Goal: Task Accomplishment & Management: Use online tool/utility

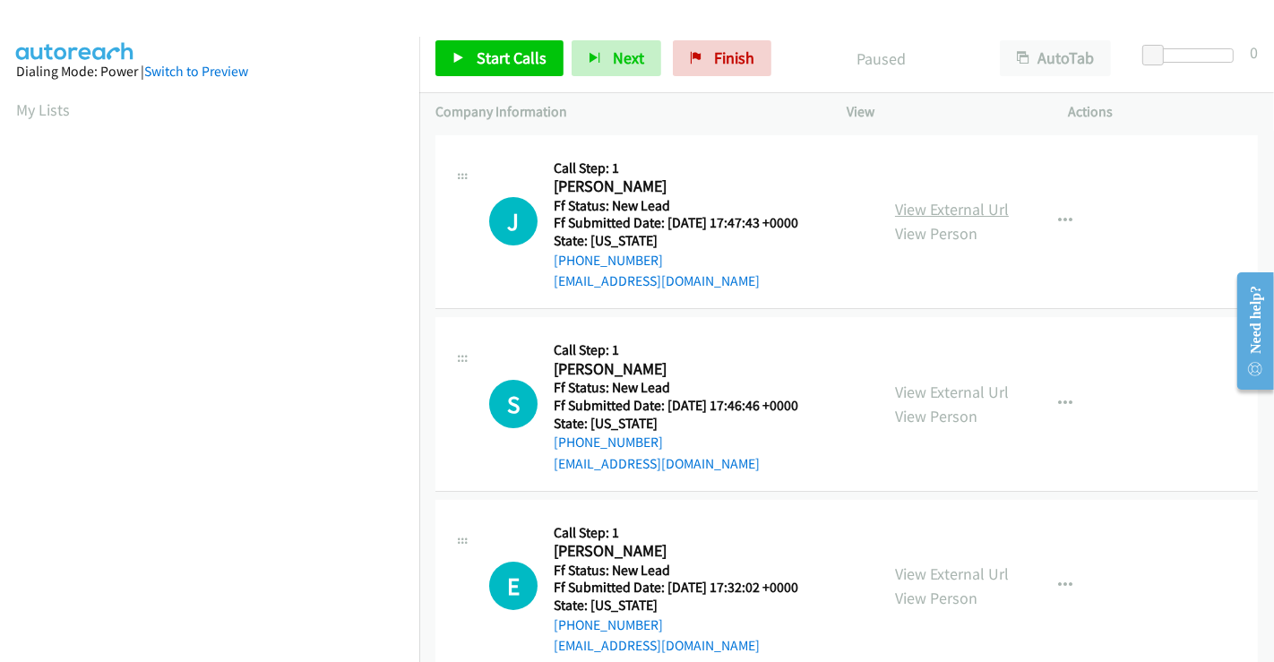
click at [953, 209] on link "View External Url" at bounding box center [952, 209] width 114 height 21
click at [945, 391] on link "View External Url" at bounding box center [952, 392] width 114 height 21
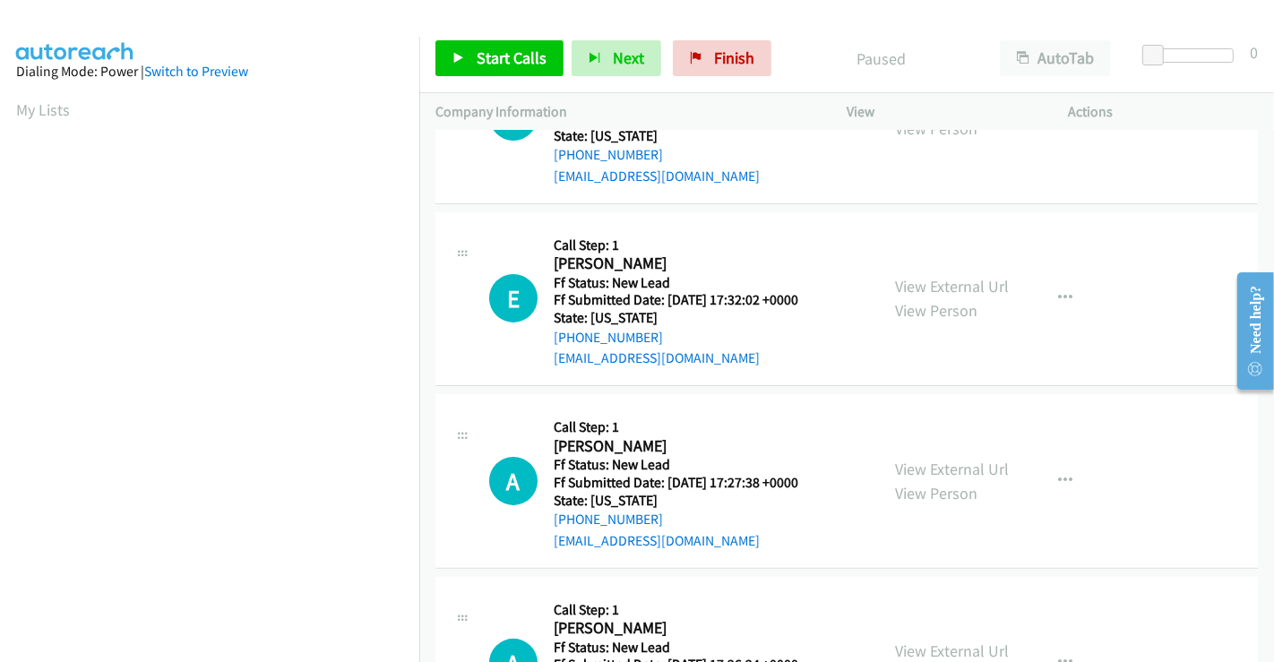
scroll to position [398, 0]
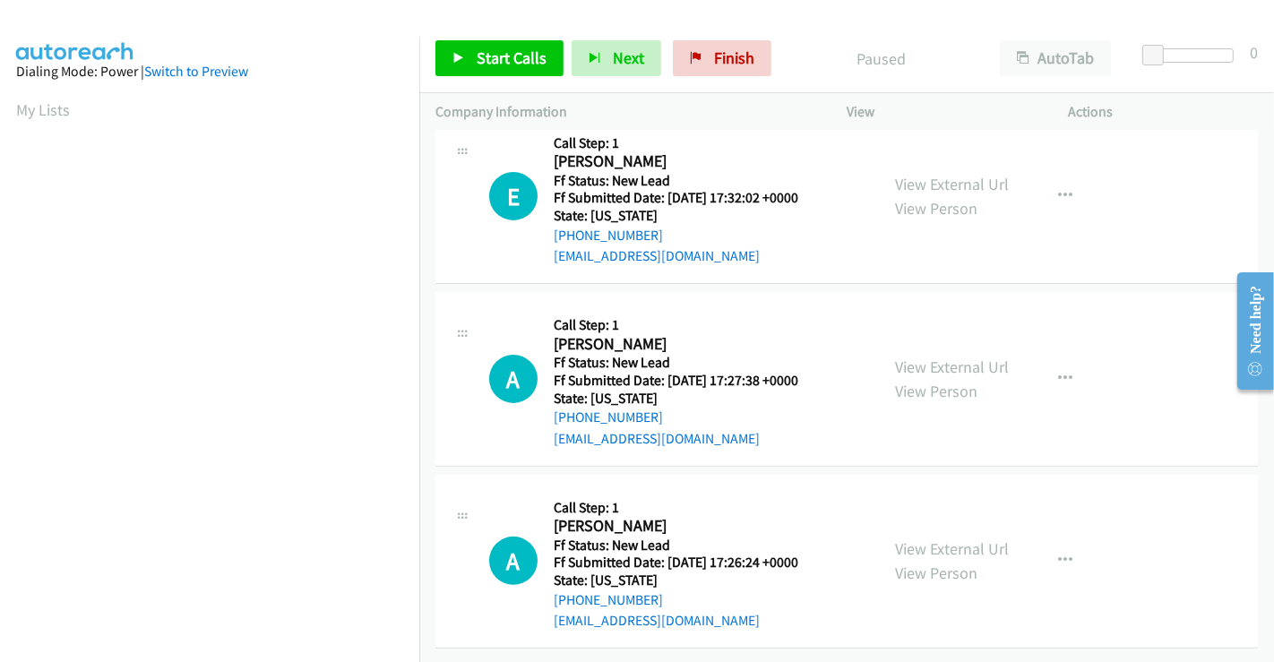
click at [926, 172] on div "View External Url View Person" at bounding box center [952, 196] width 114 height 48
click at [926, 176] on link "View External Url" at bounding box center [952, 184] width 114 height 21
click at [936, 357] on link "View External Url" at bounding box center [952, 367] width 114 height 21
click at [932, 539] on link "View External Url" at bounding box center [952, 549] width 114 height 21
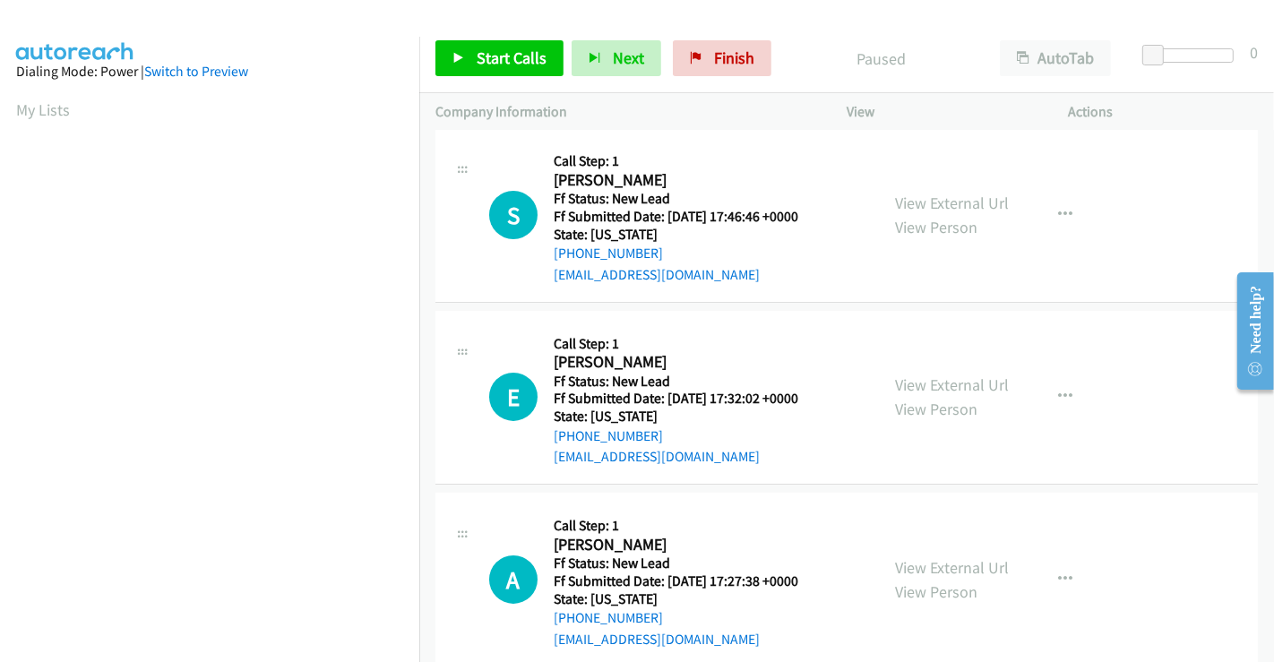
scroll to position [0, 0]
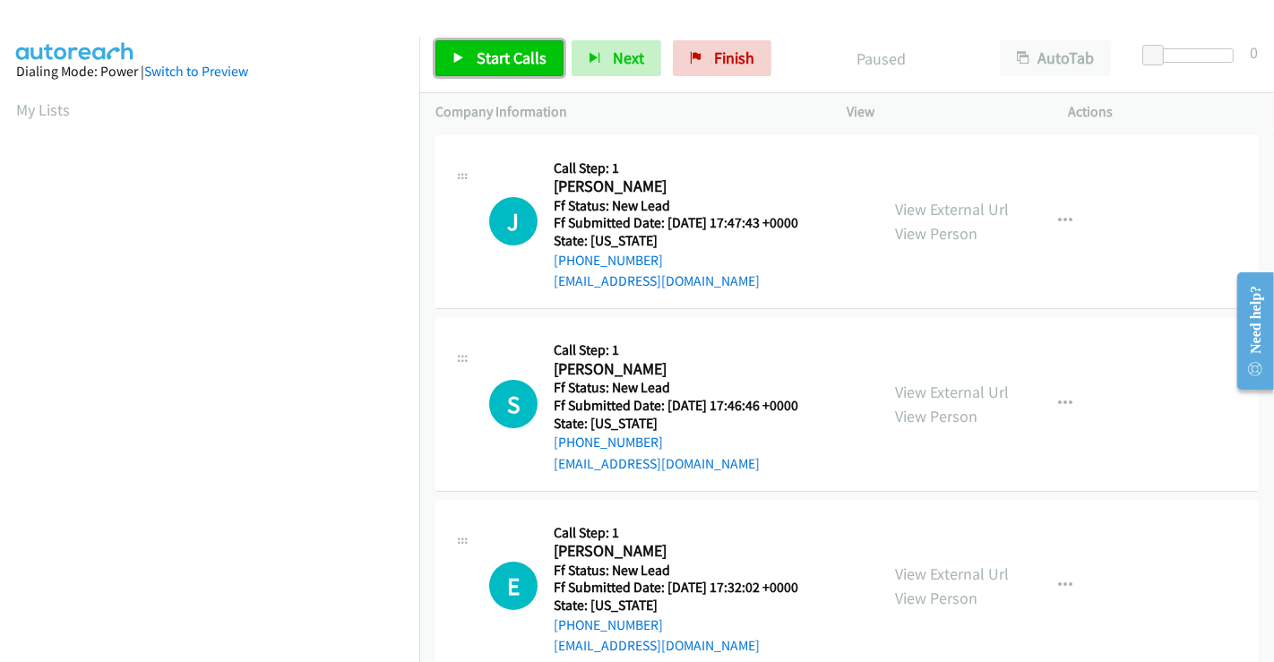
click at [517, 52] on span "Start Calls" at bounding box center [512, 57] width 70 height 21
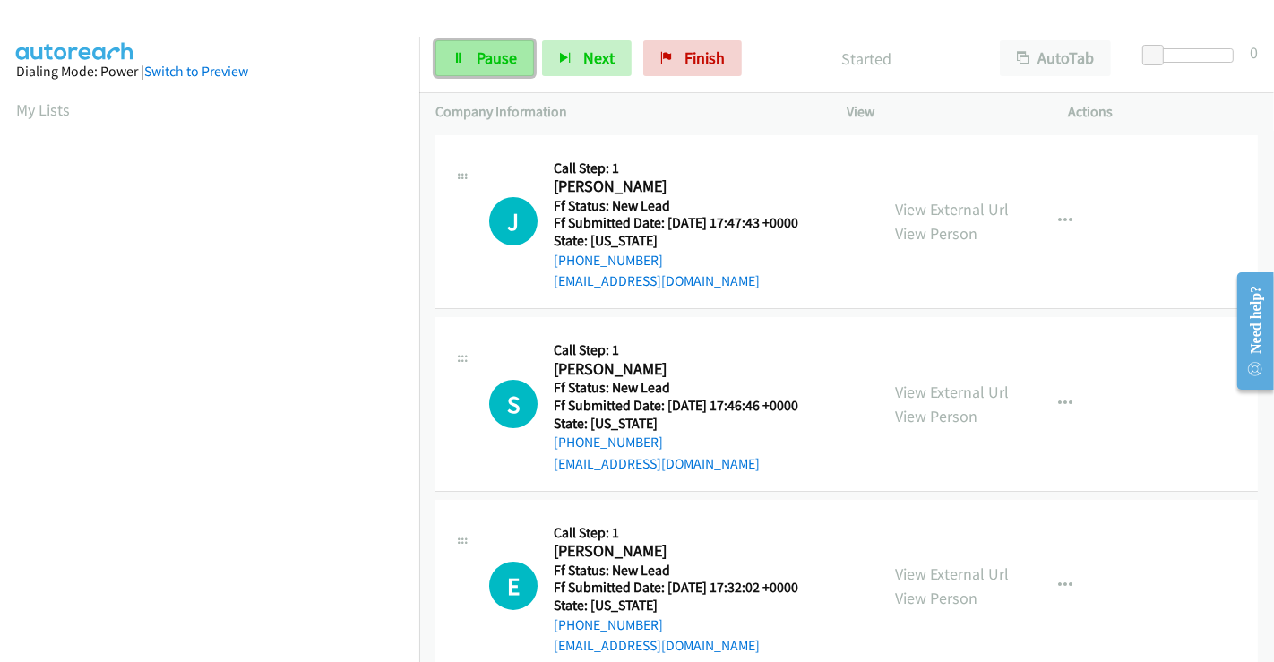
click at [460, 58] on icon at bounding box center [459, 59] width 13 height 13
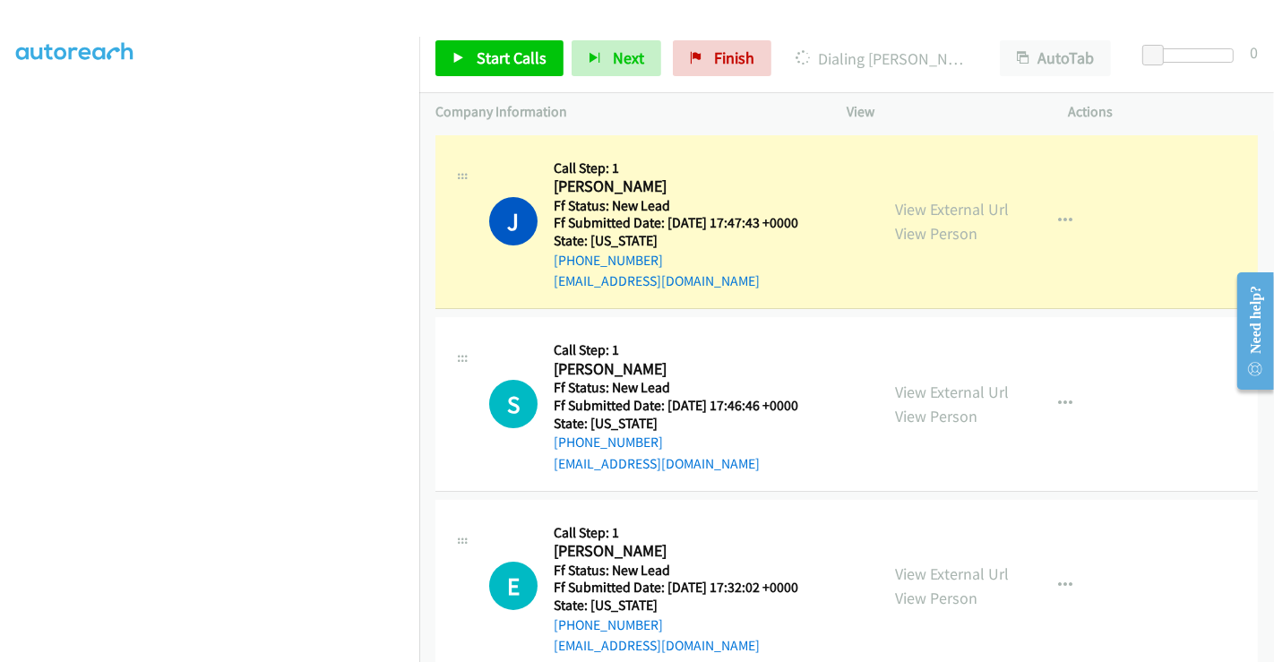
scroll to position [345, 0]
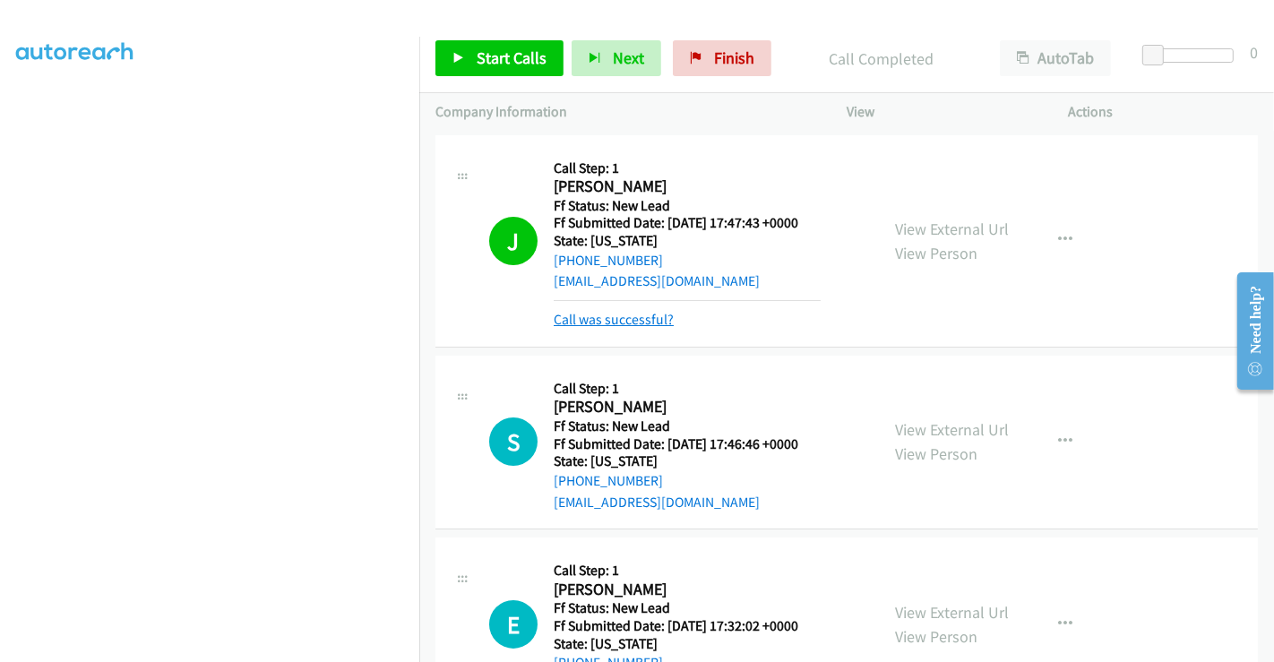
click at [626, 313] on link "Call was successful?" at bounding box center [614, 319] width 120 height 17
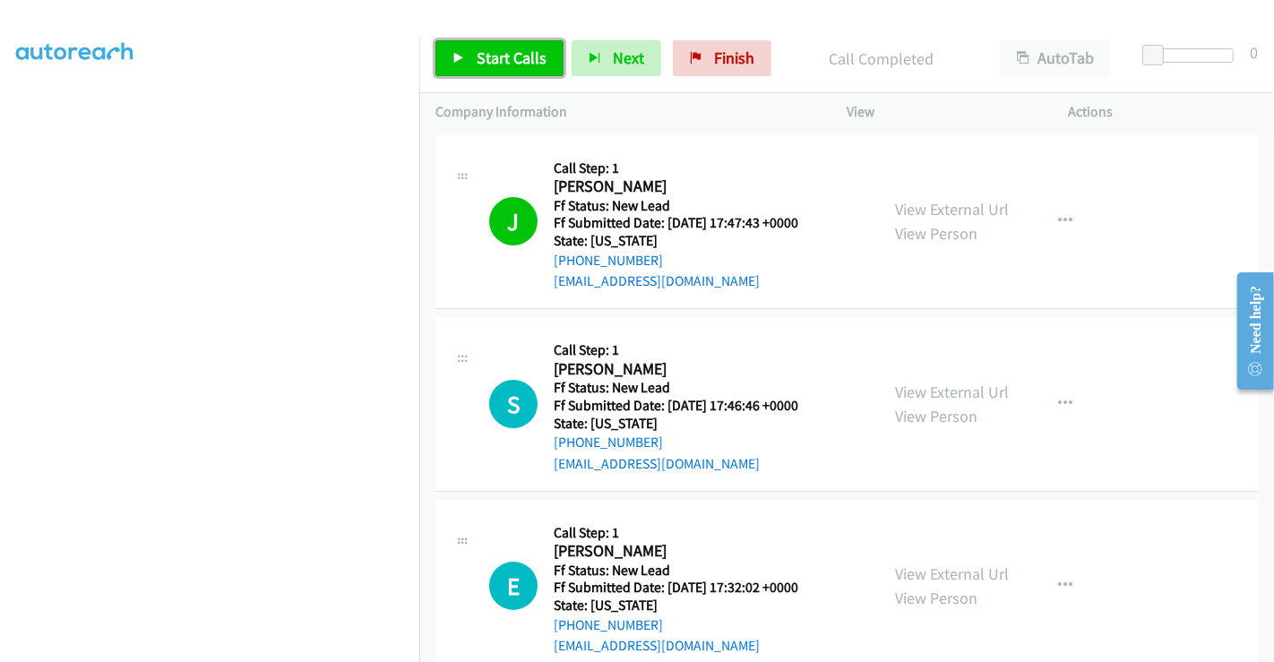
click at [468, 65] on link "Start Calls" at bounding box center [500, 58] width 128 height 36
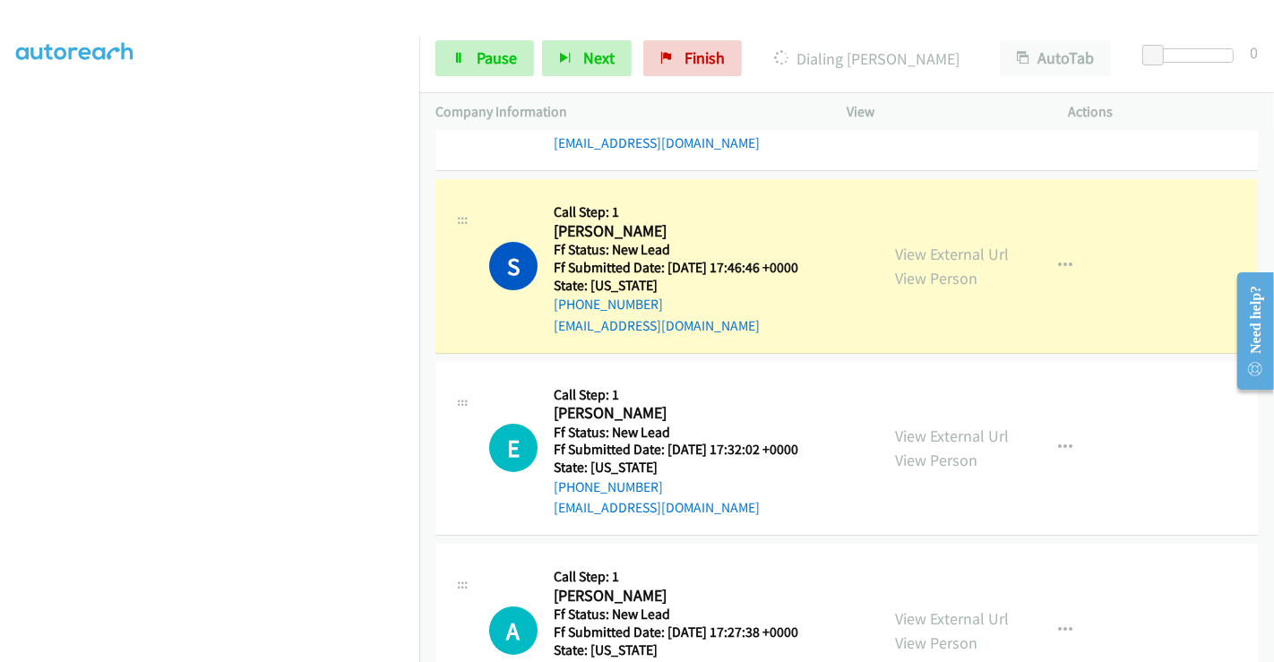
scroll to position [199, 0]
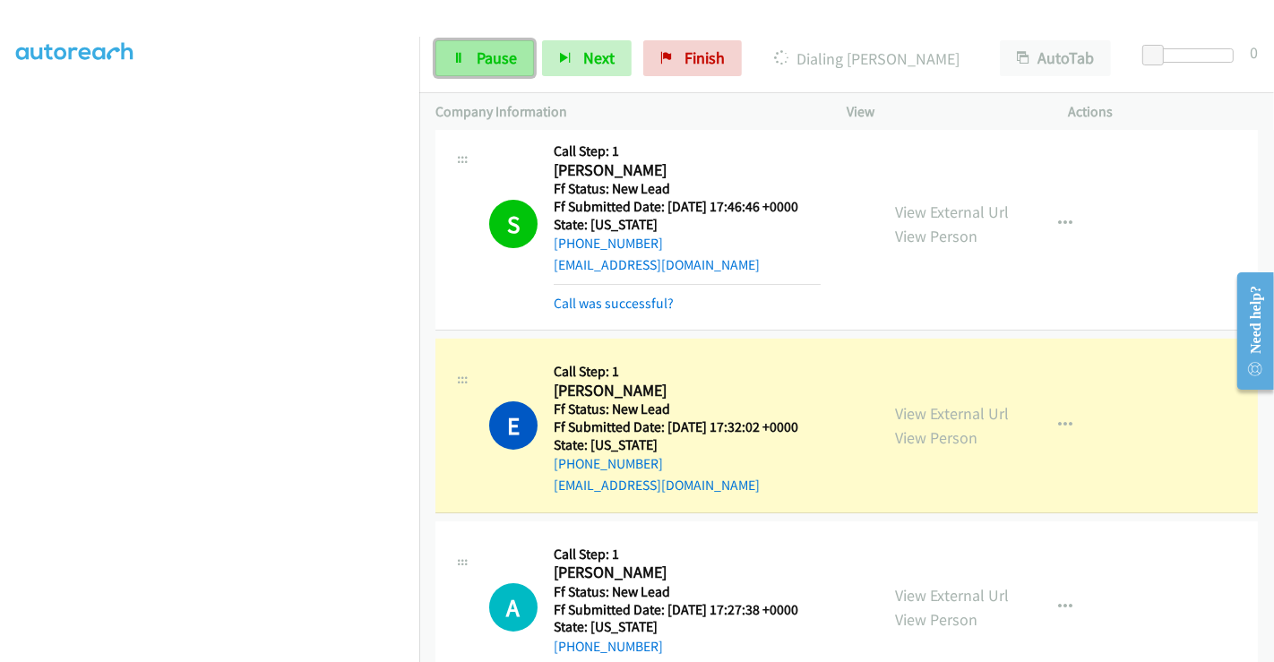
click at [491, 54] on span "Pause" at bounding box center [497, 57] width 40 height 21
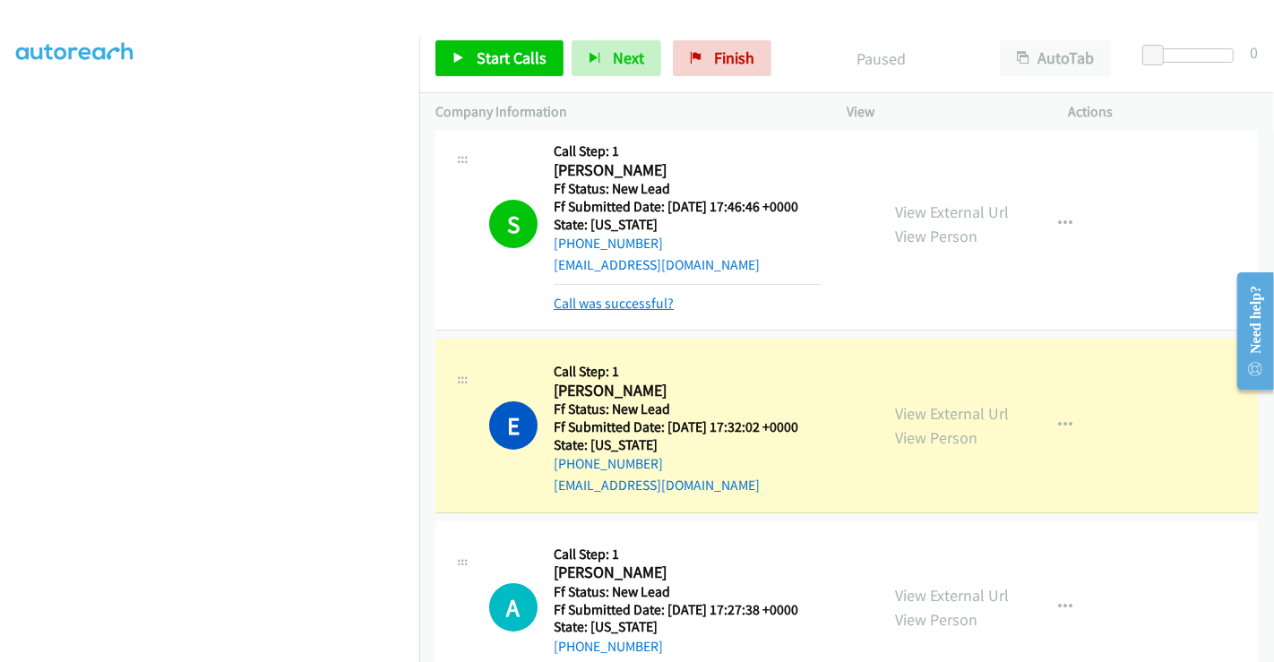
click at [601, 305] on link "Call was successful?" at bounding box center [614, 303] width 120 height 17
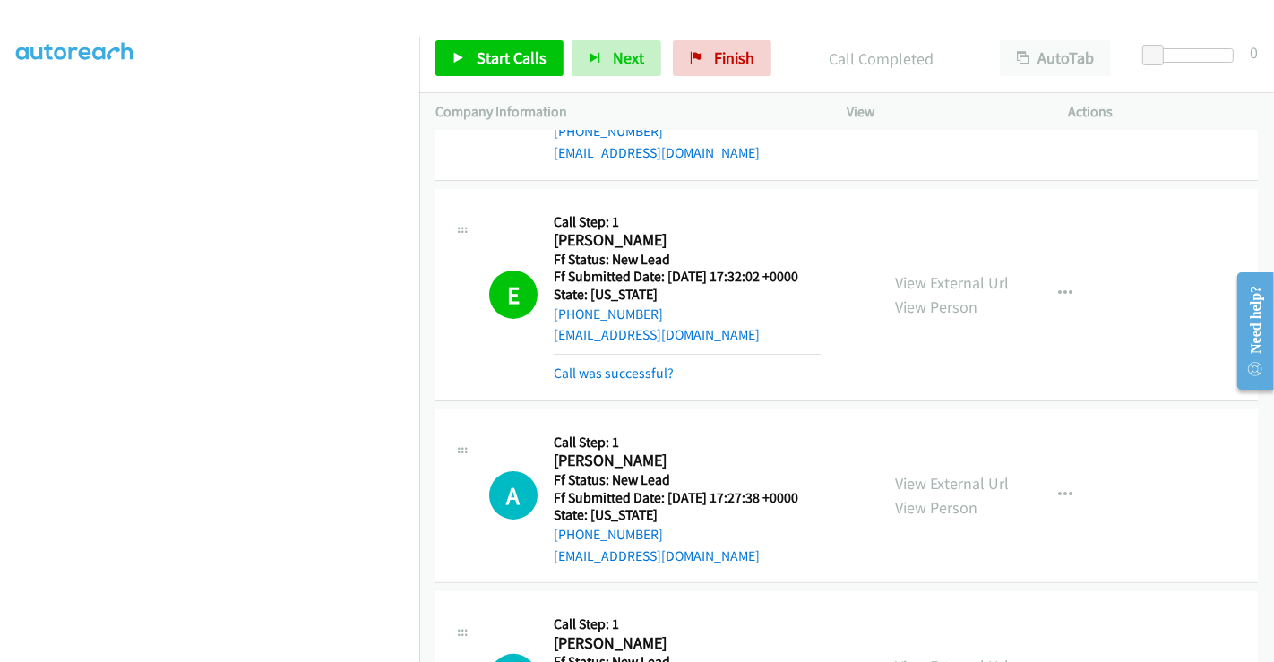
scroll to position [497, 0]
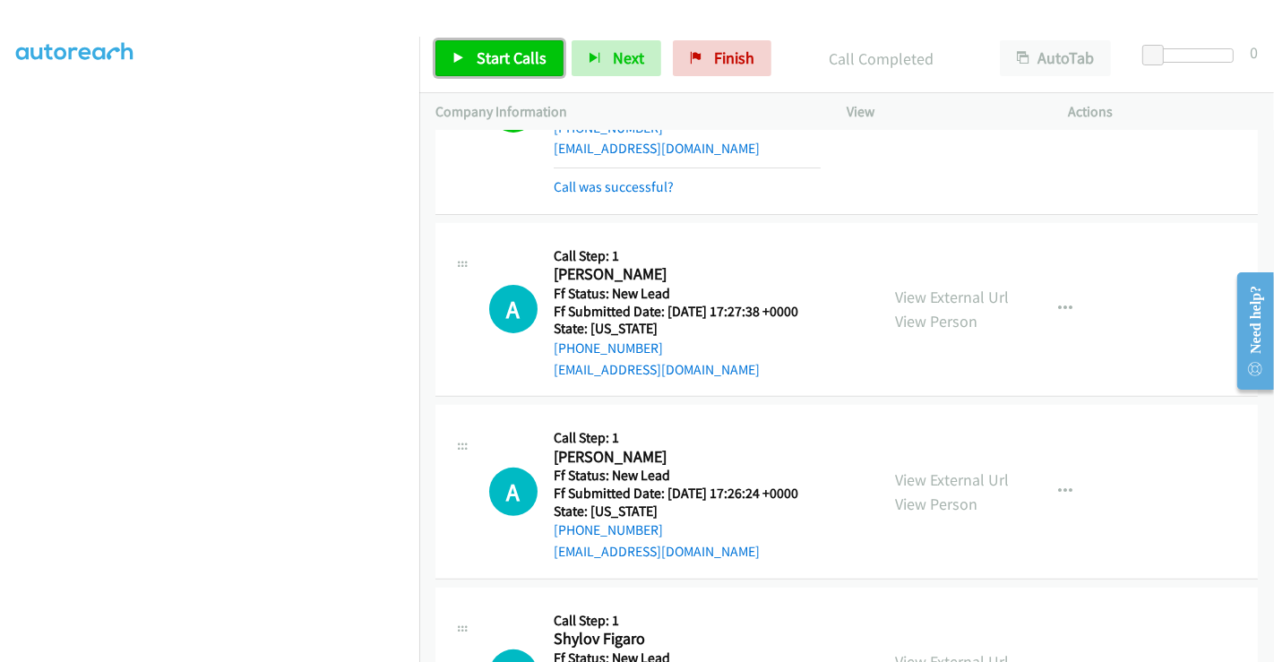
click at [495, 59] on span "Start Calls" at bounding box center [512, 57] width 70 height 21
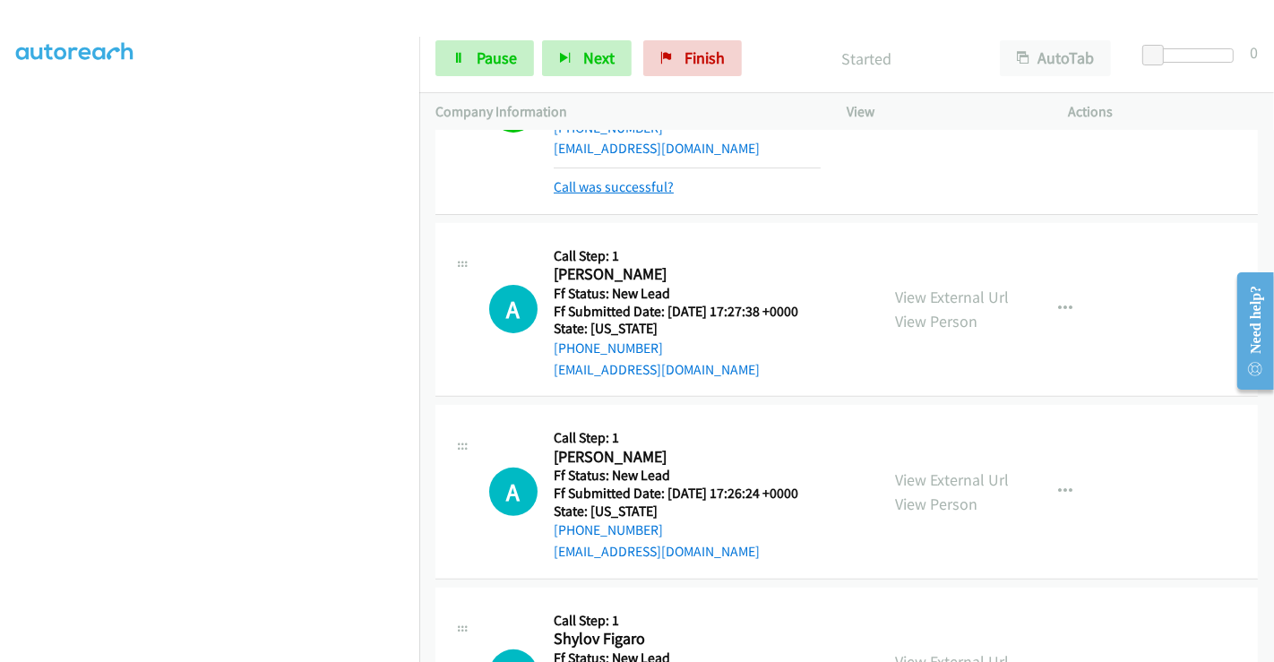
click at [623, 182] on link "Call was successful?" at bounding box center [614, 186] width 120 height 17
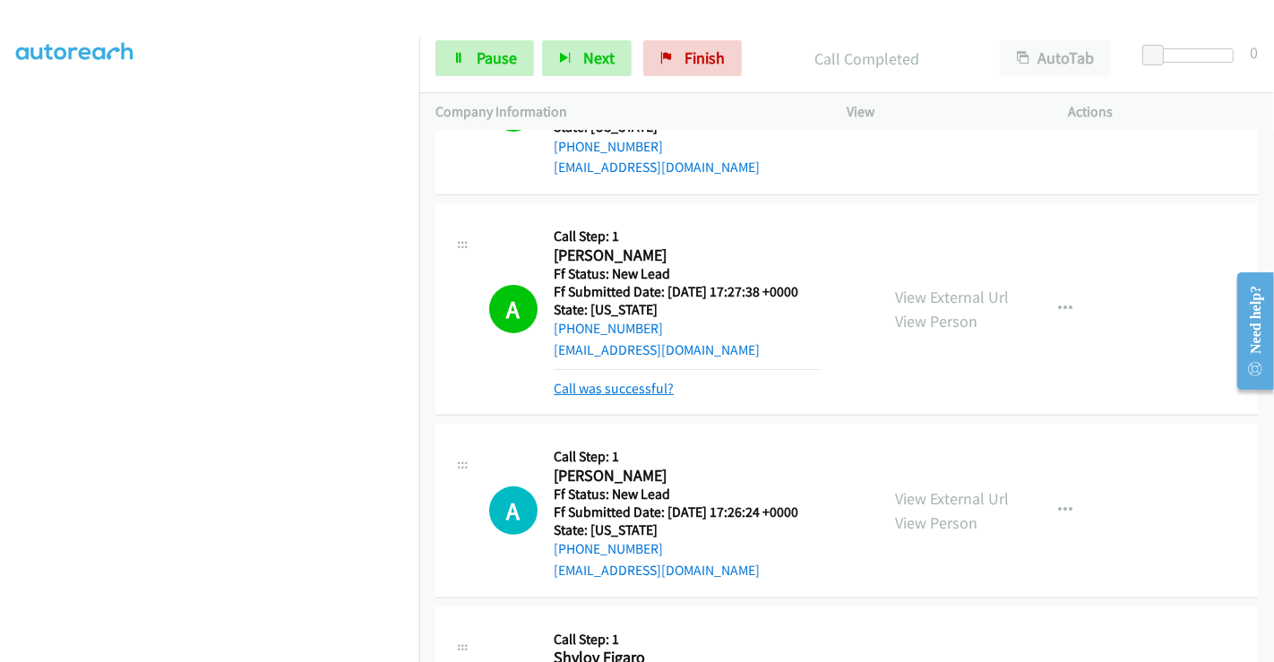
click at [622, 394] on link "Call was successful?" at bounding box center [614, 388] width 120 height 17
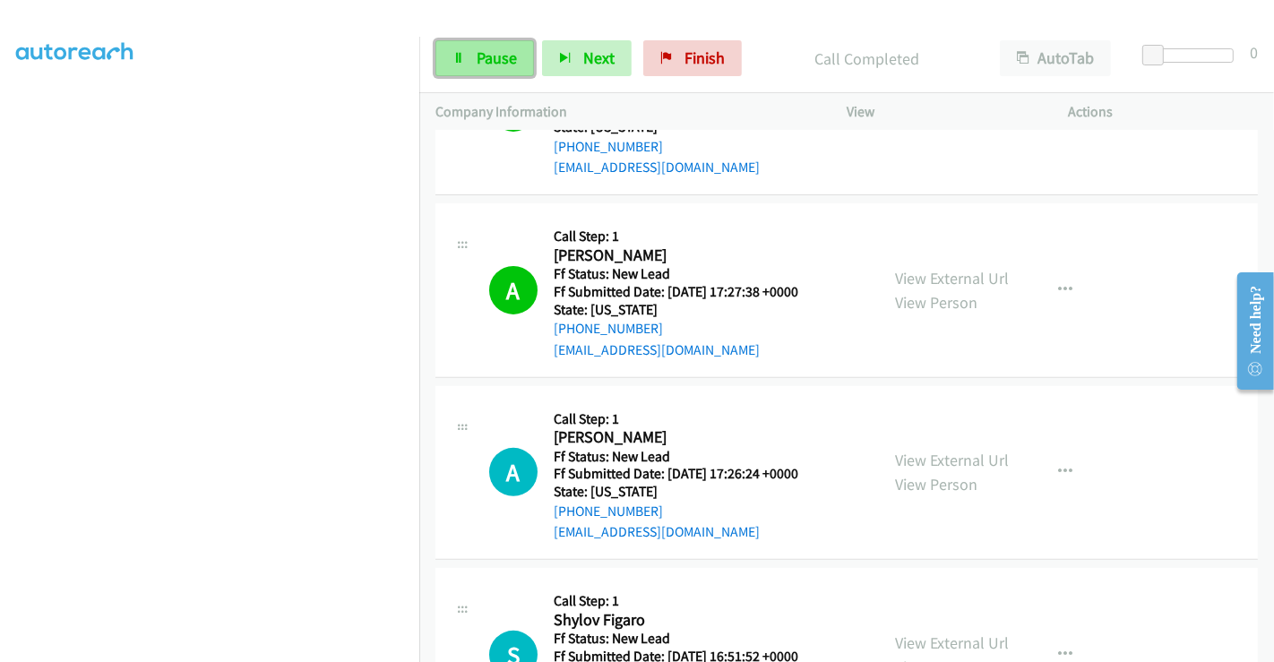
click at [481, 52] on span "Pause" at bounding box center [497, 57] width 40 height 21
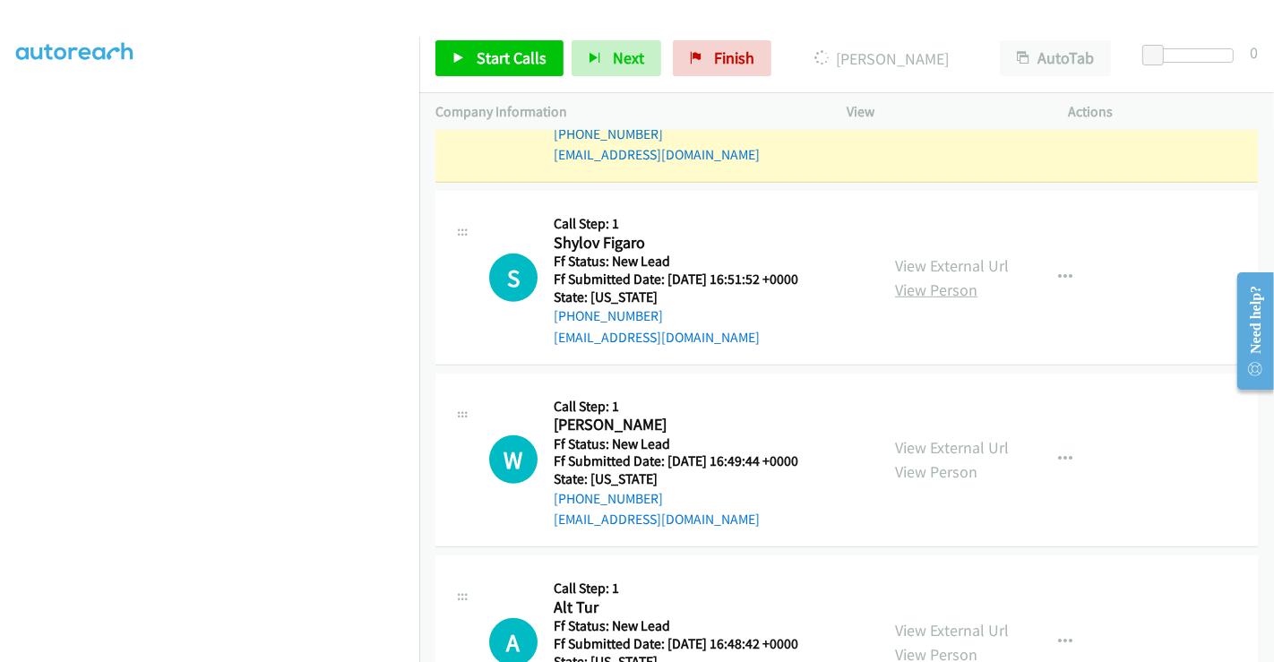
scroll to position [949, 0]
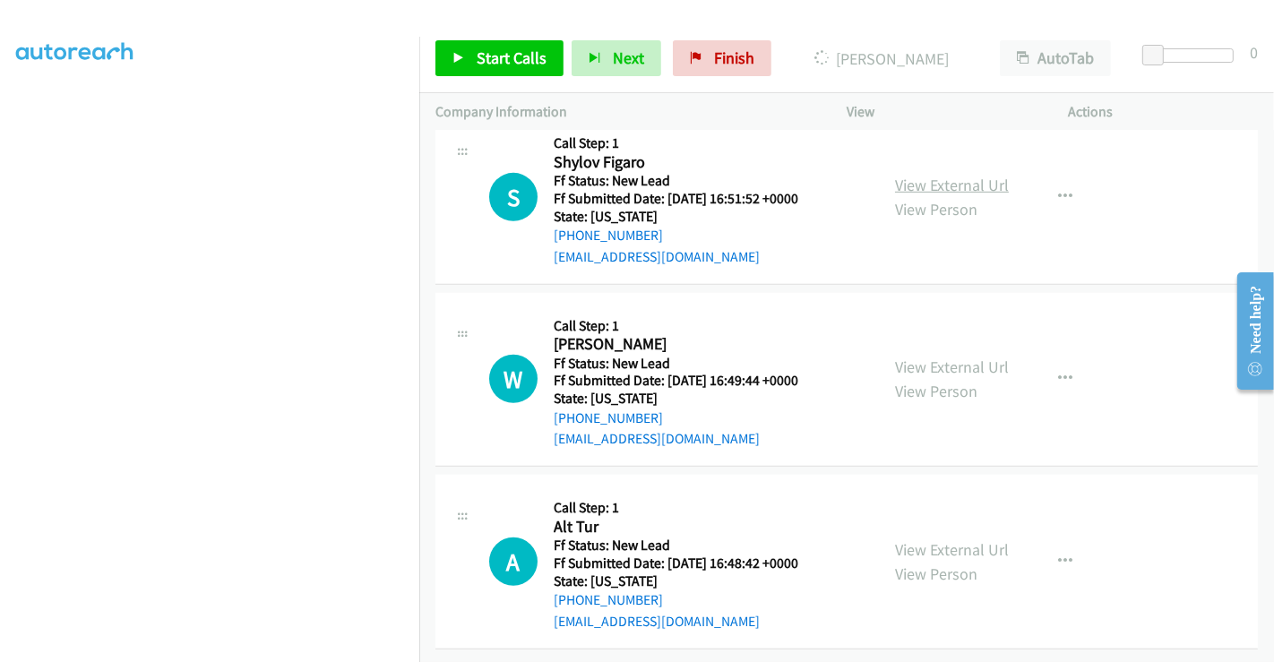
click at [925, 175] on link "View External Url" at bounding box center [952, 185] width 114 height 21
click at [921, 357] on link "View External Url" at bounding box center [952, 367] width 114 height 21
click at [944, 539] on link "View External Url" at bounding box center [952, 549] width 114 height 21
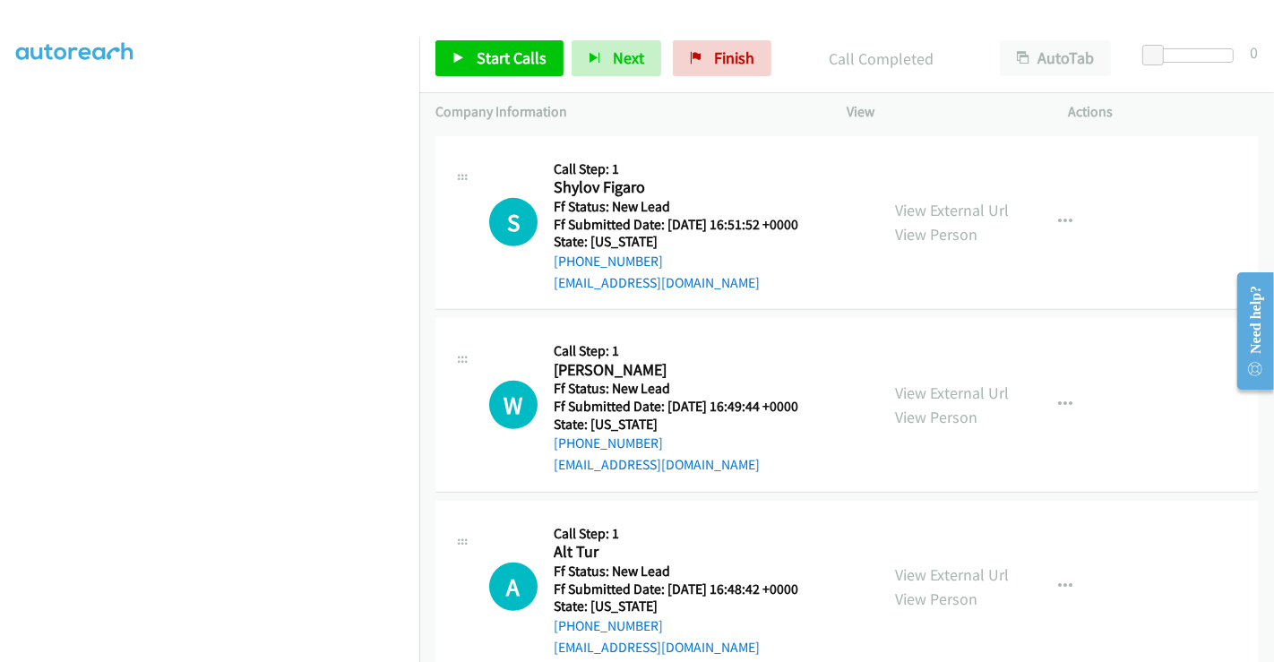
scroll to position [987, 0]
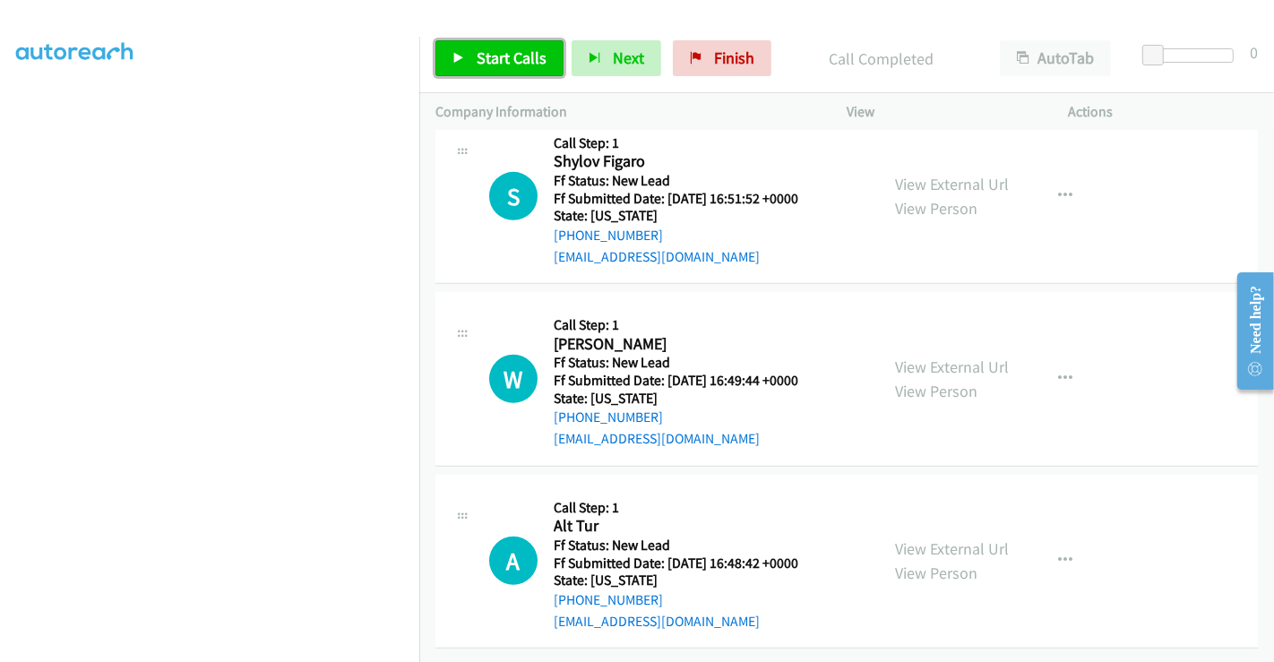
click at [496, 50] on span "Start Calls" at bounding box center [512, 57] width 70 height 21
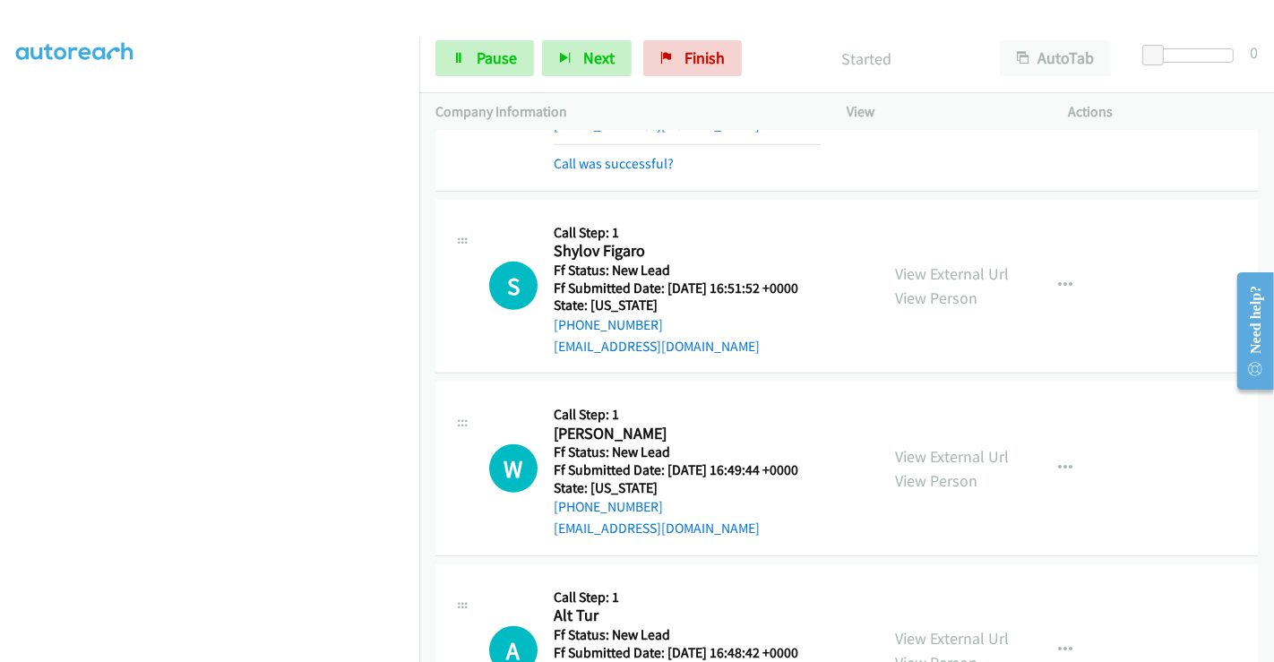
scroll to position [788, 0]
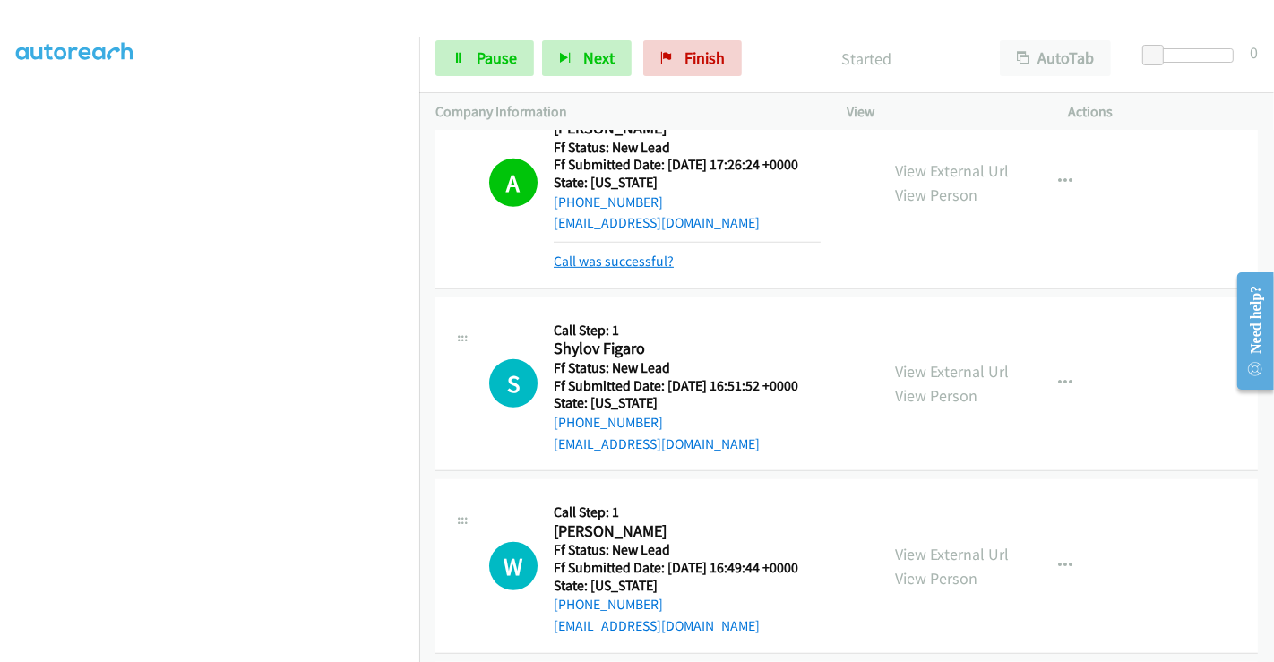
click at [658, 268] on link "Call was successful?" at bounding box center [614, 261] width 120 height 17
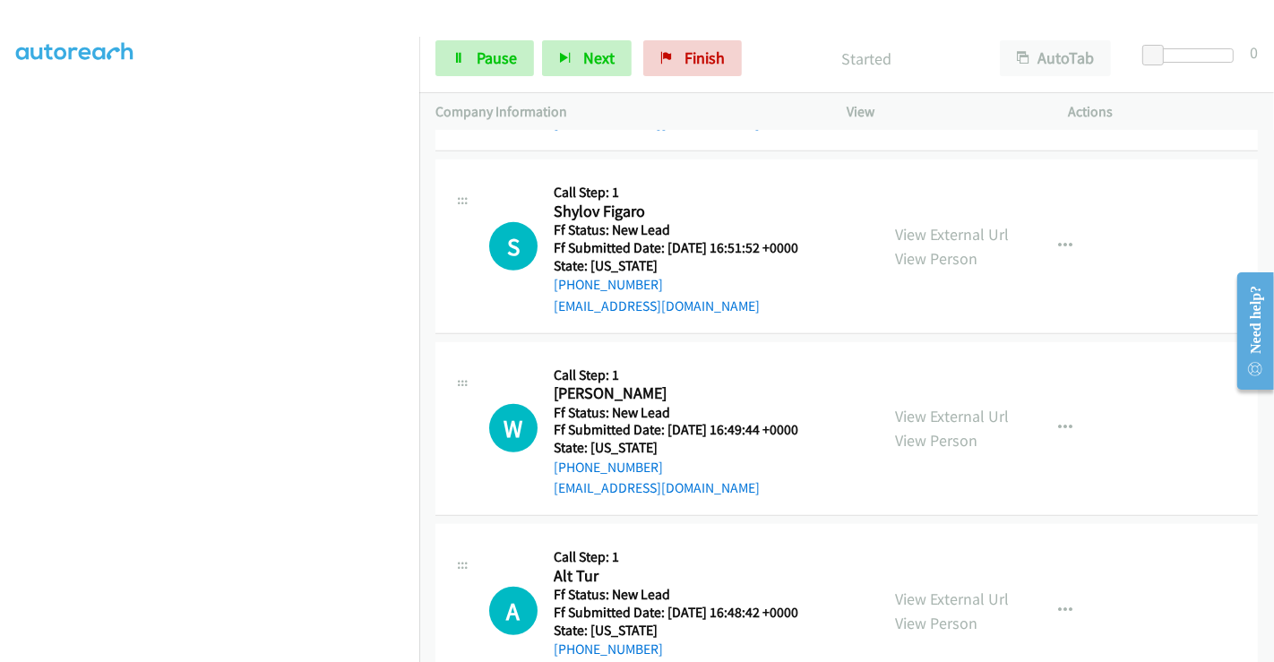
scroll to position [949, 0]
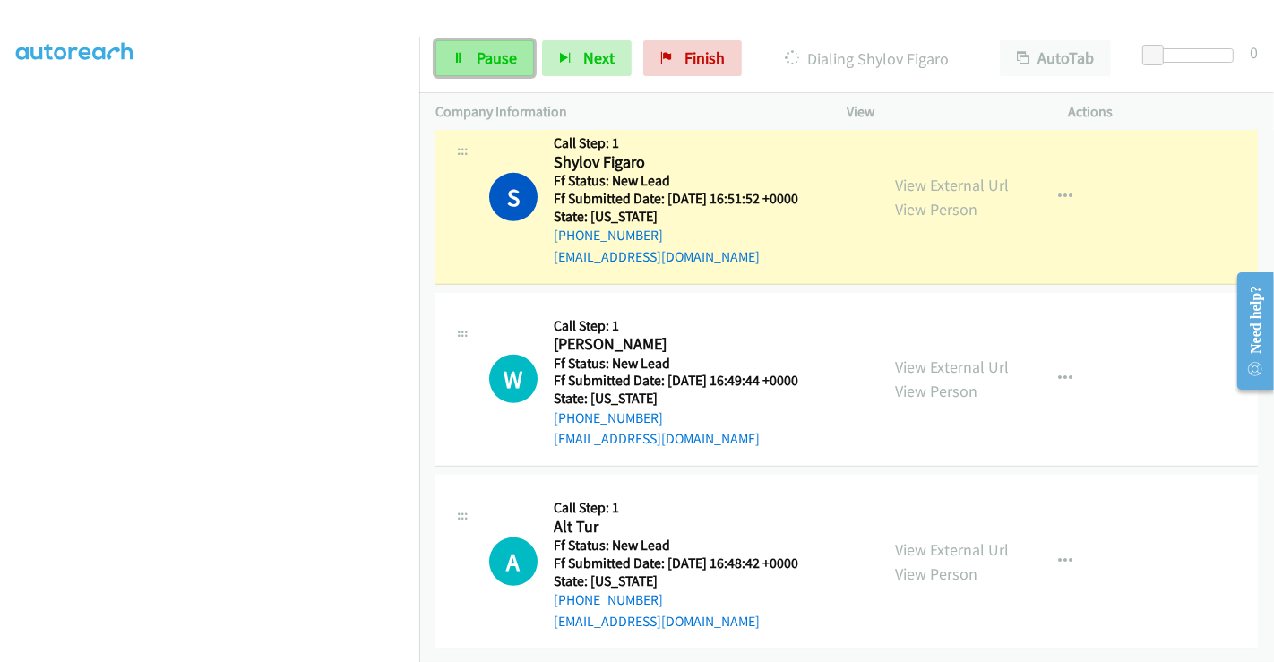
click at [501, 50] on span "Pause" at bounding box center [497, 57] width 40 height 21
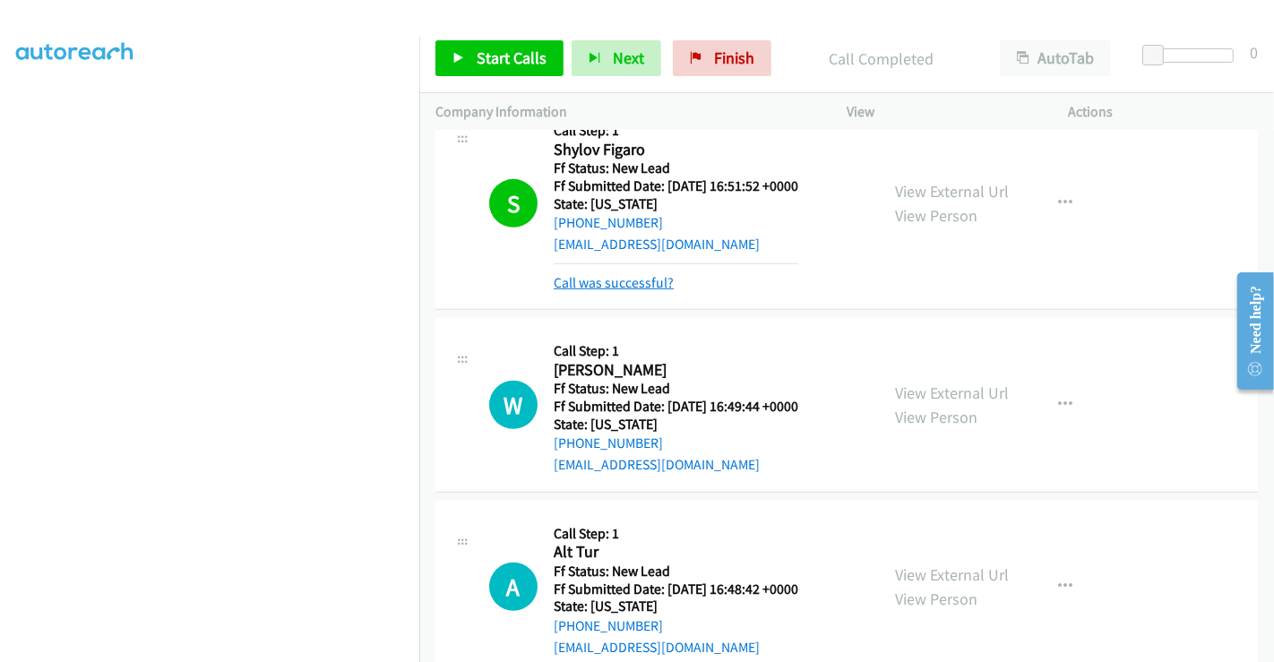
click at [639, 282] on link "Call was successful?" at bounding box center [614, 282] width 120 height 17
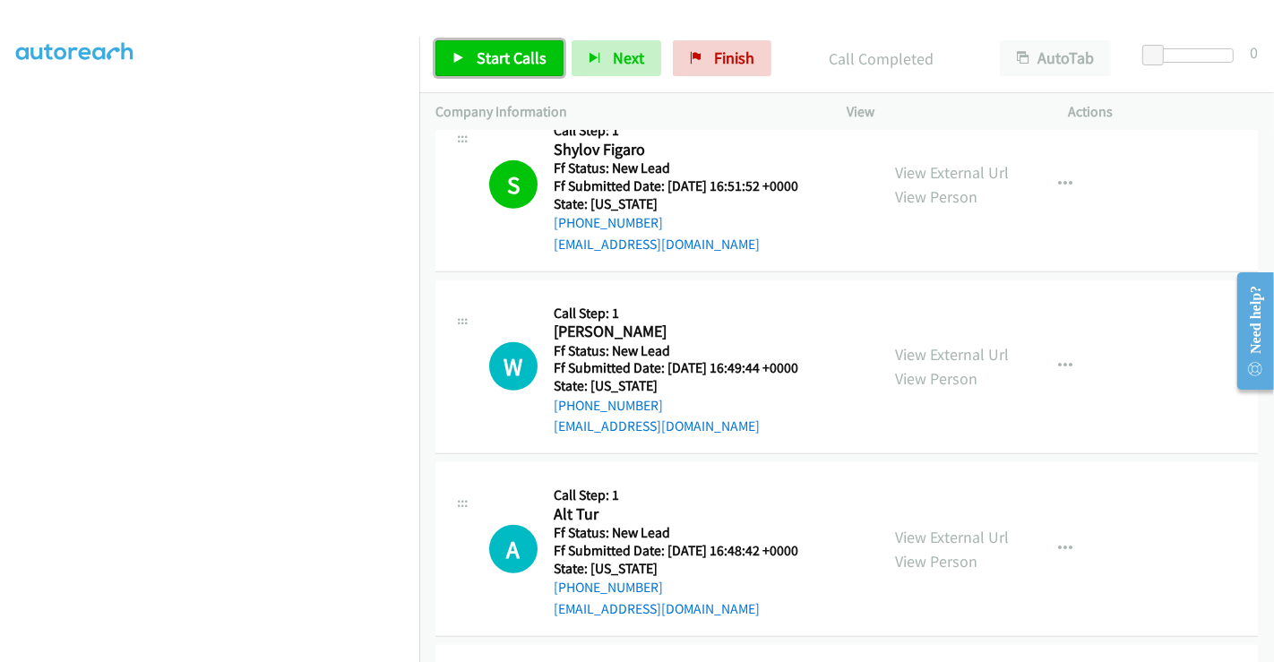
click at [501, 45] on link "Start Calls" at bounding box center [500, 58] width 128 height 36
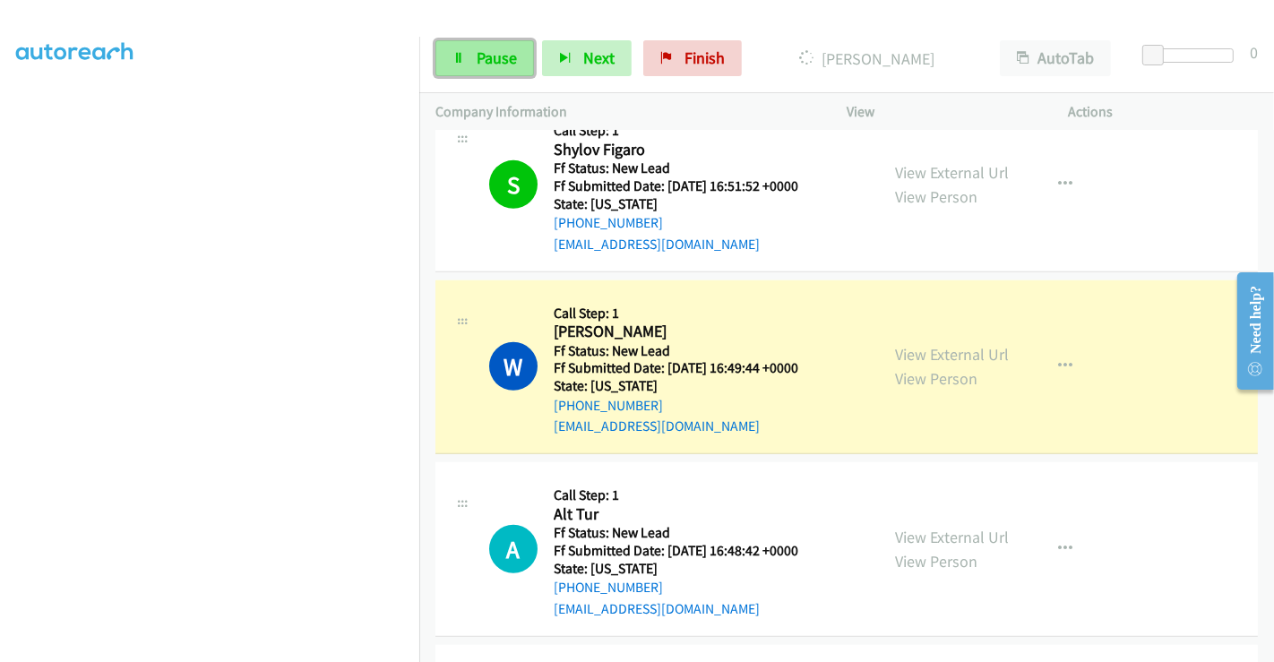
click at [490, 65] on span "Pause" at bounding box center [497, 57] width 40 height 21
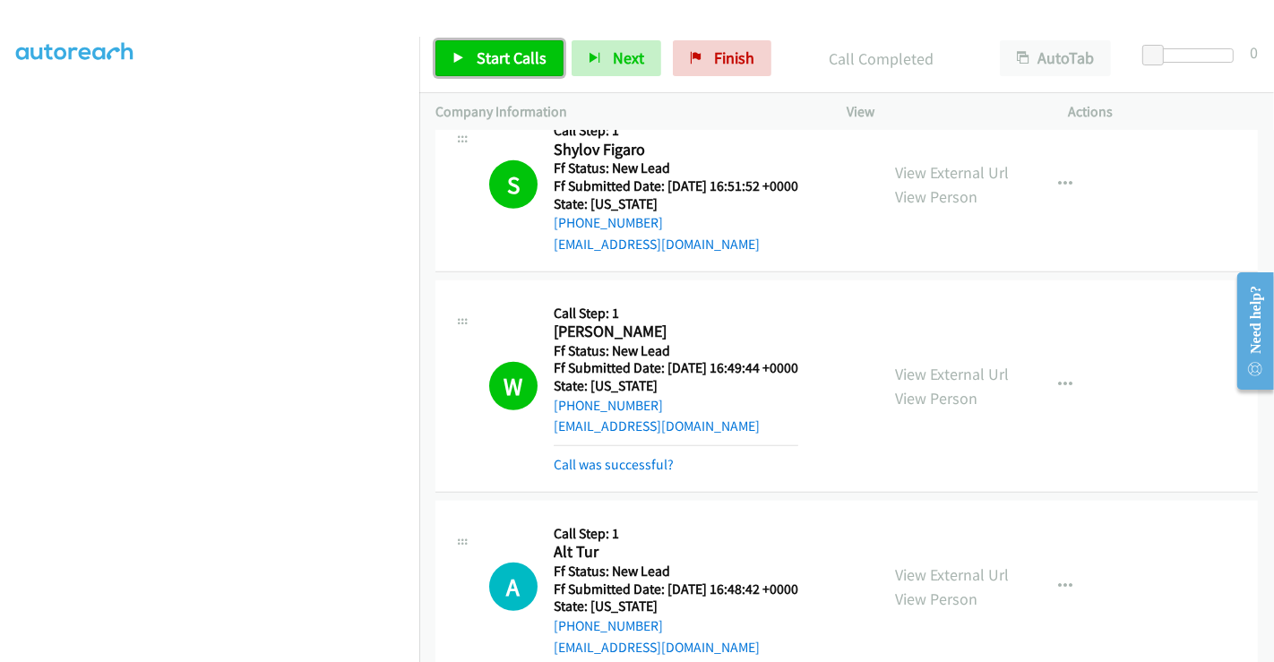
click at [491, 58] on span "Start Calls" at bounding box center [512, 57] width 70 height 21
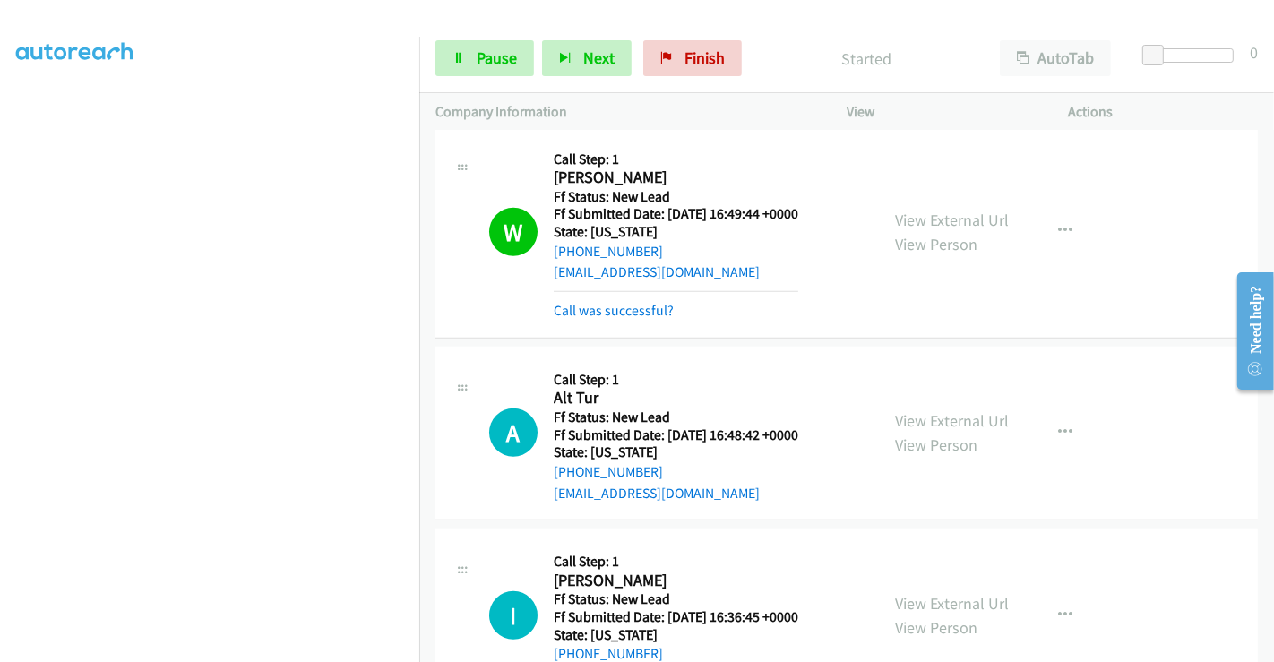
scroll to position [1148, 0]
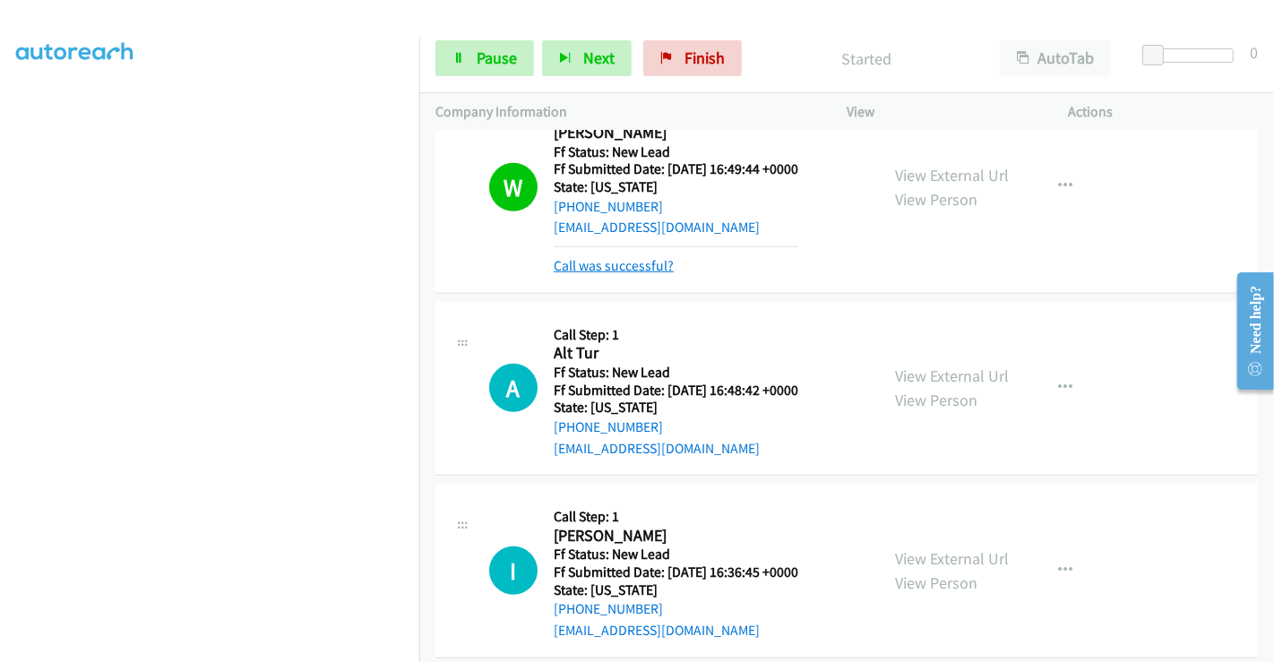
click at [633, 258] on link "Call was successful?" at bounding box center [614, 265] width 120 height 17
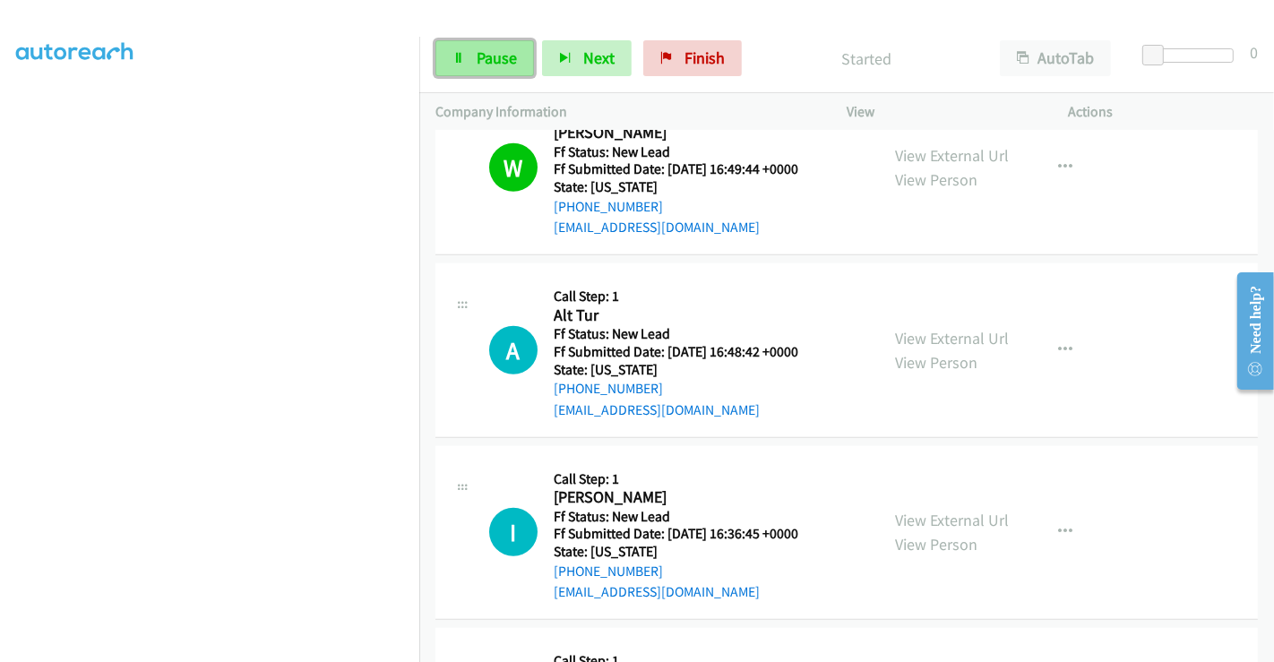
click at [485, 59] on span "Pause" at bounding box center [497, 57] width 40 height 21
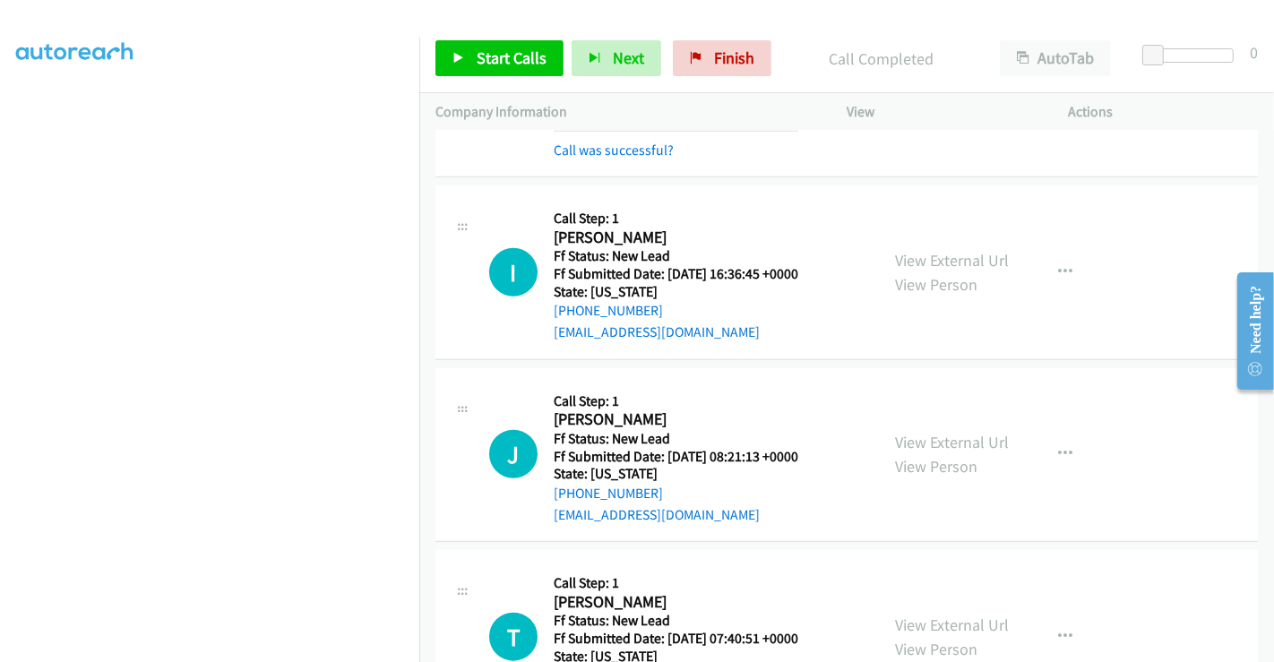
scroll to position [1533, 0]
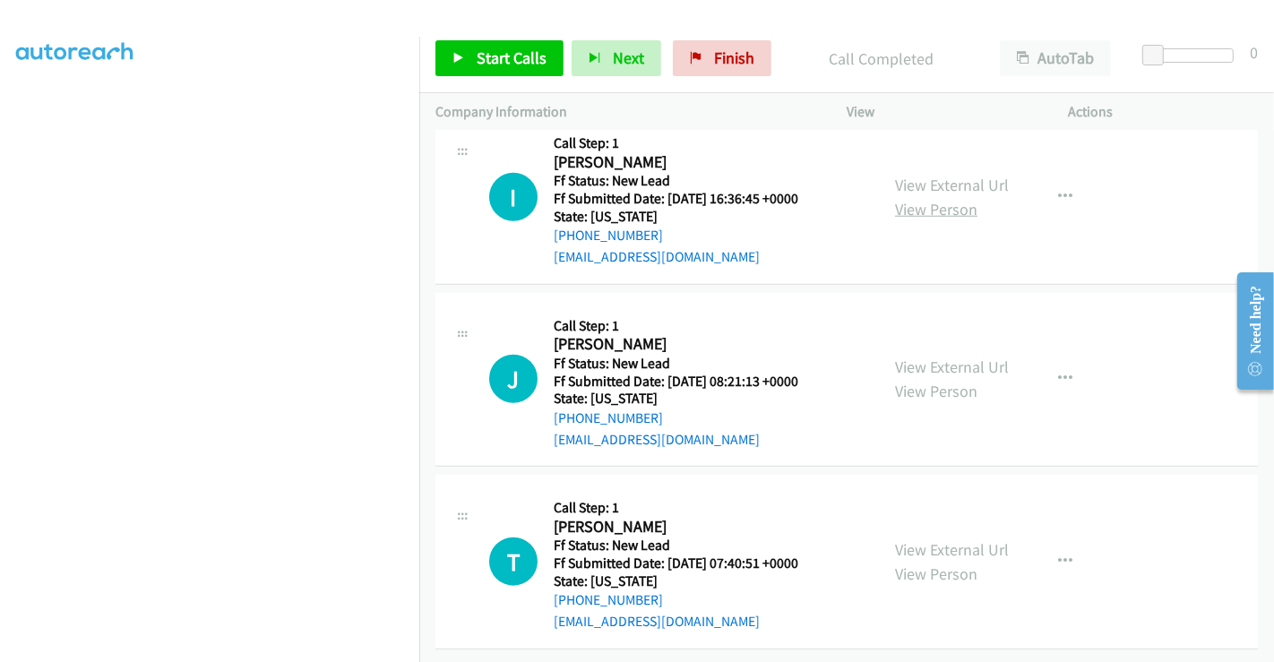
drag, startPoint x: 929, startPoint y: 168, endPoint x: 932, endPoint y: 186, distance: 17.2
click at [929, 175] on link "View External Url" at bounding box center [952, 185] width 114 height 21
click at [949, 357] on link "View External Url" at bounding box center [952, 367] width 114 height 21
click at [931, 539] on link "View External Url" at bounding box center [952, 549] width 114 height 21
click at [501, 47] on span "Start Calls" at bounding box center [512, 57] width 70 height 21
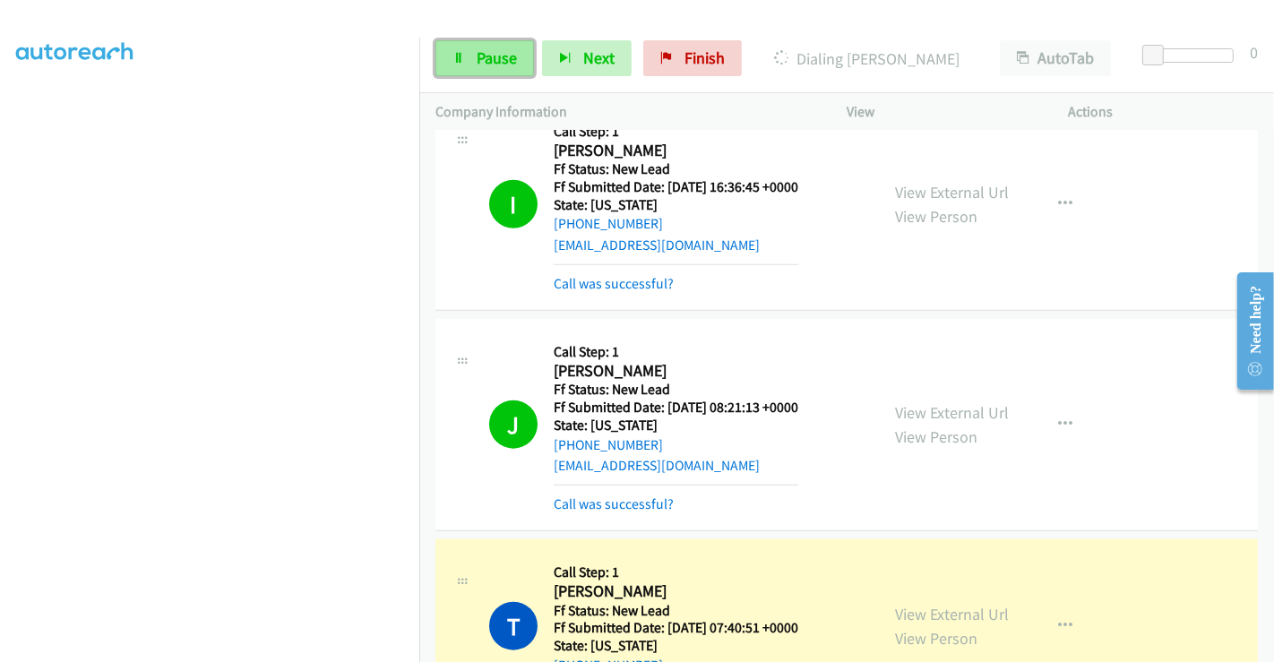
click at [496, 59] on span "Pause" at bounding box center [497, 57] width 40 height 21
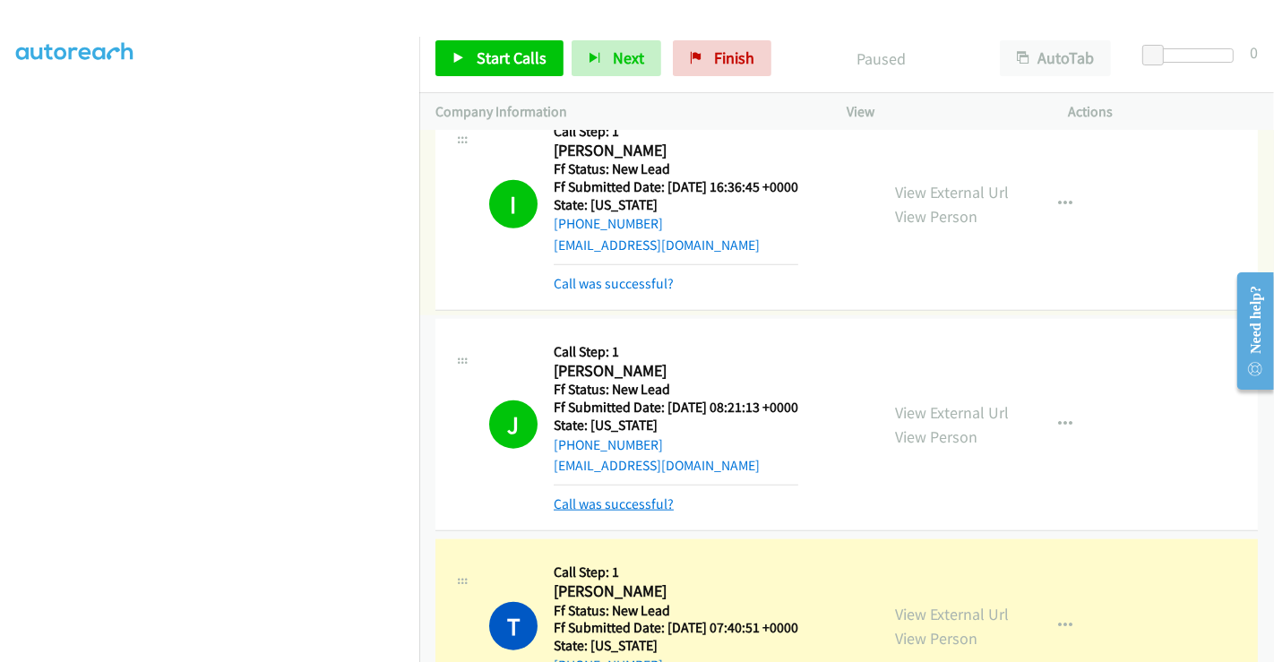
click at [631, 496] on link "Call was successful?" at bounding box center [614, 504] width 120 height 17
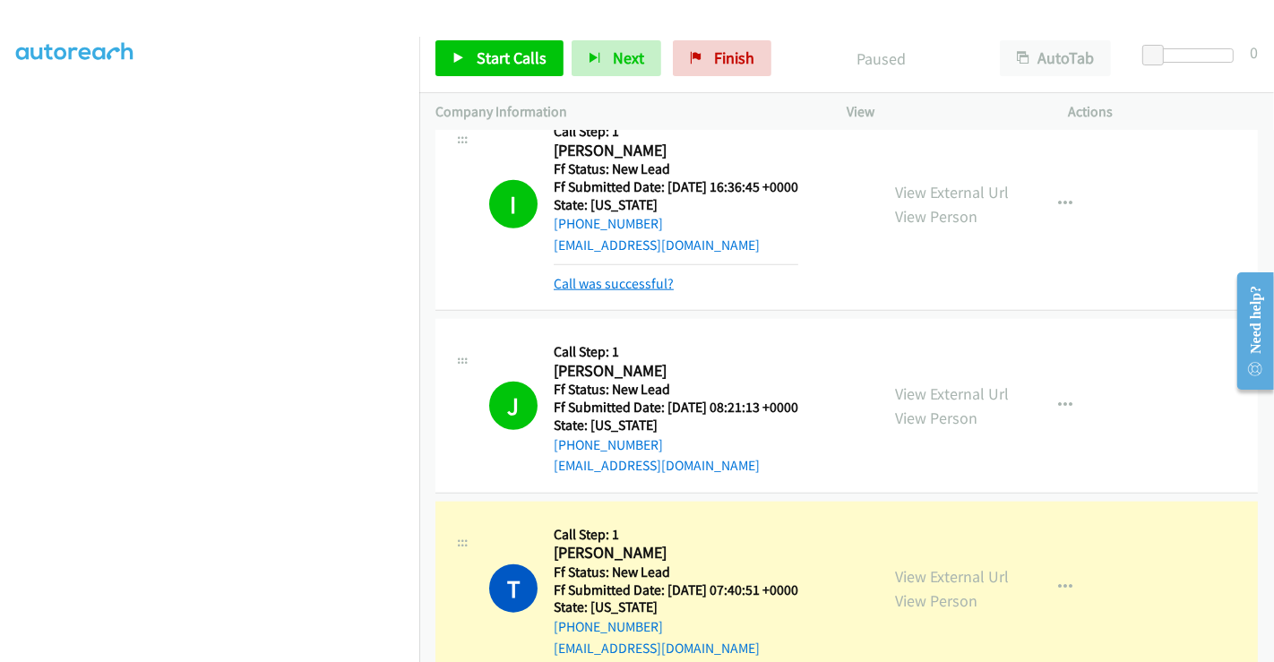
click at [614, 275] on link "Call was successful?" at bounding box center [614, 283] width 120 height 17
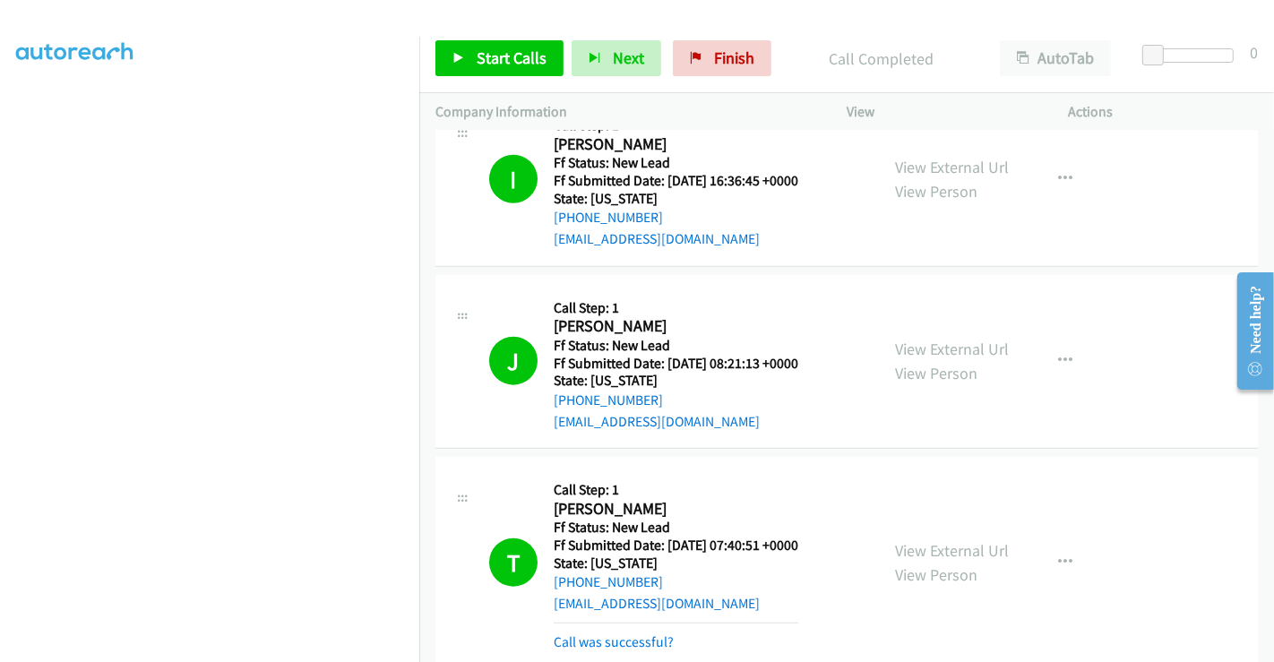
scroll to position [1628, 0]
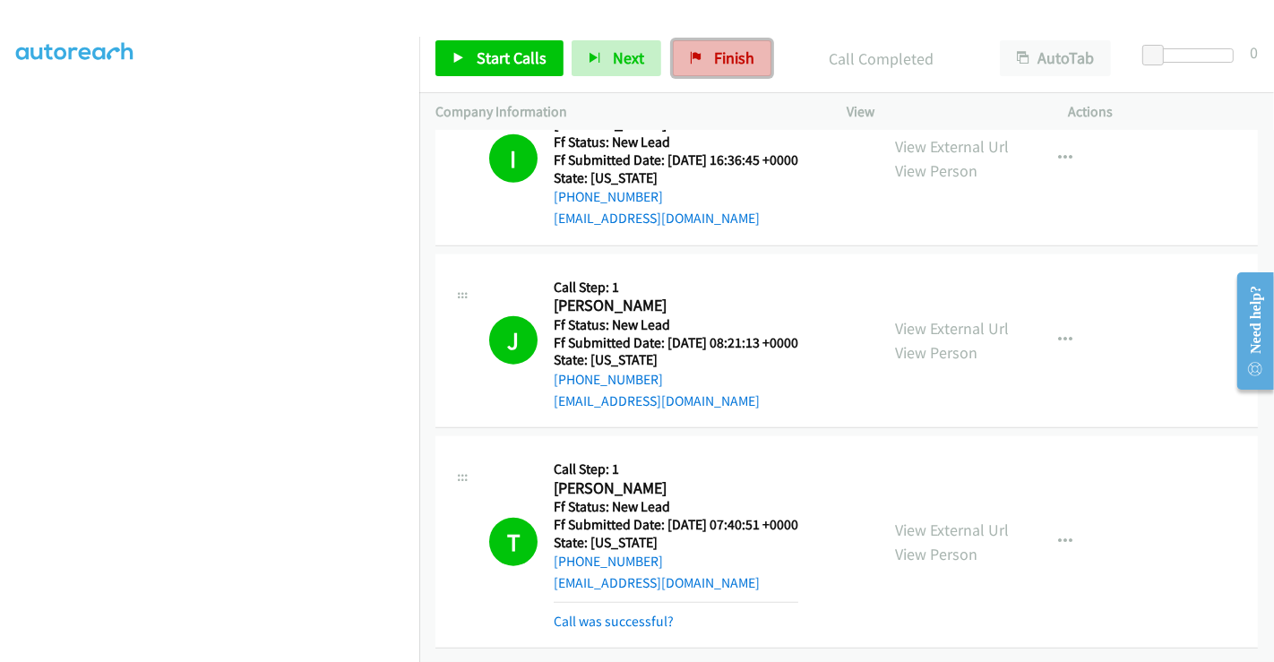
click at [722, 55] on span "Finish" at bounding box center [734, 57] width 40 height 21
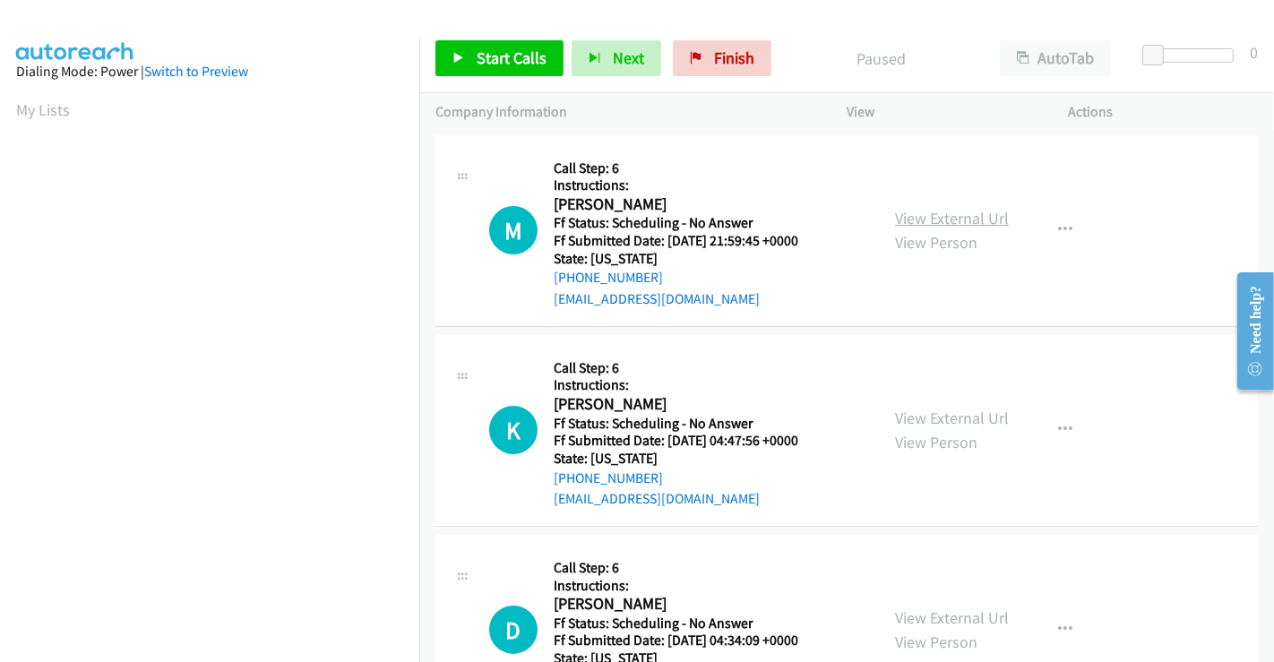
click at [902, 218] on link "View External Url" at bounding box center [952, 218] width 114 height 21
click at [944, 410] on link "View External Url" at bounding box center [952, 418] width 114 height 21
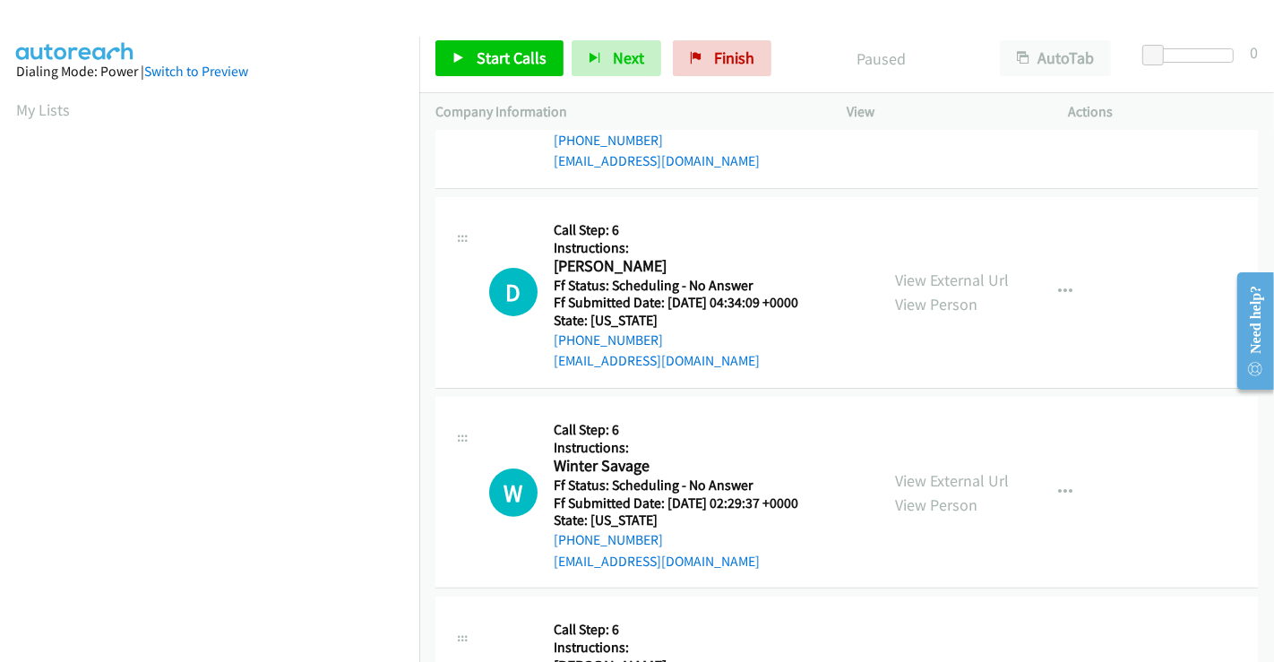
scroll to position [398, 0]
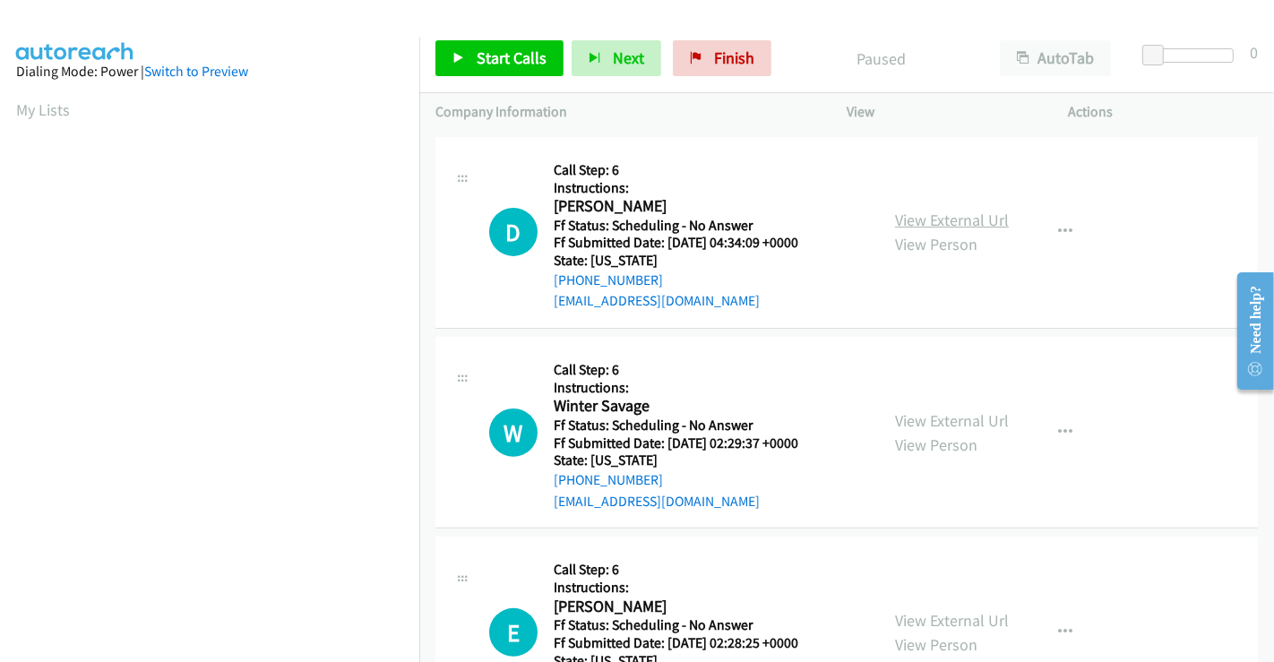
click at [924, 221] on link "View External Url" at bounding box center [952, 220] width 114 height 21
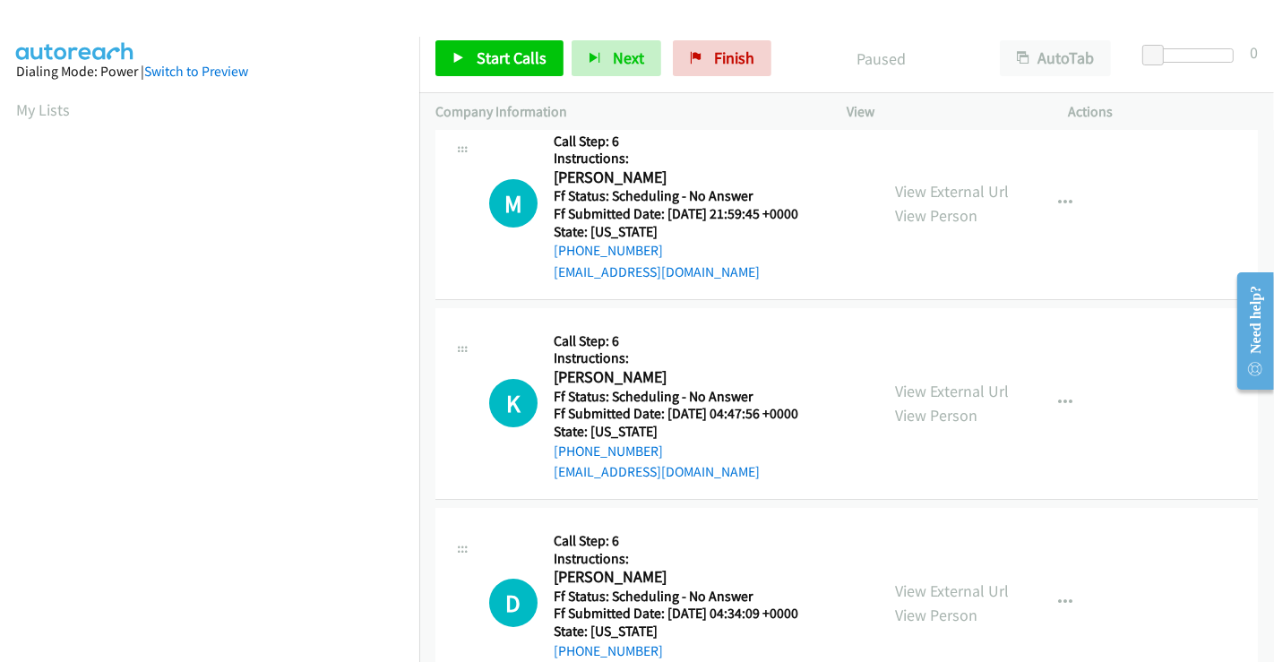
scroll to position [0, 0]
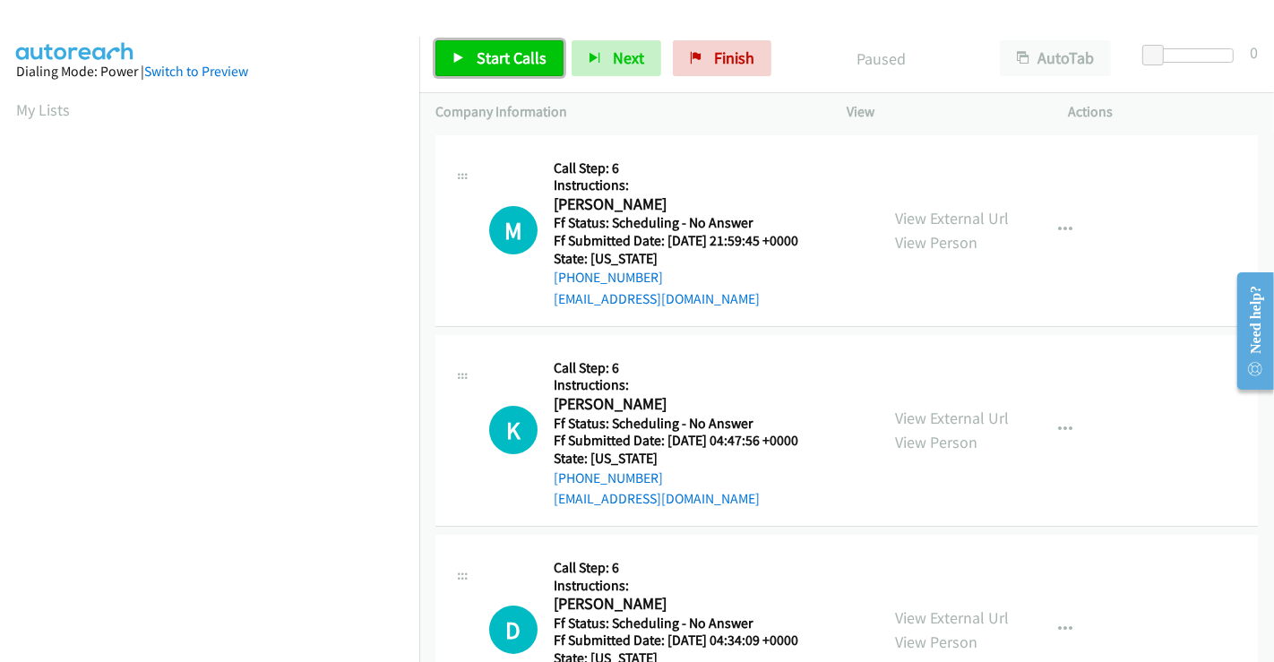
click at [496, 56] on span "Start Calls" at bounding box center [512, 57] width 70 height 21
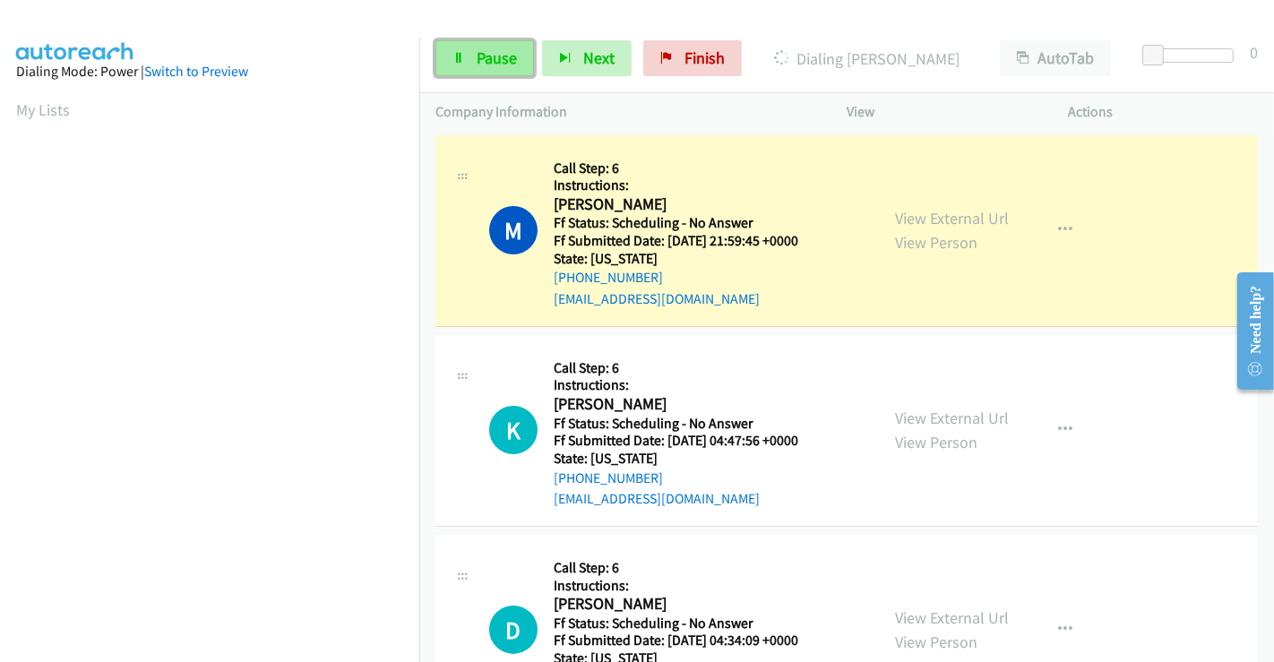
click at [479, 53] on span "Pause" at bounding box center [497, 57] width 40 height 21
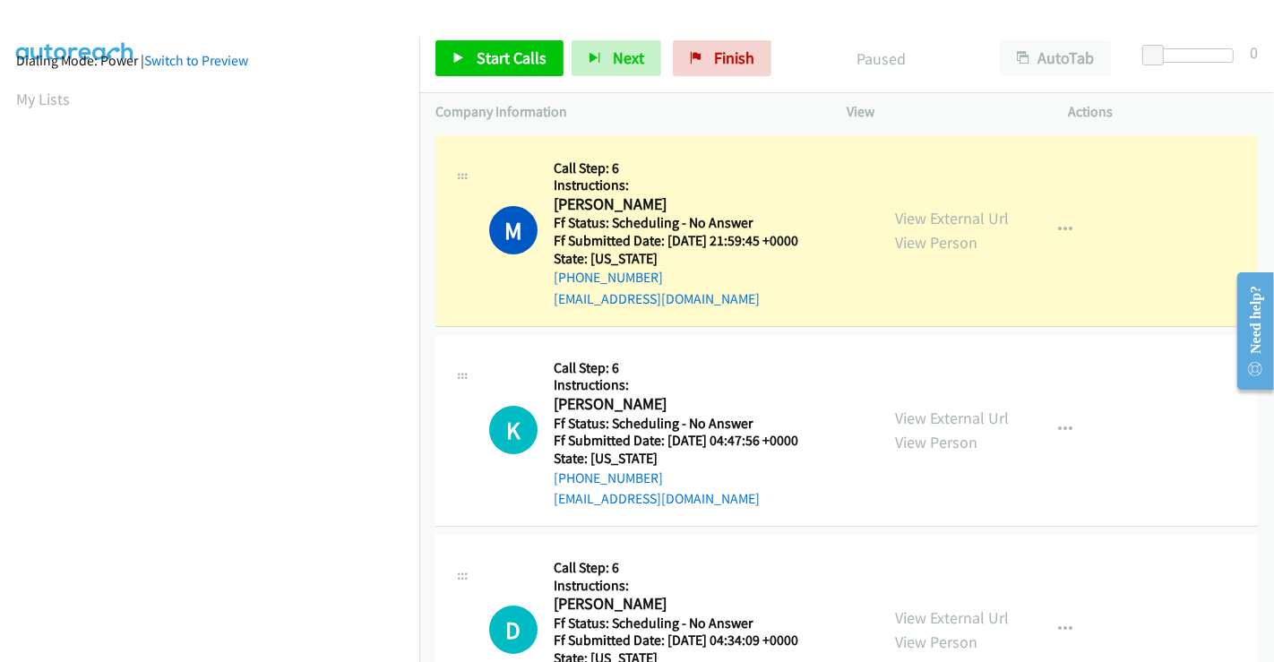
scroll to position [345, 0]
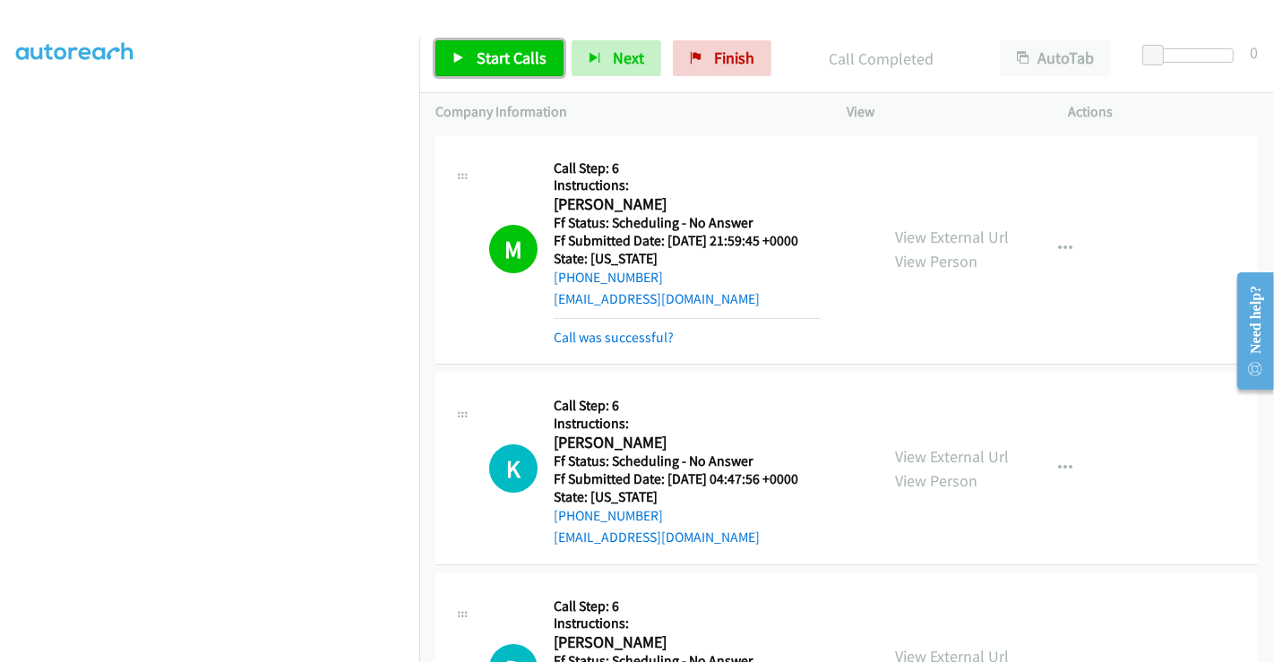
click at [493, 61] on span "Start Calls" at bounding box center [512, 57] width 70 height 21
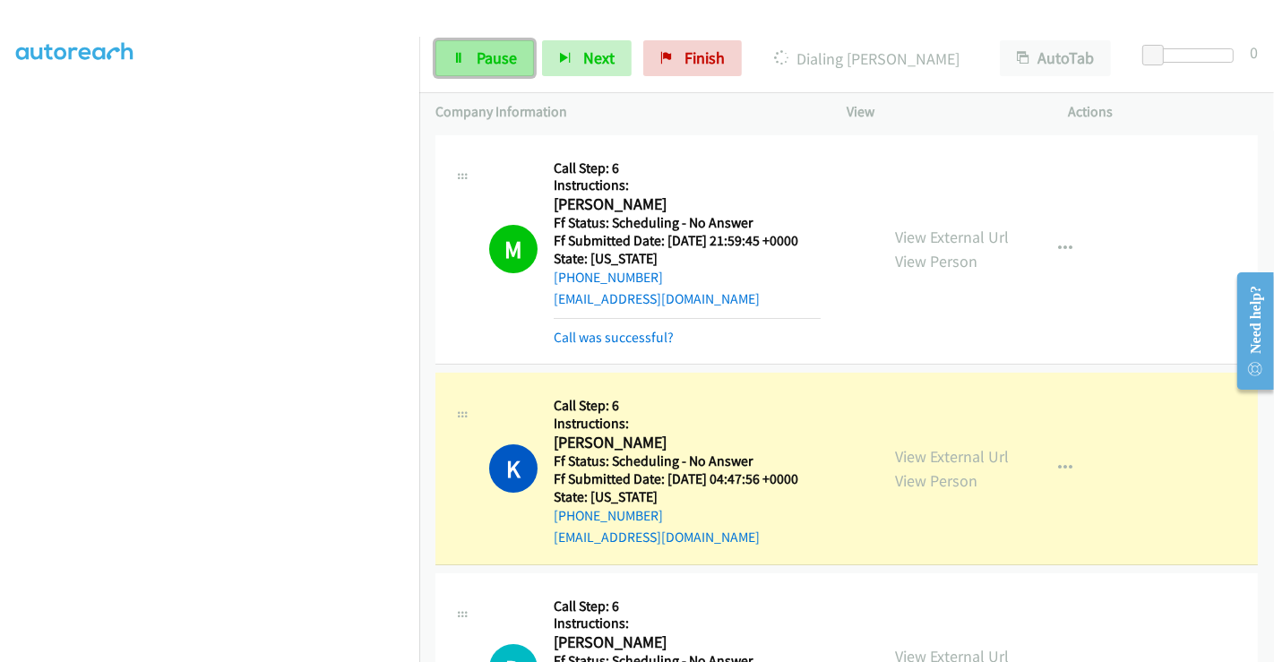
click at [484, 53] on span "Pause" at bounding box center [497, 57] width 40 height 21
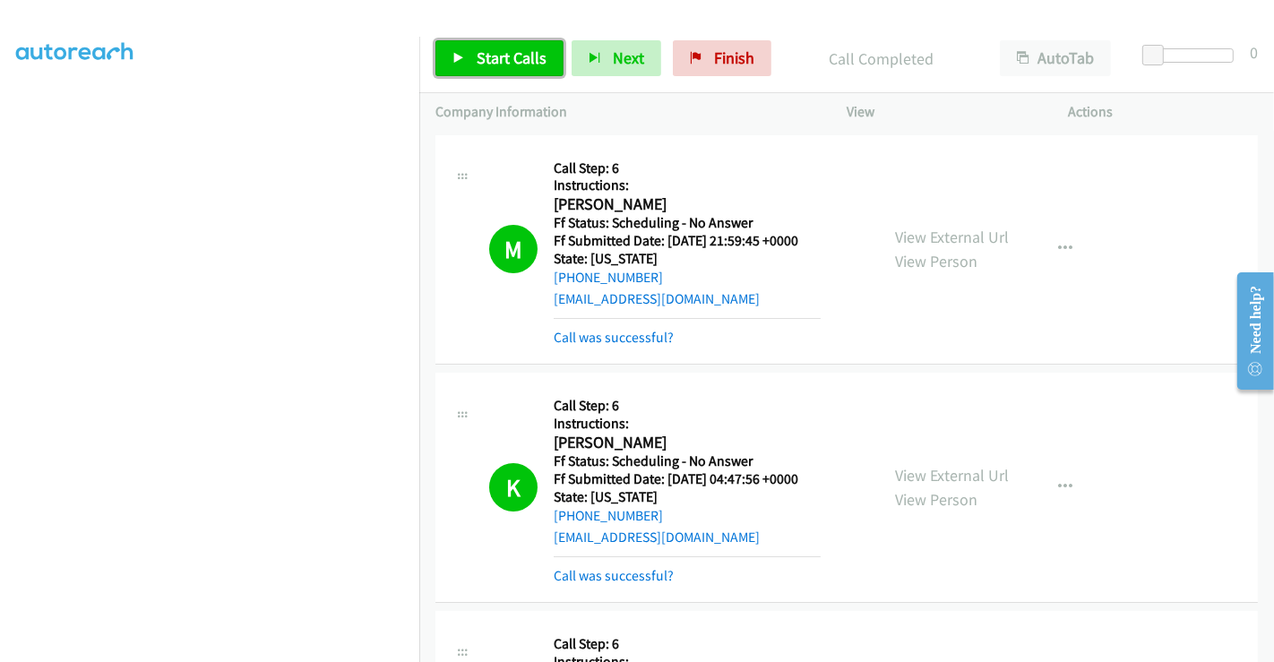
click at [512, 64] on span "Start Calls" at bounding box center [512, 57] width 70 height 21
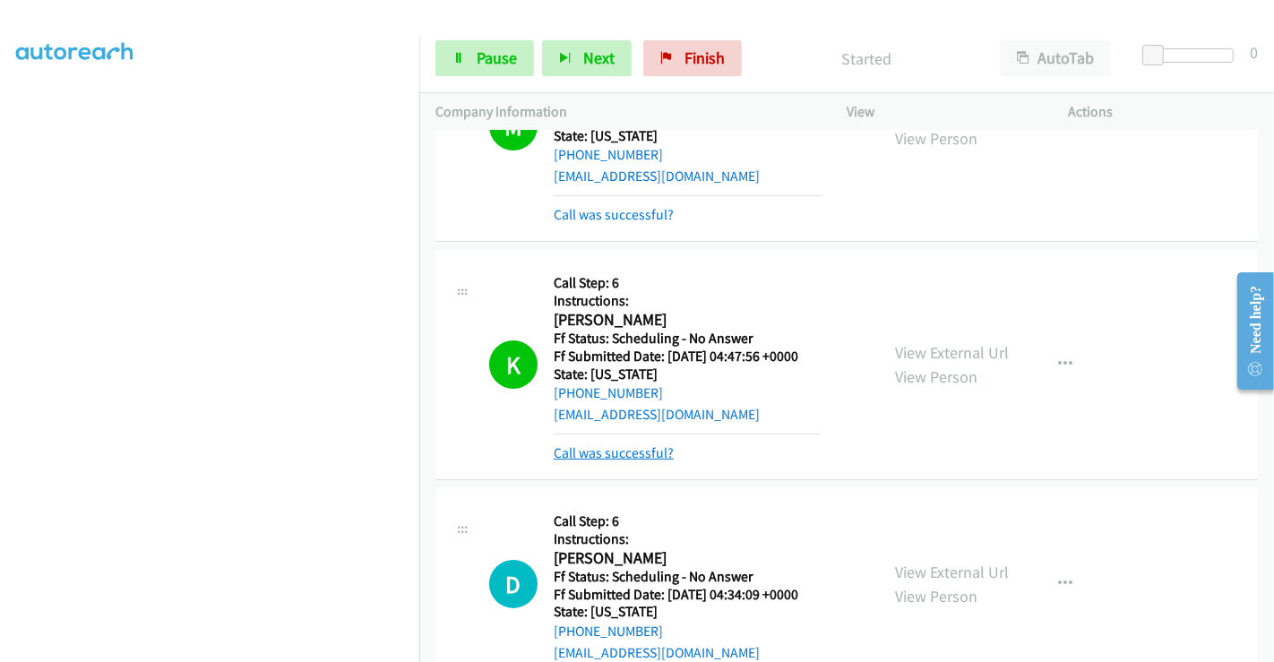
scroll to position [199, 0]
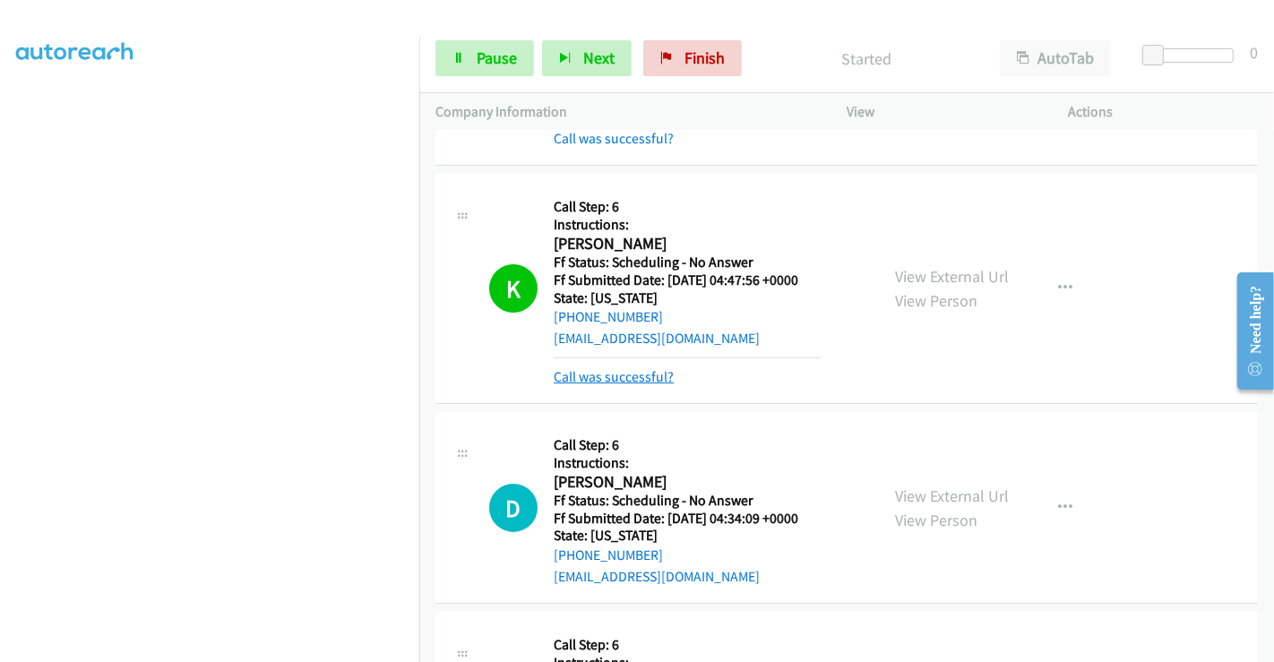
click at [620, 376] on link "Call was successful?" at bounding box center [614, 376] width 120 height 17
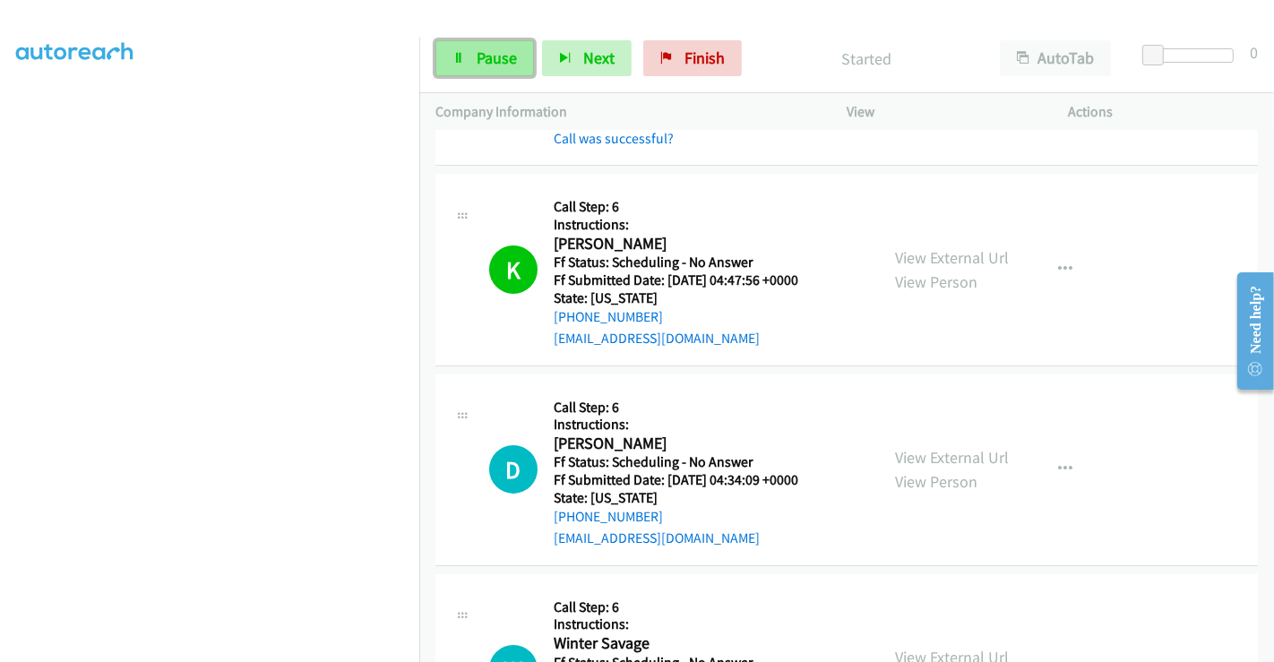
click at [488, 58] on span "Pause" at bounding box center [497, 57] width 40 height 21
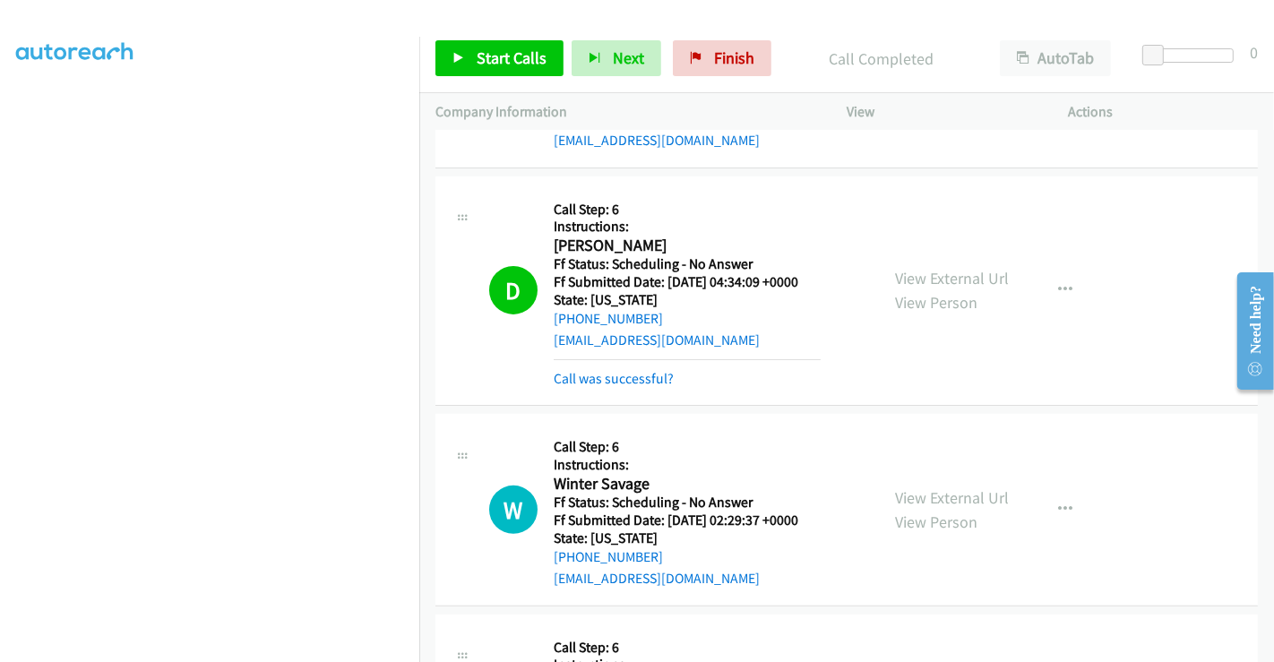
scroll to position [398, 0]
click at [613, 377] on link "Call was successful?" at bounding box center [614, 377] width 120 height 17
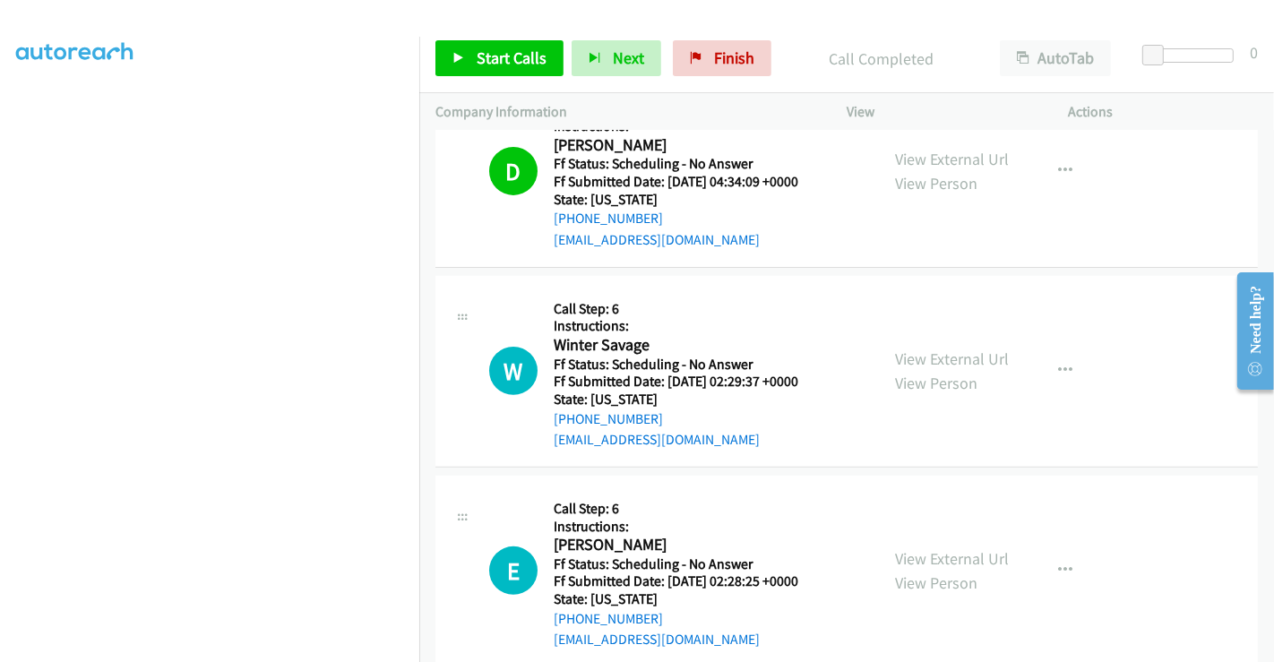
scroll to position [696, 0]
click at [928, 155] on link "View External Url" at bounding box center [952, 160] width 114 height 21
click at [945, 357] on link "View External Url" at bounding box center [952, 359] width 114 height 21
click at [938, 550] on link "View External Url" at bounding box center [952, 560] width 114 height 21
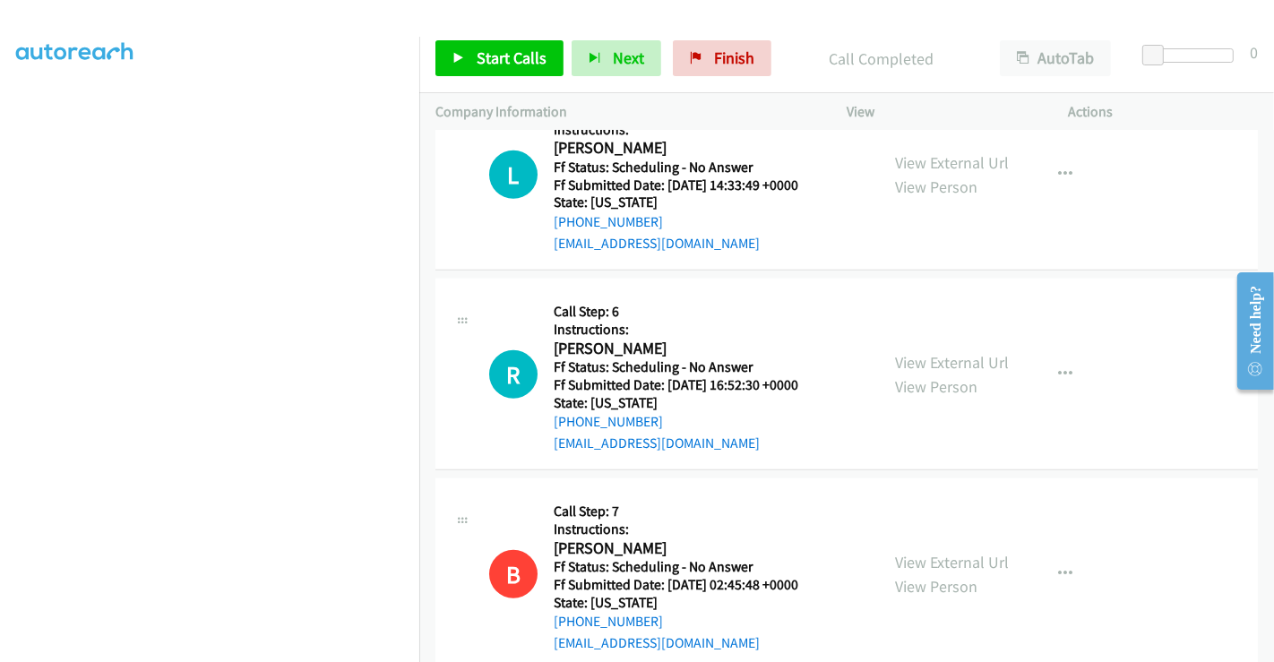
scroll to position [1095, 0]
click at [932, 362] on link "View External Url" at bounding box center [952, 361] width 114 height 21
click at [1058, 566] on icon "button" at bounding box center [1065, 573] width 14 height 14
click at [1135, 523] on div at bounding box center [637, 331] width 1274 height 662
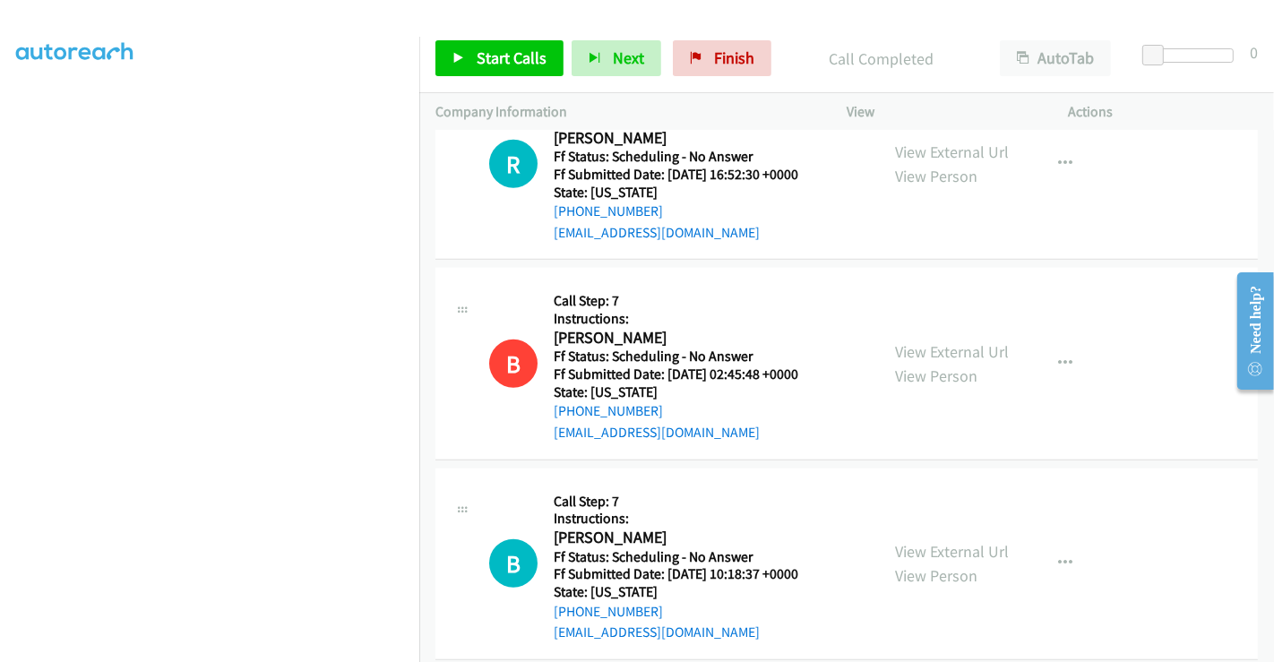
scroll to position [1393, 0]
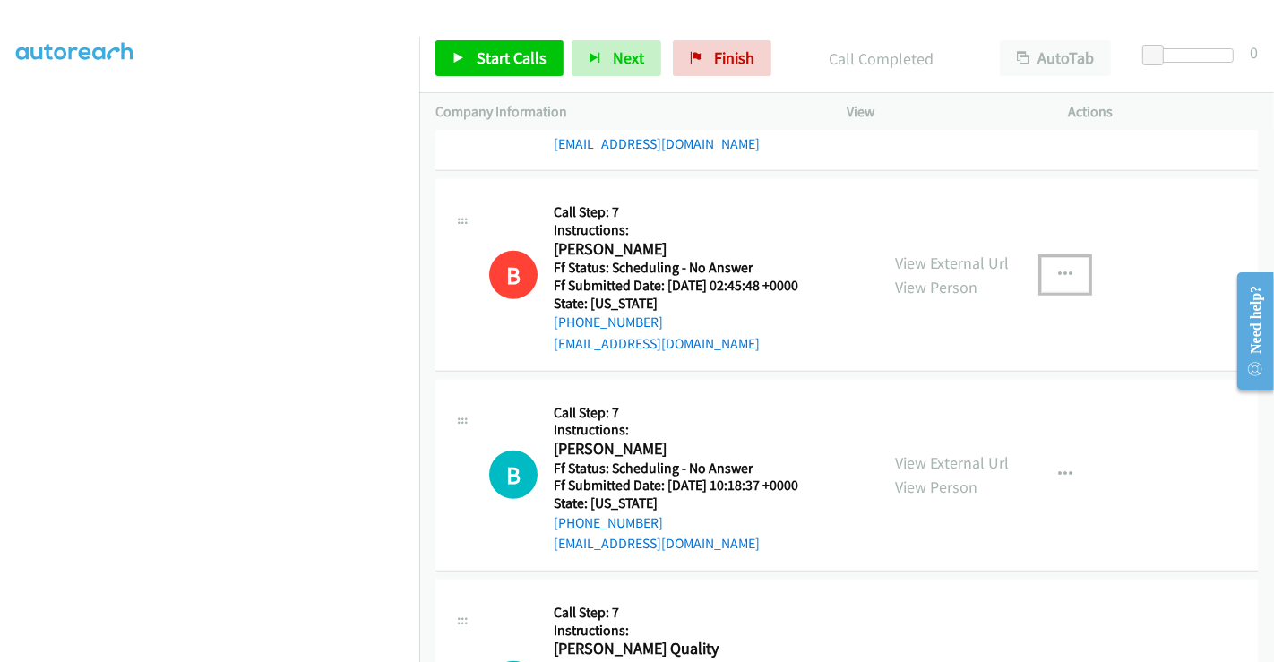
click at [1060, 257] on button "button" at bounding box center [1065, 275] width 48 height 36
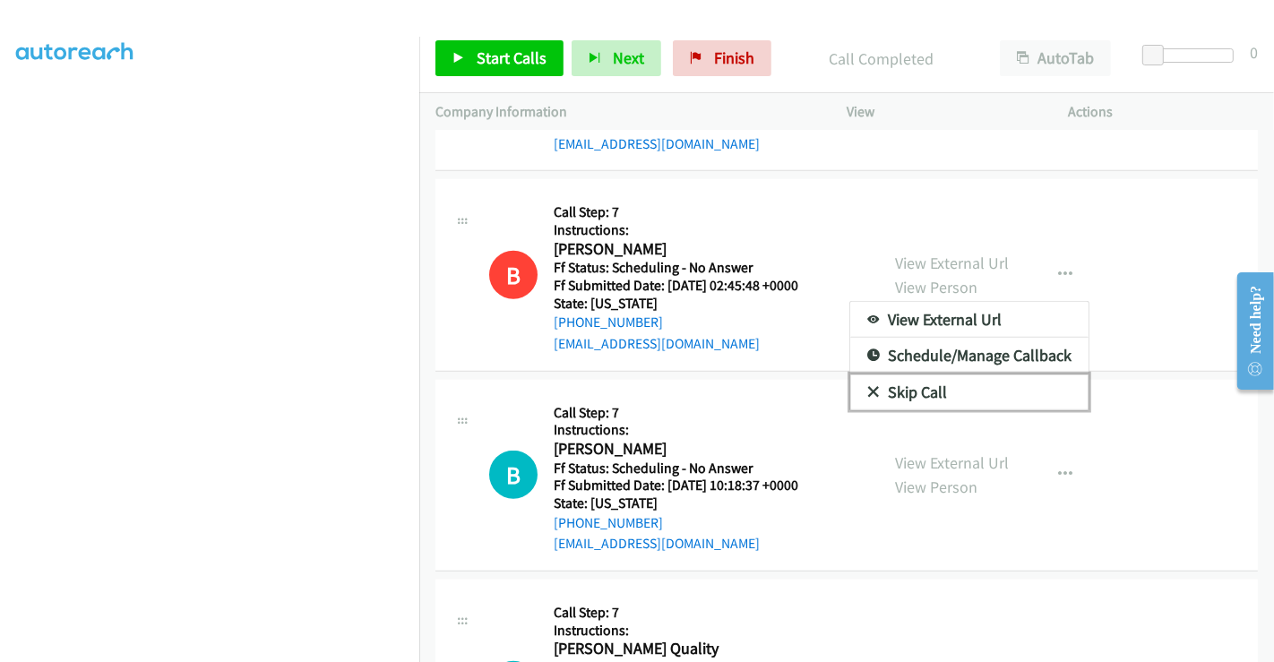
click at [922, 386] on link "Skip Call" at bounding box center [969, 393] width 238 height 36
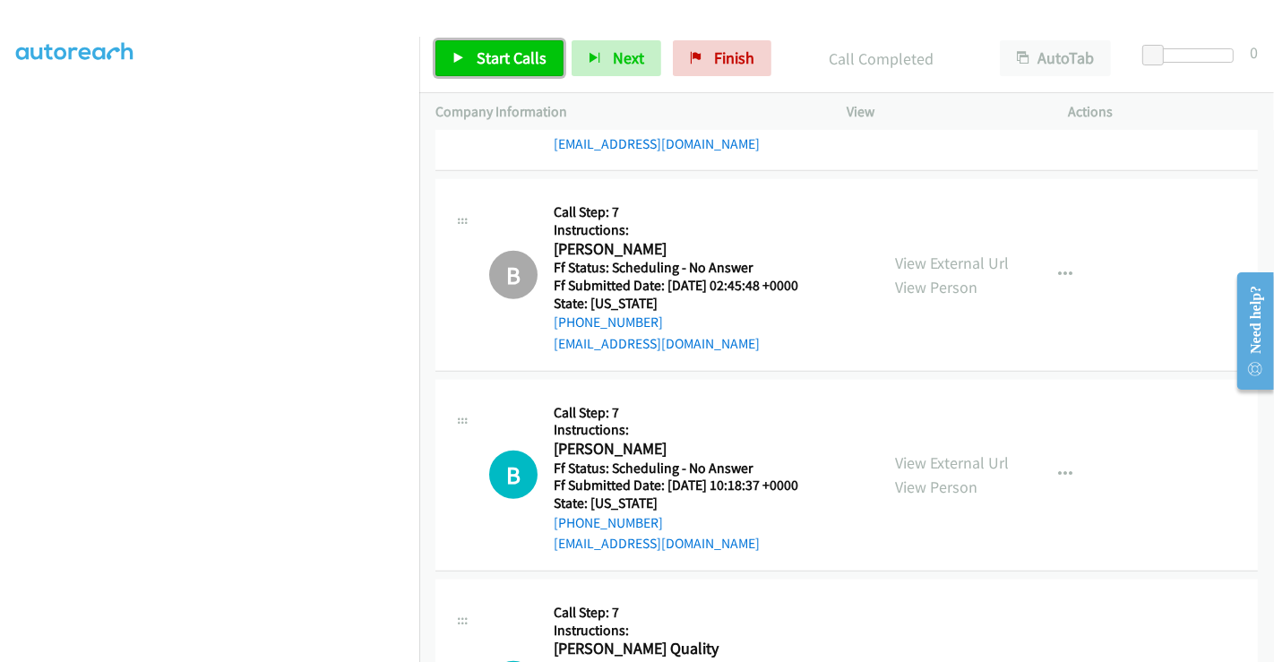
click at [484, 50] on span "Start Calls" at bounding box center [512, 57] width 70 height 21
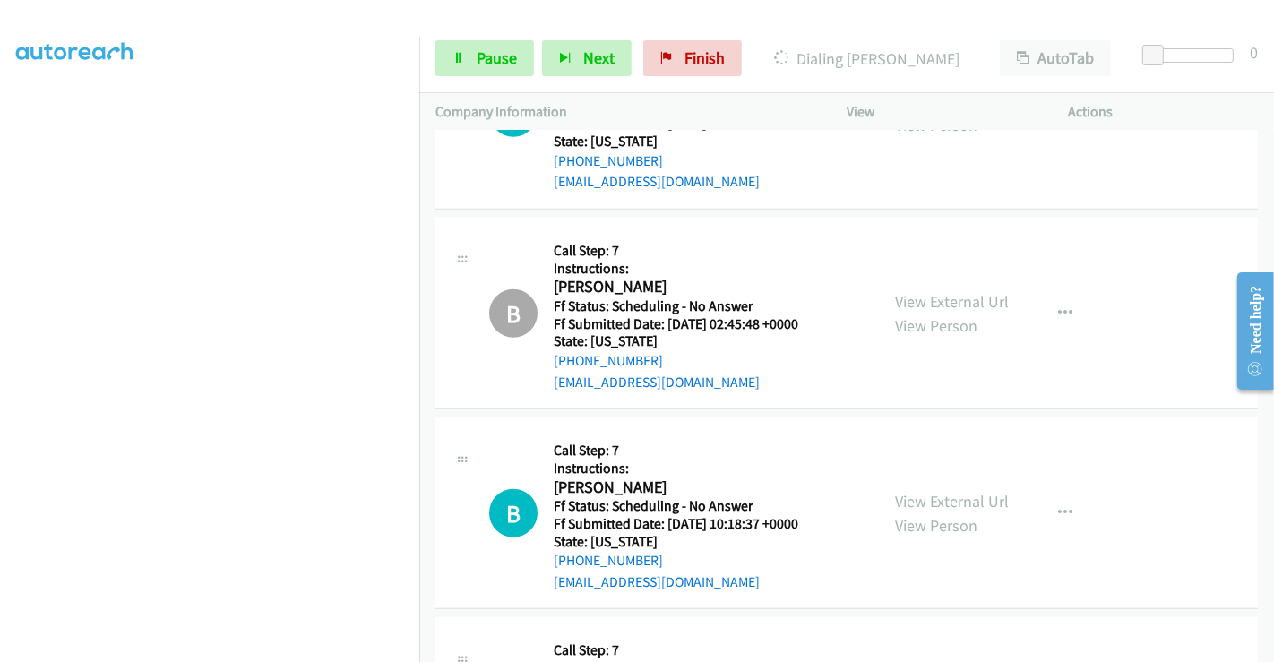
scroll to position [1431, 0]
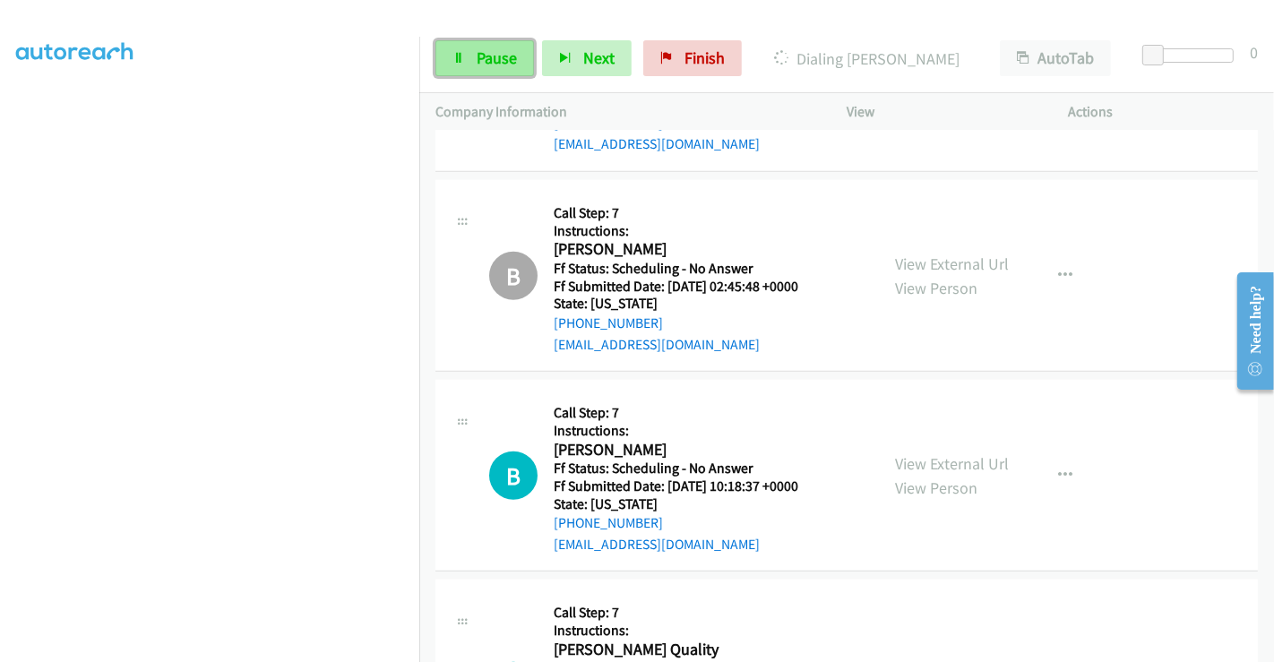
click at [487, 64] on span "Pause" at bounding box center [497, 57] width 40 height 21
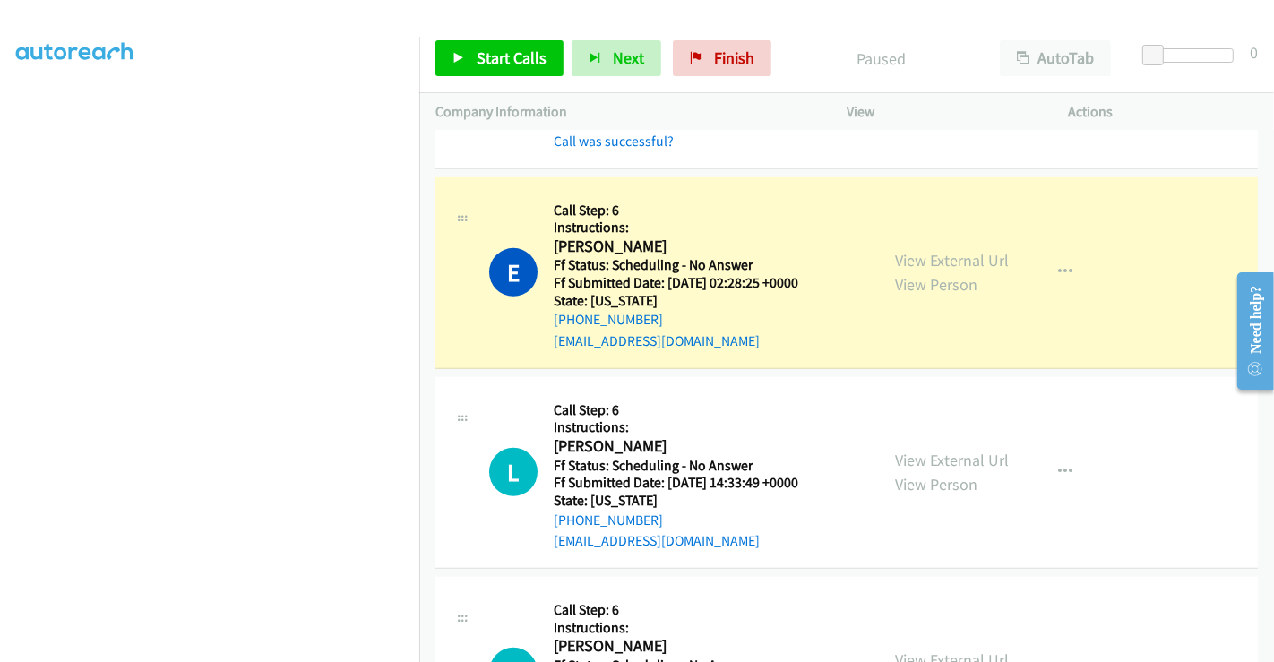
scroll to position [634, 0]
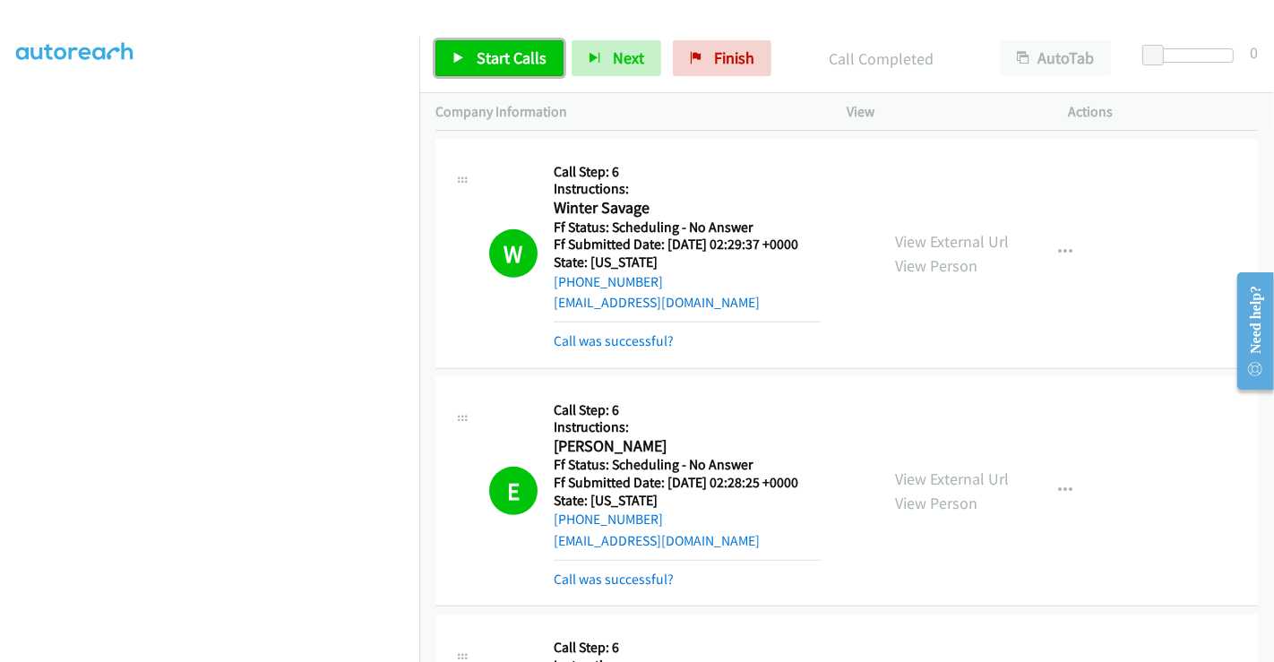
click at [502, 59] on span "Start Calls" at bounding box center [512, 57] width 70 height 21
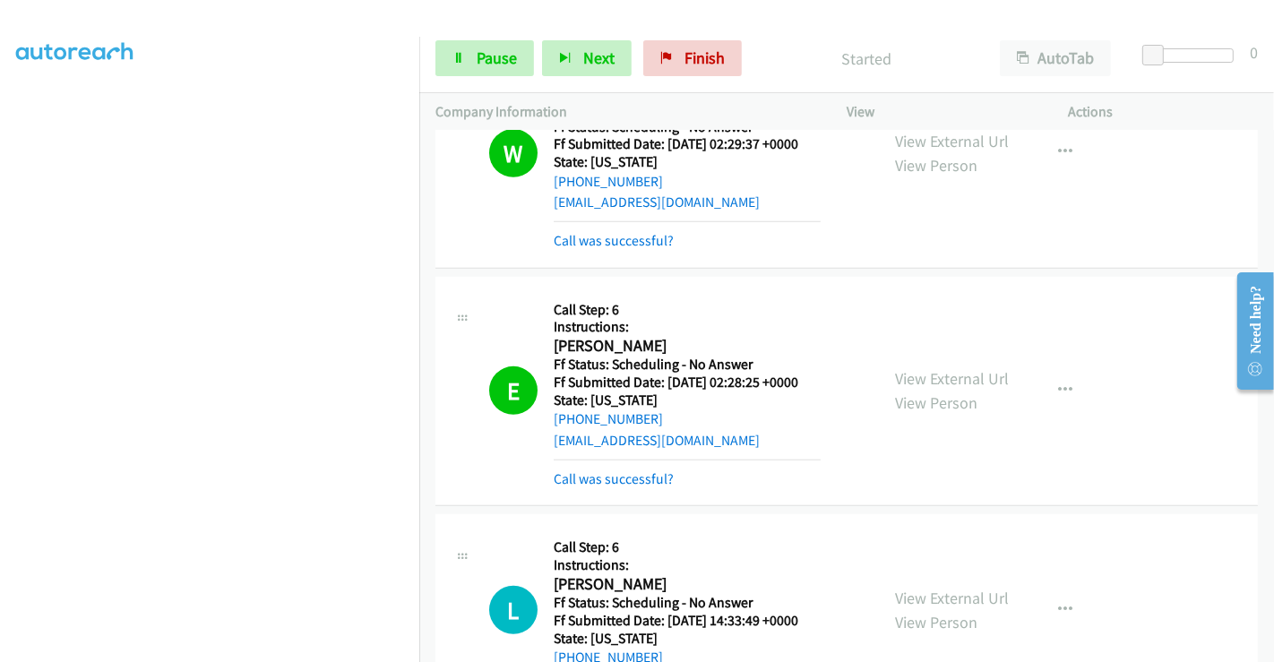
scroll to position [834, 0]
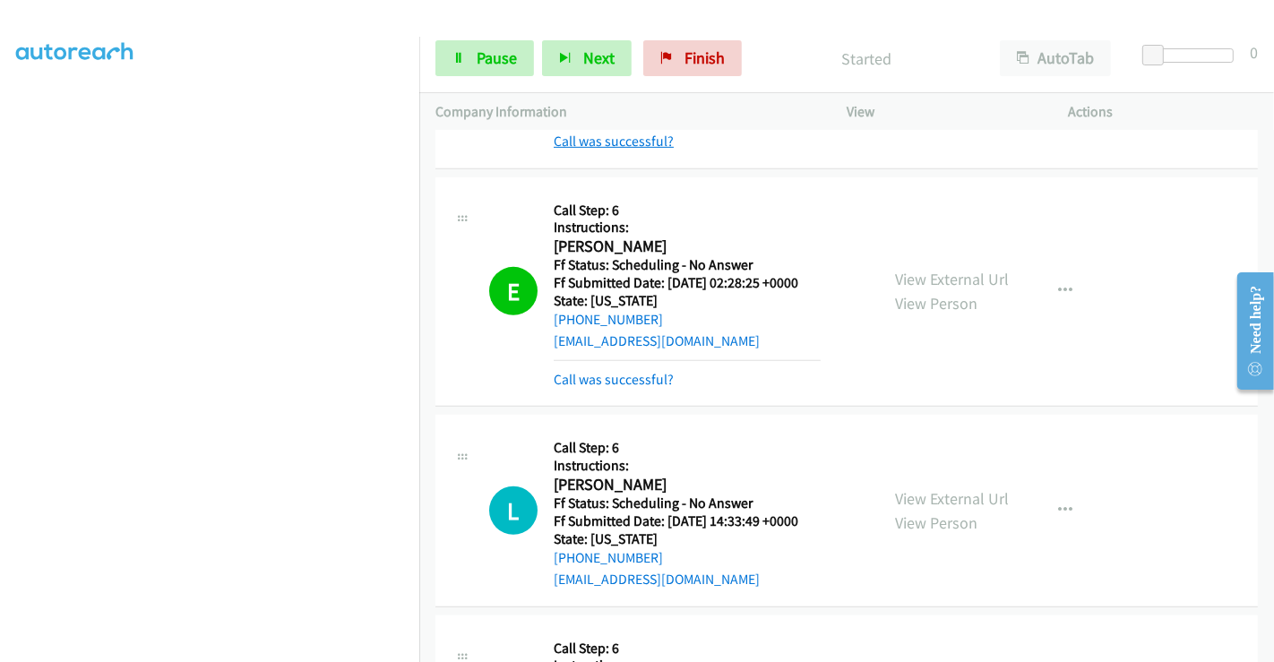
click at [591, 139] on link "Call was successful?" at bounding box center [614, 141] width 120 height 17
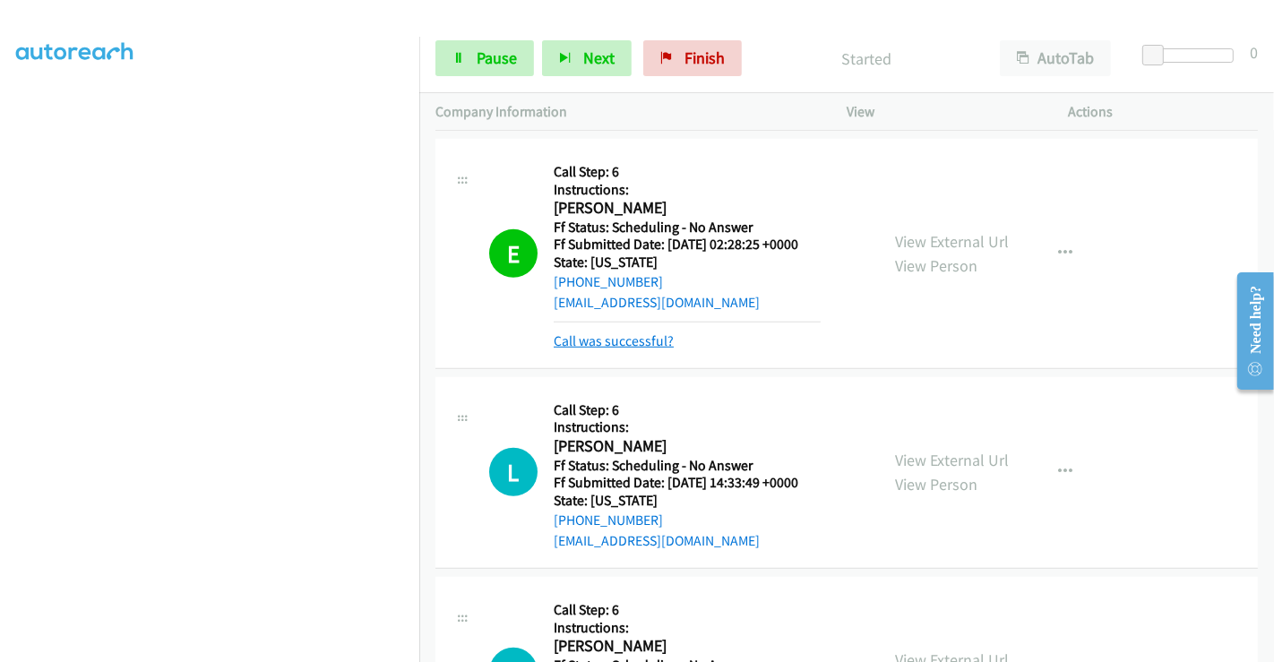
click at [619, 341] on link "Call was successful?" at bounding box center [614, 340] width 120 height 17
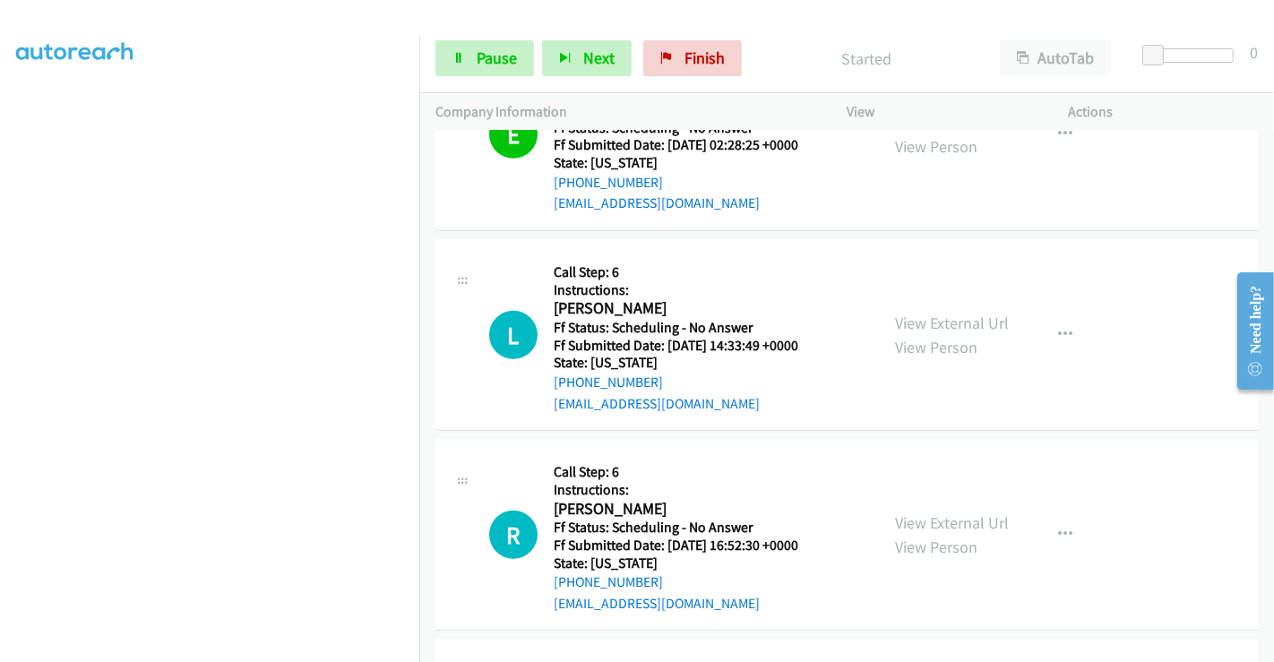
scroll to position [1033, 0]
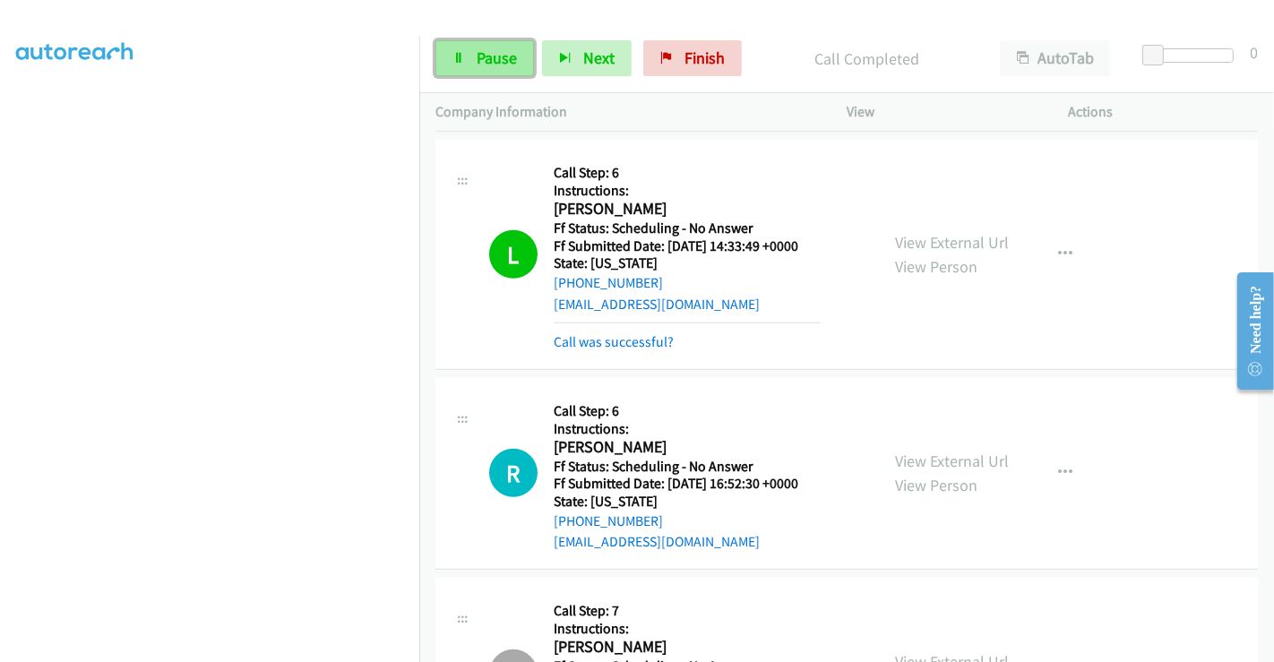
click at [499, 49] on span "Pause" at bounding box center [497, 57] width 40 height 21
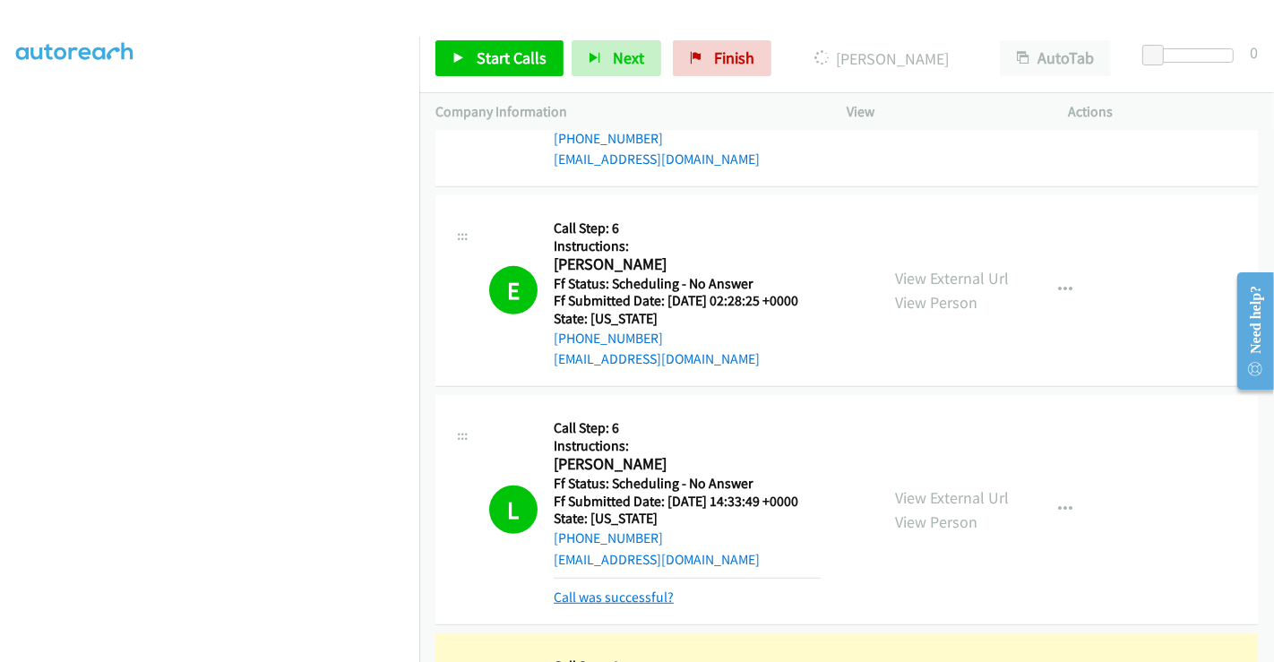
scroll to position [735, 0]
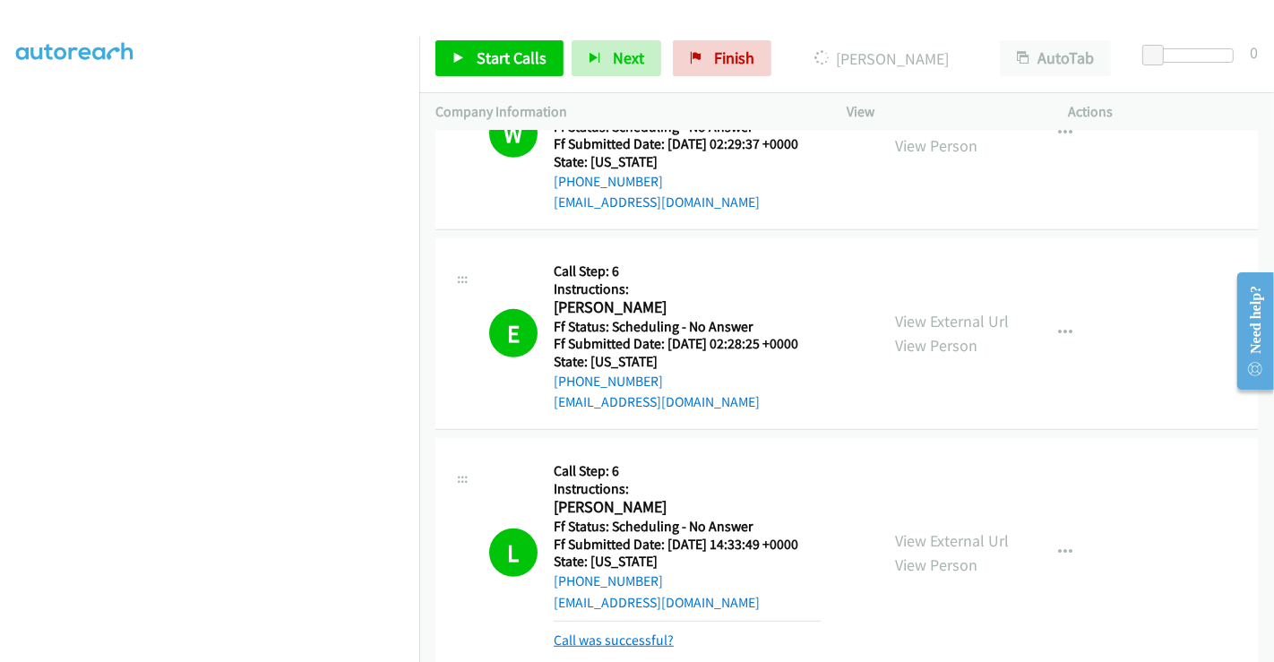
click at [650, 538] on h5 "Ff Submitted Date: 2025-09-28 14:33:49 +0000" at bounding box center [687, 545] width 267 height 18
click at [647, 642] on link "Call was successful?" at bounding box center [614, 640] width 120 height 17
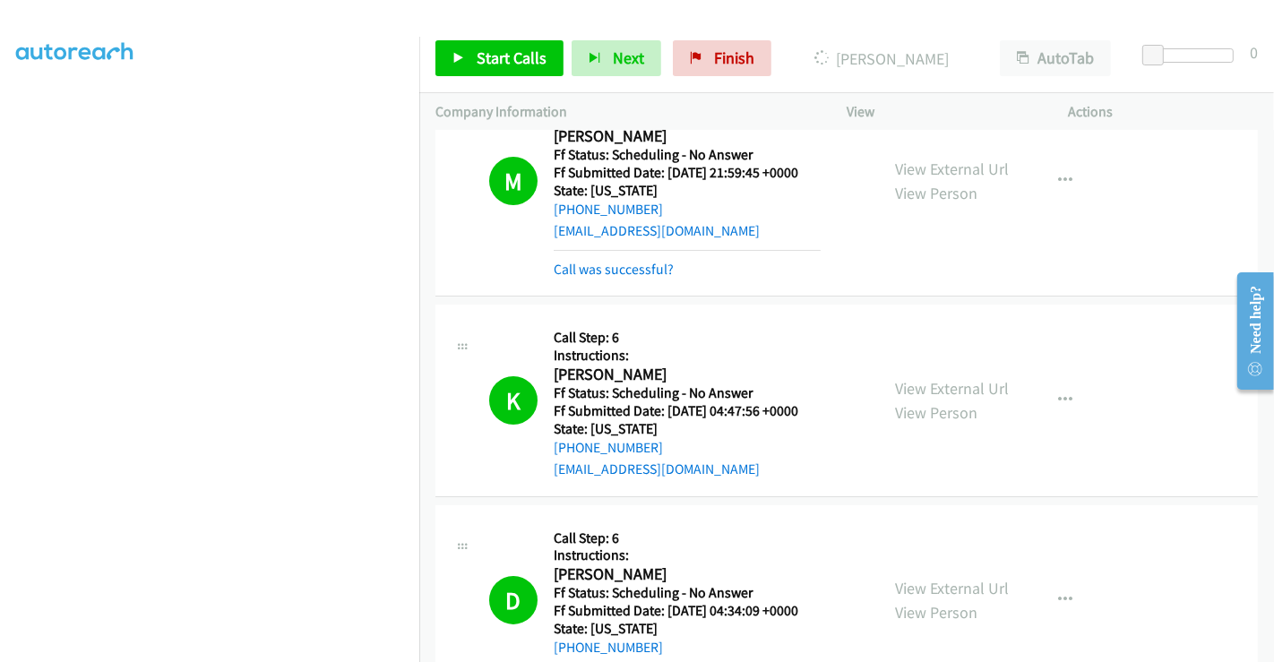
scroll to position [0, 0]
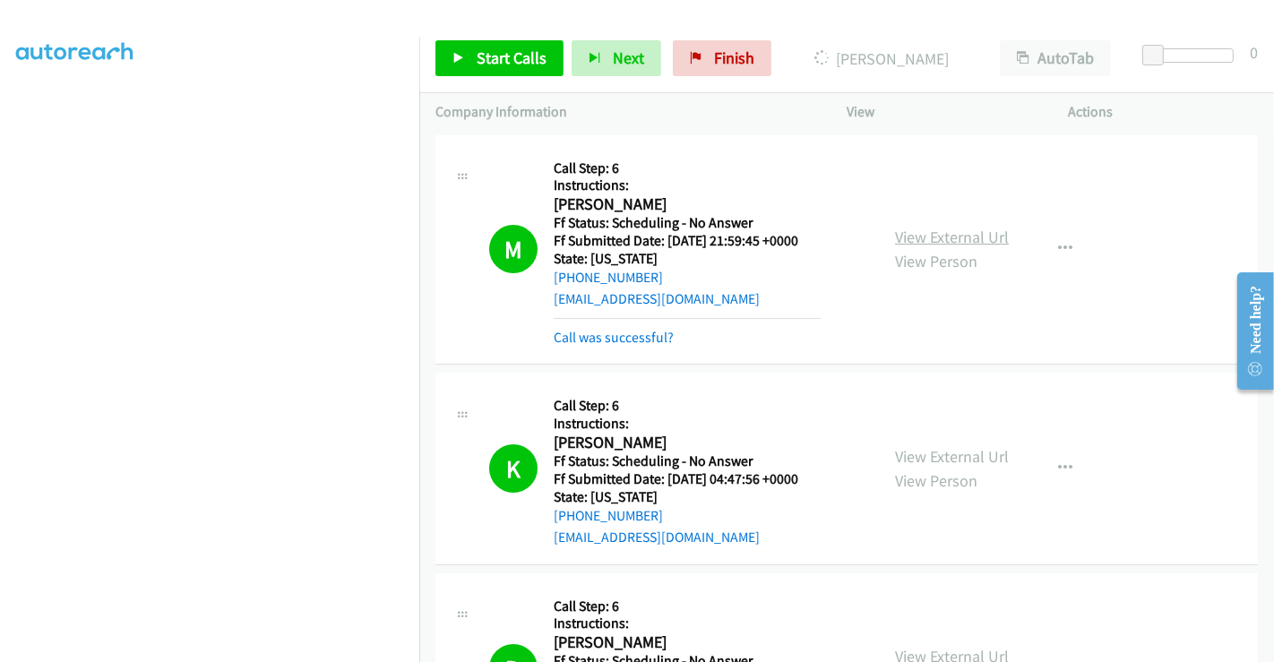
click at [952, 237] on link "View External Url" at bounding box center [952, 237] width 114 height 21
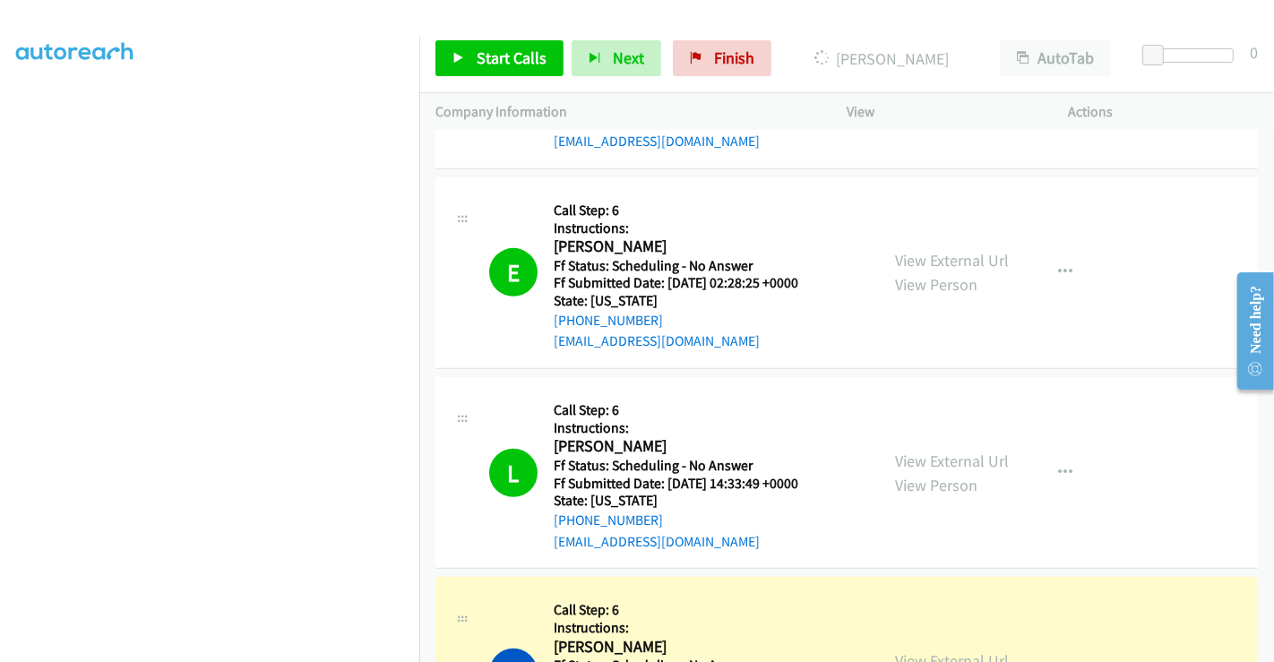
scroll to position [1095, 0]
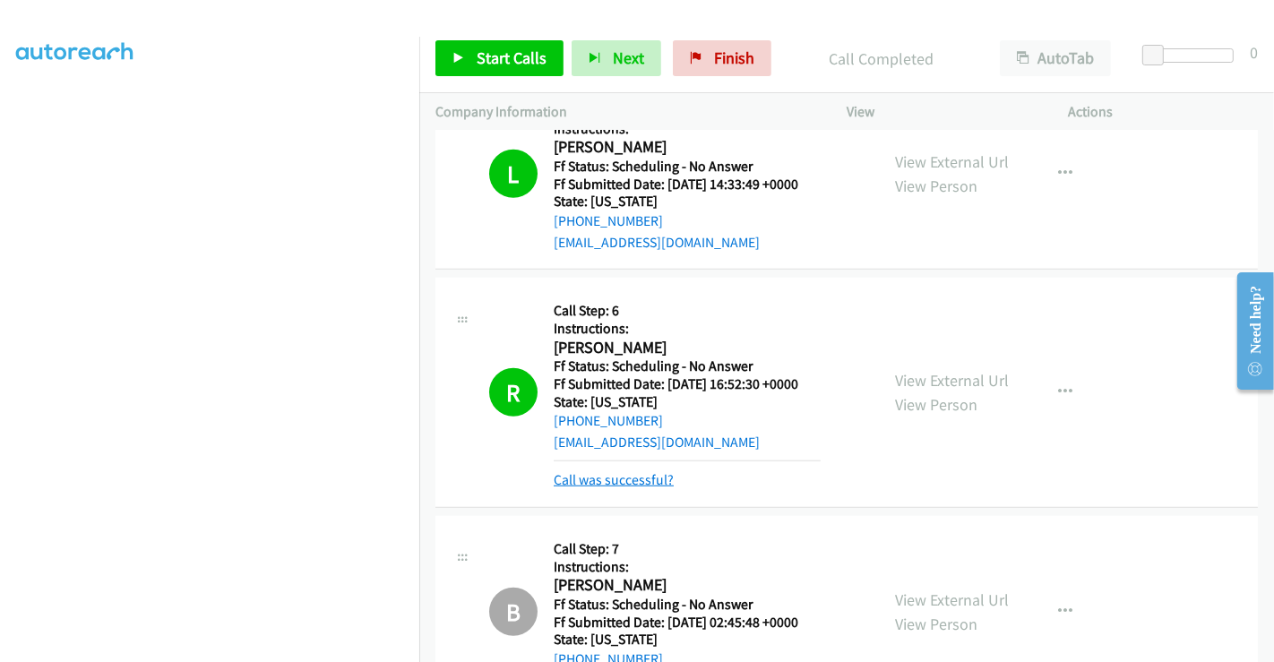
click at [651, 475] on link "Call was successful?" at bounding box center [614, 479] width 120 height 17
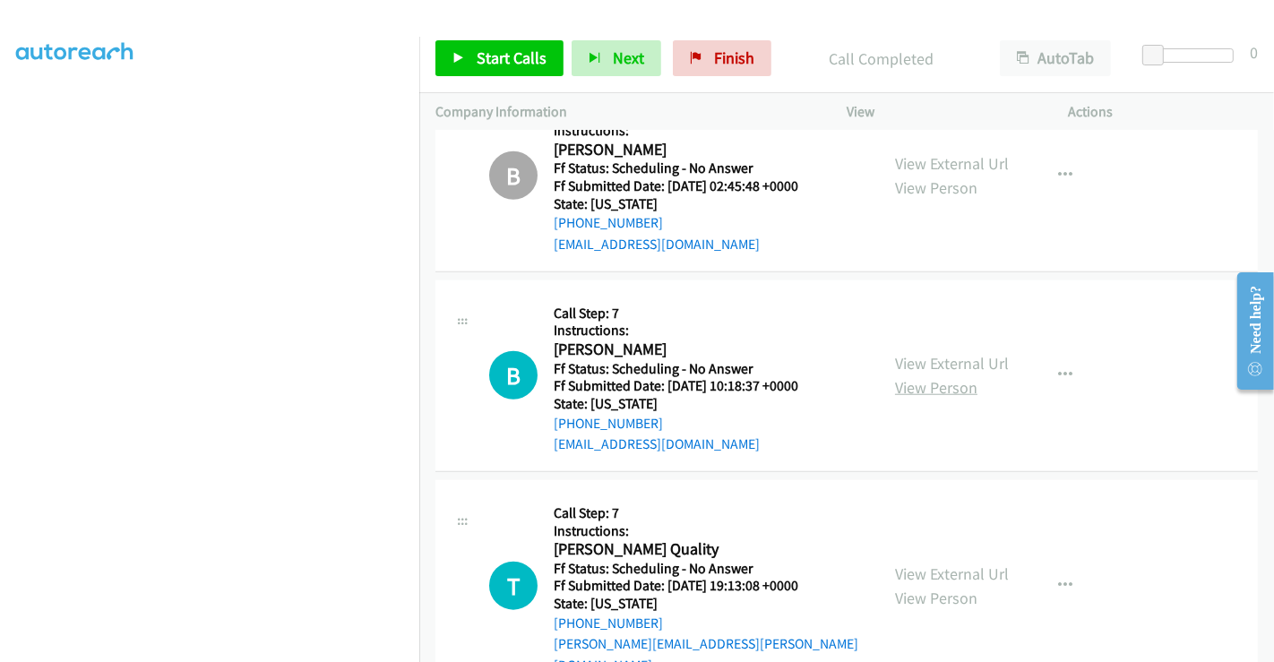
scroll to position [1592, 0]
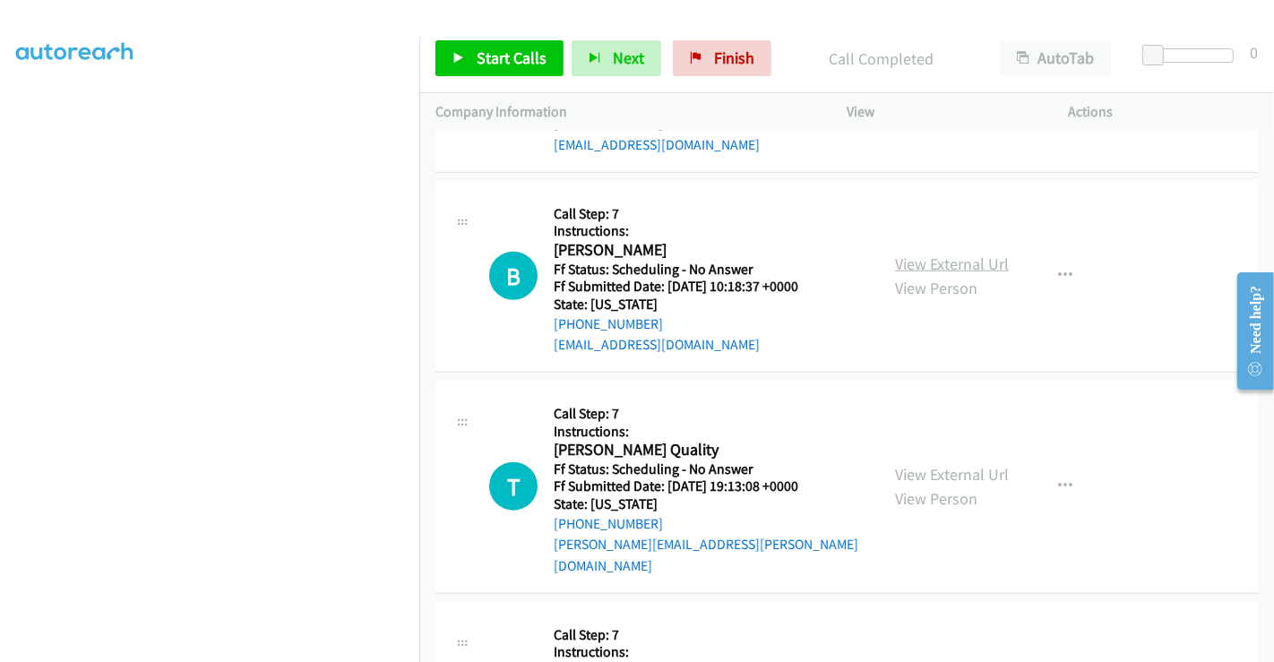
click at [941, 255] on link "View External Url" at bounding box center [952, 264] width 114 height 21
click at [941, 464] on link "View External Url" at bounding box center [952, 474] width 114 height 21
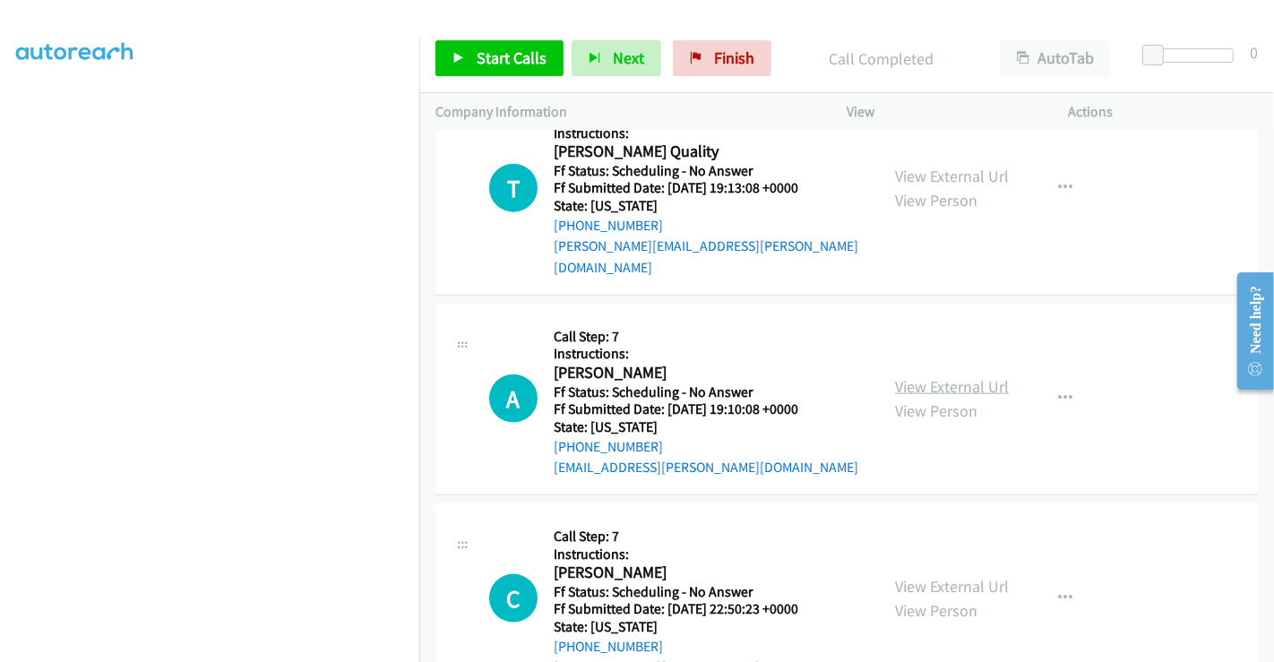
scroll to position [1892, 0]
click at [946, 375] on link "View External Url" at bounding box center [952, 385] width 114 height 21
click at [939, 575] on link "View External Url" at bounding box center [952, 585] width 114 height 21
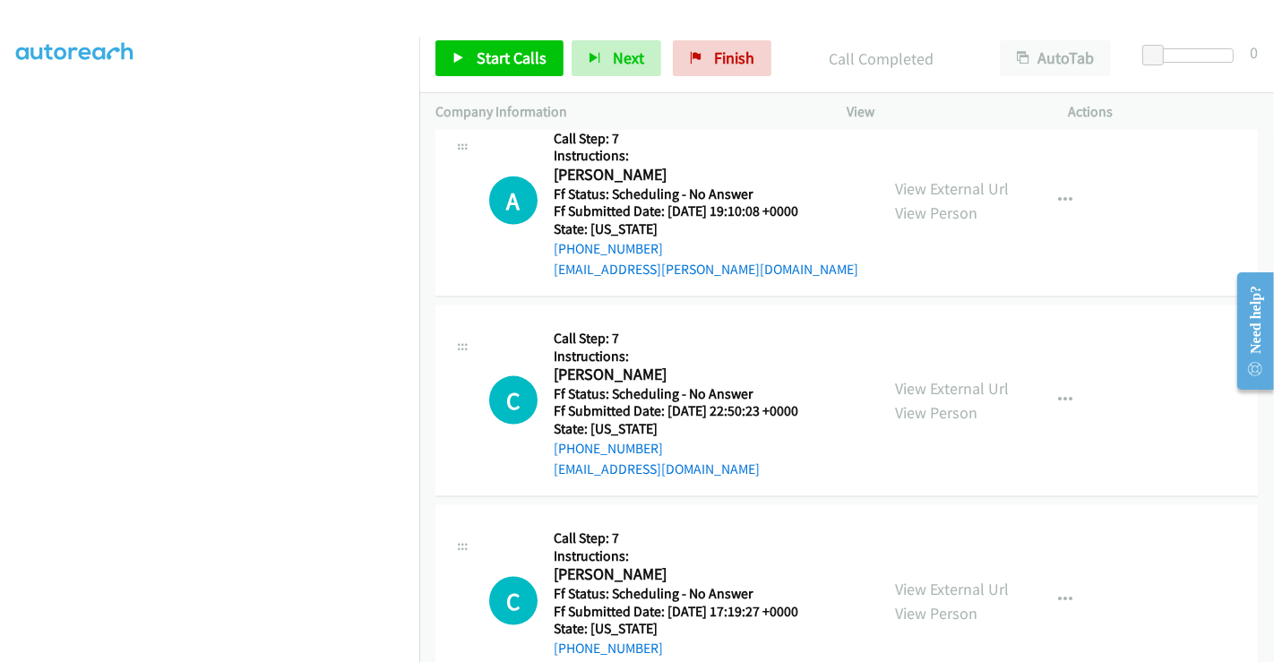
scroll to position [2091, 0]
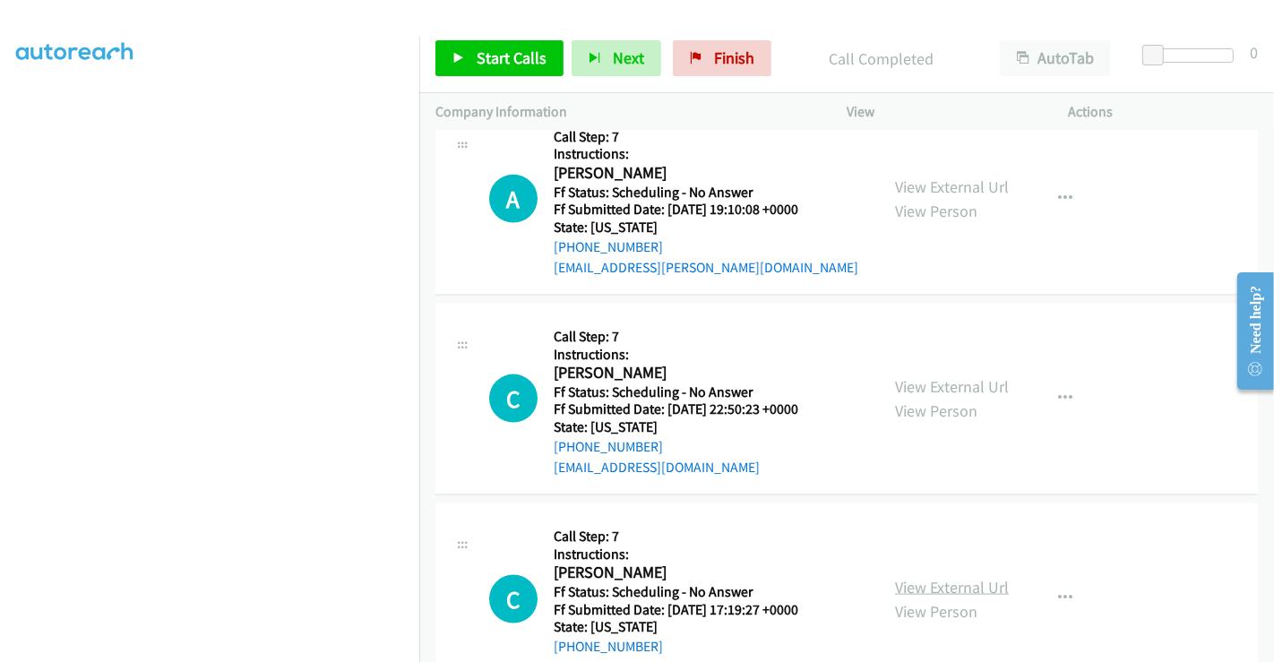
click at [926, 577] on link "View External Url" at bounding box center [952, 587] width 114 height 21
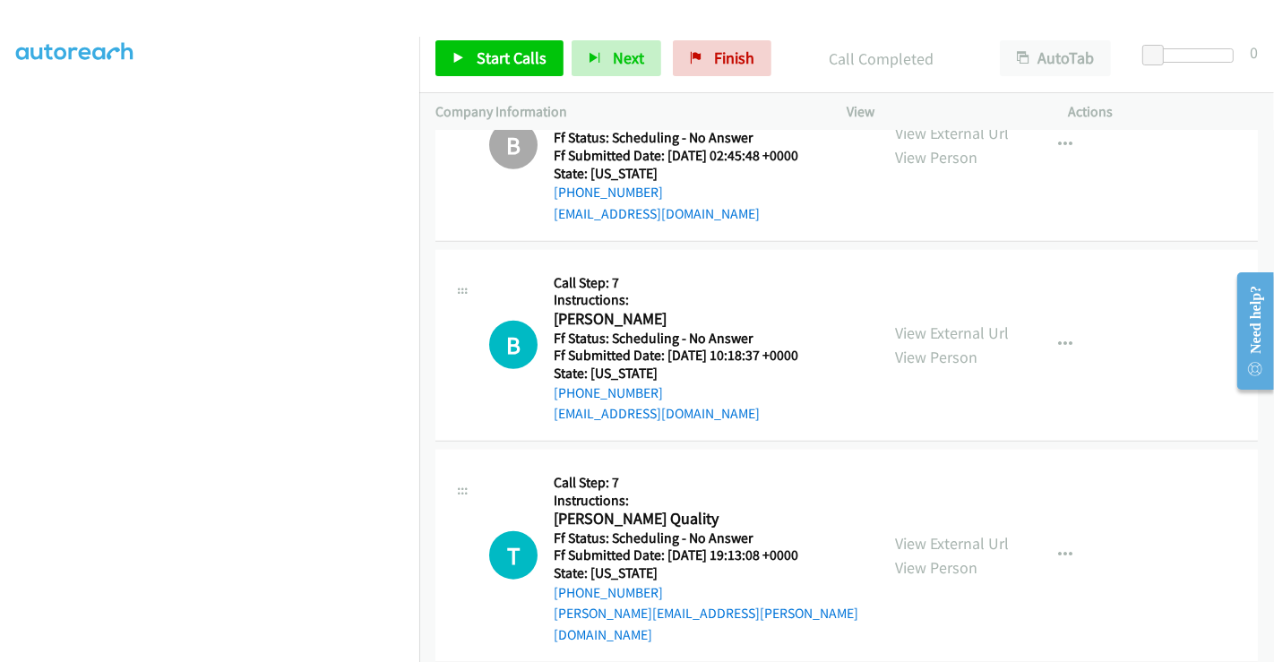
scroll to position [1493, 0]
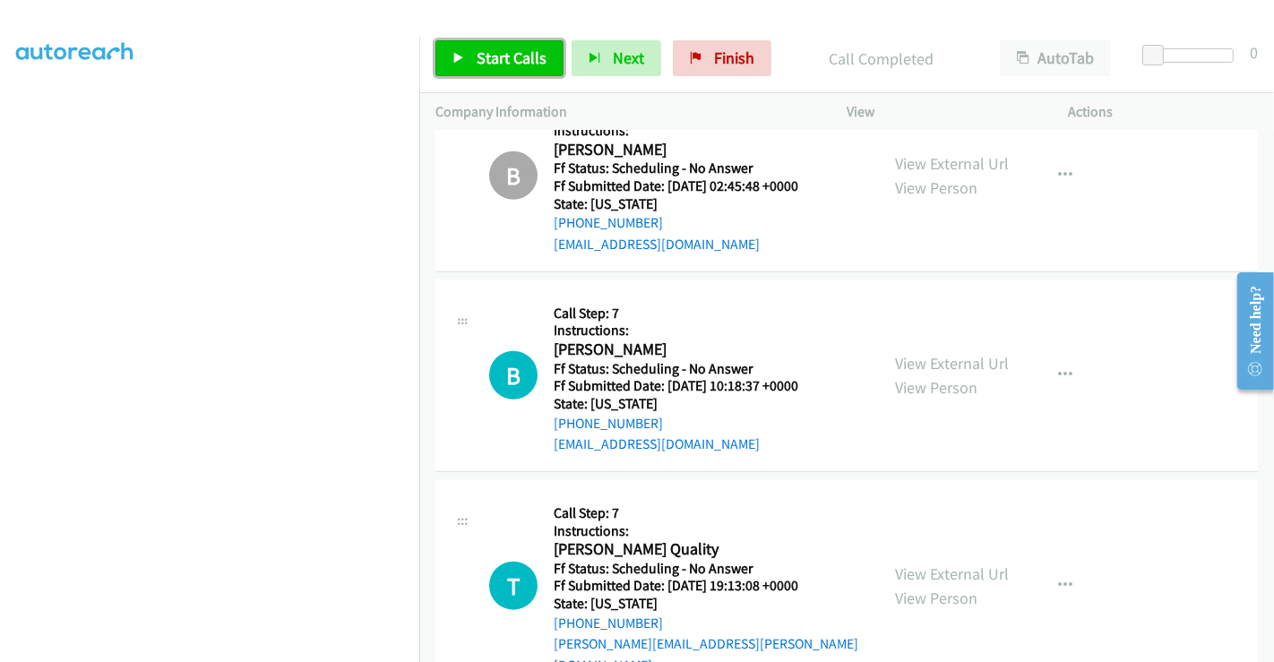
click at [519, 60] on span "Start Calls" at bounding box center [512, 57] width 70 height 21
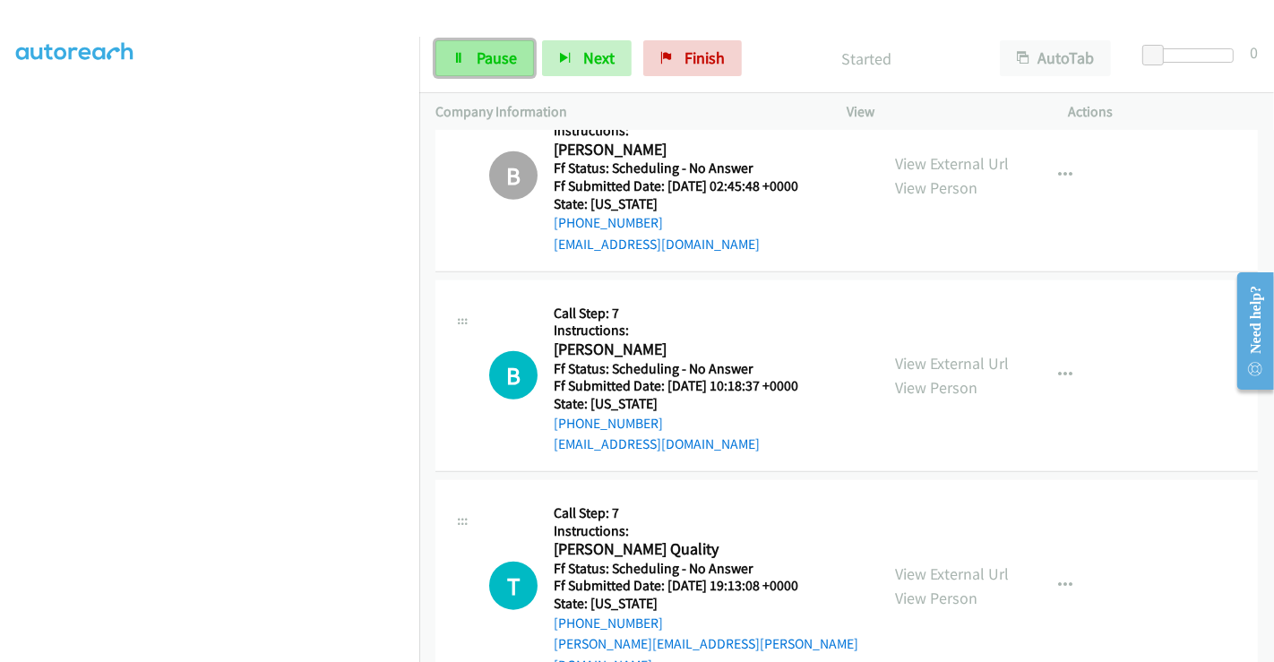
click at [470, 70] on link "Pause" at bounding box center [485, 58] width 99 height 36
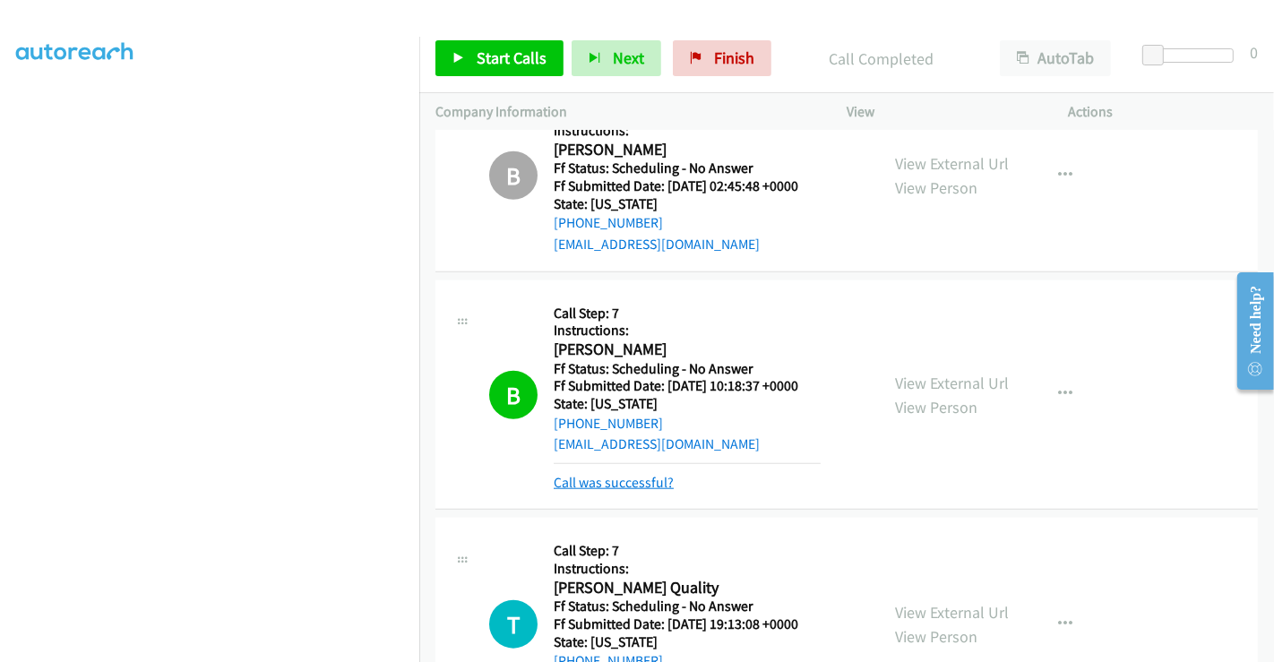
click at [643, 477] on link "Call was successful?" at bounding box center [614, 482] width 120 height 17
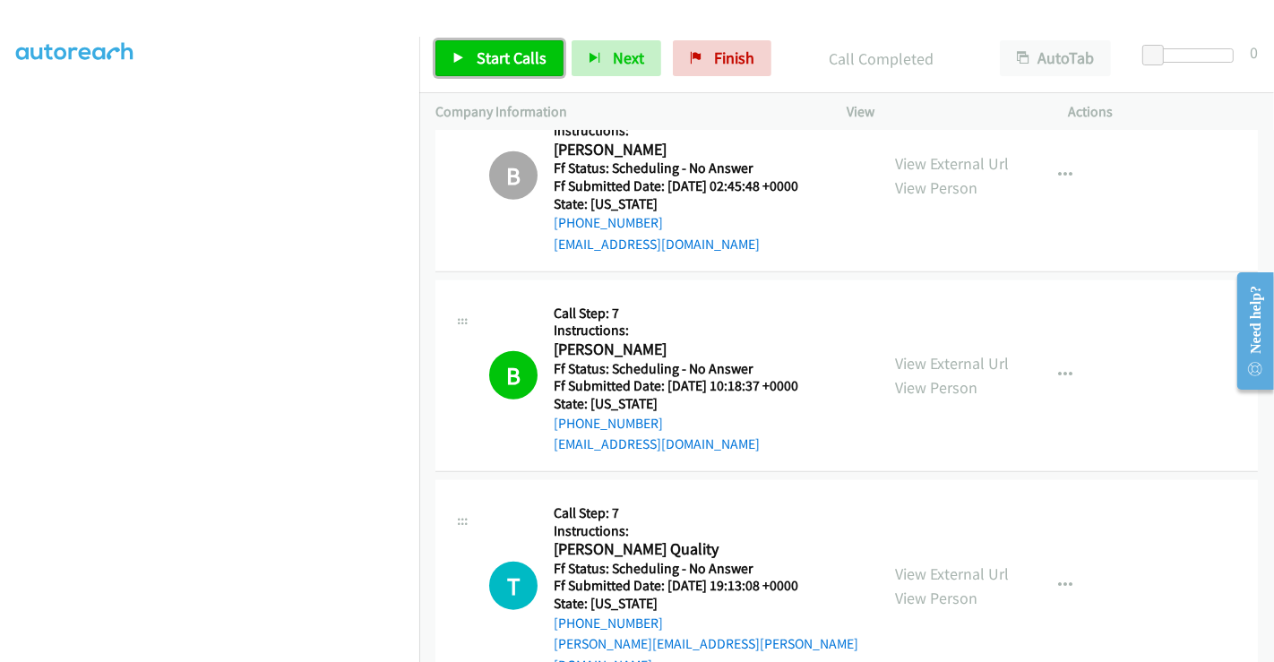
click at [513, 47] on link "Start Calls" at bounding box center [500, 58] width 128 height 36
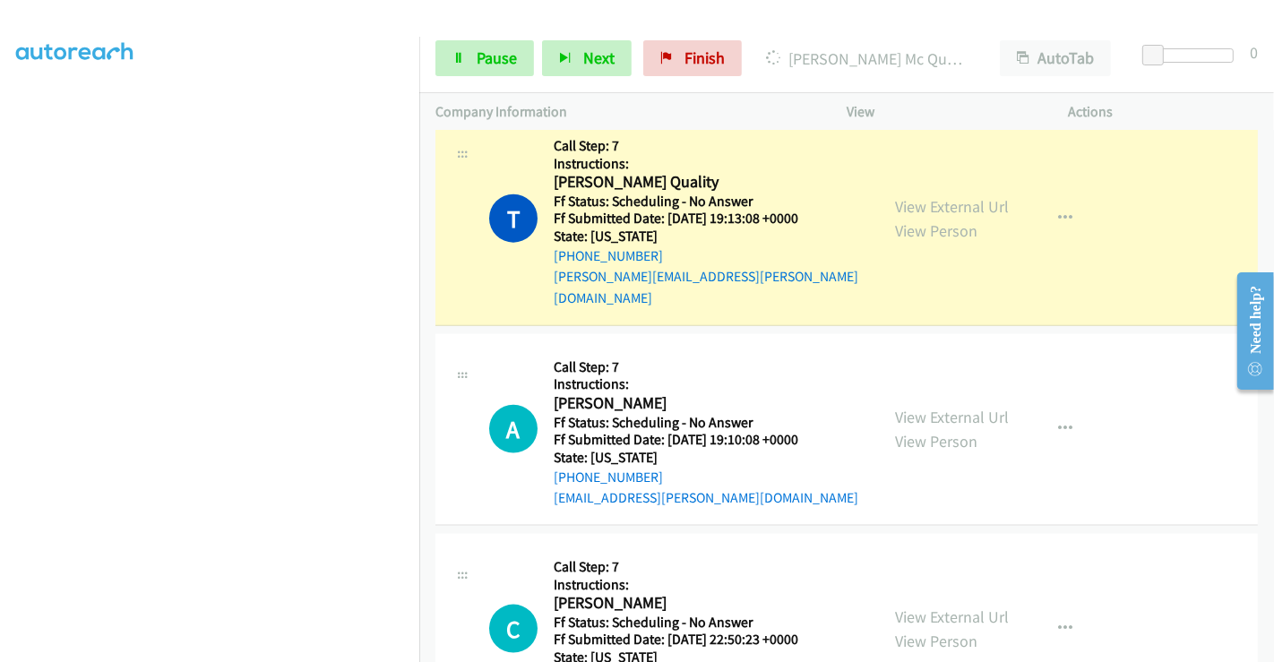
scroll to position [1892, 0]
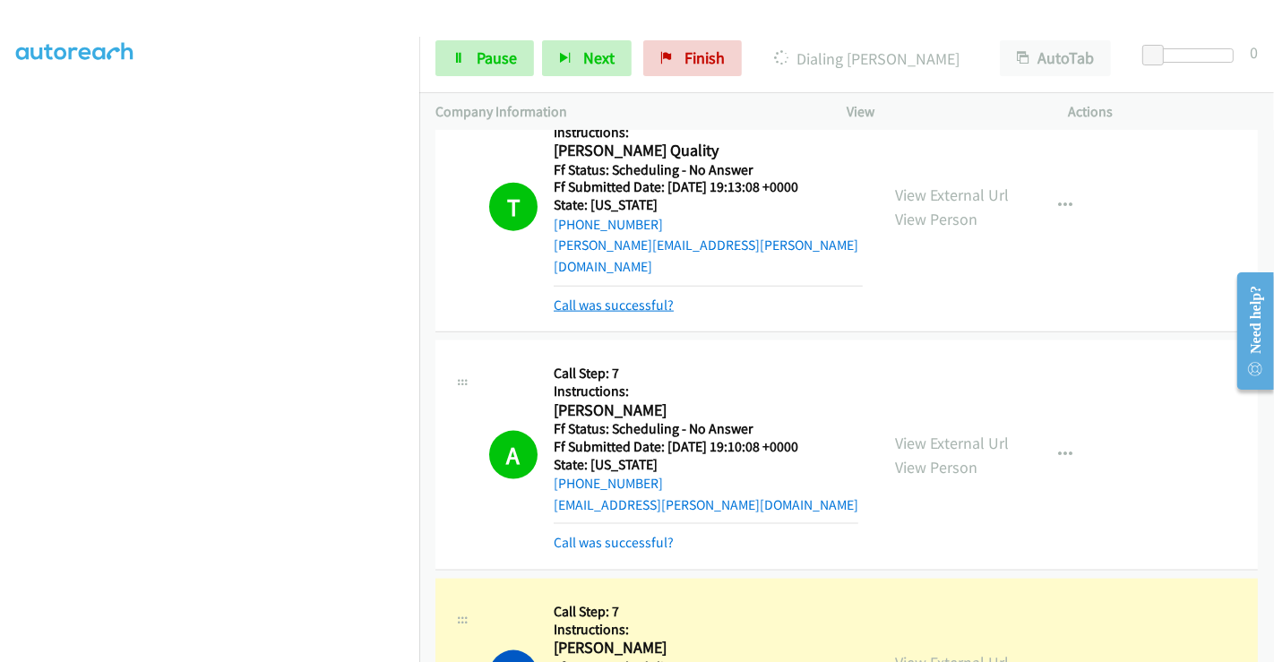
click at [633, 297] on link "Call was successful?" at bounding box center [614, 305] width 120 height 17
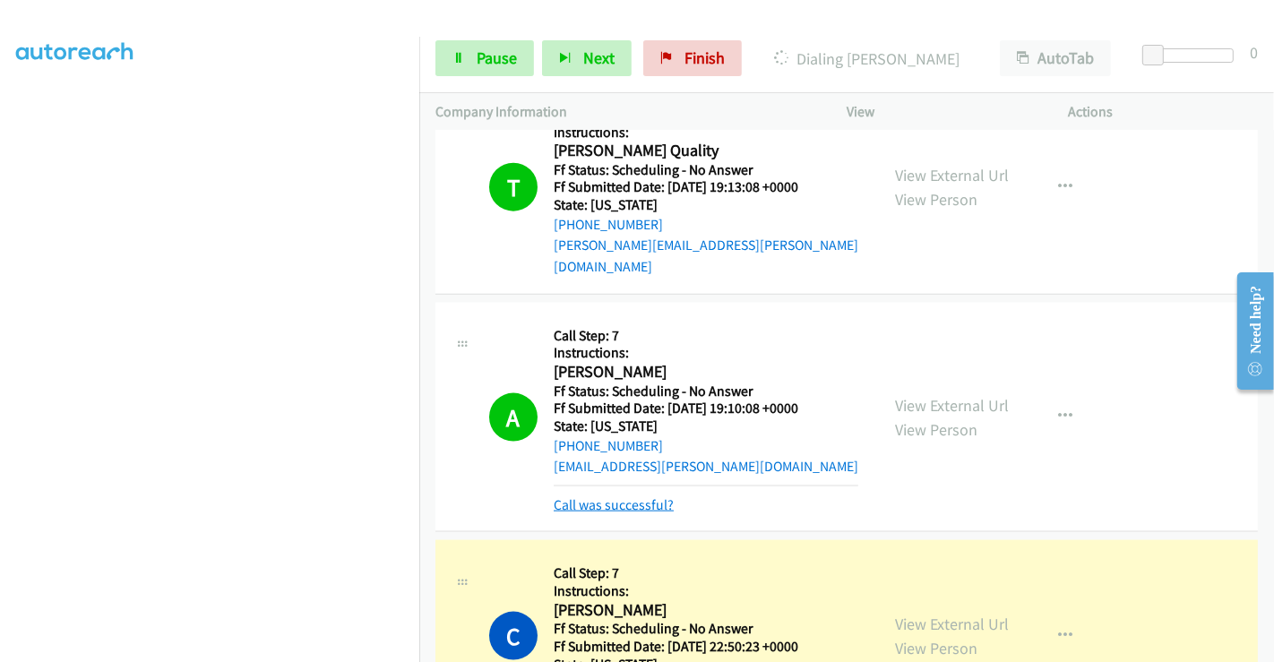
click at [626, 496] on link "Call was successful?" at bounding box center [614, 504] width 120 height 17
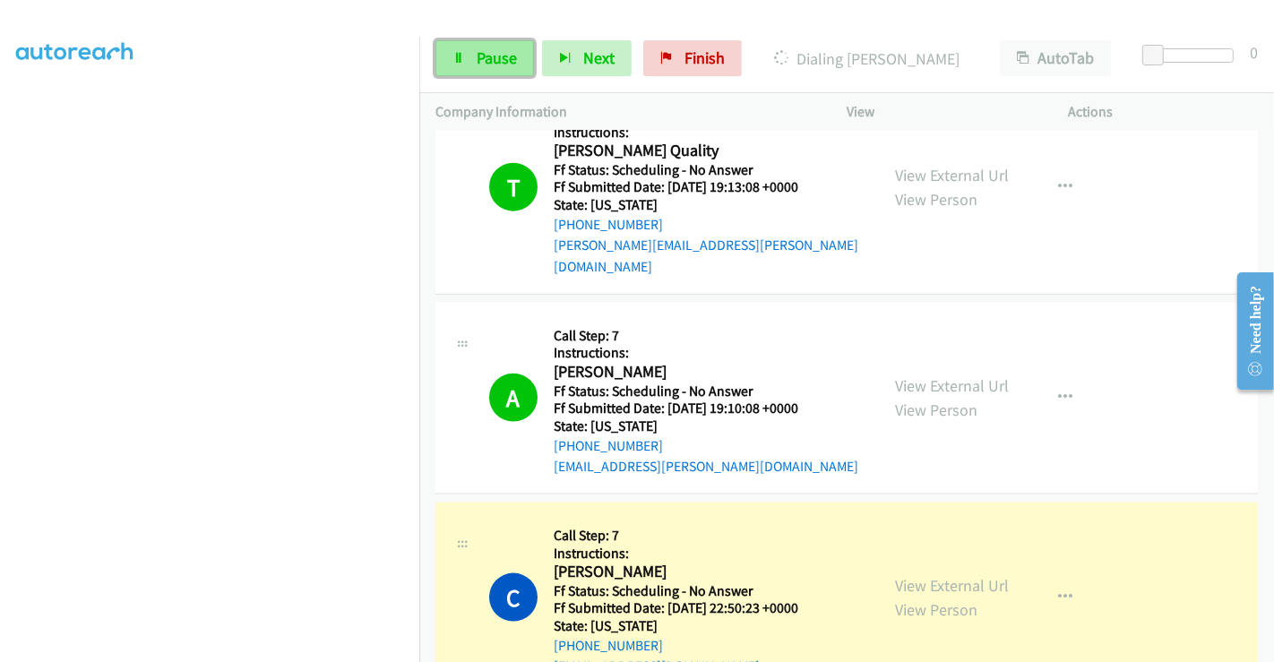
click at [487, 67] on span "Pause" at bounding box center [497, 57] width 40 height 21
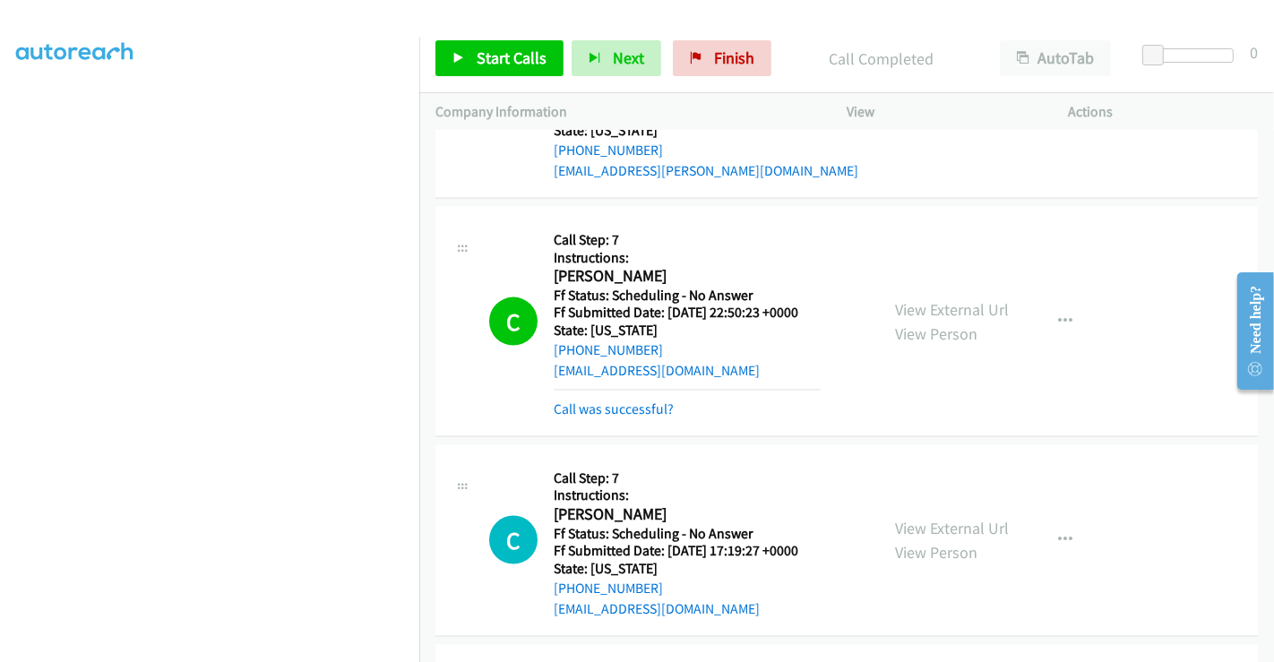
scroll to position [2190, 0]
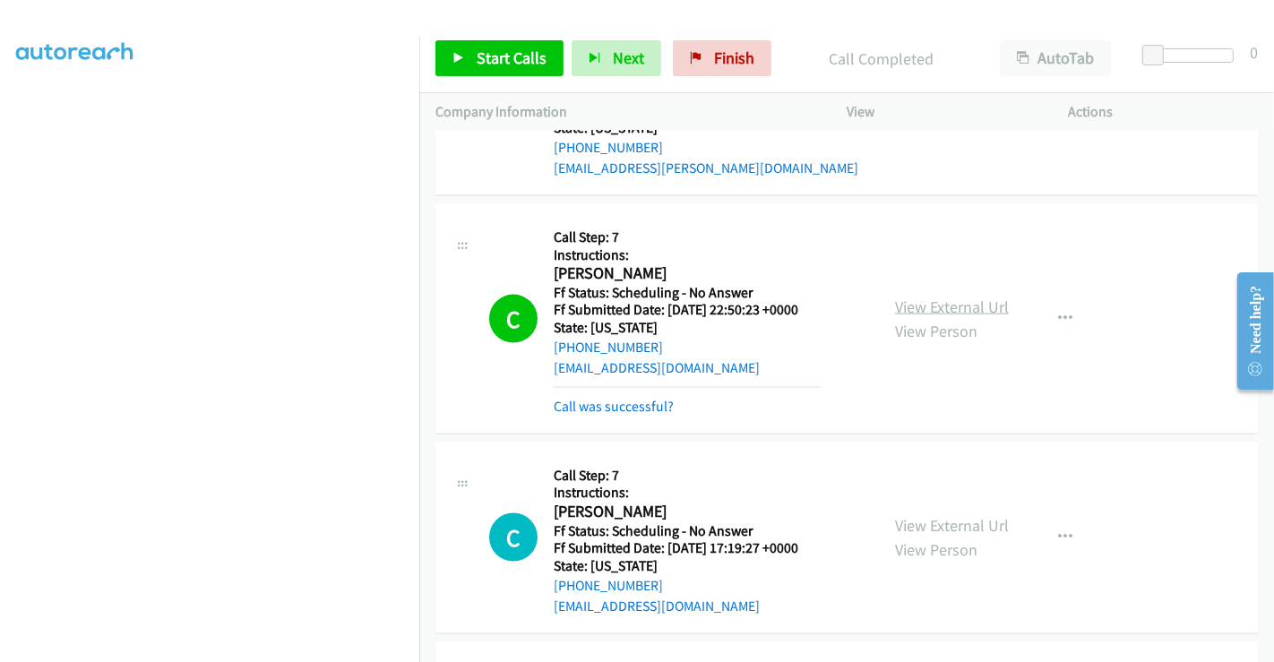
click at [951, 297] on link "View External Url" at bounding box center [952, 307] width 114 height 21
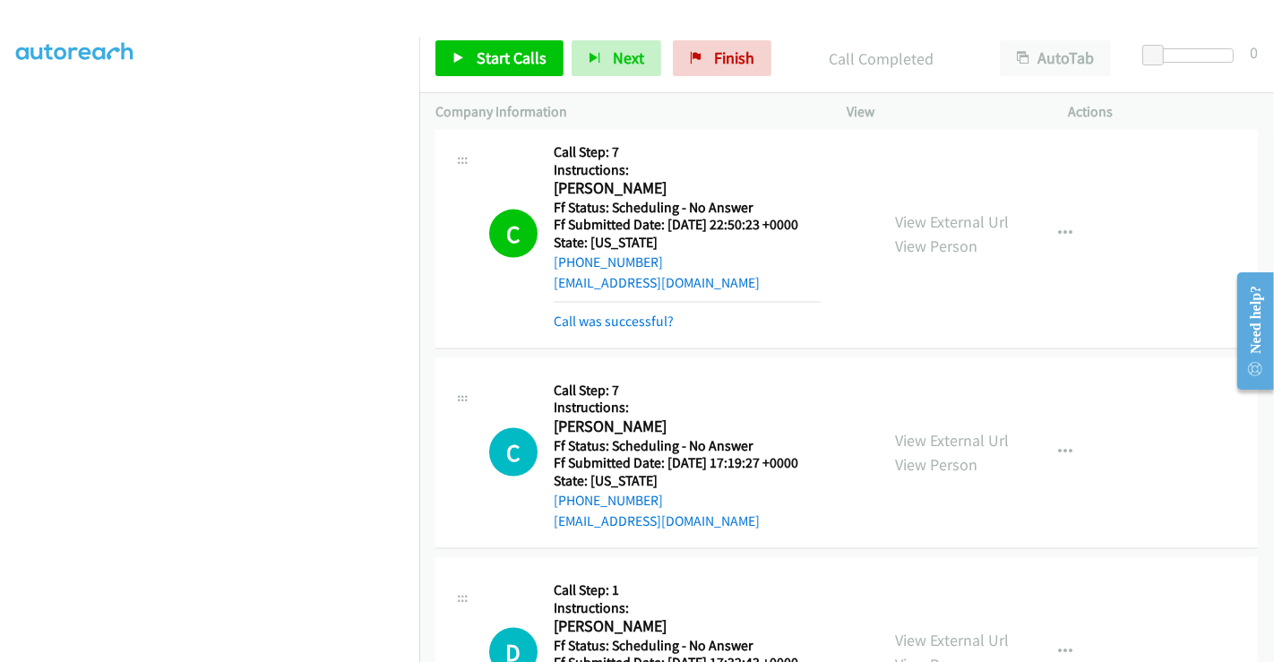
scroll to position [2389, 0]
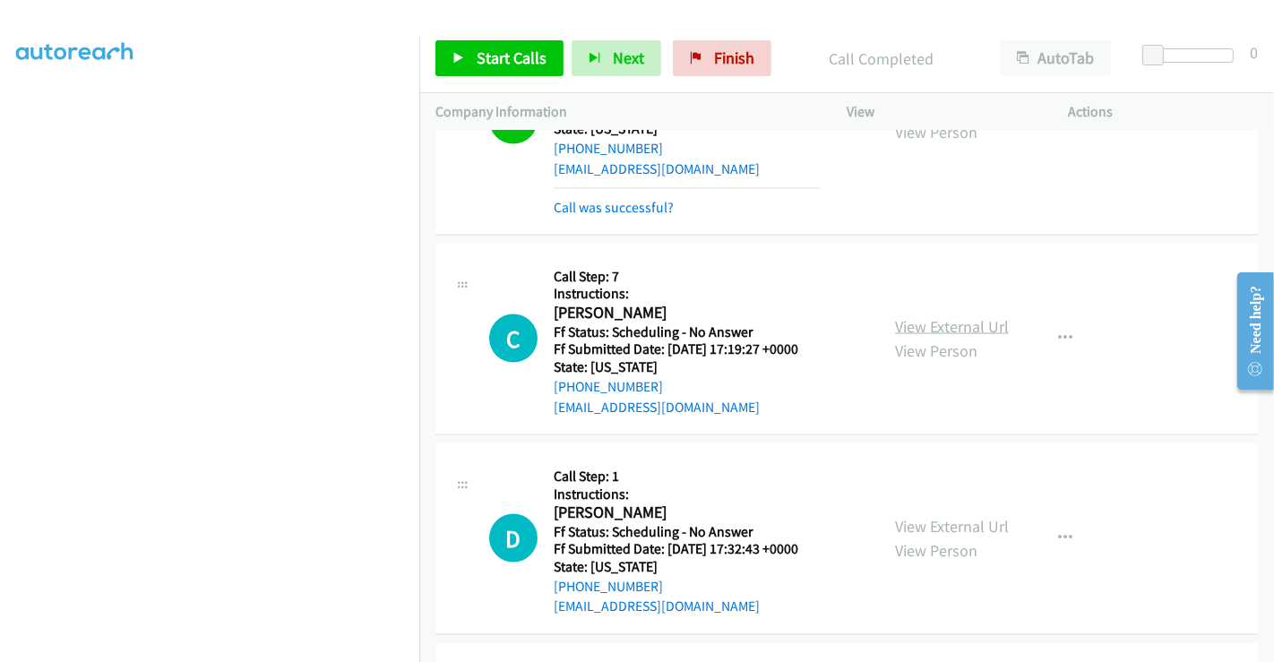
click at [934, 316] on link "View External Url" at bounding box center [952, 326] width 114 height 21
click at [936, 516] on link "View External Url" at bounding box center [952, 526] width 114 height 21
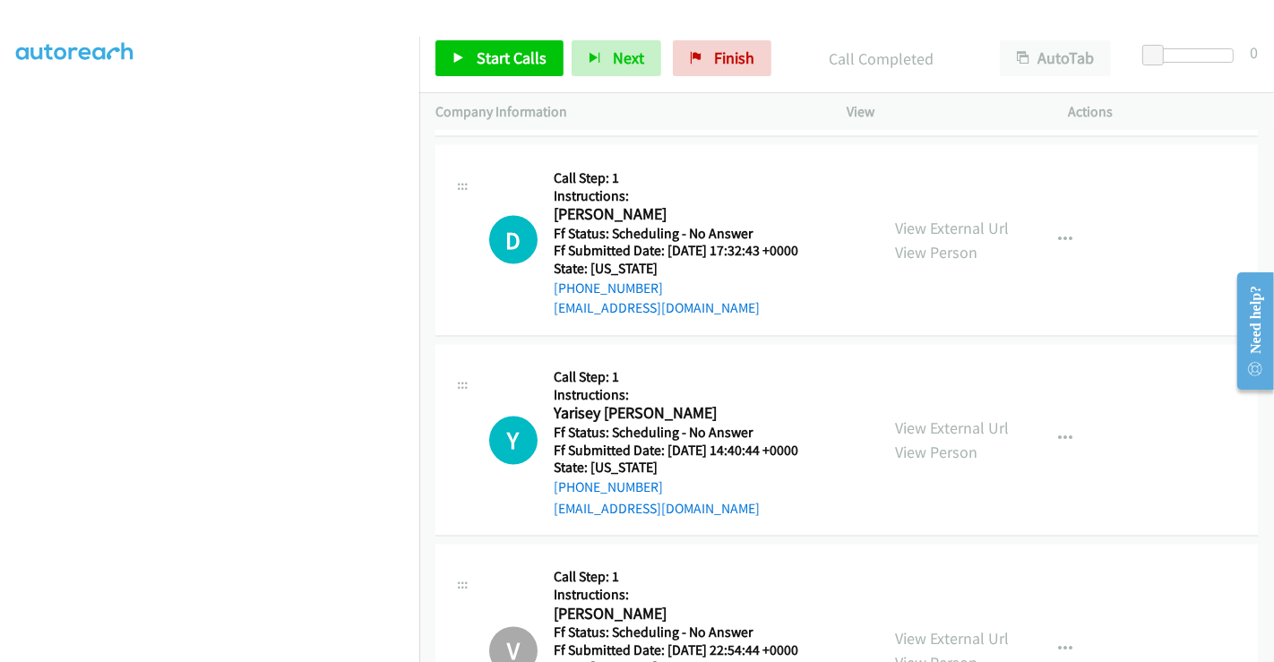
scroll to position [2688, 0]
click at [944, 418] on link "View External Url" at bounding box center [952, 428] width 114 height 21
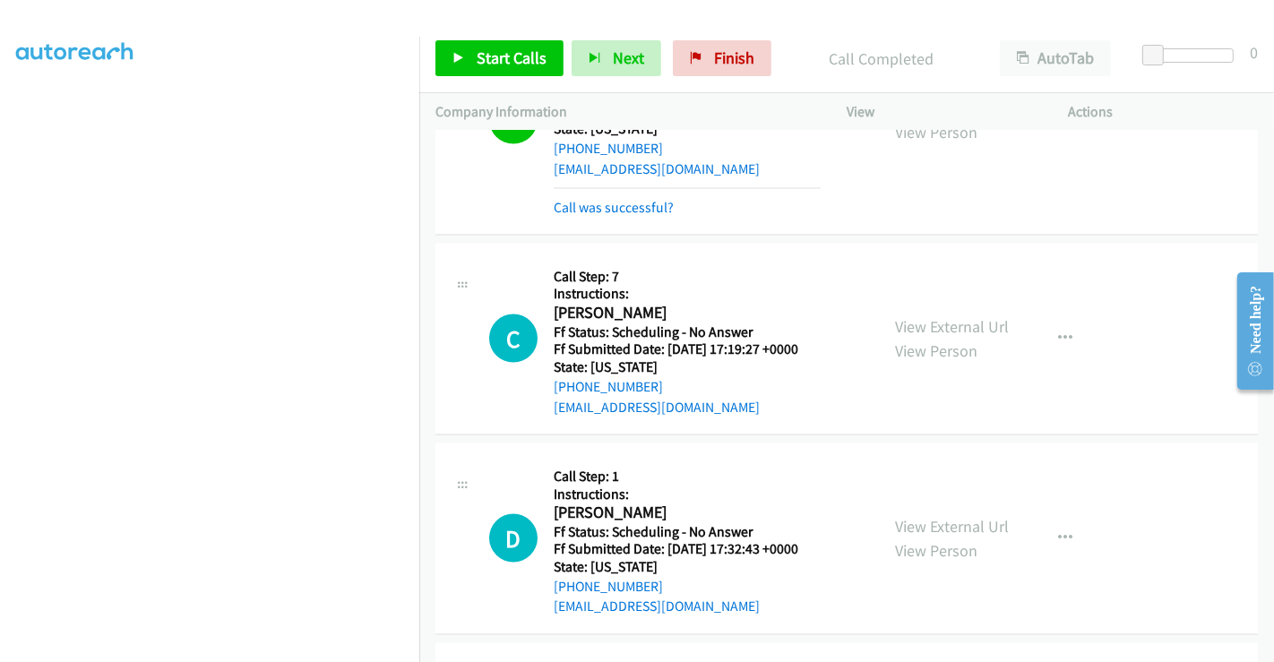
scroll to position [2190, 0]
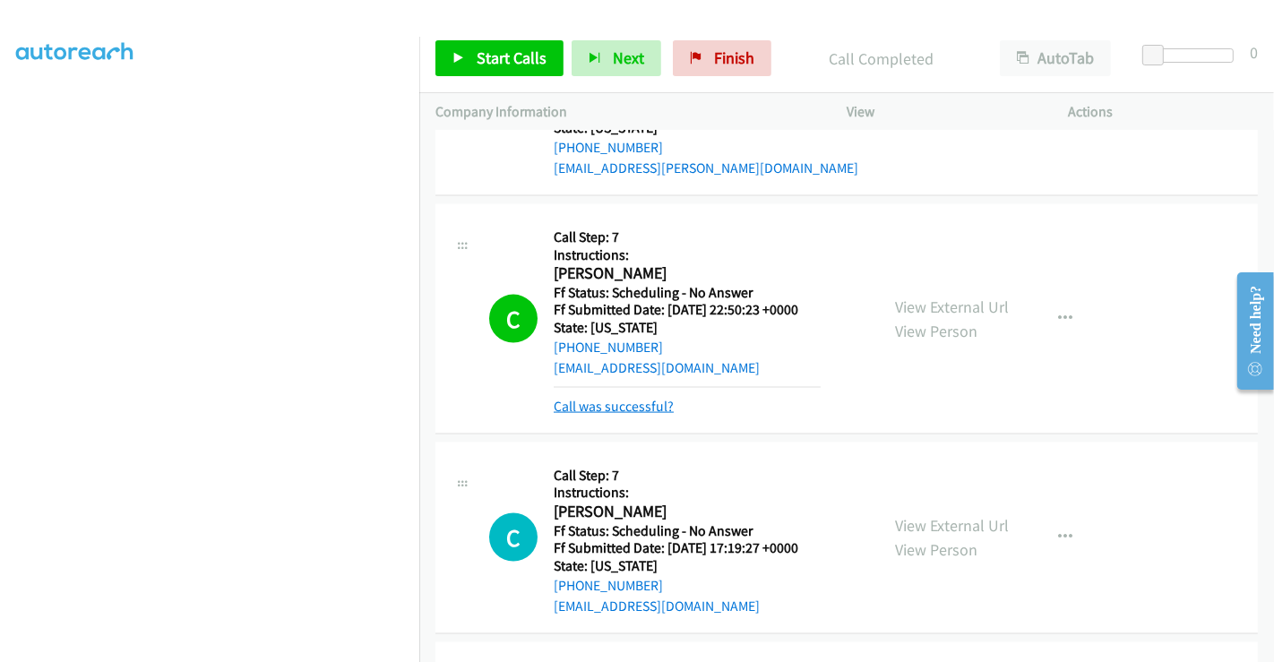
click at [589, 398] on link "Call was successful?" at bounding box center [614, 406] width 120 height 17
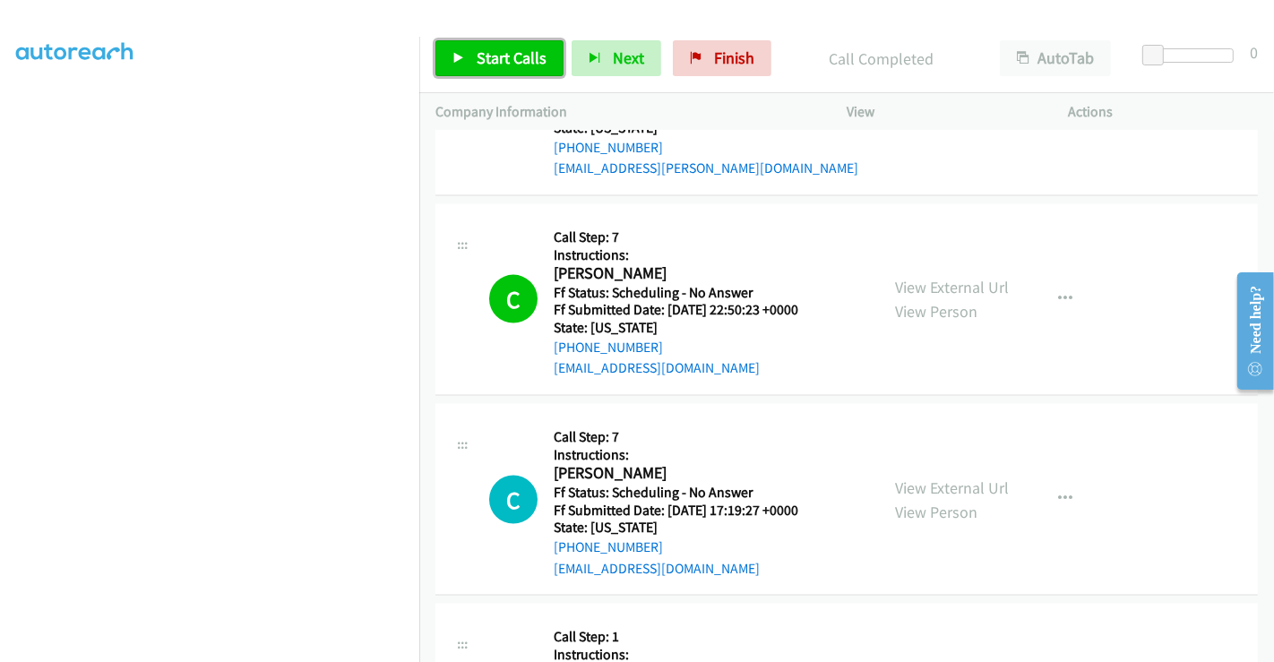
click at [493, 50] on span "Start Calls" at bounding box center [512, 57] width 70 height 21
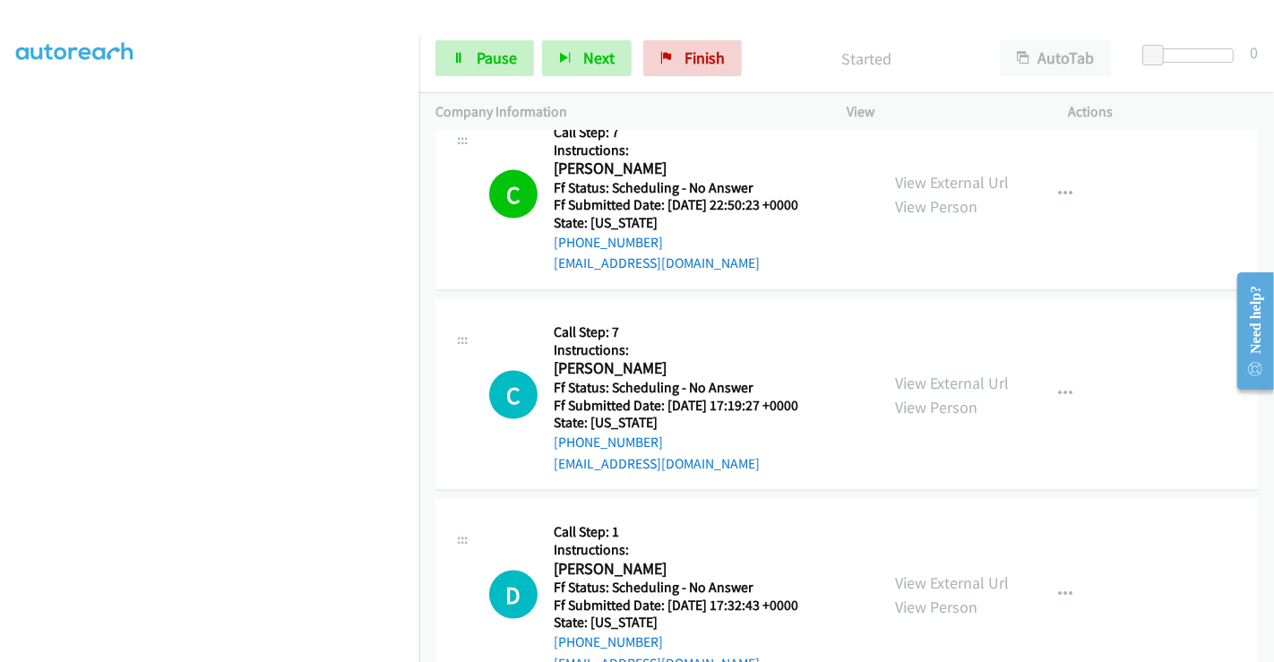
scroll to position [2389, 0]
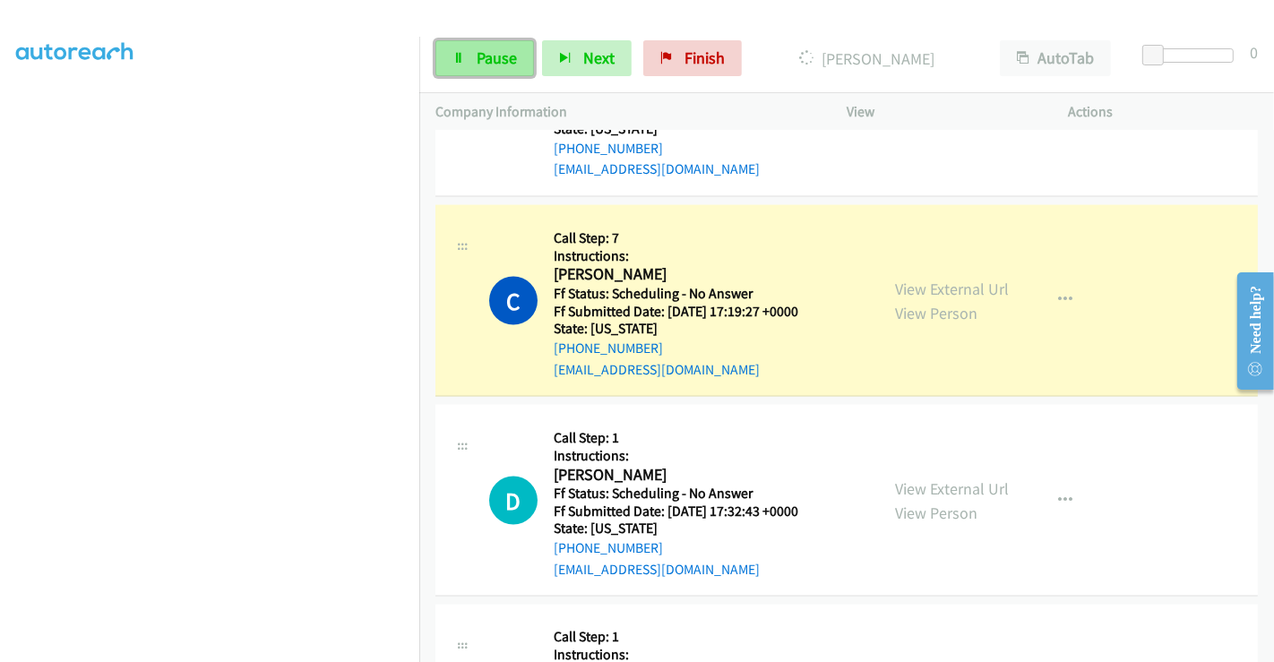
click at [504, 57] on span "Pause" at bounding box center [497, 57] width 40 height 21
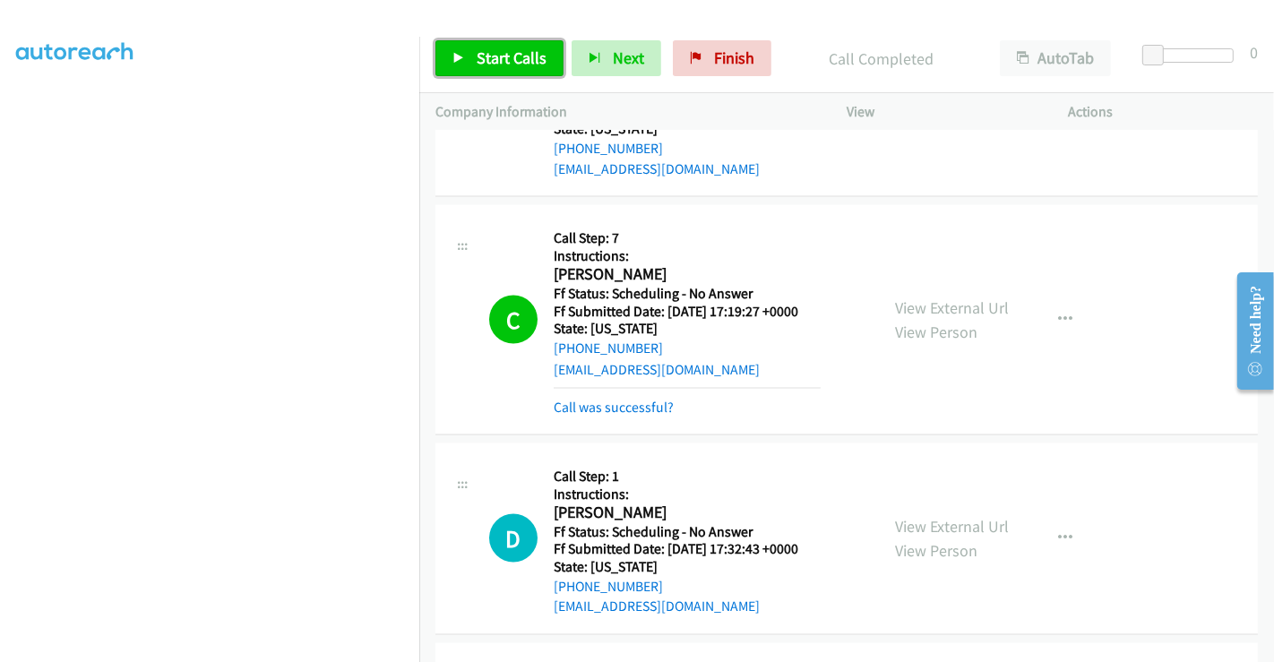
click at [525, 61] on span "Start Calls" at bounding box center [512, 57] width 70 height 21
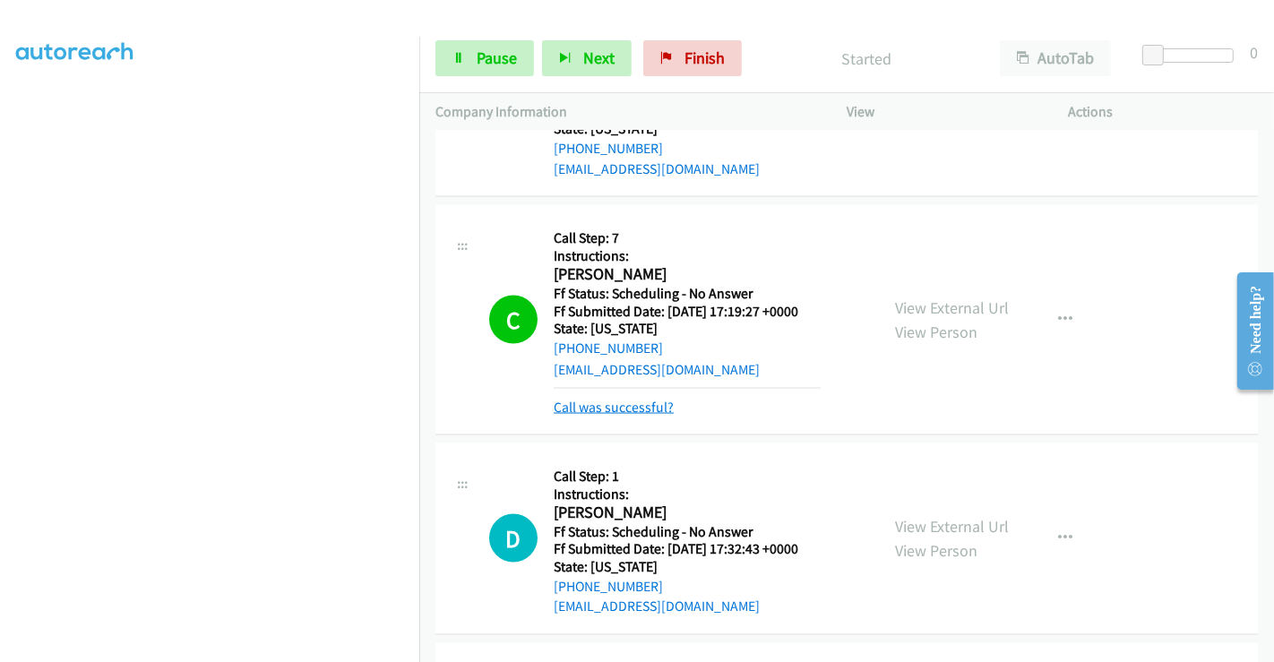
click at [652, 399] on link "Call was successful?" at bounding box center [614, 407] width 120 height 17
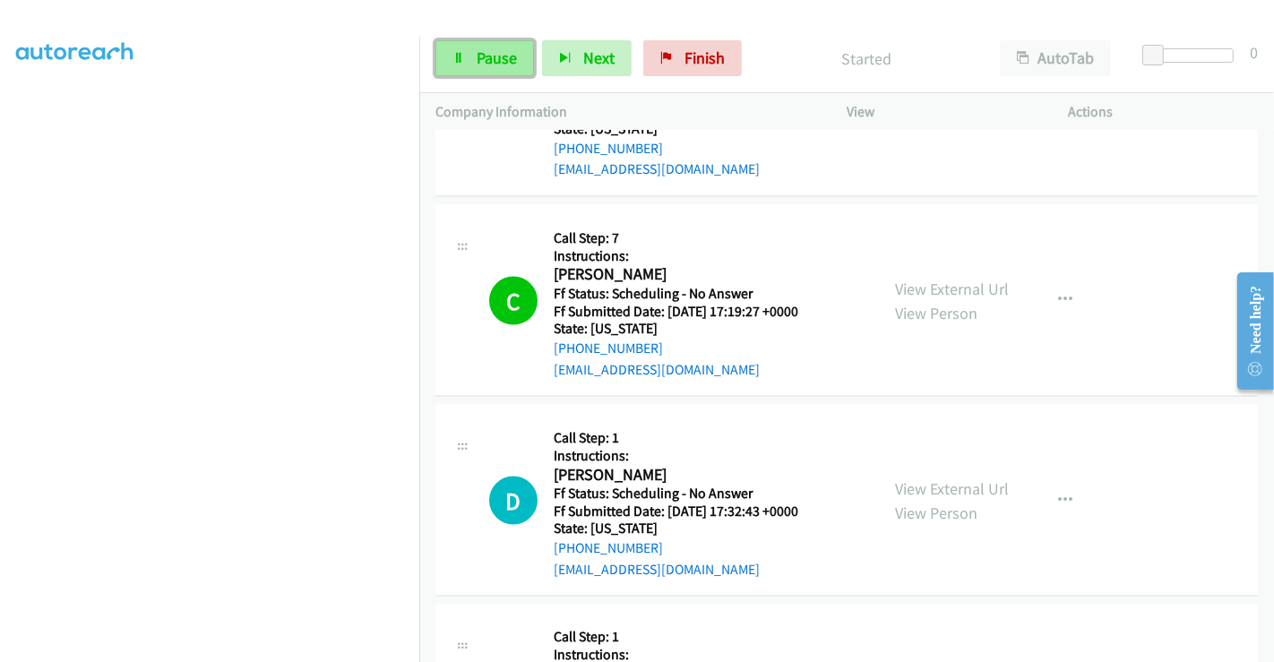
click at [473, 56] on link "Pause" at bounding box center [485, 58] width 99 height 36
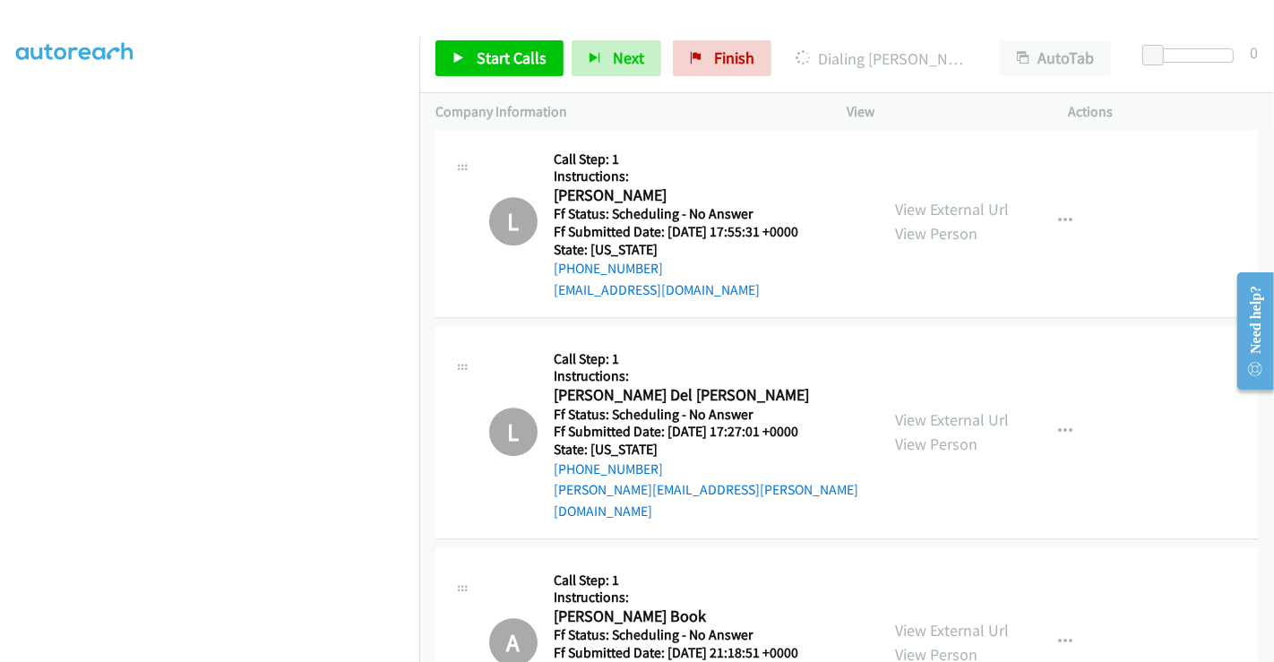
scroll to position [0, 0]
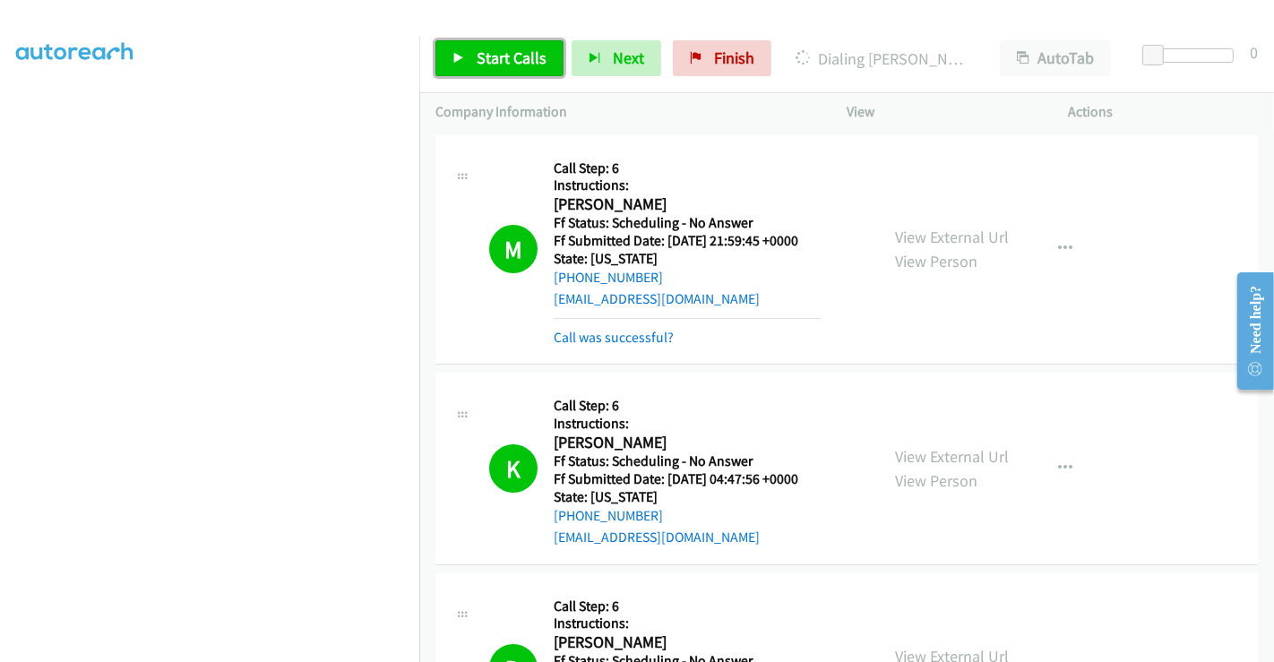
click at [506, 55] on span "Start Calls" at bounding box center [512, 57] width 70 height 21
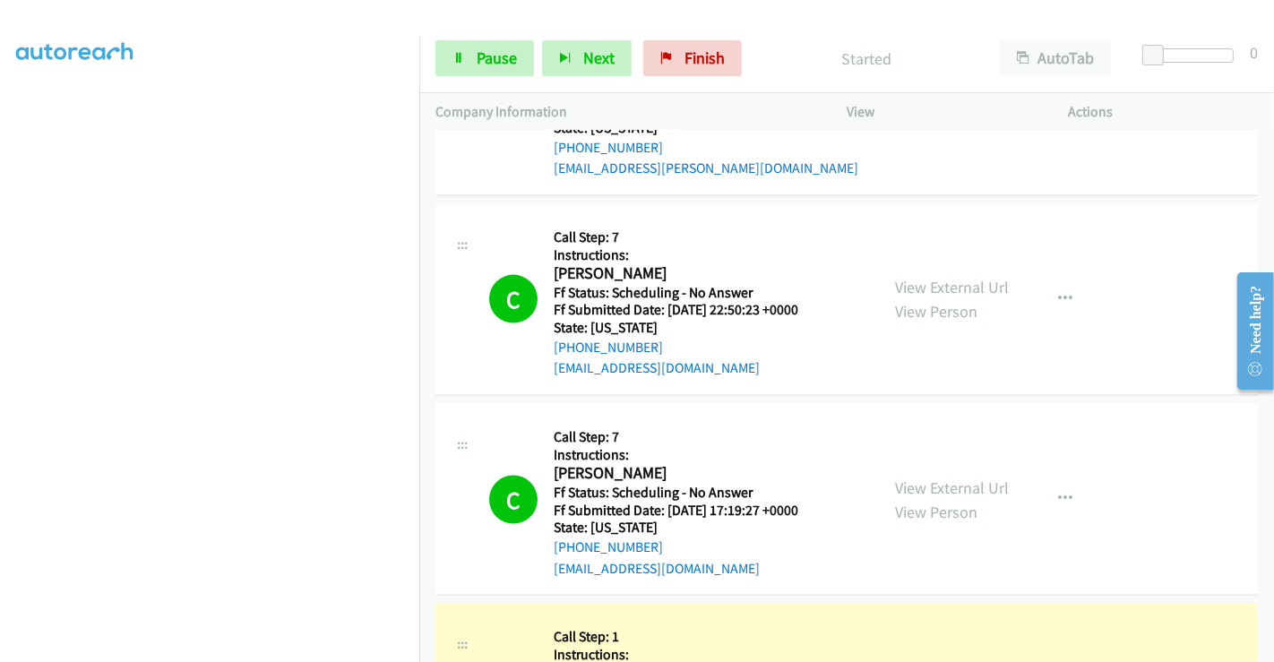
scroll to position [2588, 0]
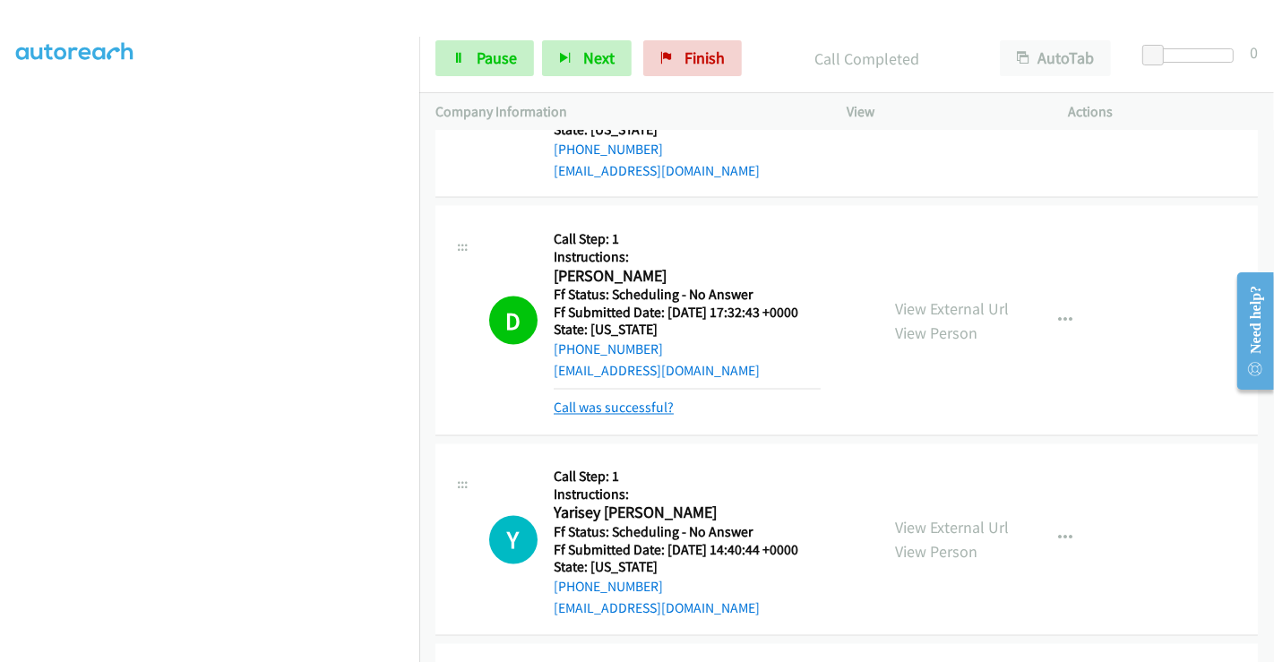
click at [637, 400] on link "Call was successful?" at bounding box center [614, 408] width 120 height 17
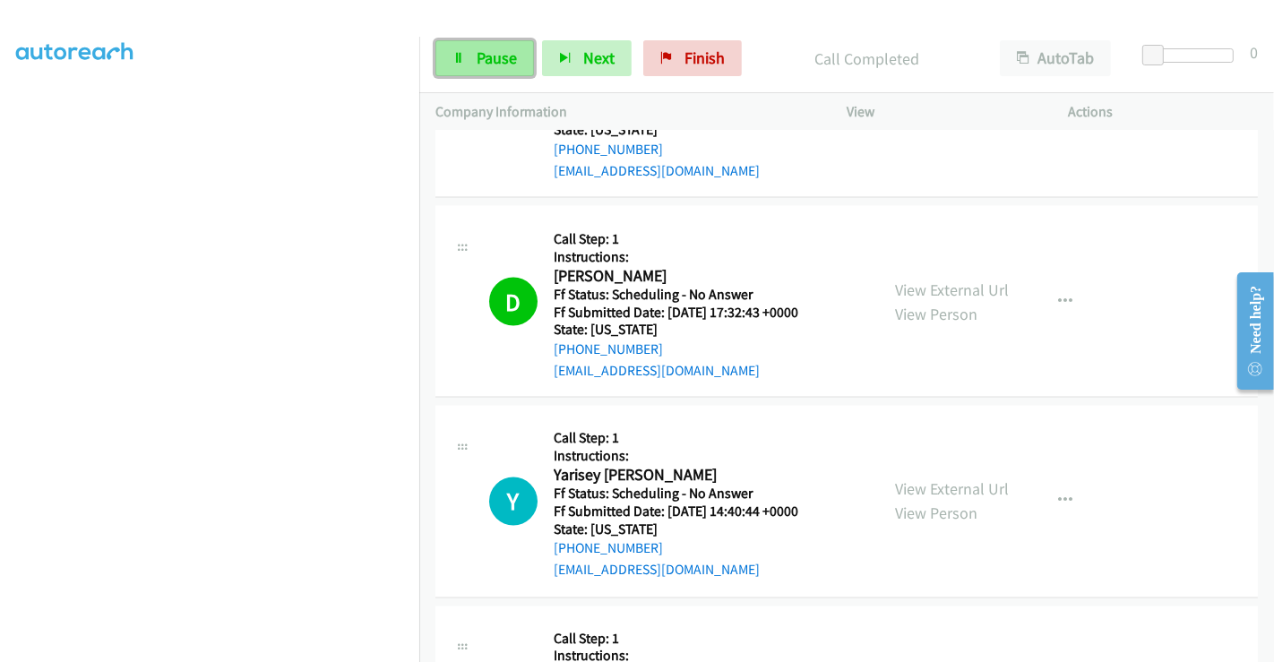
click at [479, 58] on span "Pause" at bounding box center [497, 57] width 40 height 21
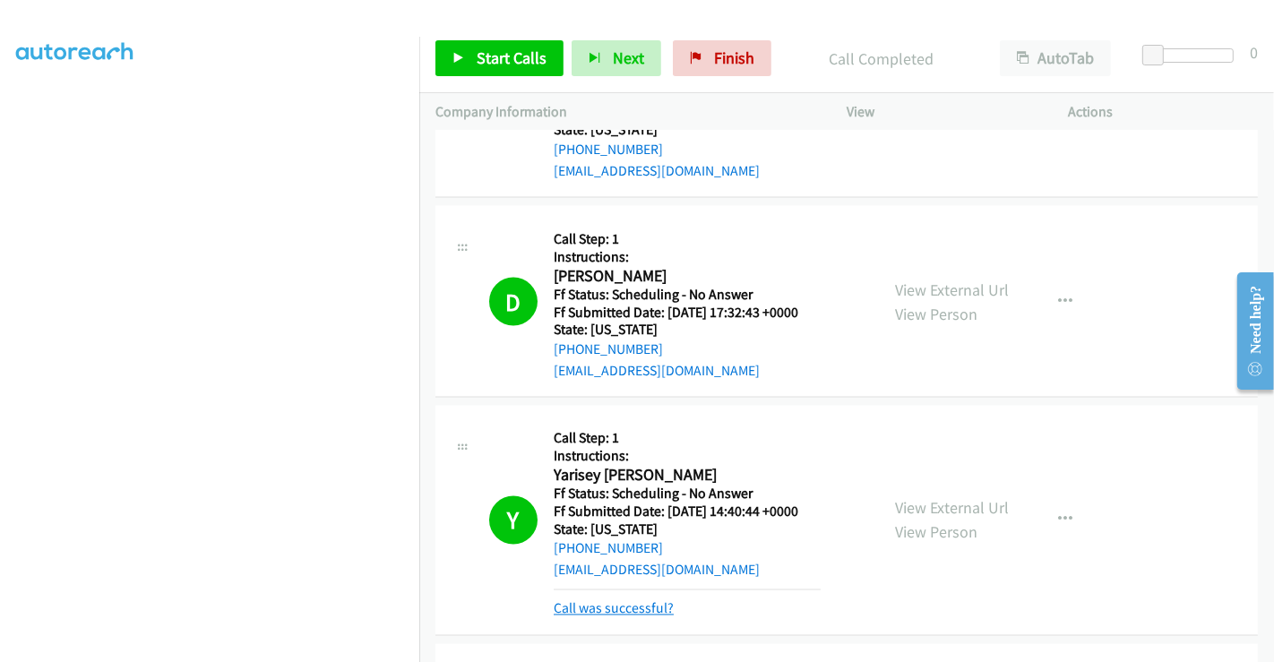
click at [646, 600] on link "Call was successful?" at bounding box center [614, 608] width 120 height 17
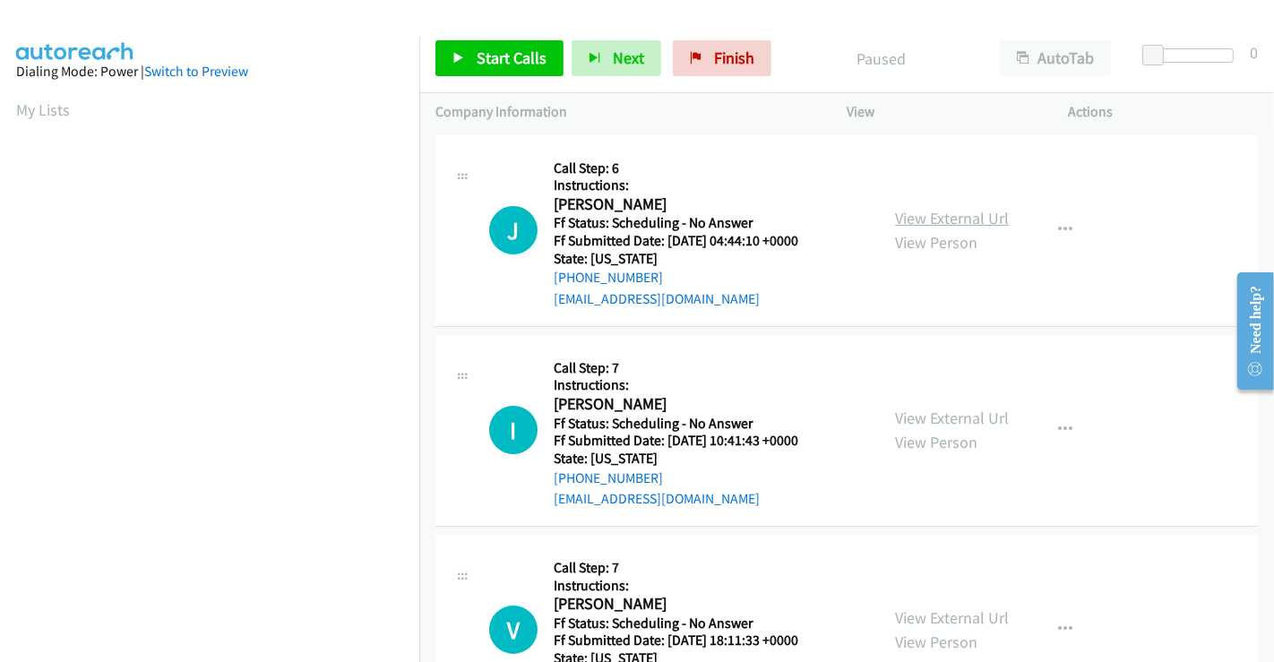
click at [949, 213] on link "View External Url" at bounding box center [952, 218] width 114 height 21
click at [939, 410] on link "View External Url" at bounding box center [952, 418] width 114 height 21
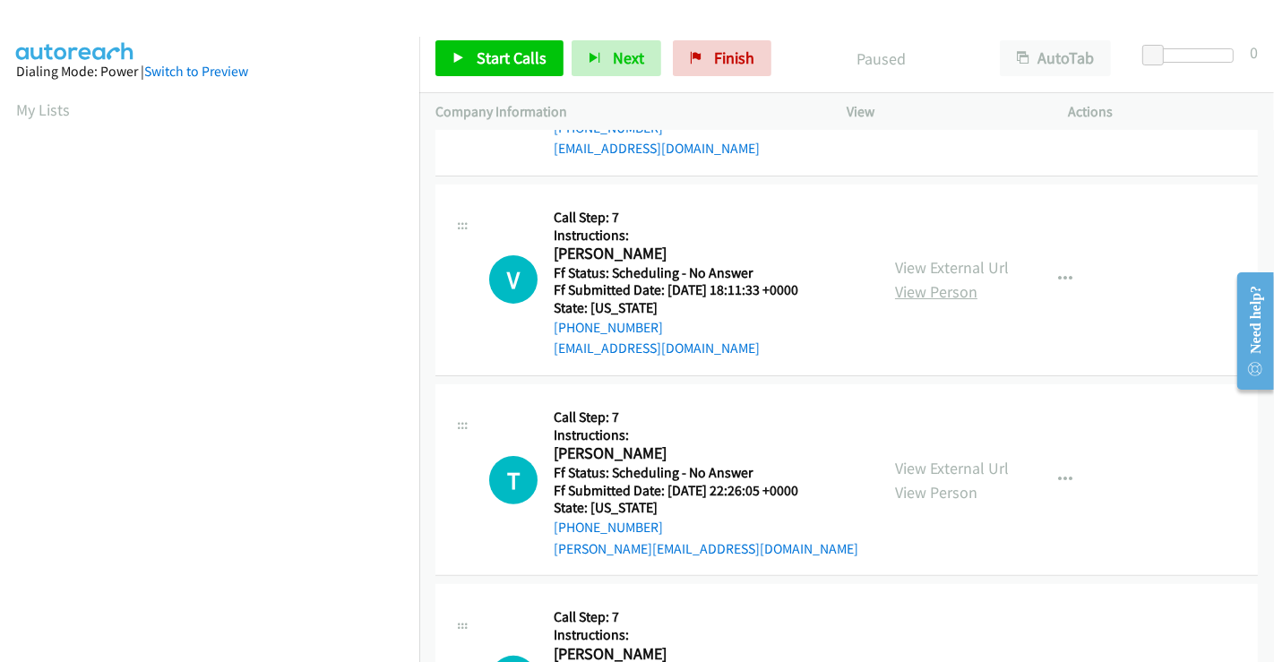
scroll to position [398, 0]
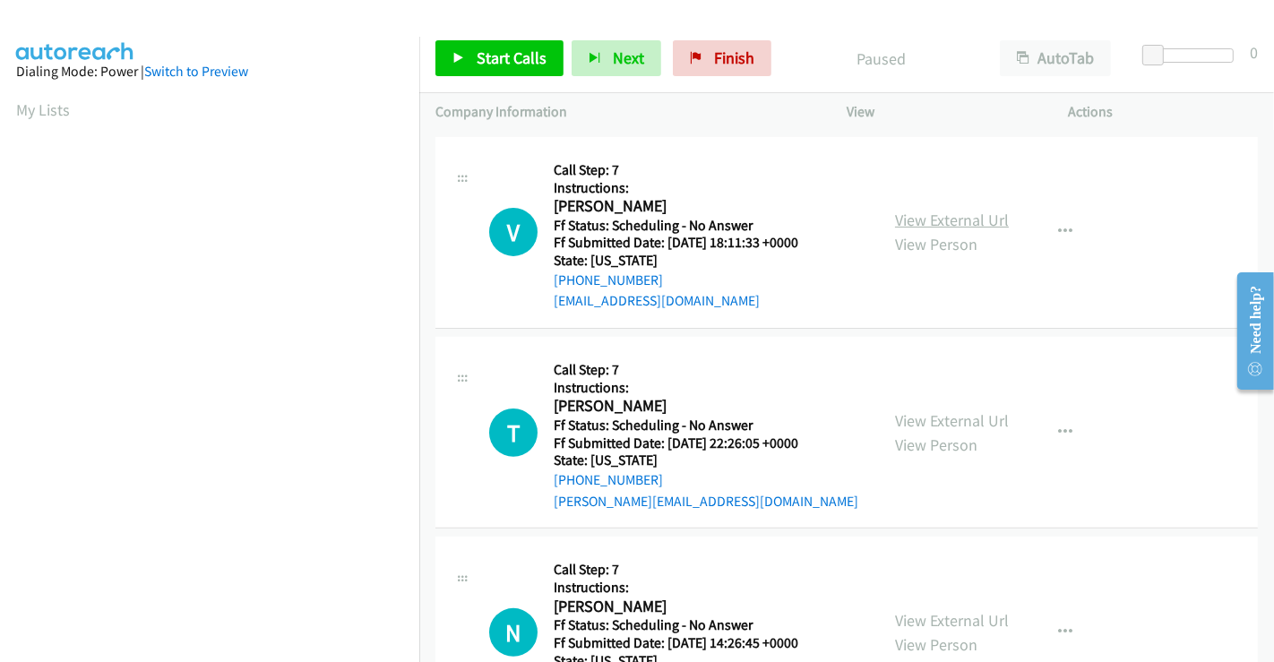
click at [931, 215] on link "View External Url" at bounding box center [952, 220] width 114 height 21
click at [931, 418] on link "View External Url" at bounding box center [952, 420] width 114 height 21
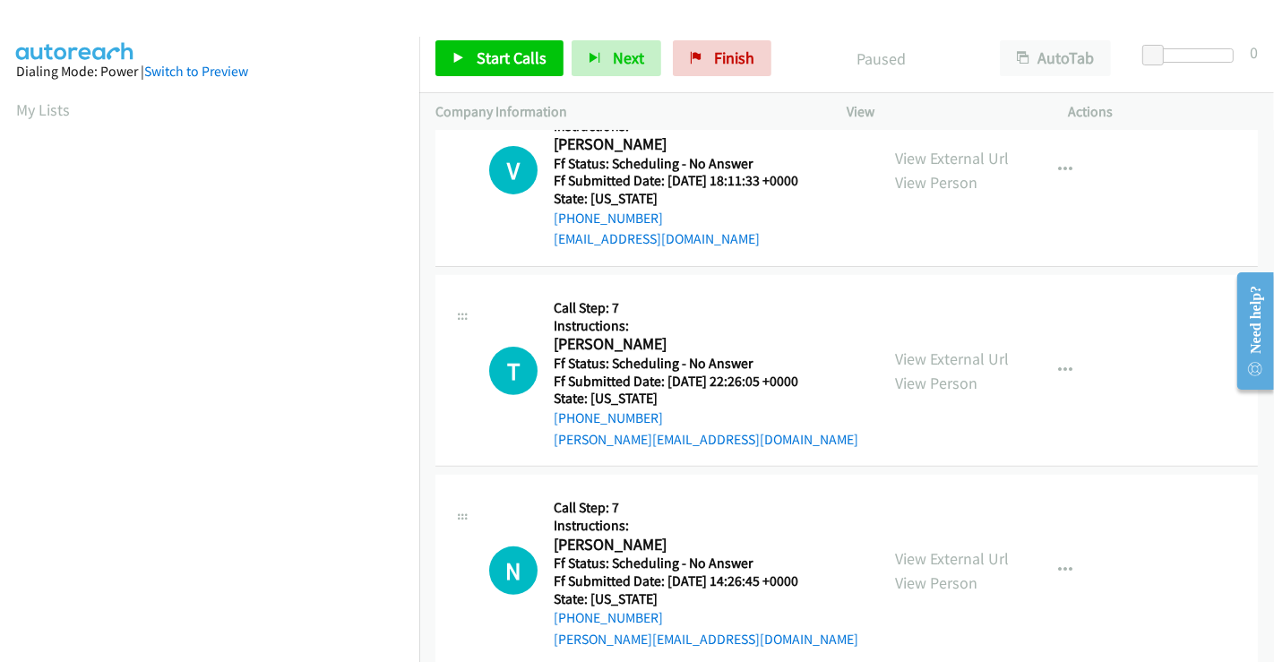
scroll to position [696, 0]
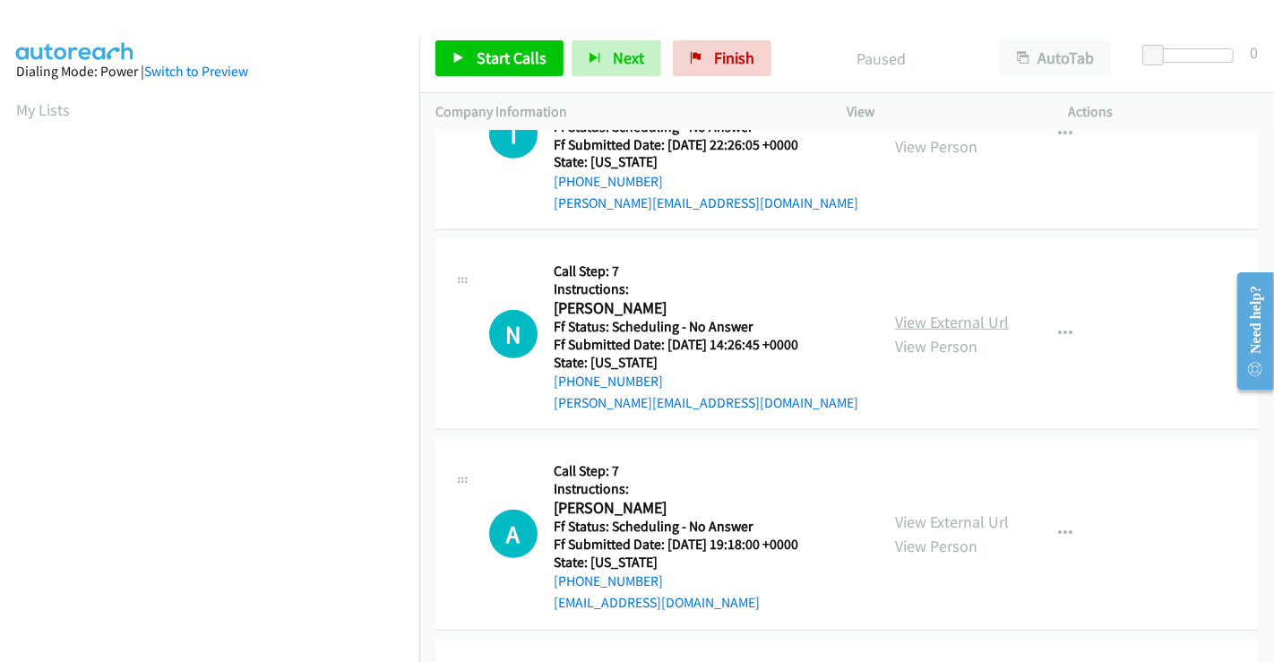
click at [943, 321] on link "View External Url" at bounding box center [952, 322] width 114 height 21
click at [496, 65] on span "Start Calls" at bounding box center [512, 57] width 70 height 21
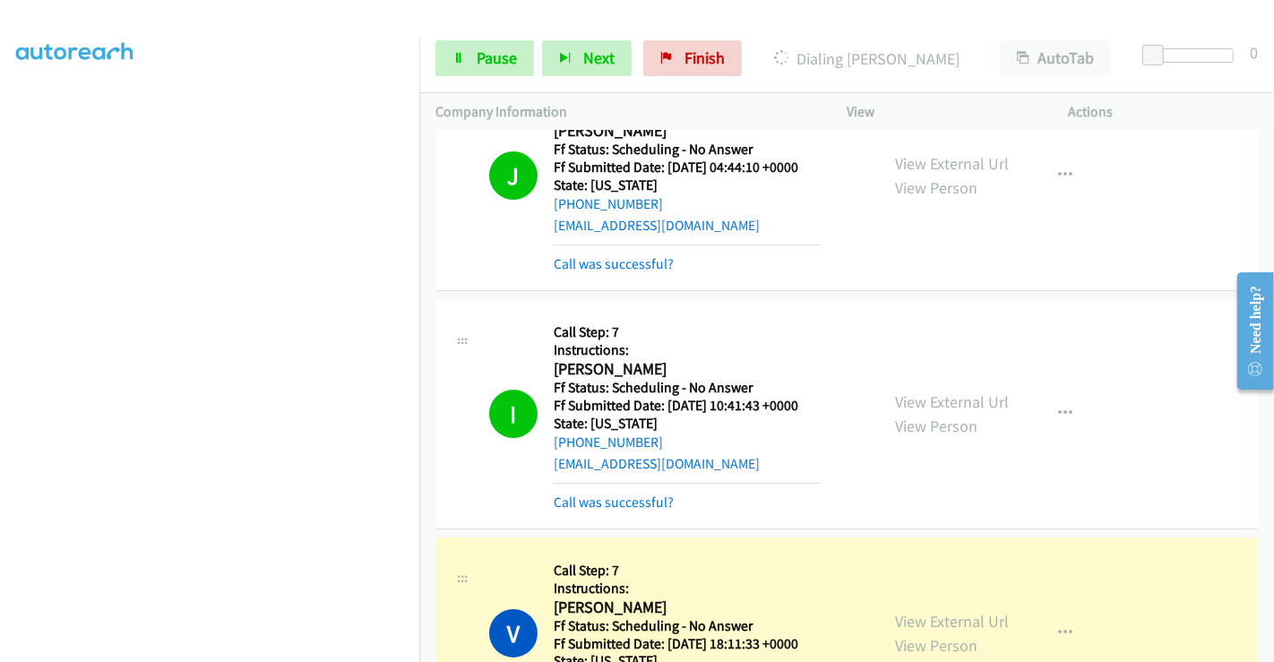
scroll to position [298, 0]
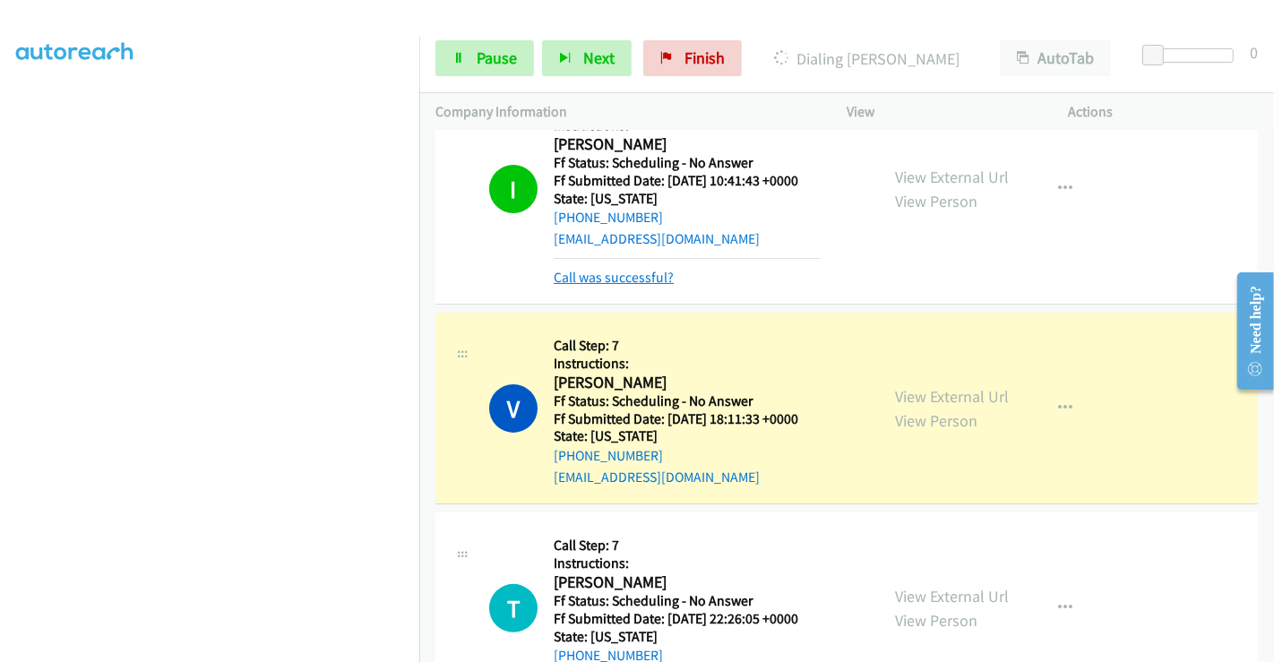
click at [587, 279] on link "Call was successful?" at bounding box center [614, 277] width 120 height 17
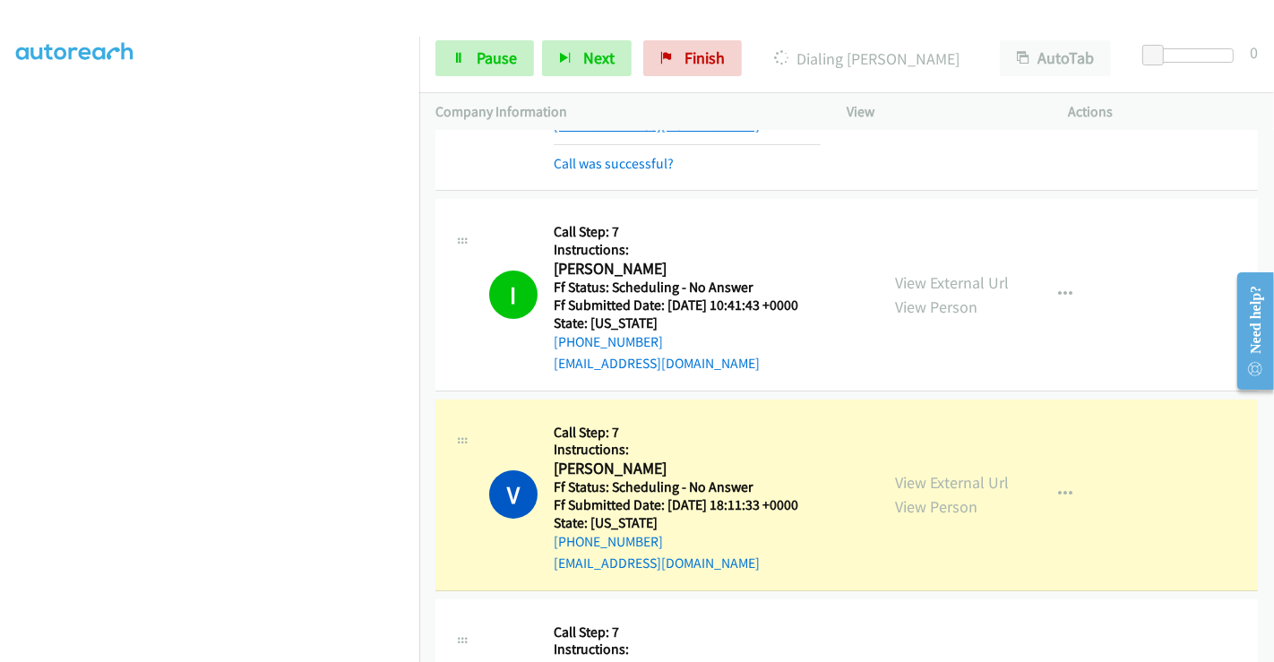
scroll to position [0, 0]
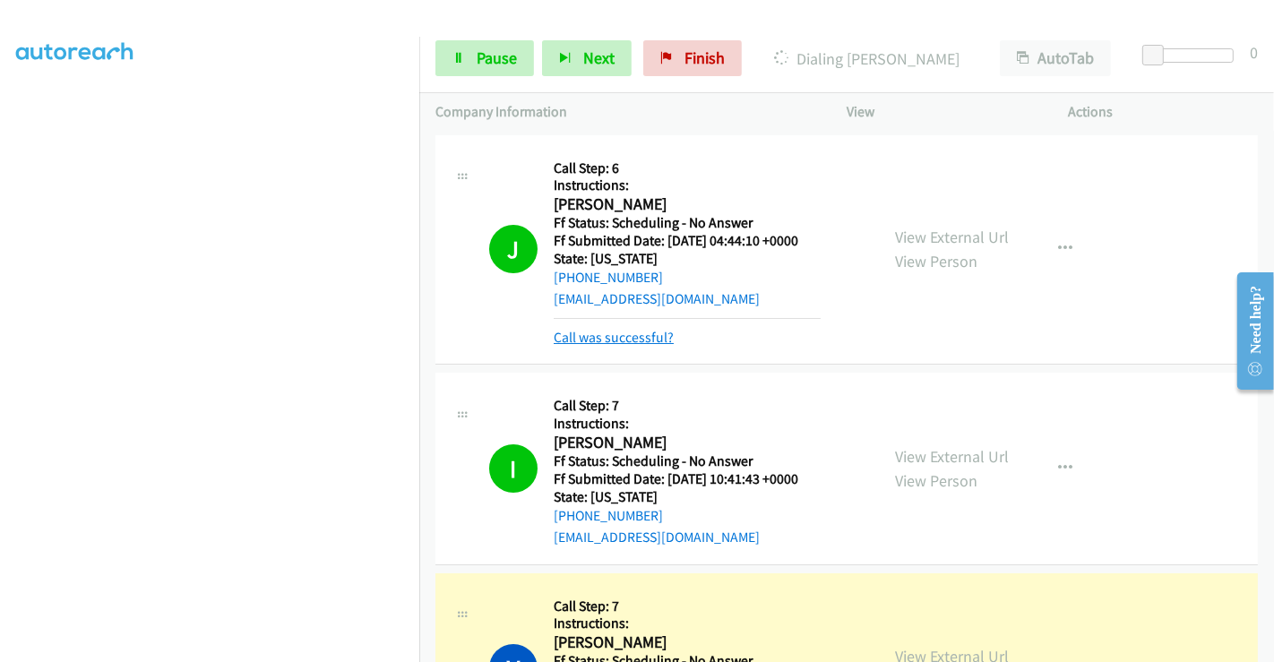
click at [594, 338] on link "Call was successful?" at bounding box center [614, 337] width 120 height 17
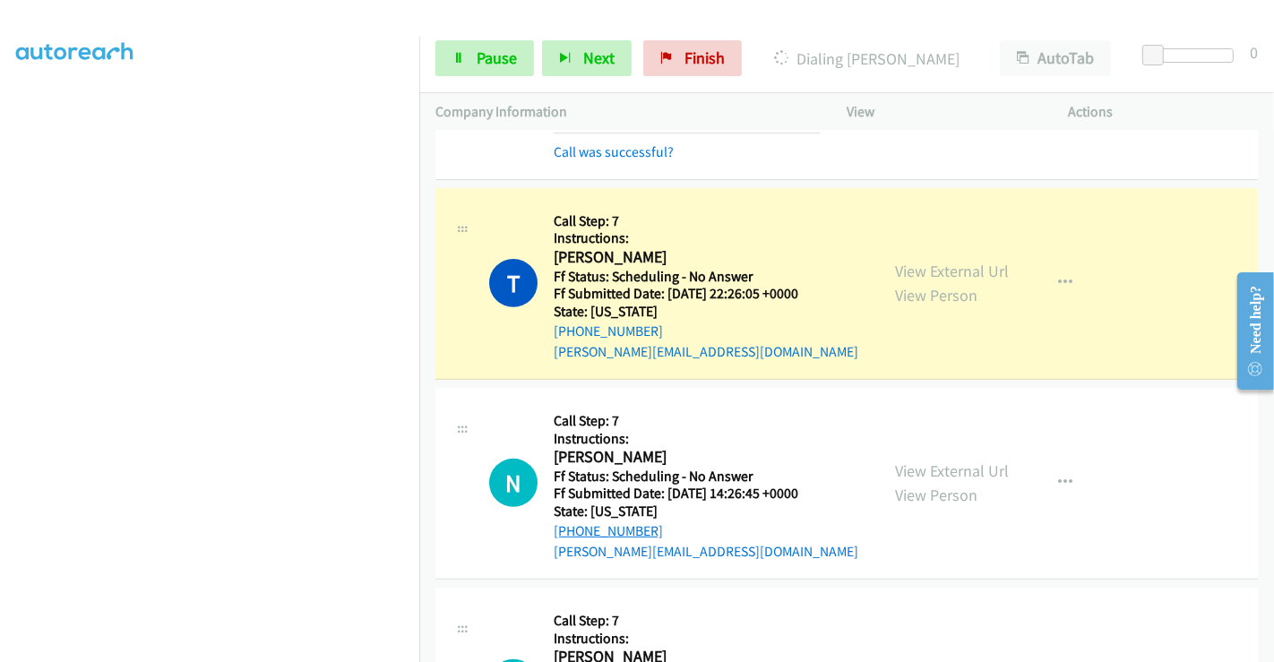
scroll to position [338, 0]
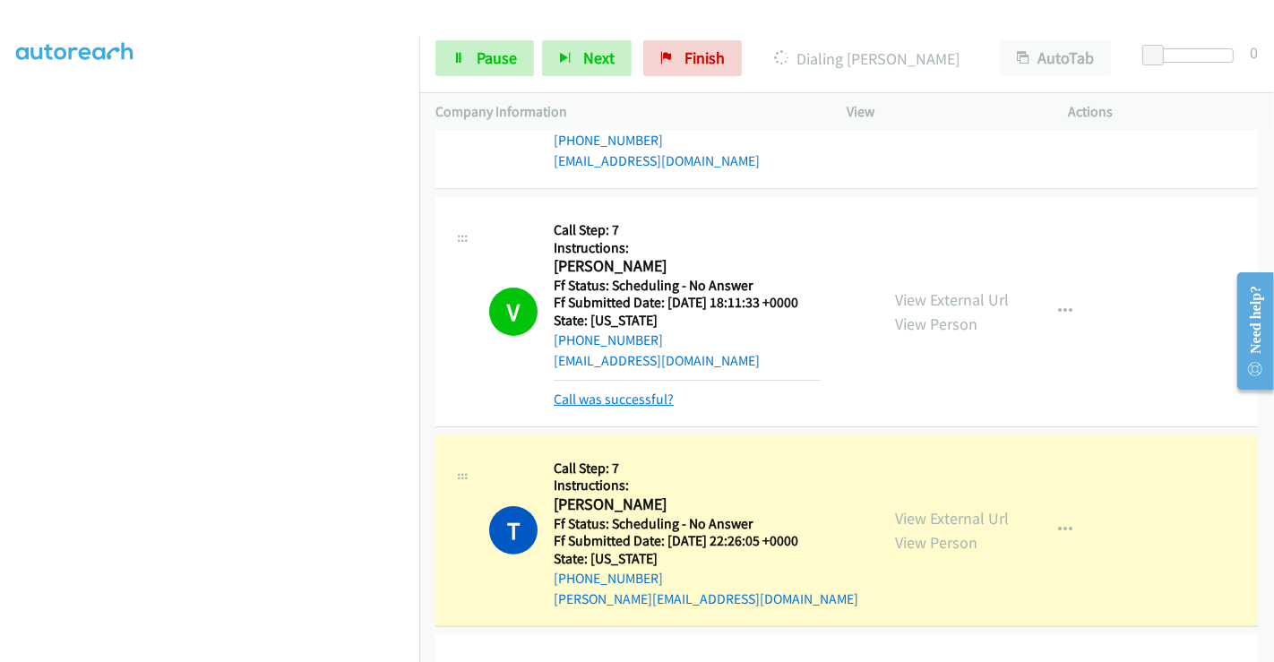
click at [627, 403] on link "Call was successful?" at bounding box center [614, 399] width 120 height 17
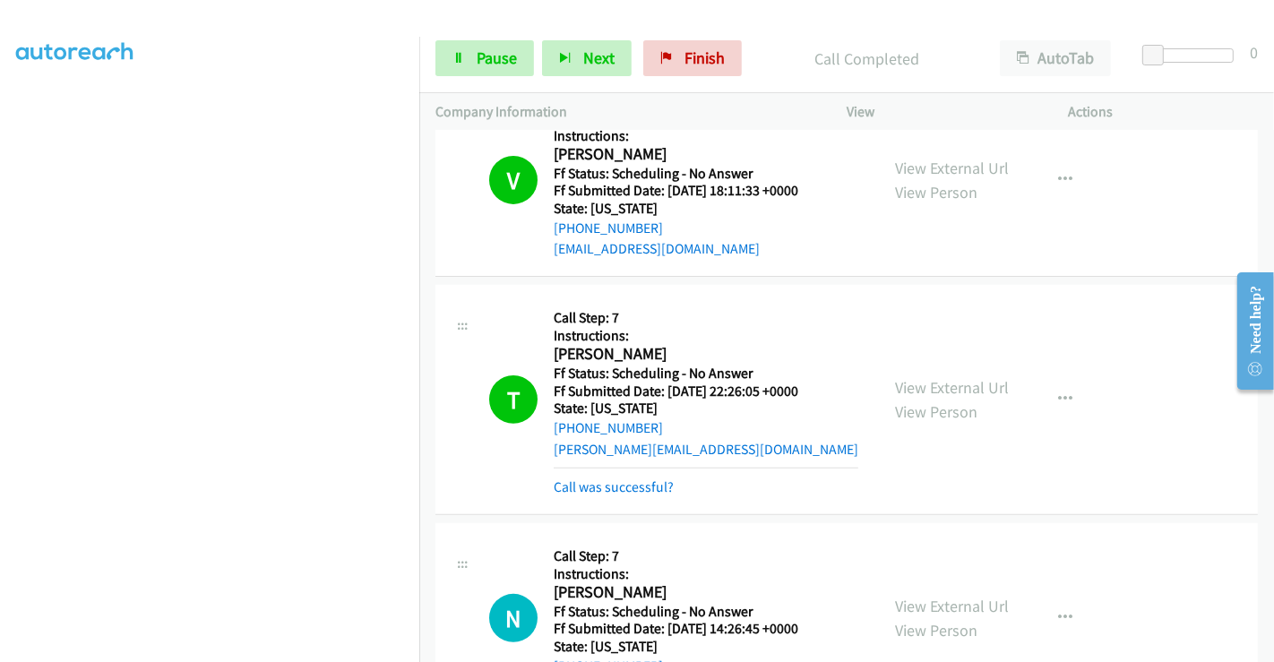
scroll to position [636, 0]
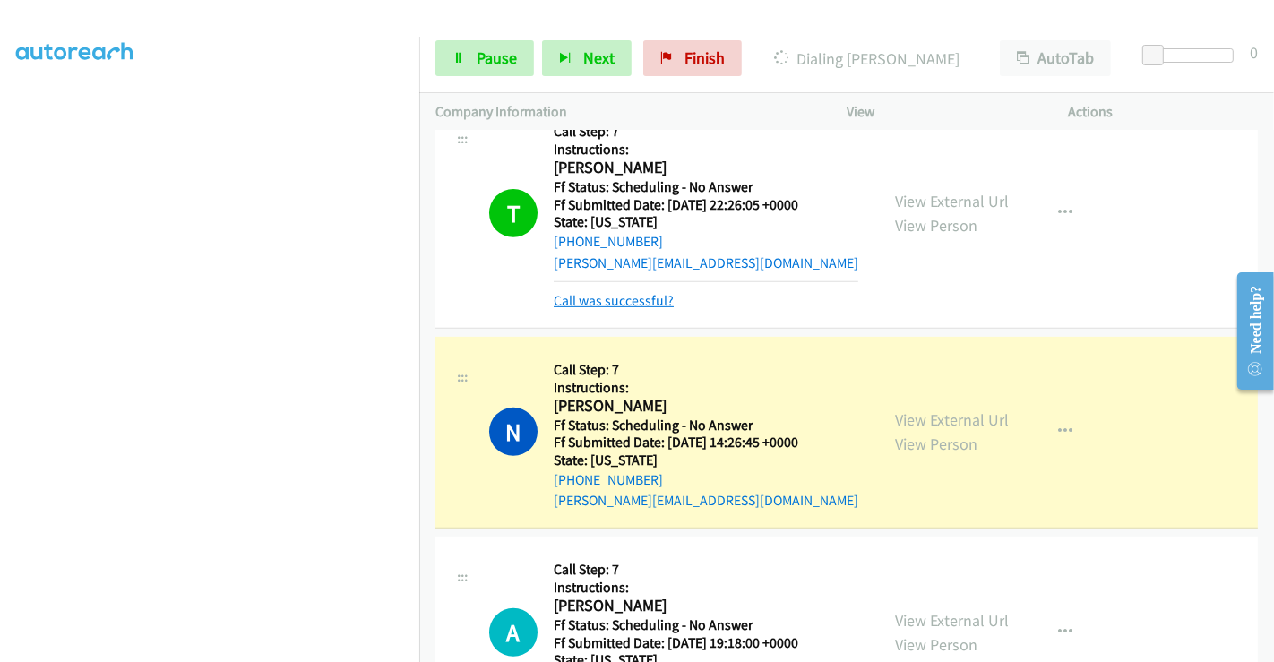
click at [628, 300] on link "Call was successful?" at bounding box center [614, 300] width 120 height 17
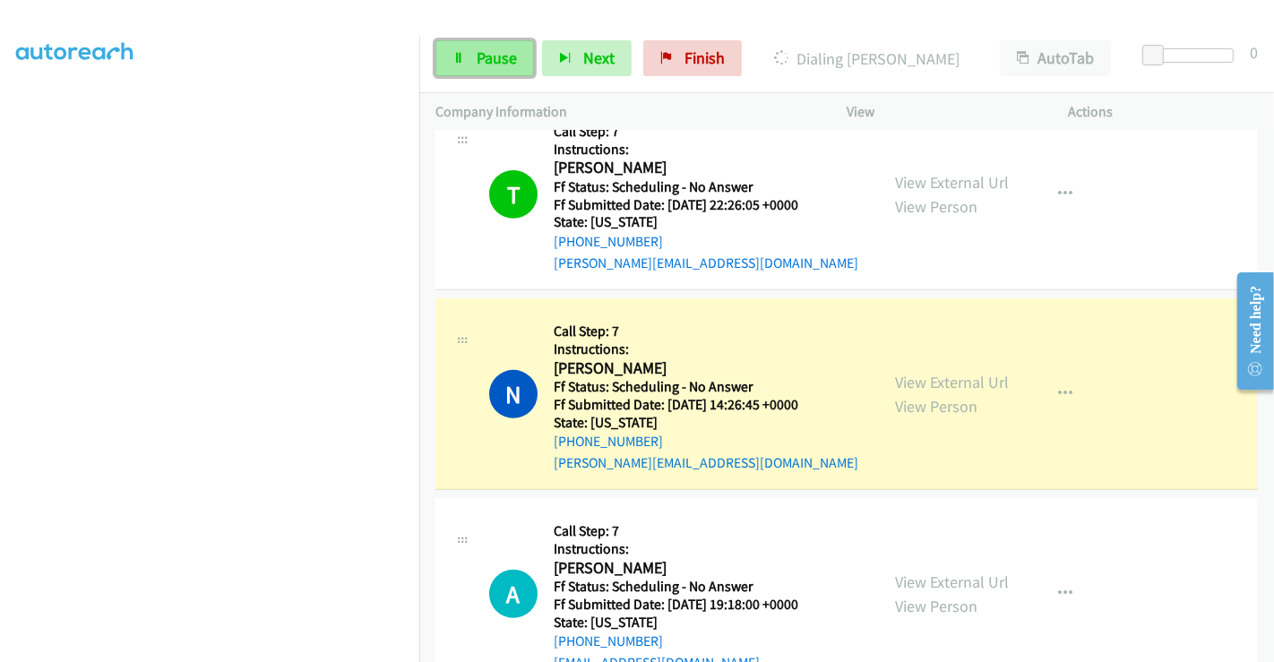
click at [479, 49] on span "Pause" at bounding box center [497, 57] width 40 height 21
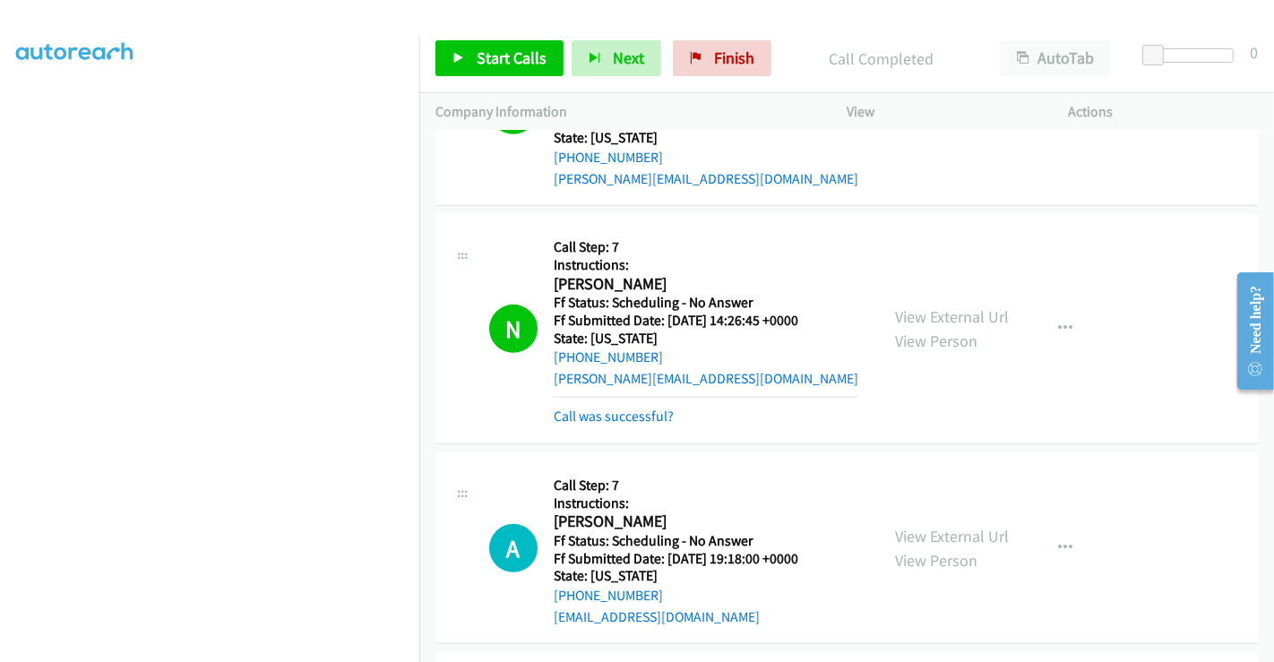
scroll to position [835, 0]
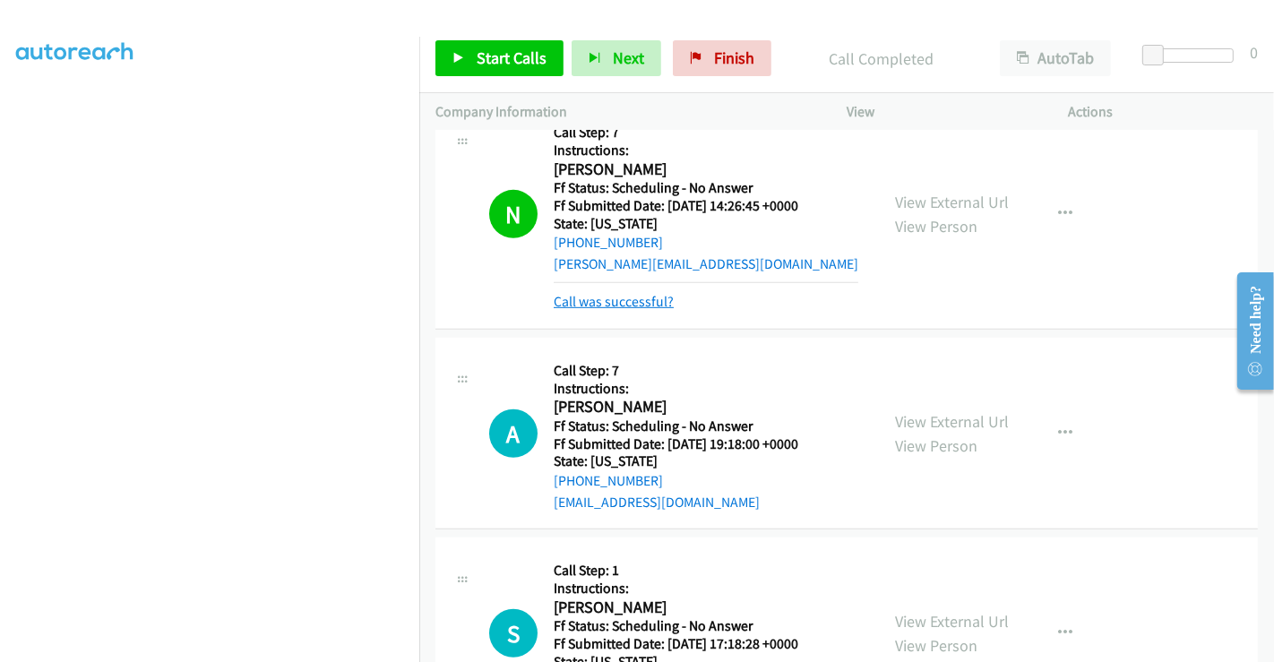
click at [632, 297] on link "Call was successful?" at bounding box center [614, 301] width 120 height 17
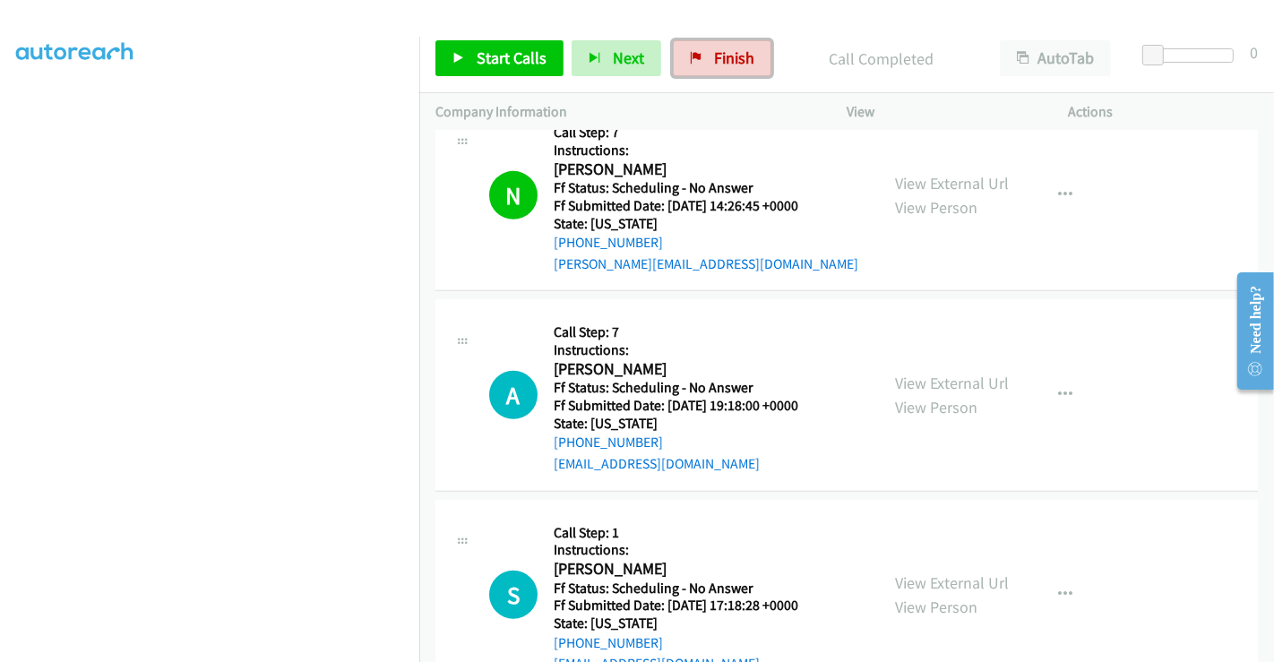
drag, startPoint x: 699, startPoint y: 67, endPoint x: 679, endPoint y: 102, distance: 40.1
click at [700, 67] on link "Finish" at bounding box center [722, 58] width 99 height 36
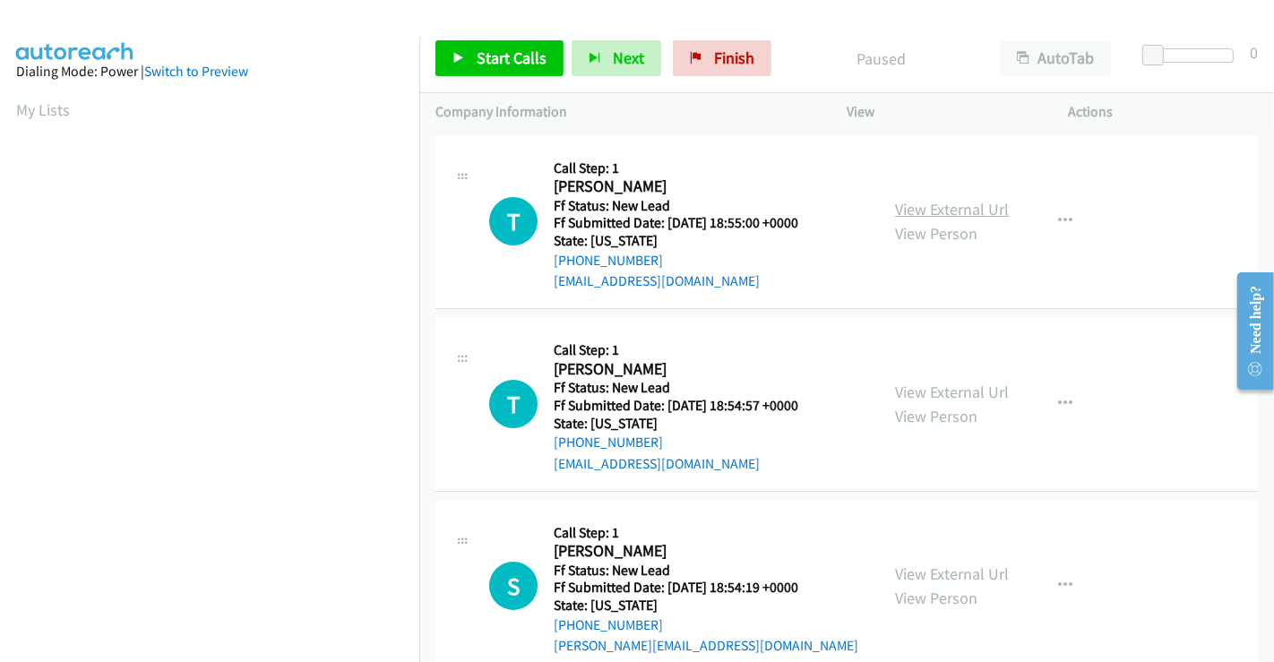
click at [974, 208] on link "View External Url" at bounding box center [952, 209] width 114 height 21
click at [930, 387] on link "View External Url" at bounding box center [952, 392] width 114 height 21
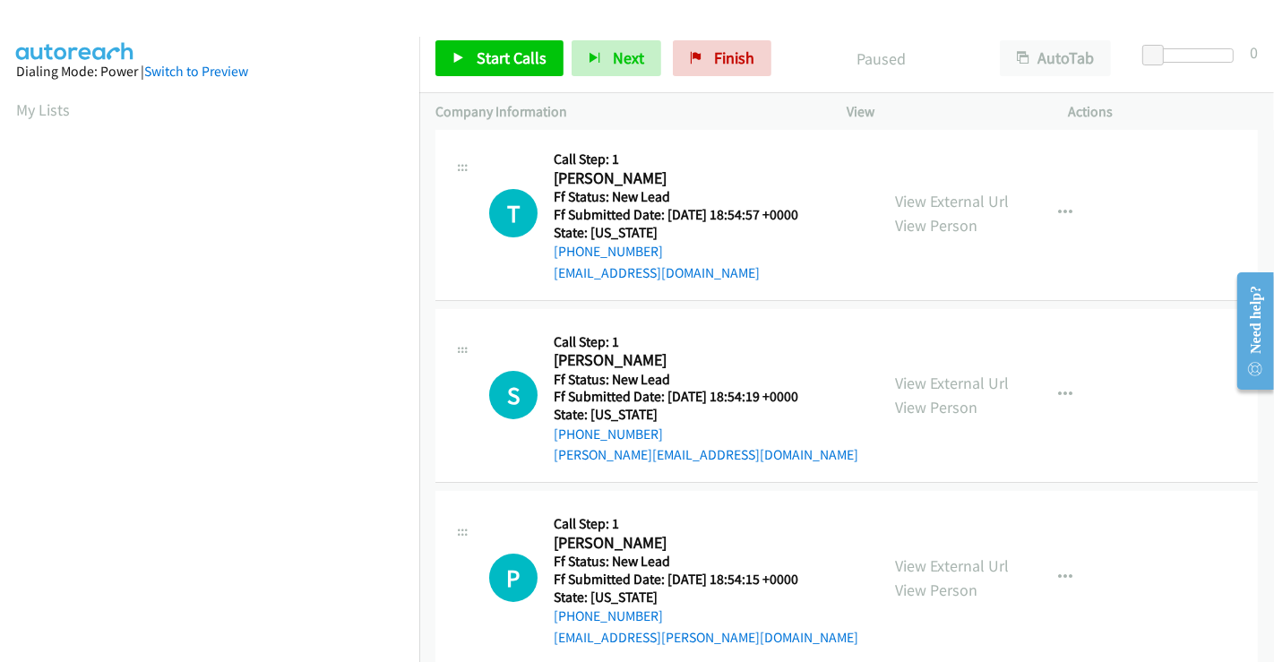
scroll to position [199, 0]
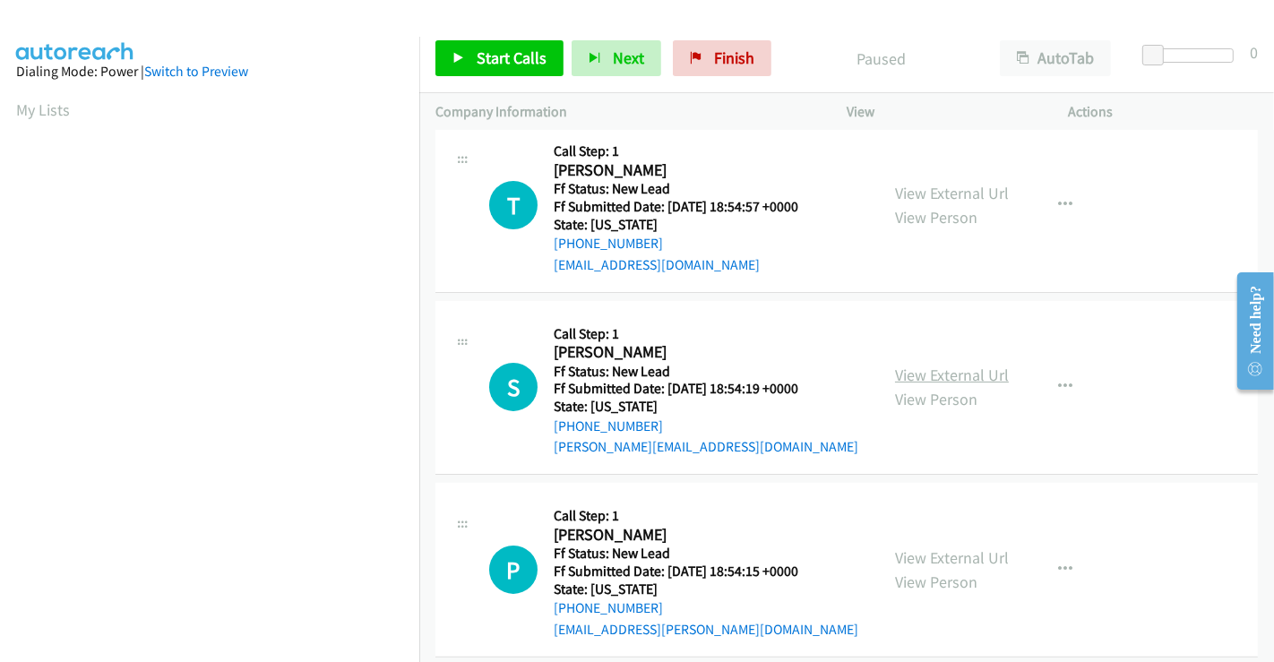
click at [927, 377] on link "View External Url" at bounding box center [952, 375] width 114 height 21
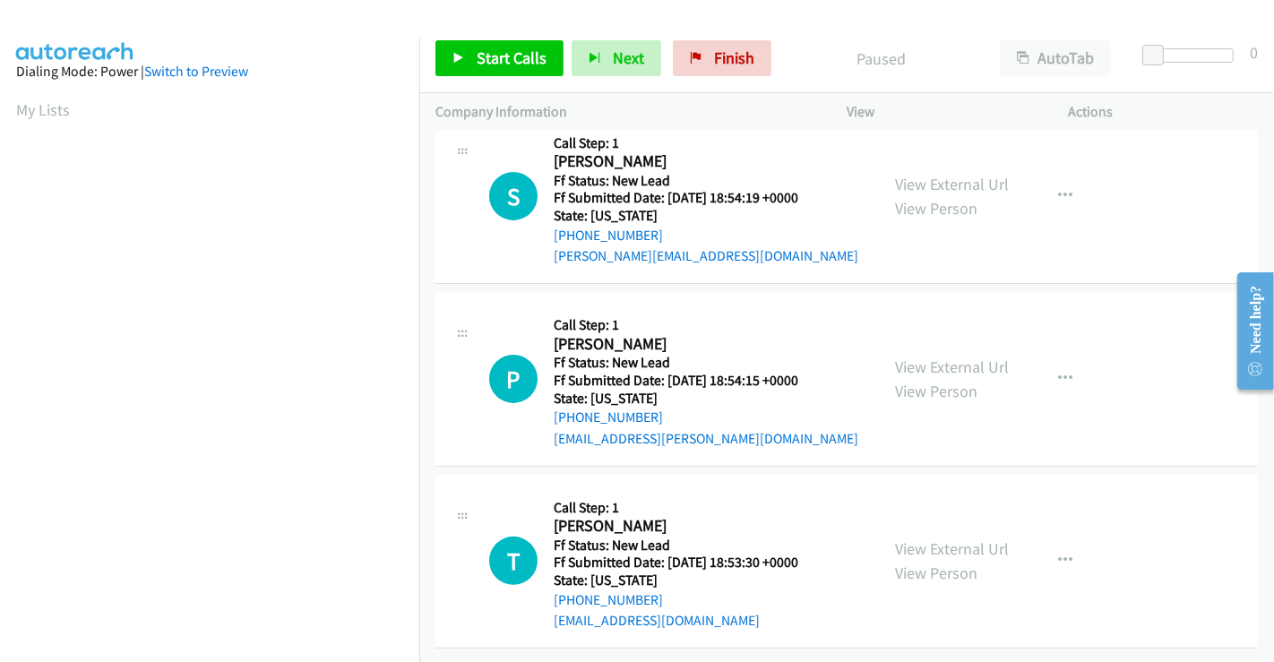
scroll to position [402, 0]
click at [939, 357] on link "View External Url" at bounding box center [952, 367] width 114 height 21
click at [942, 539] on link "View External Url" at bounding box center [952, 549] width 114 height 21
click at [511, 39] on div "Start Calls Pause Next Finish Paused AutoTab AutoTab 0" at bounding box center [846, 58] width 855 height 69
click at [512, 59] on span "Start Calls" at bounding box center [512, 57] width 70 height 21
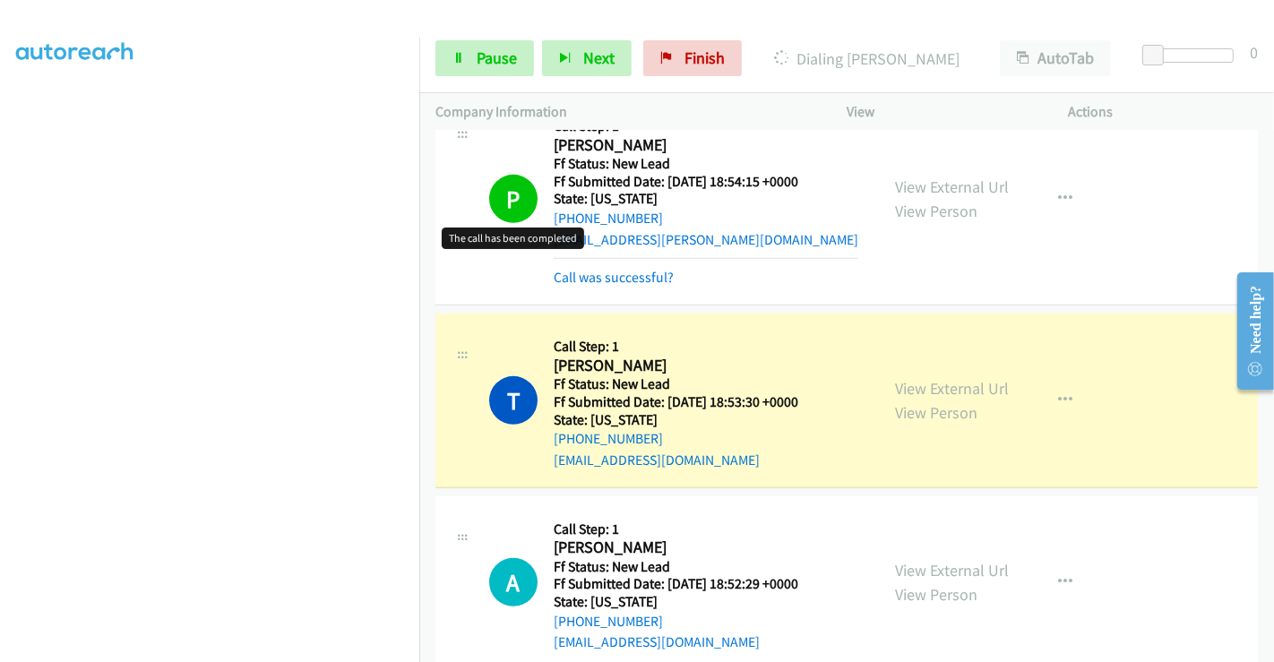
scroll to position [696, 0]
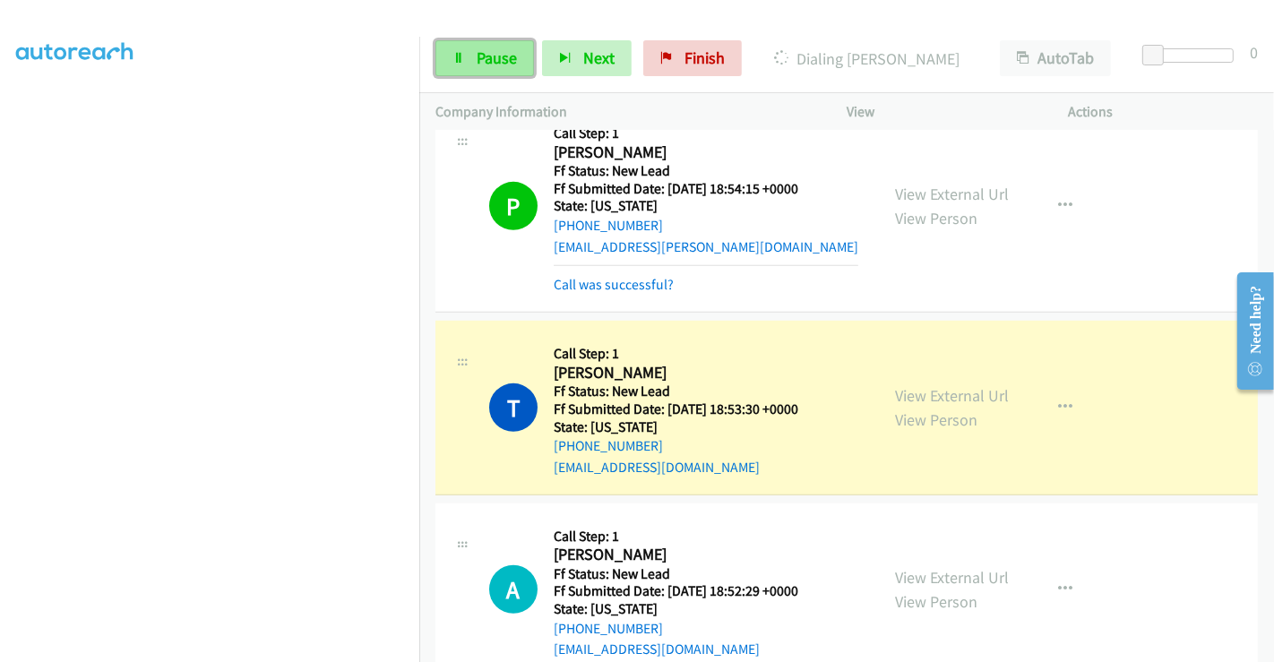
click at [472, 61] on link "Pause" at bounding box center [485, 58] width 99 height 36
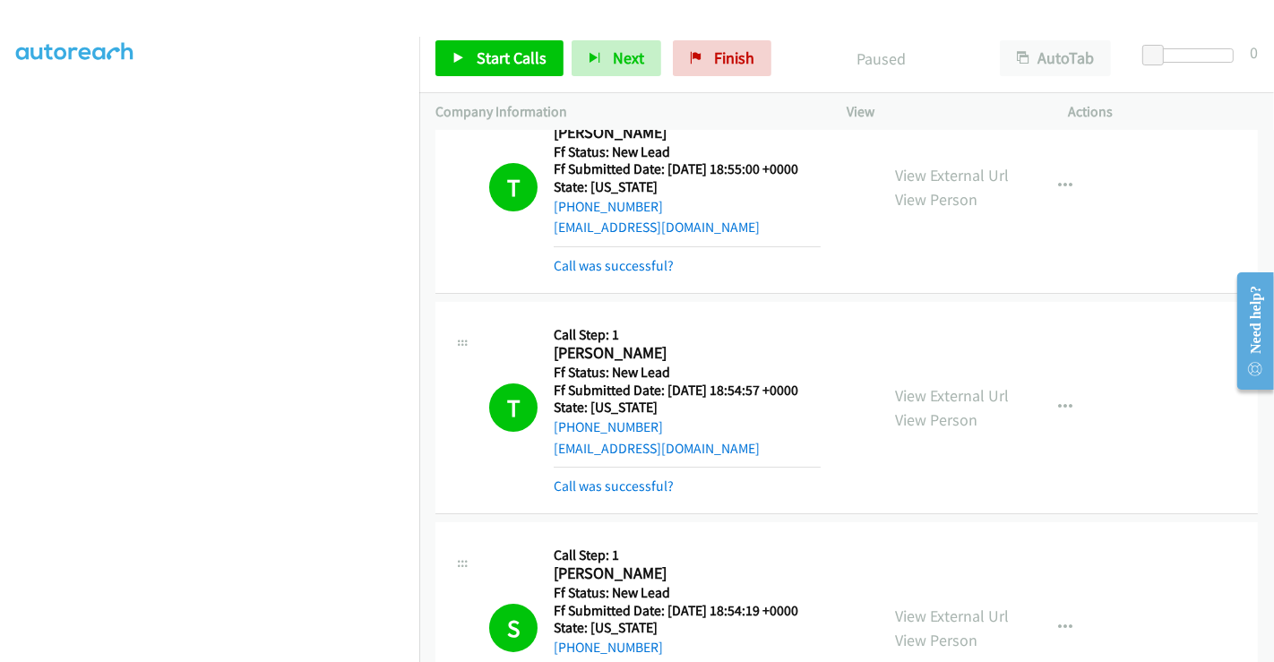
scroll to position [0, 0]
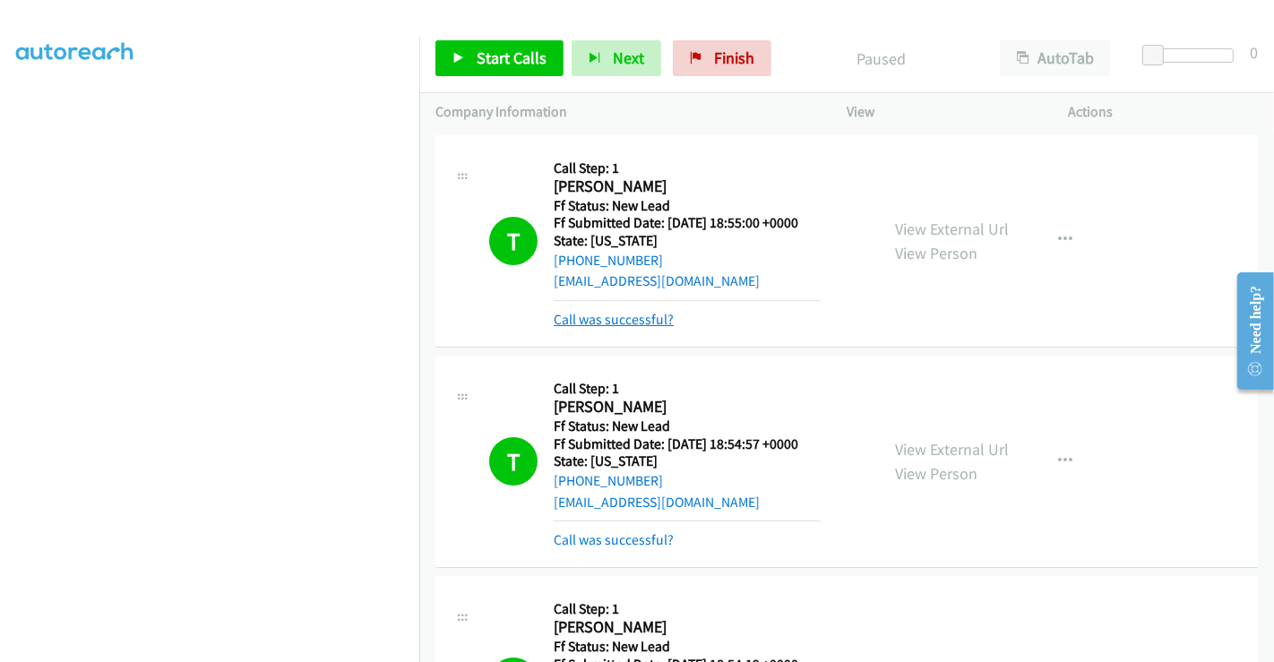
click at [639, 321] on link "Call was successful?" at bounding box center [614, 319] width 120 height 17
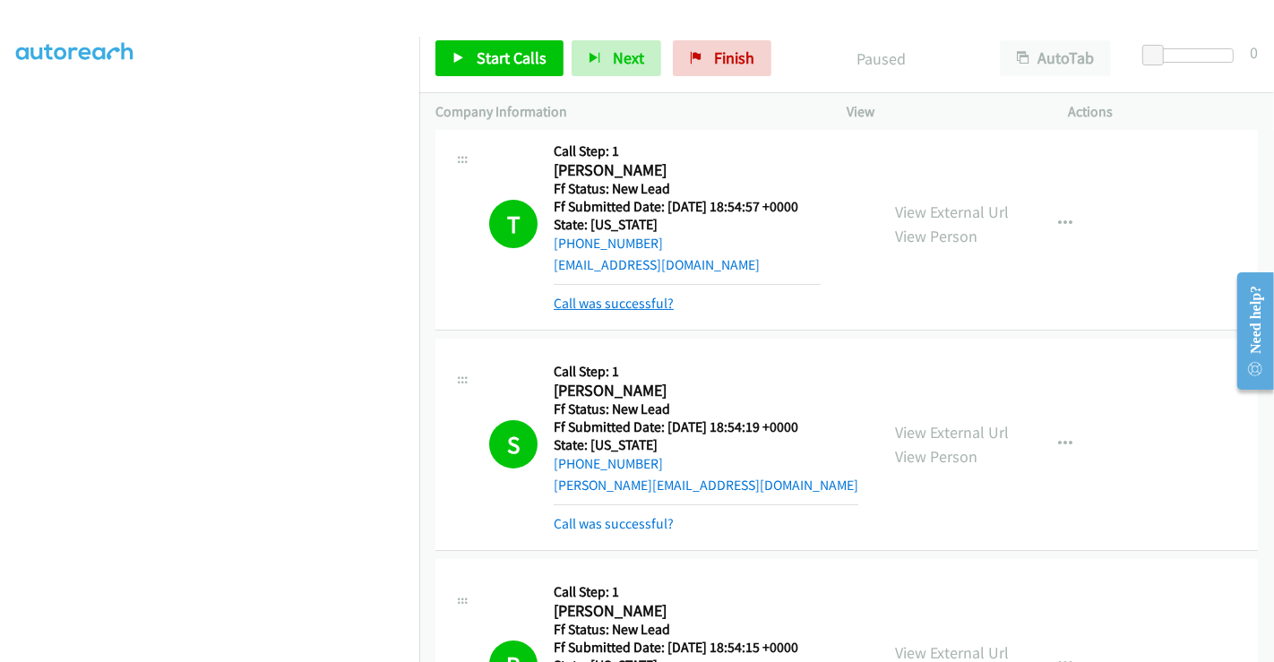
click at [629, 304] on link "Call was successful?" at bounding box center [614, 303] width 120 height 17
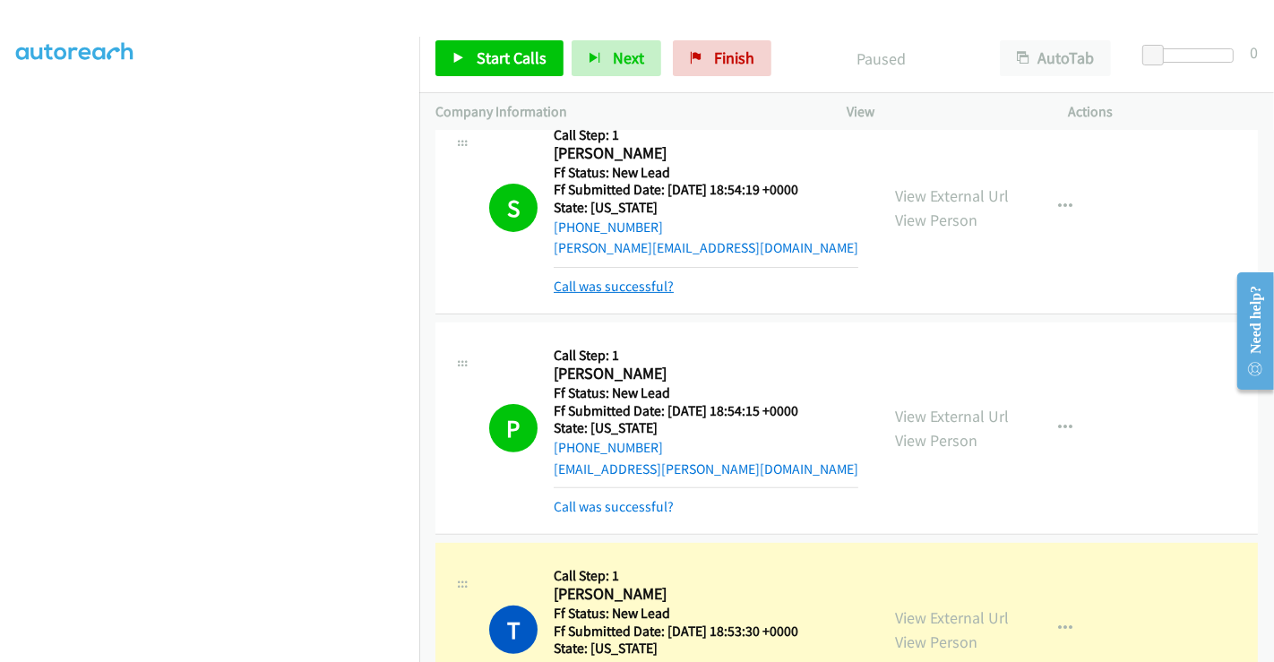
click at [617, 285] on link "Call was successful?" at bounding box center [614, 286] width 120 height 17
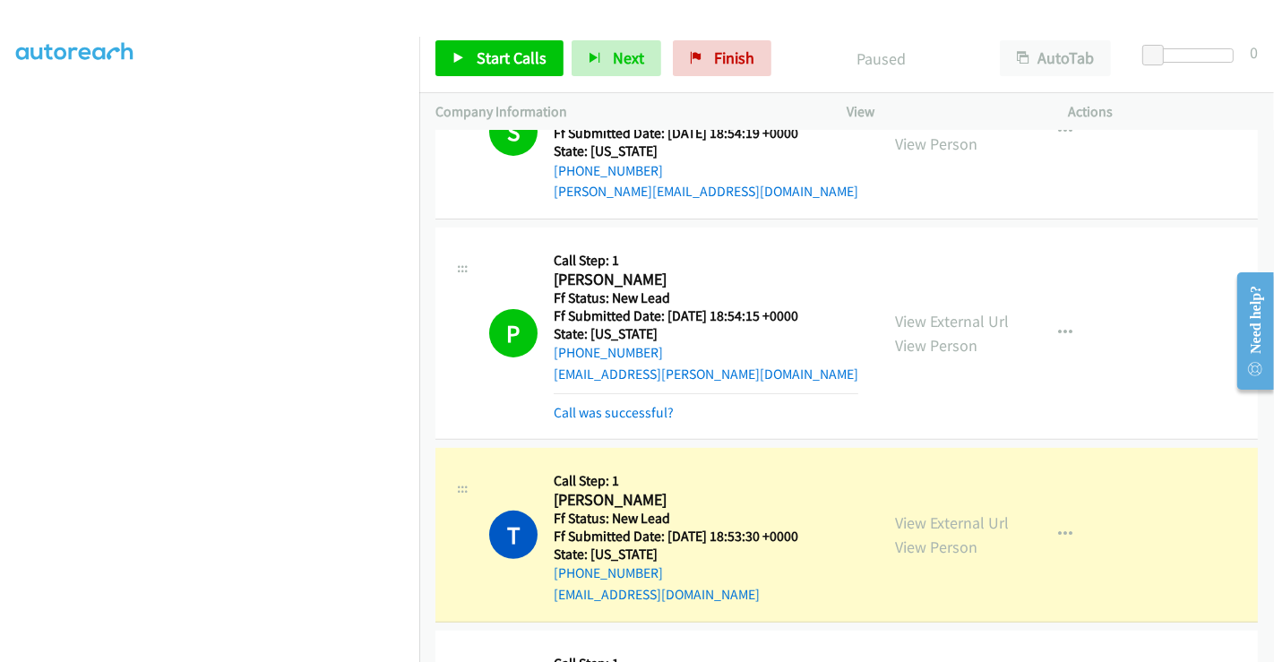
scroll to position [597, 0]
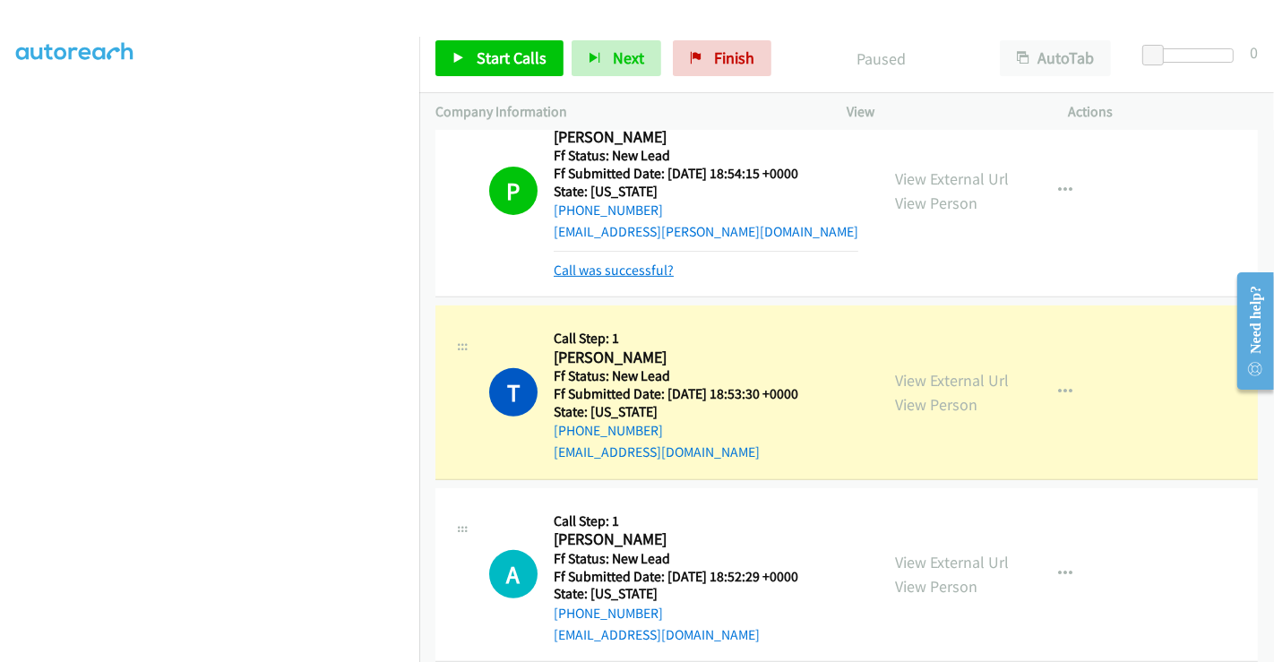
click at [617, 264] on link "Call was successful?" at bounding box center [614, 270] width 120 height 17
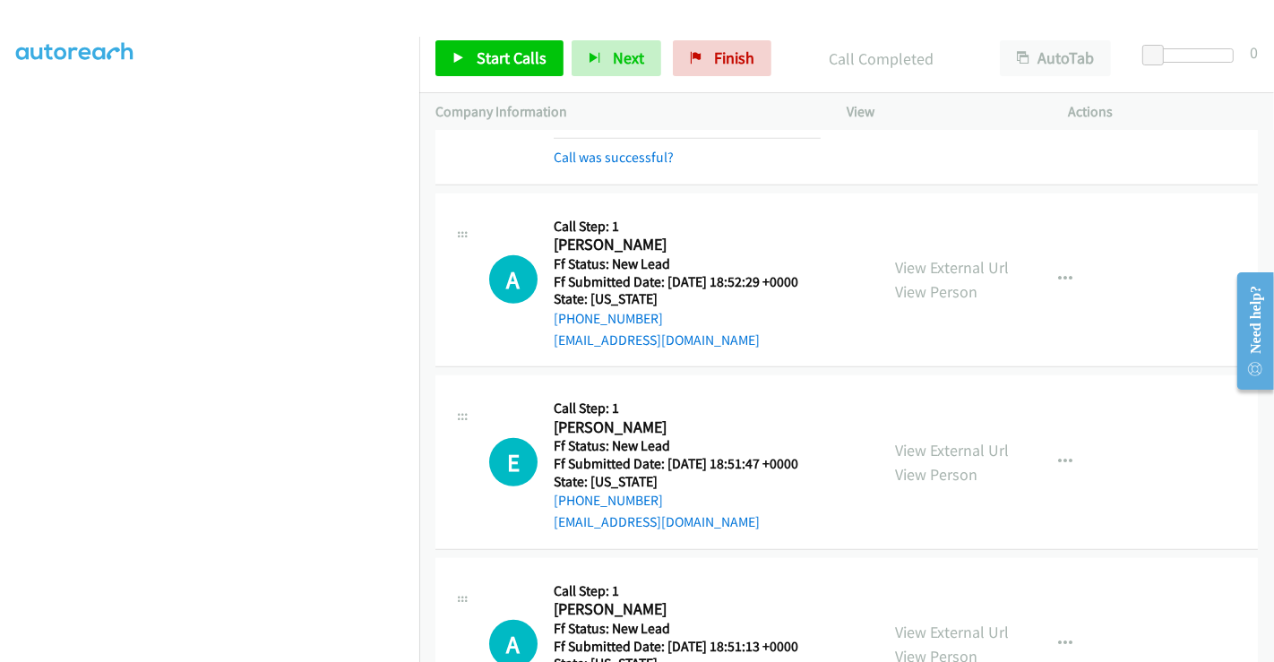
scroll to position [896, 0]
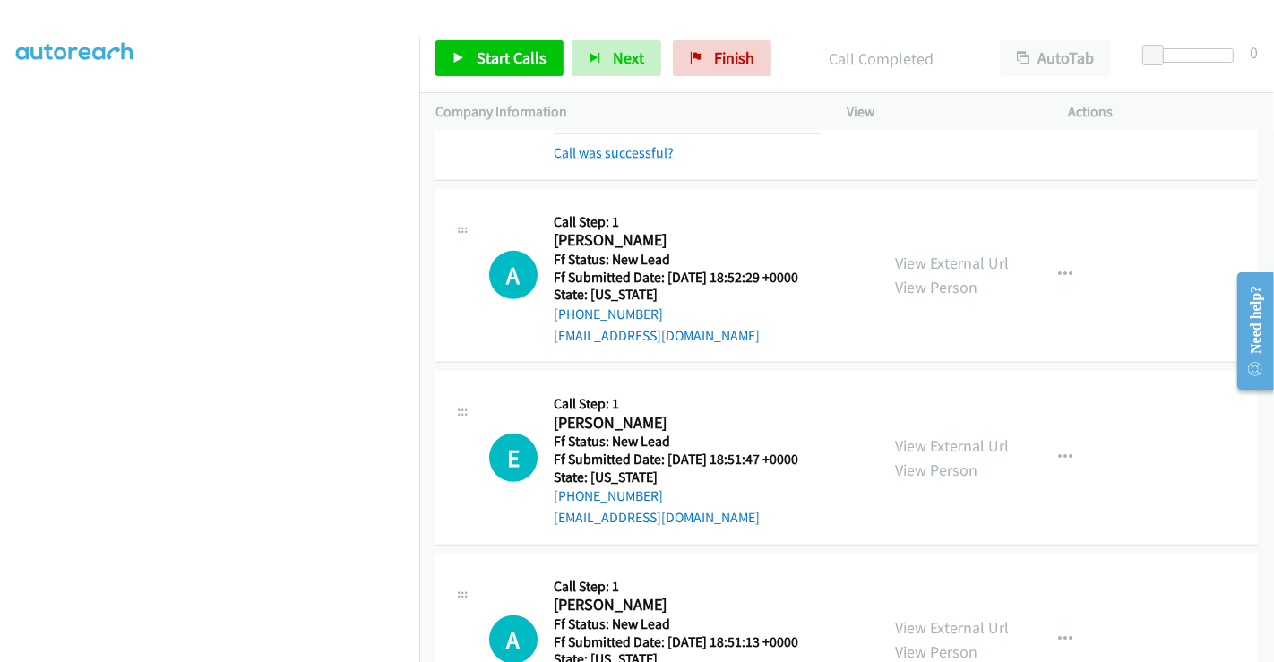
click at [596, 147] on link "Call was successful?" at bounding box center [614, 152] width 120 height 17
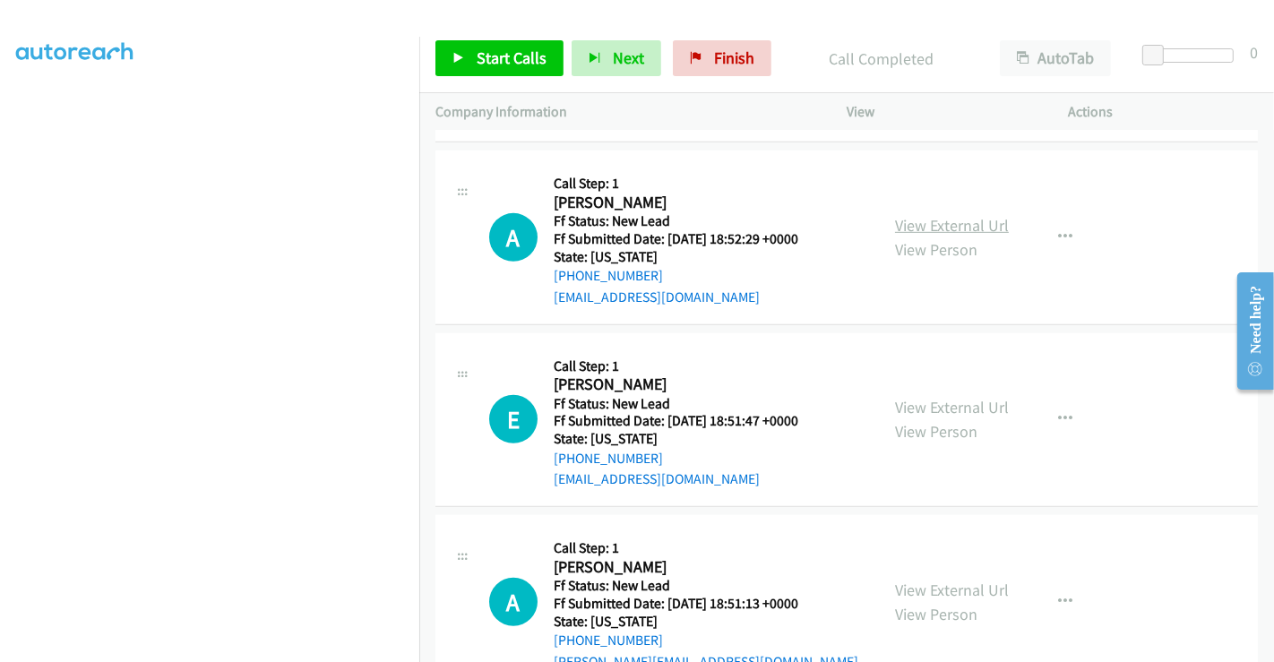
click at [944, 220] on link "View External Url" at bounding box center [952, 225] width 114 height 21
click at [945, 397] on link "View External Url" at bounding box center [952, 407] width 114 height 21
click at [951, 584] on link "View External Url" at bounding box center [952, 590] width 114 height 21
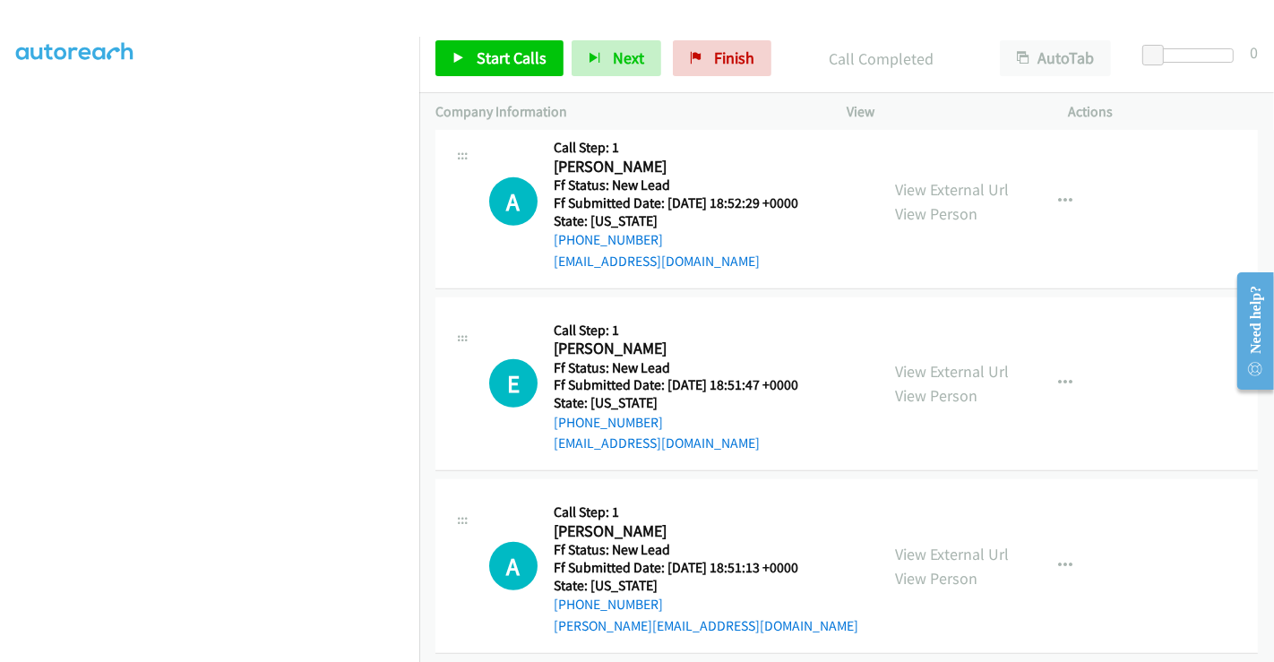
scroll to position [949, 0]
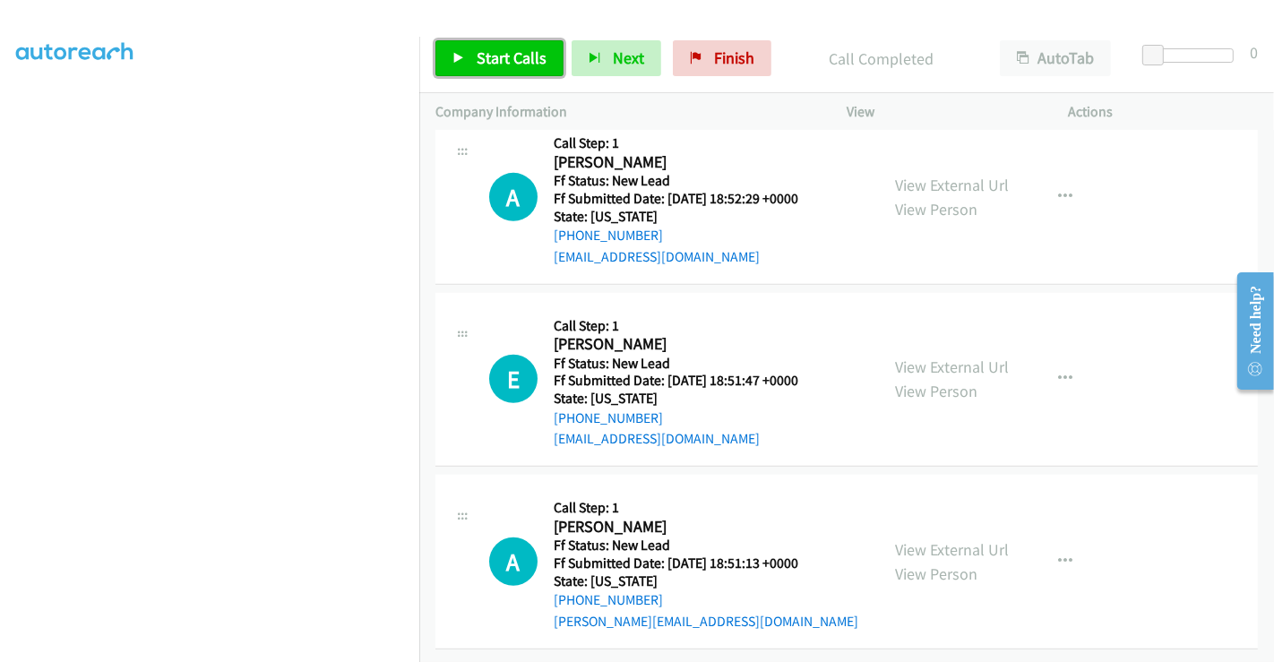
click at [509, 54] on span "Start Calls" at bounding box center [512, 57] width 70 height 21
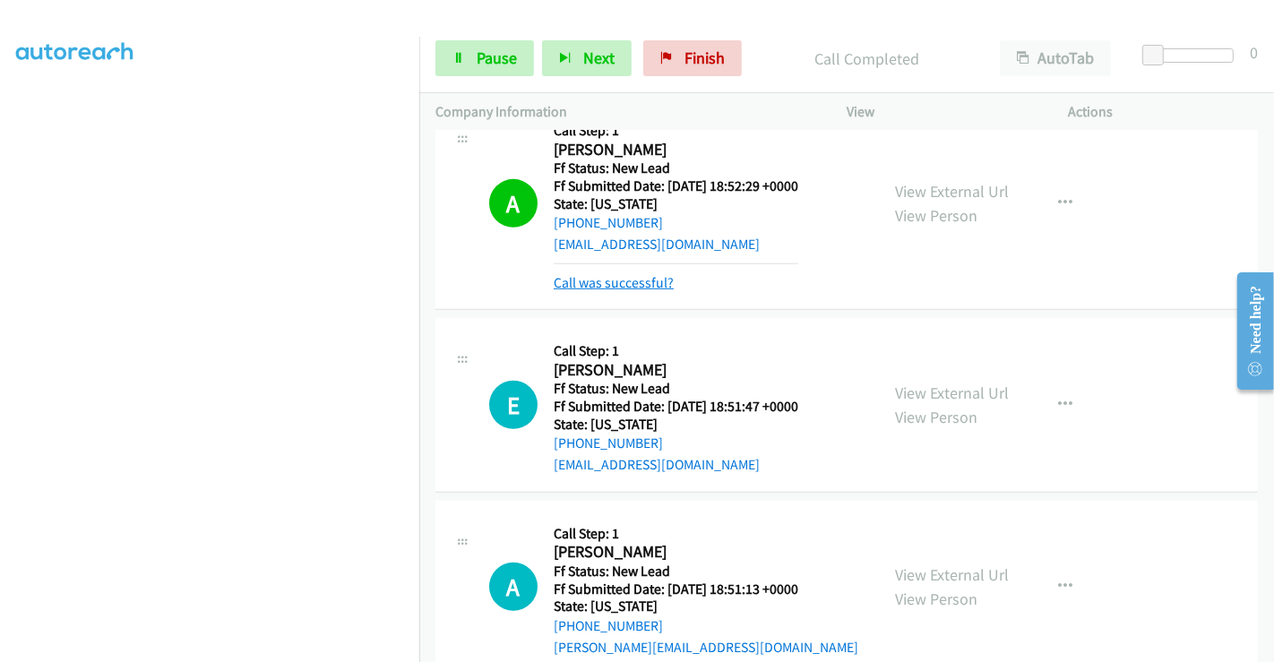
click at [619, 286] on link "Call was successful?" at bounding box center [614, 282] width 120 height 17
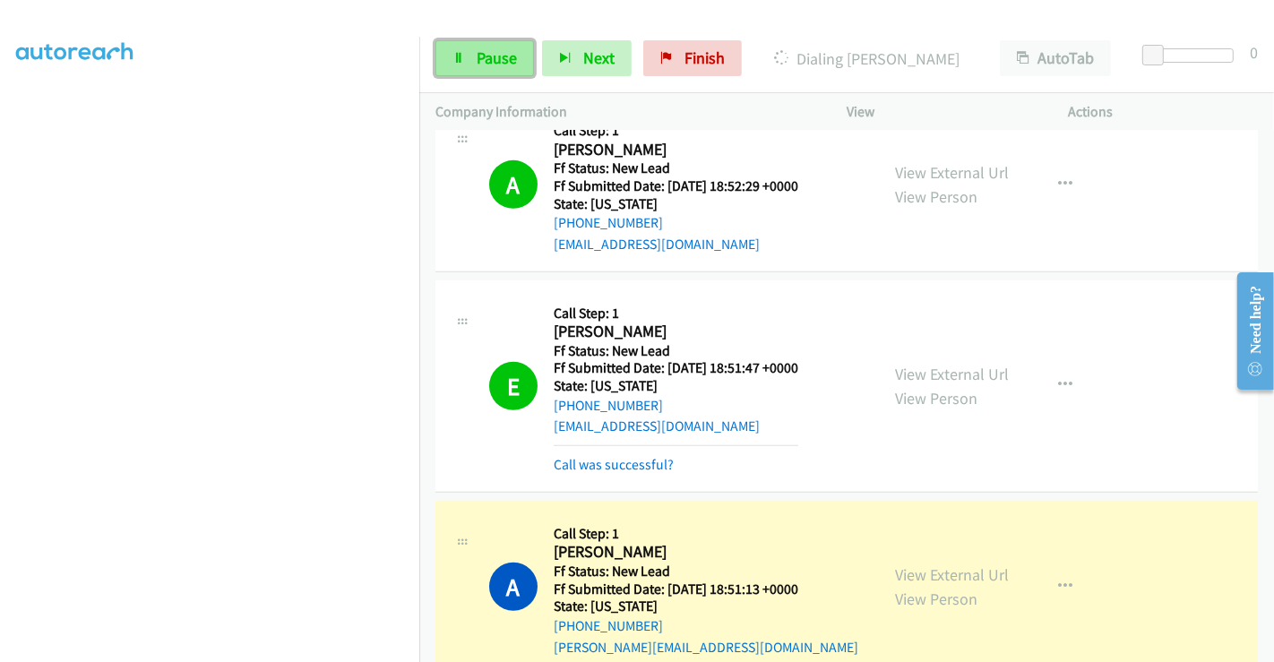
click at [489, 62] on span "Pause" at bounding box center [497, 57] width 40 height 21
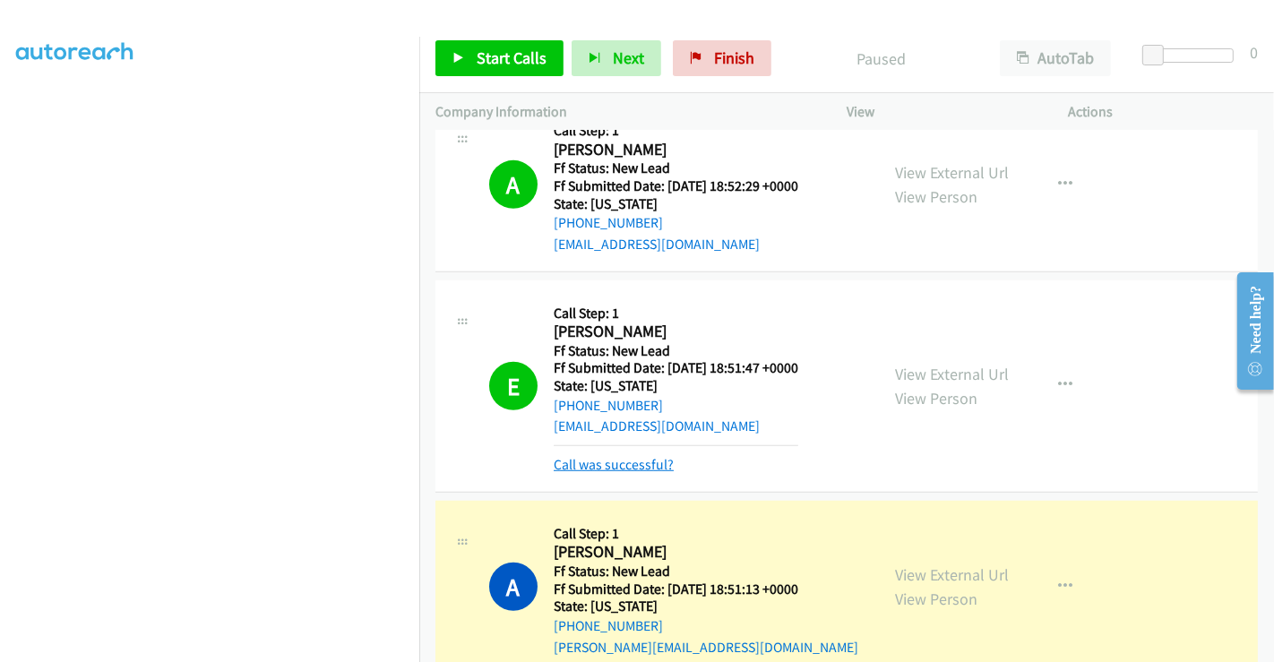
click at [627, 469] on link "Call was successful?" at bounding box center [614, 464] width 120 height 17
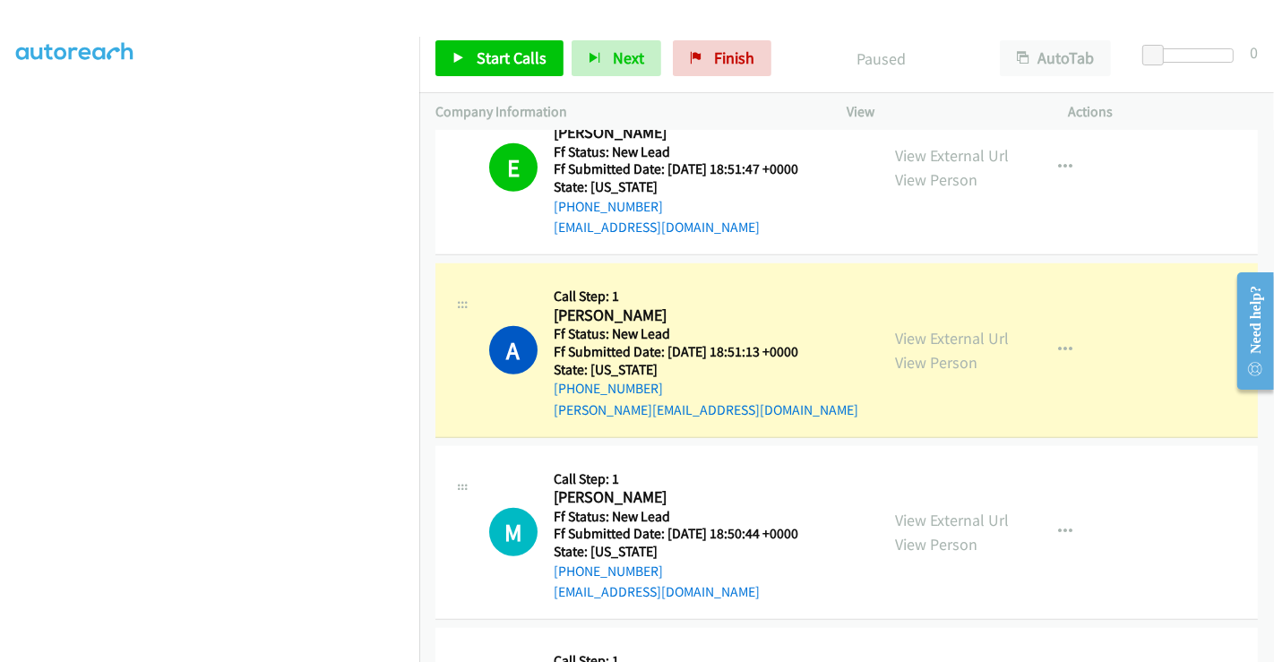
scroll to position [1446, 0]
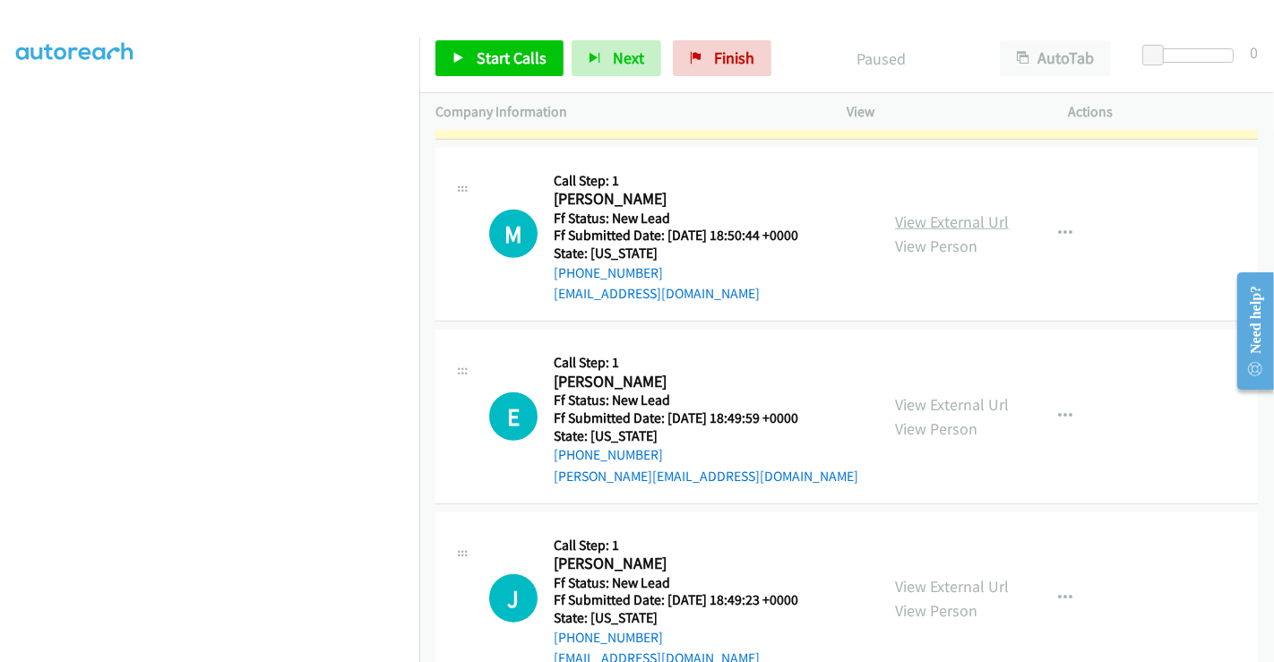
click at [914, 216] on link "View External Url" at bounding box center [952, 221] width 114 height 21
click at [944, 396] on link "View External Url" at bounding box center [952, 404] width 114 height 21
click at [939, 582] on link "View External Url" at bounding box center [952, 586] width 114 height 21
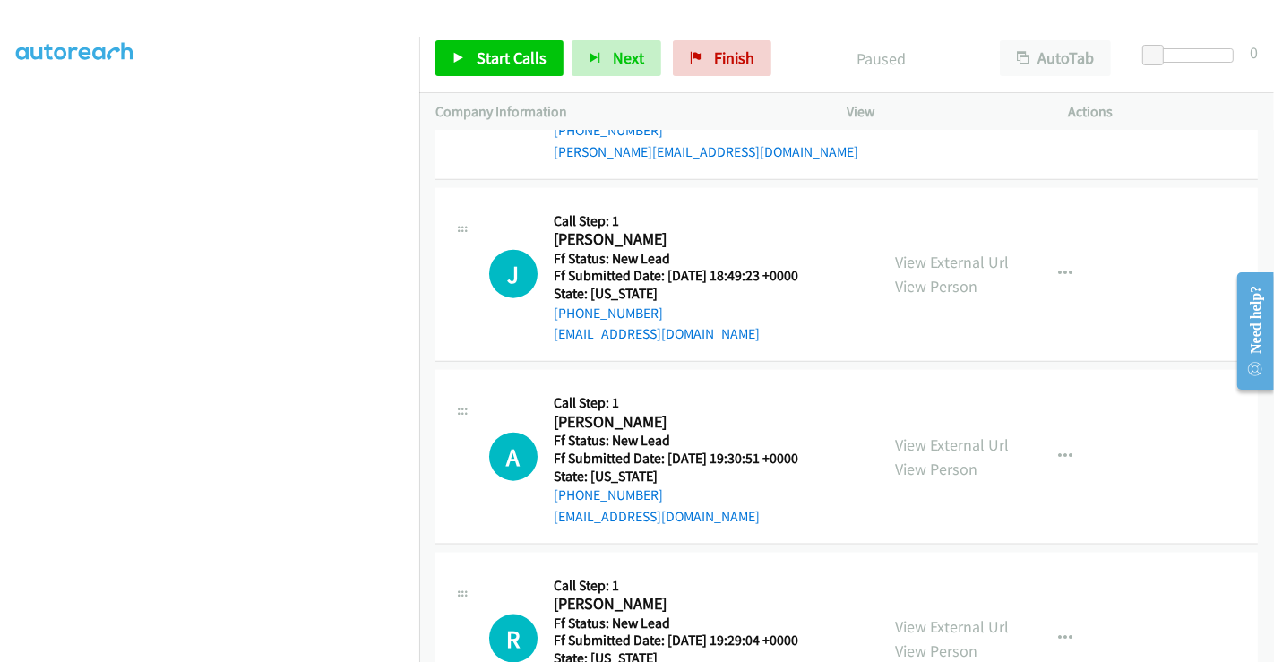
scroll to position [1845, 0]
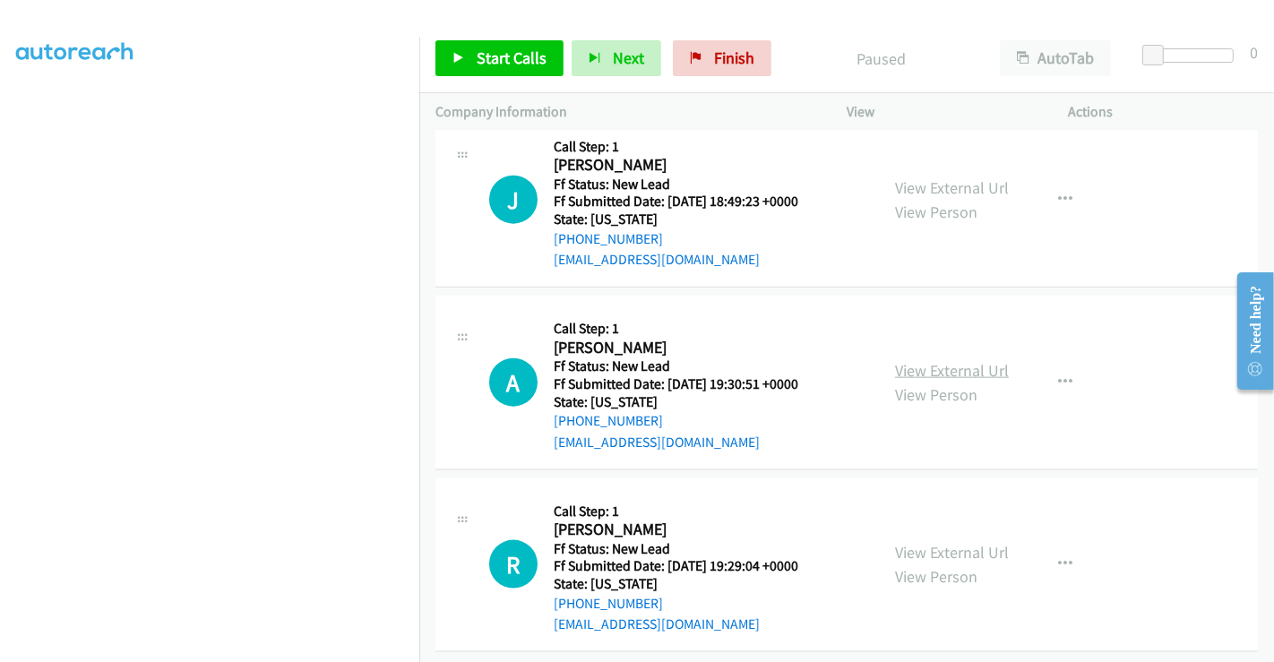
click at [919, 362] on link "View External Url" at bounding box center [952, 370] width 114 height 21
click at [924, 542] on link "View External Url" at bounding box center [952, 552] width 114 height 21
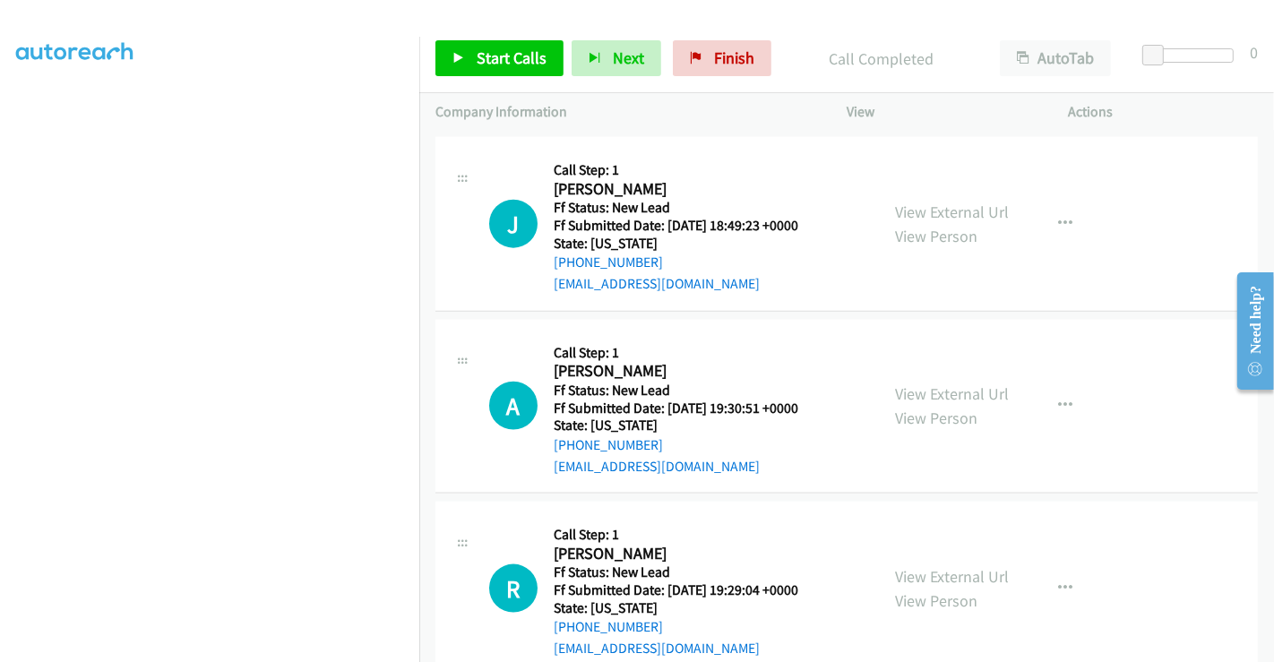
scroll to position [1499, 0]
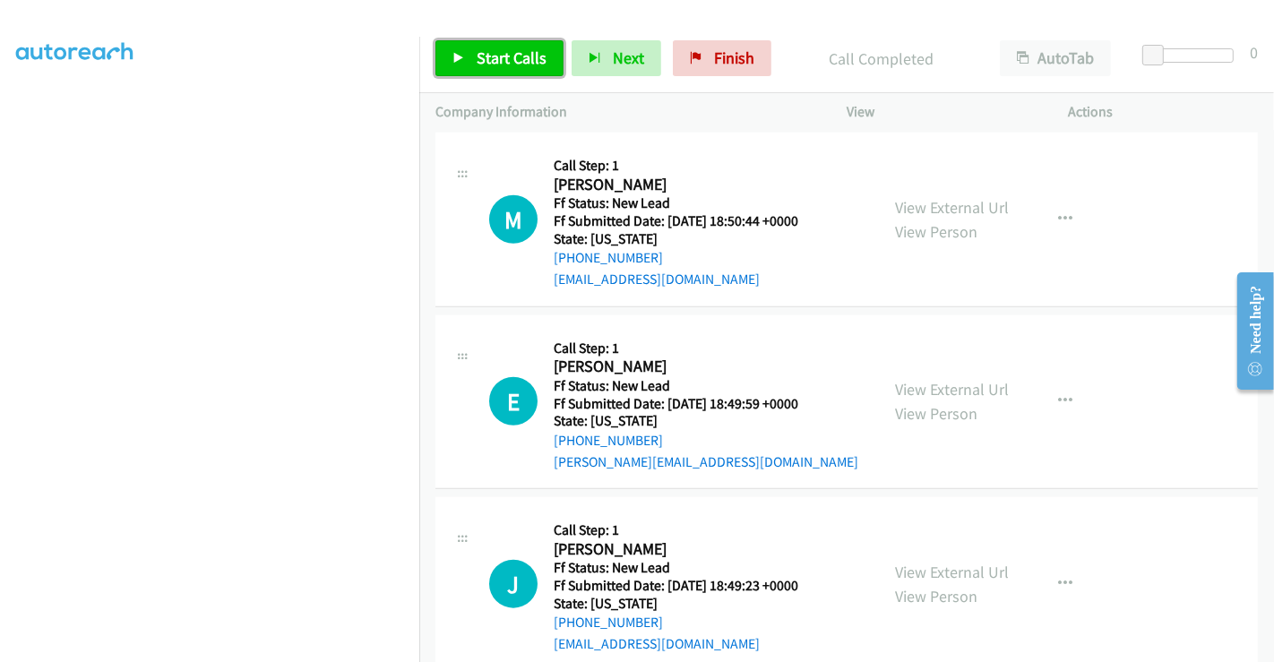
click at [502, 63] on span "Start Calls" at bounding box center [512, 57] width 70 height 21
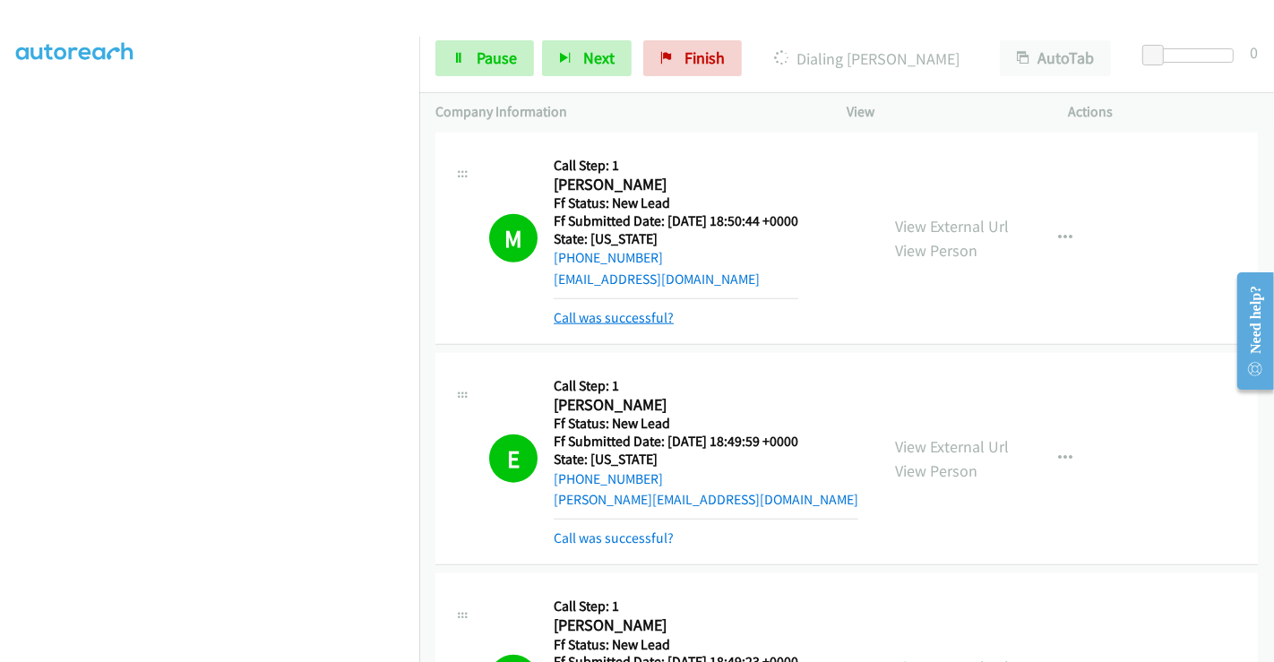
click at [619, 311] on link "Call was successful?" at bounding box center [614, 317] width 120 height 17
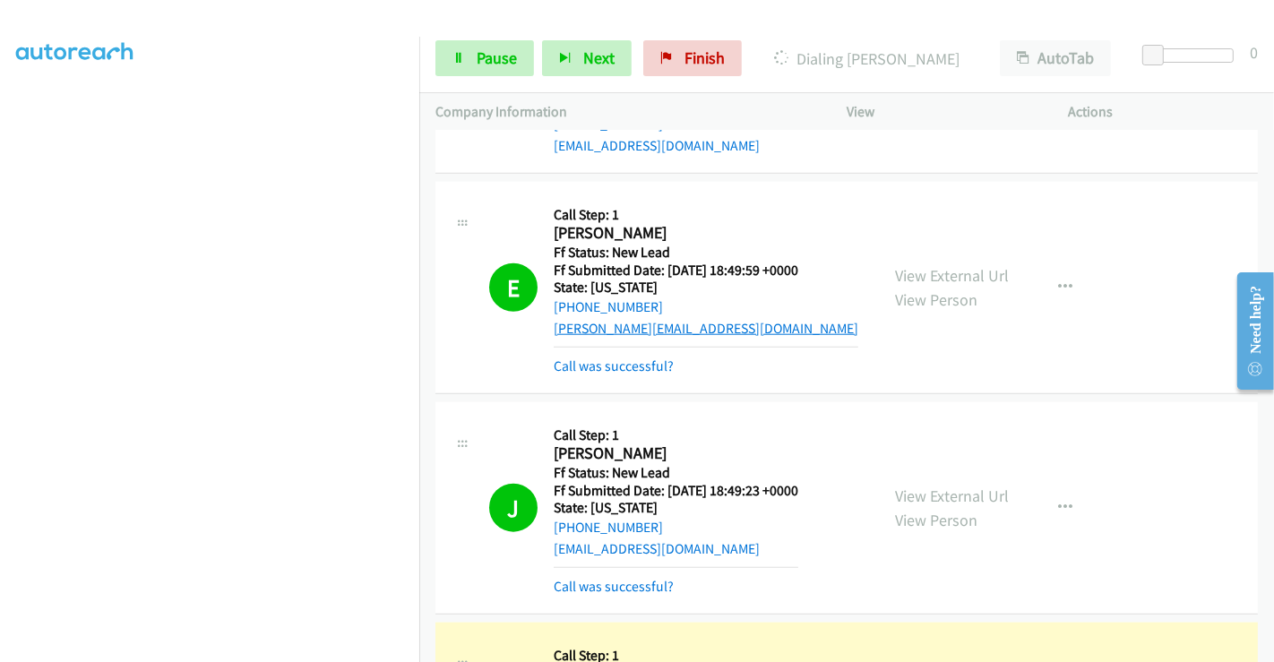
scroll to position [1698, 0]
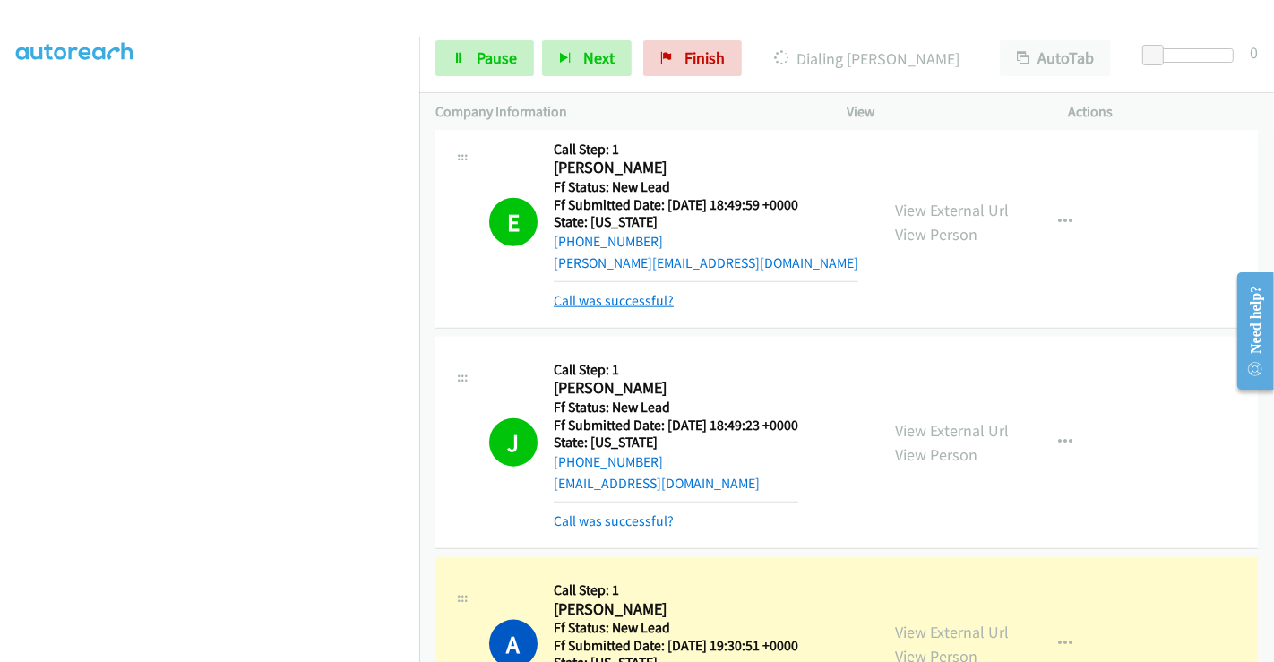
click at [606, 296] on link "Call was successful?" at bounding box center [614, 300] width 120 height 17
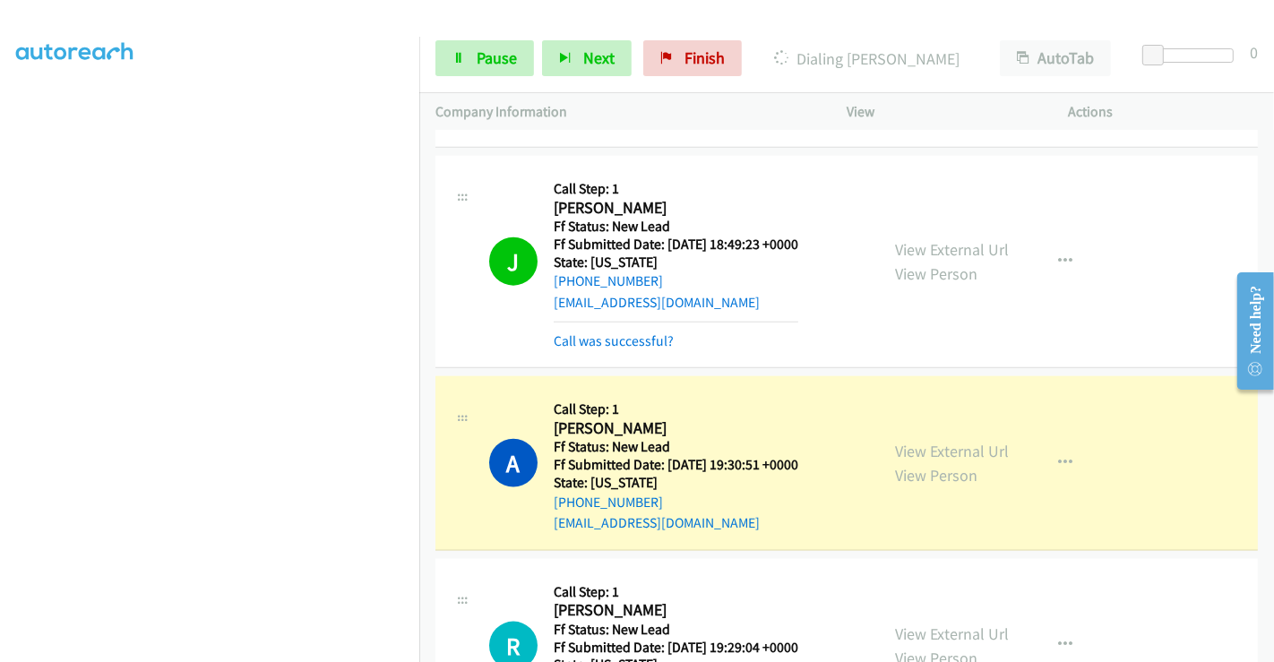
scroll to position [1897, 0]
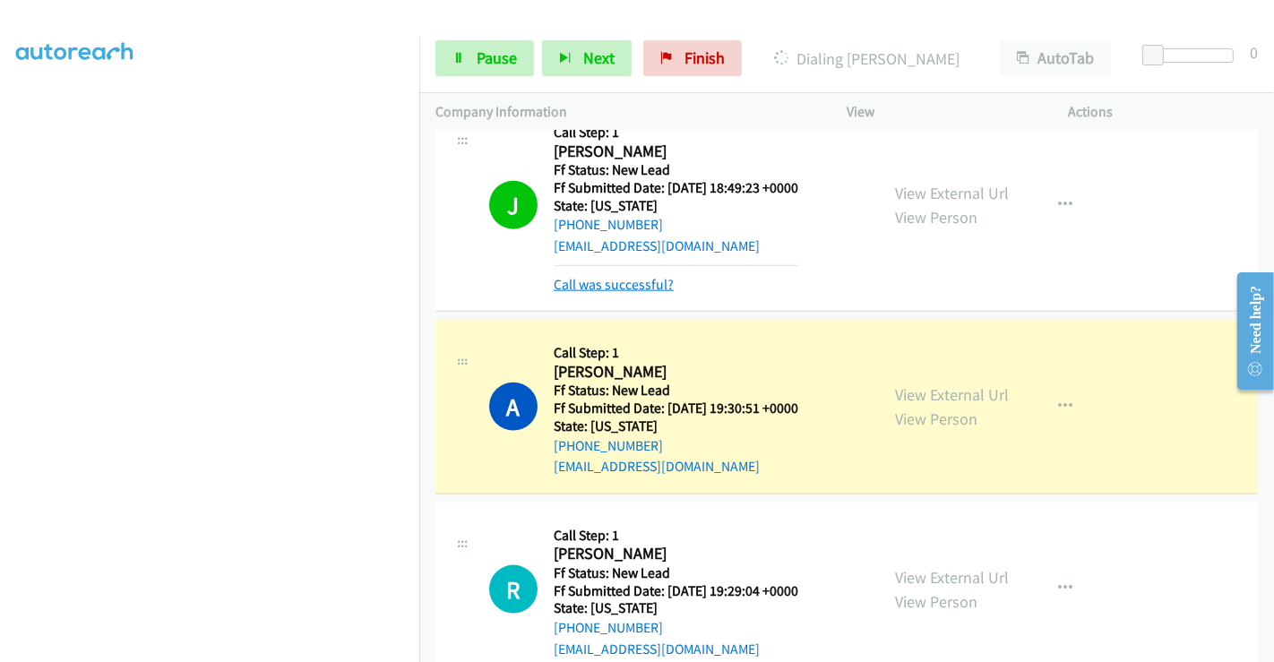
click at [604, 278] on link "Call was successful?" at bounding box center [614, 284] width 120 height 17
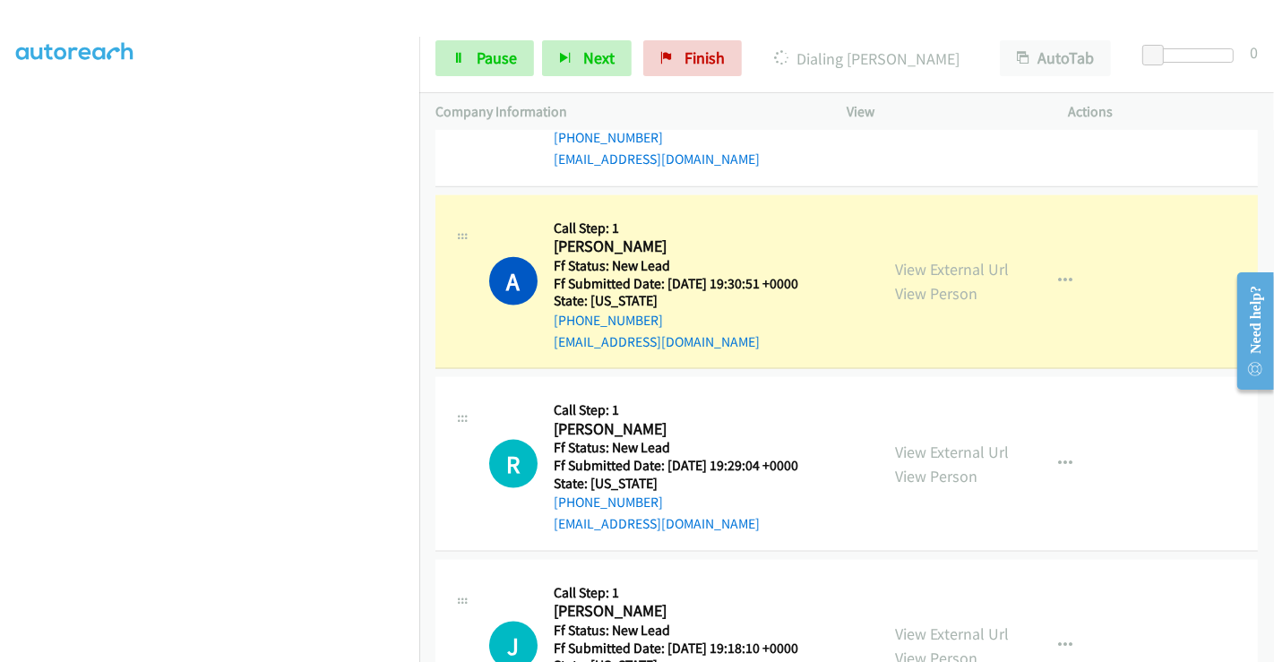
scroll to position [2097, 0]
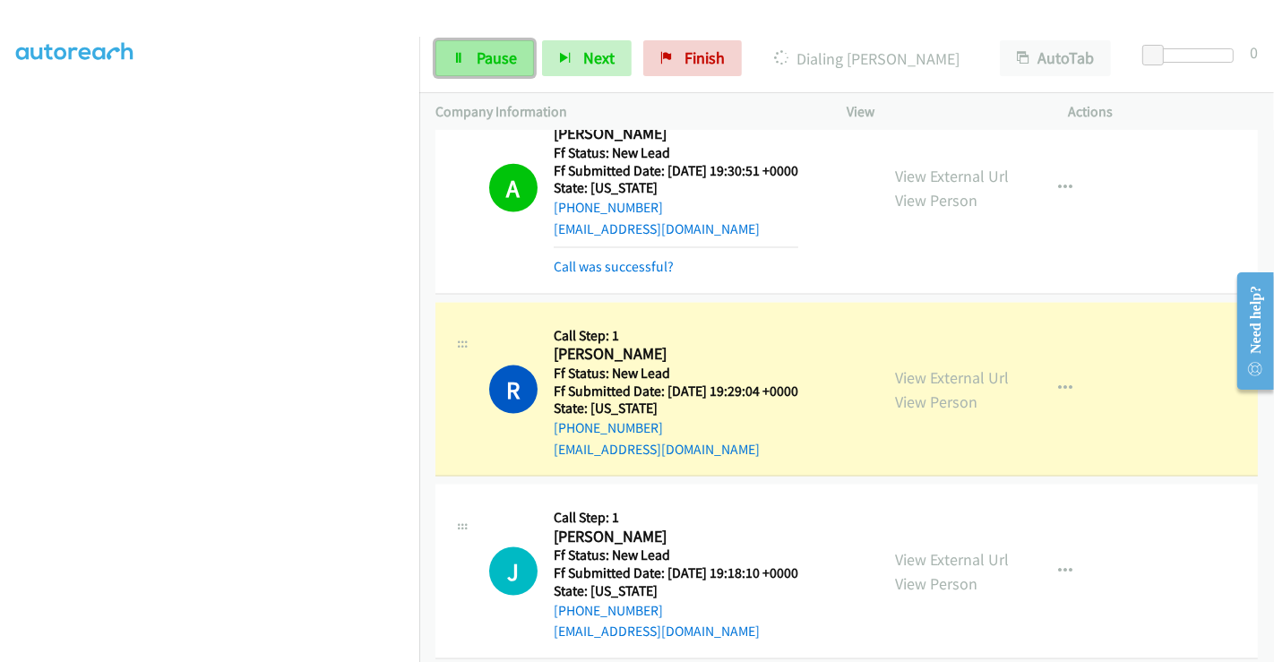
click at [484, 72] on link "Pause" at bounding box center [485, 58] width 99 height 36
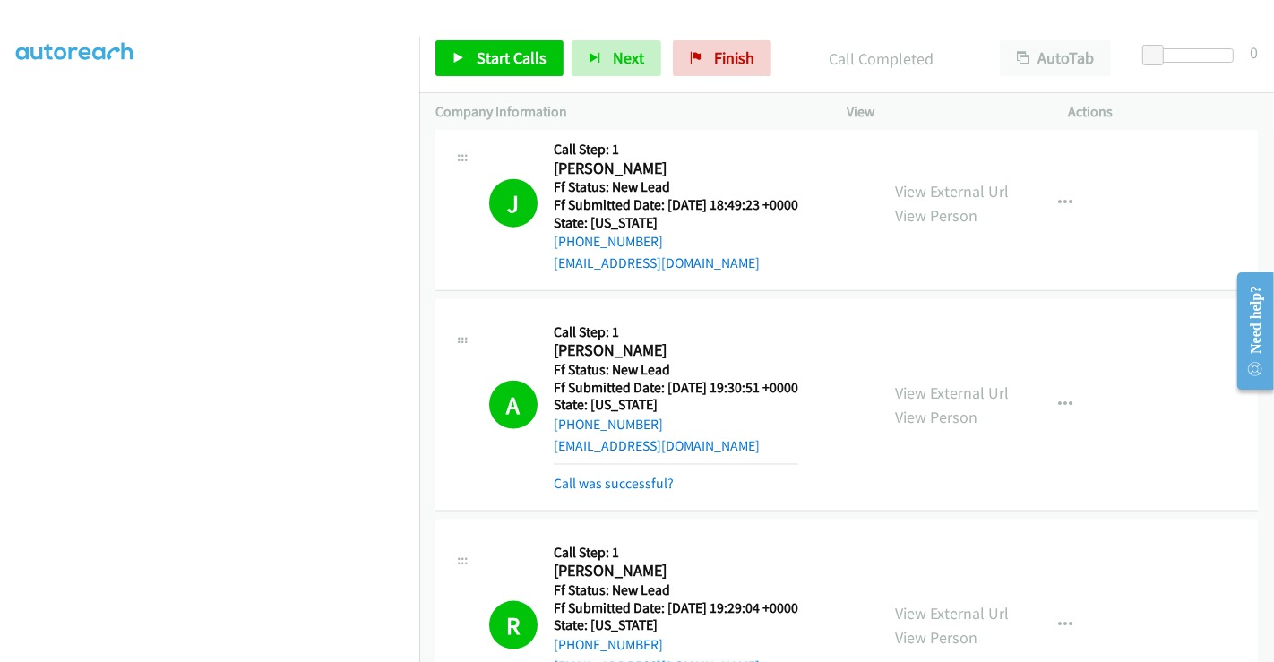
scroll to position [1997, 0]
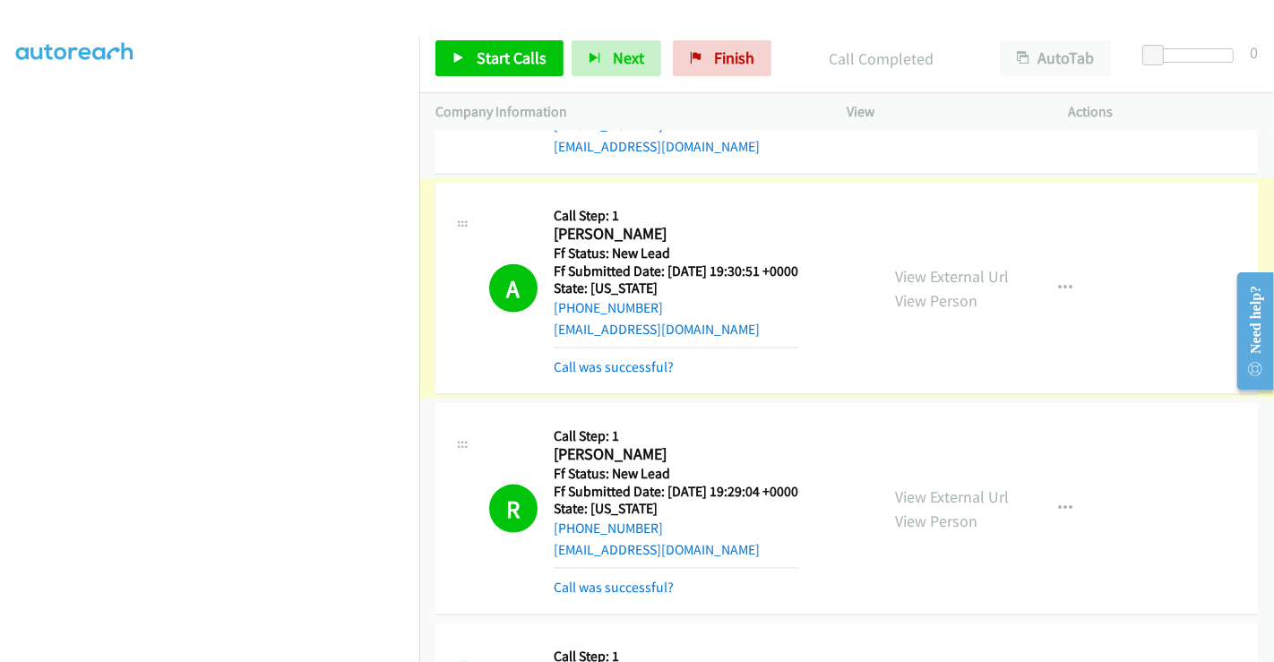
click at [619, 365] on link "Call was successful?" at bounding box center [614, 366] width 120 height 17
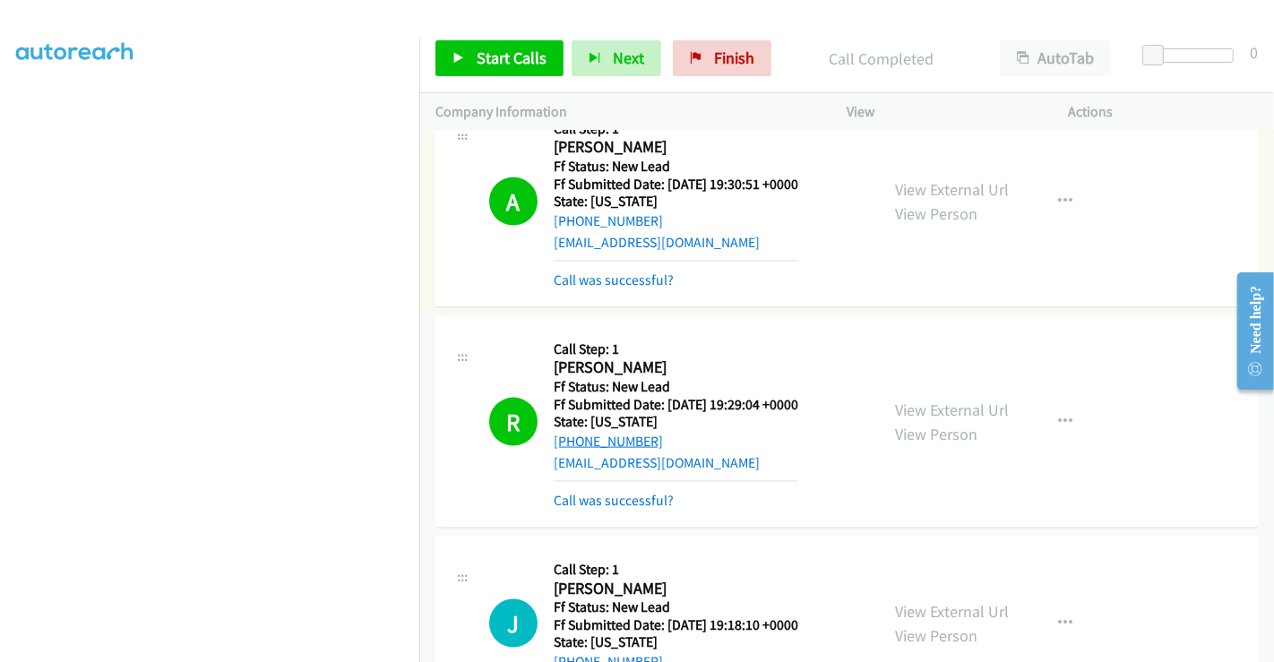
scroll to position [2196, 0]
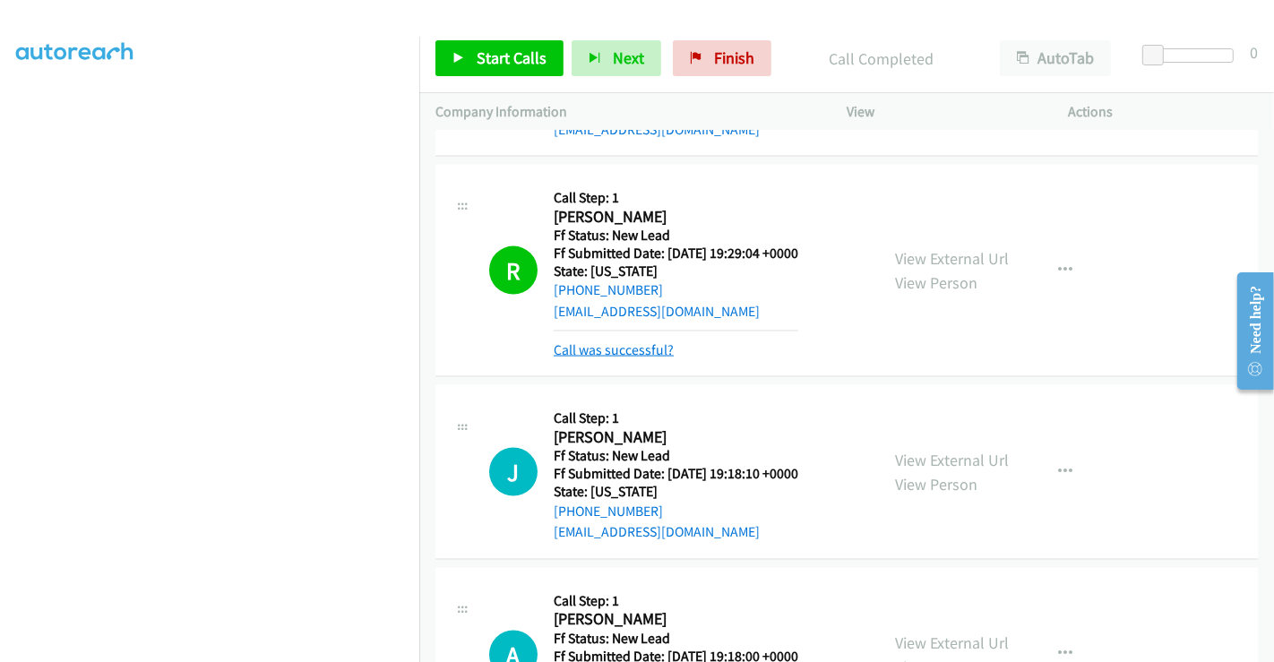
click at [619, 341] on link "Call was successful?" at bounding box center [614, 349] width 120 height 17
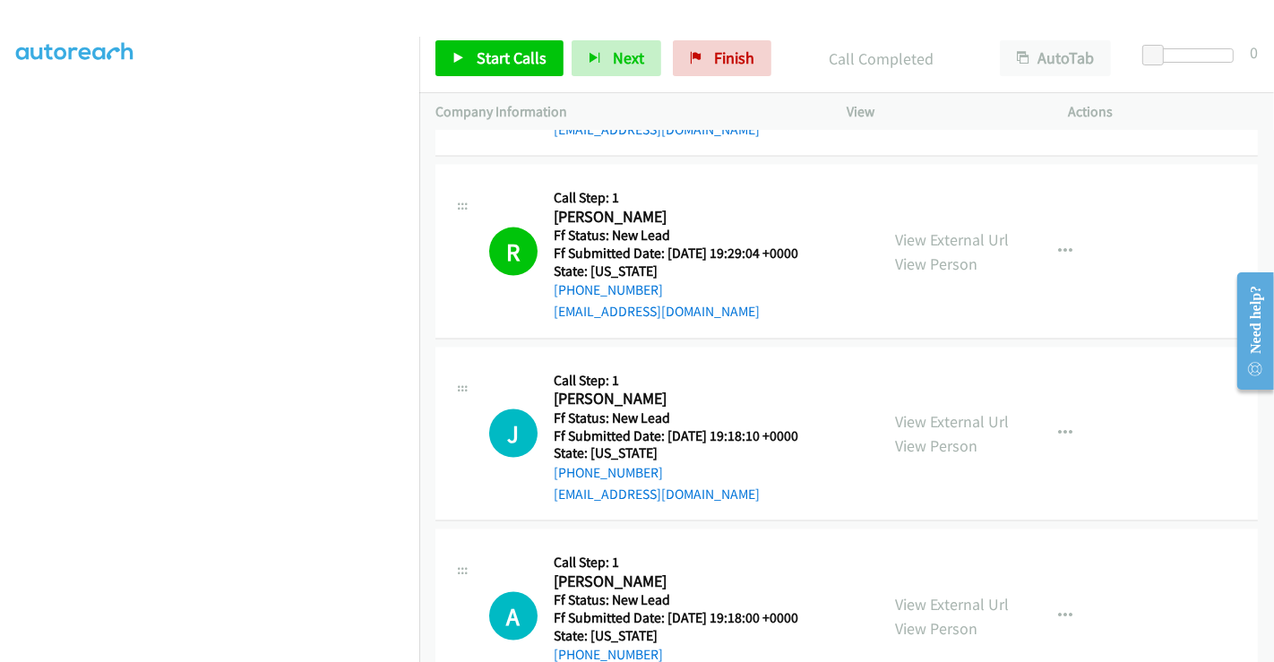
scroll to position [2444, 0]
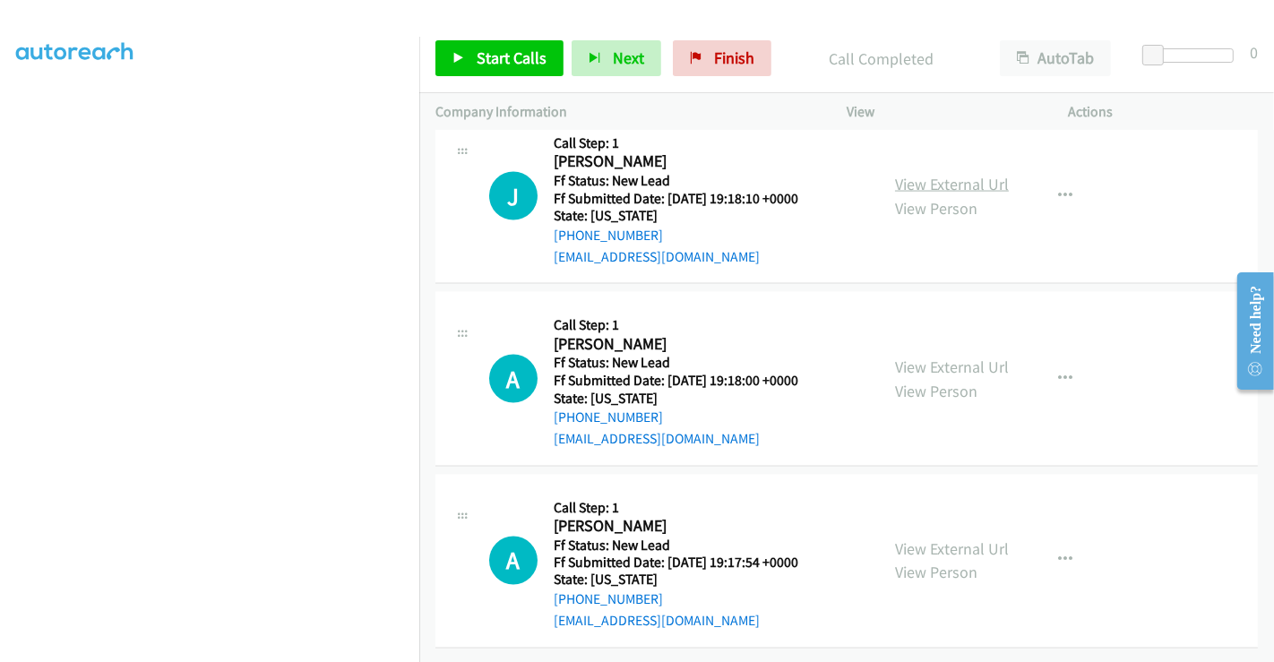
click at [949, 174] on link "View External Url" at bounding box center [952, 184] width 114 height 21
click at [936, 357] on link "View External Url" at bounding box center [952, 367] width 114 height 21
click at [945, 539] on link "View External Url" at bounding box center [952, 549] width 114 height 21
click at [456, 58] on icon at bounding box center [459, 59] width 13 height 13
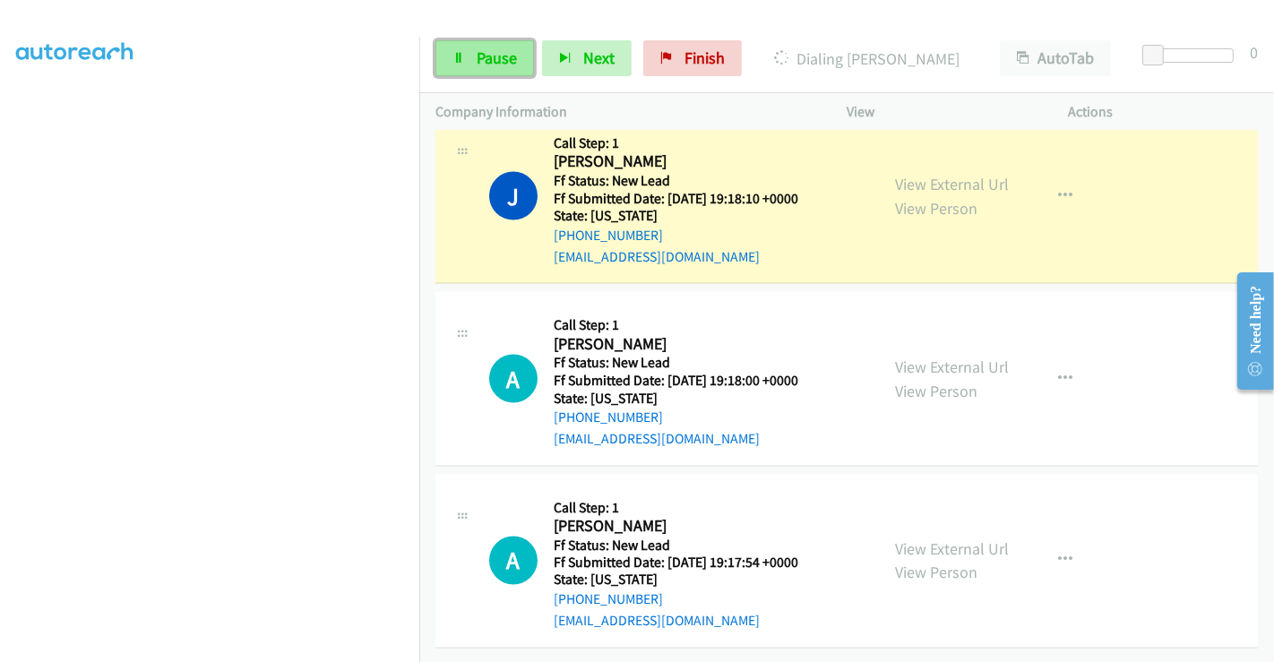
click at [488, 59] on span "Pause" at bounding box center [497, 57] width 40 height 21
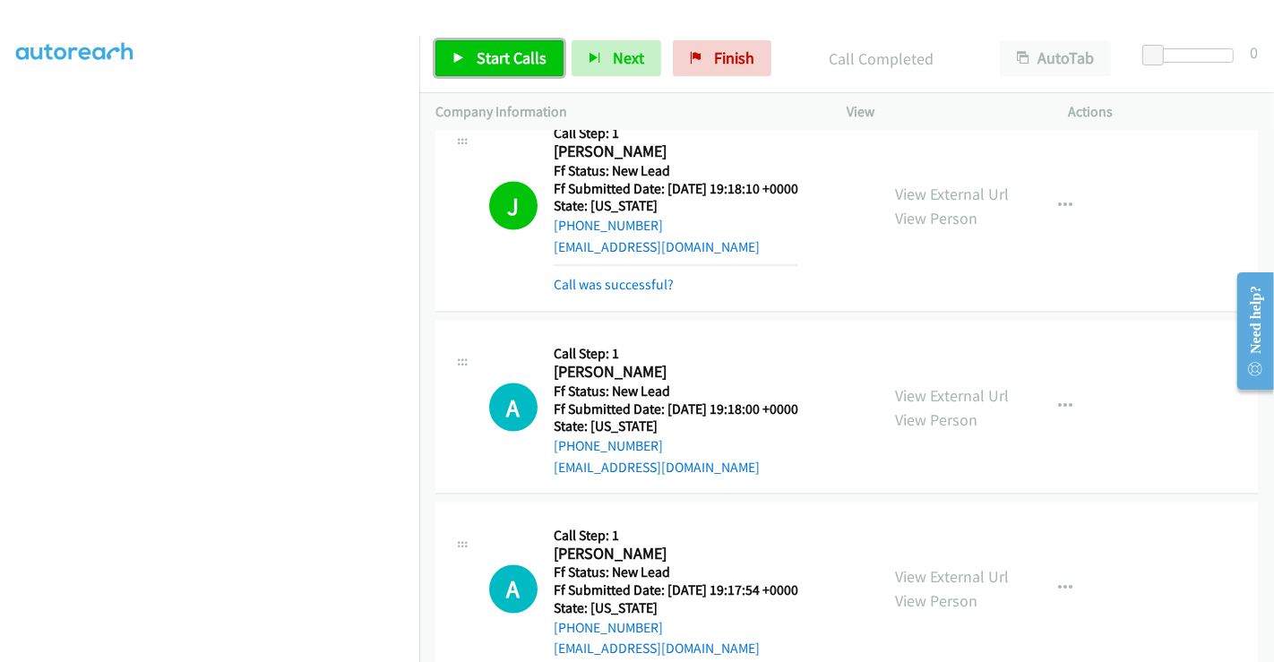
click at [513, 52] on span "Start Calls" at bounding box center [512, 57] width 70 height 21
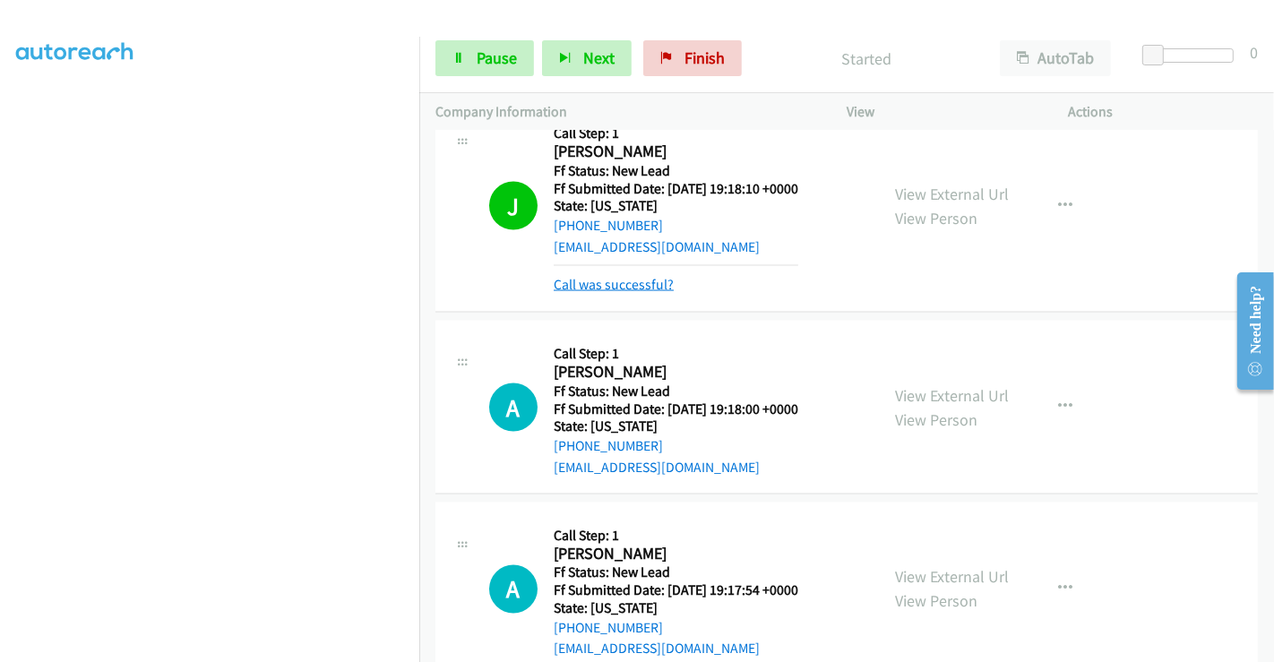
click at [634, 276] on link "Call was successful?" at bounding box center [614, 284] width 120 height 17
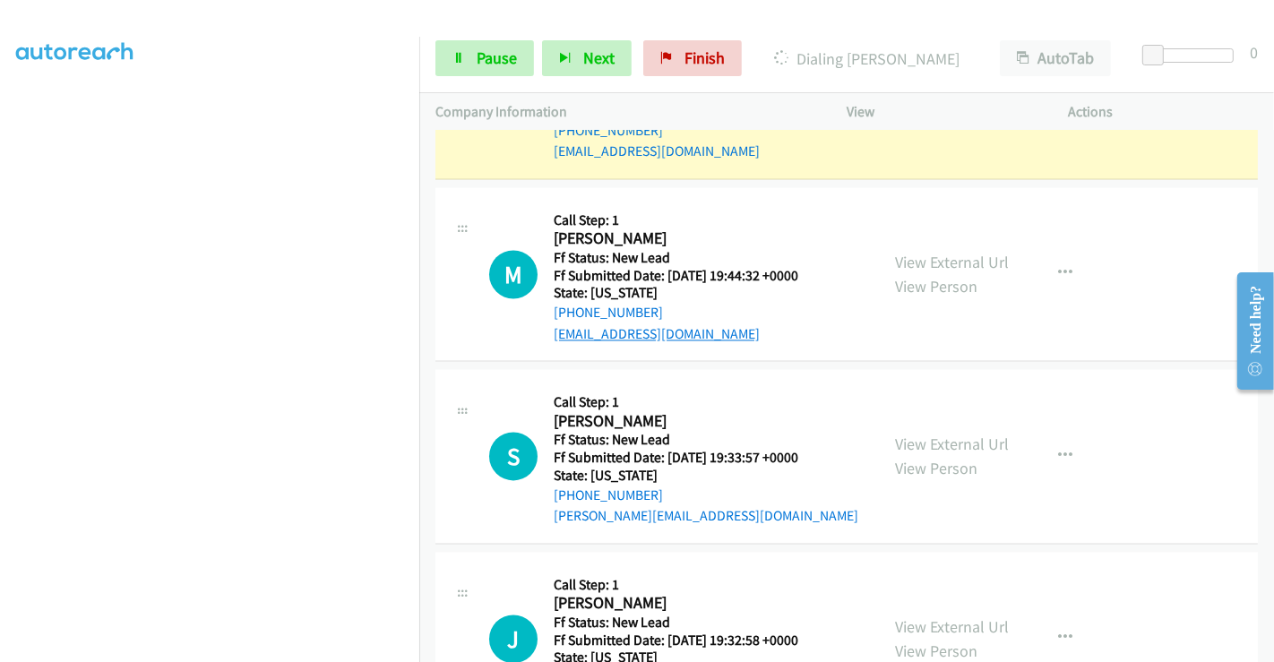
scroll to position [2643, 0]
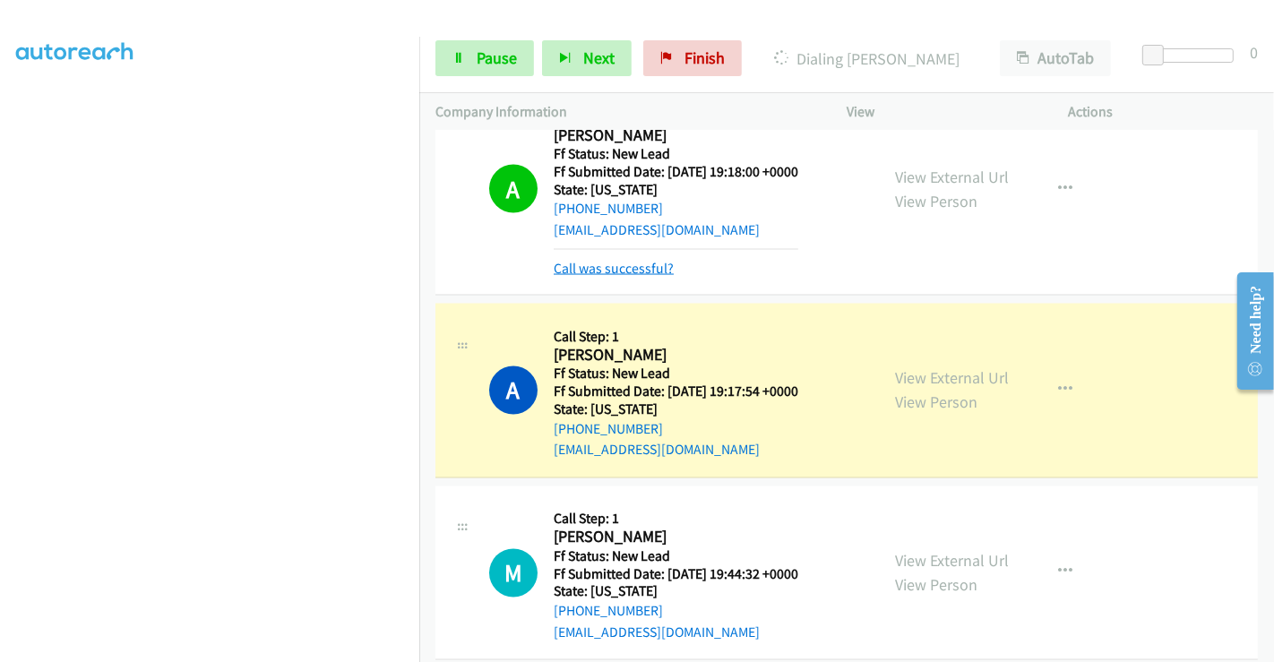
click at [593, 263] on link "Call was successful?" at bounding box center [614, 268] width 120 height 17
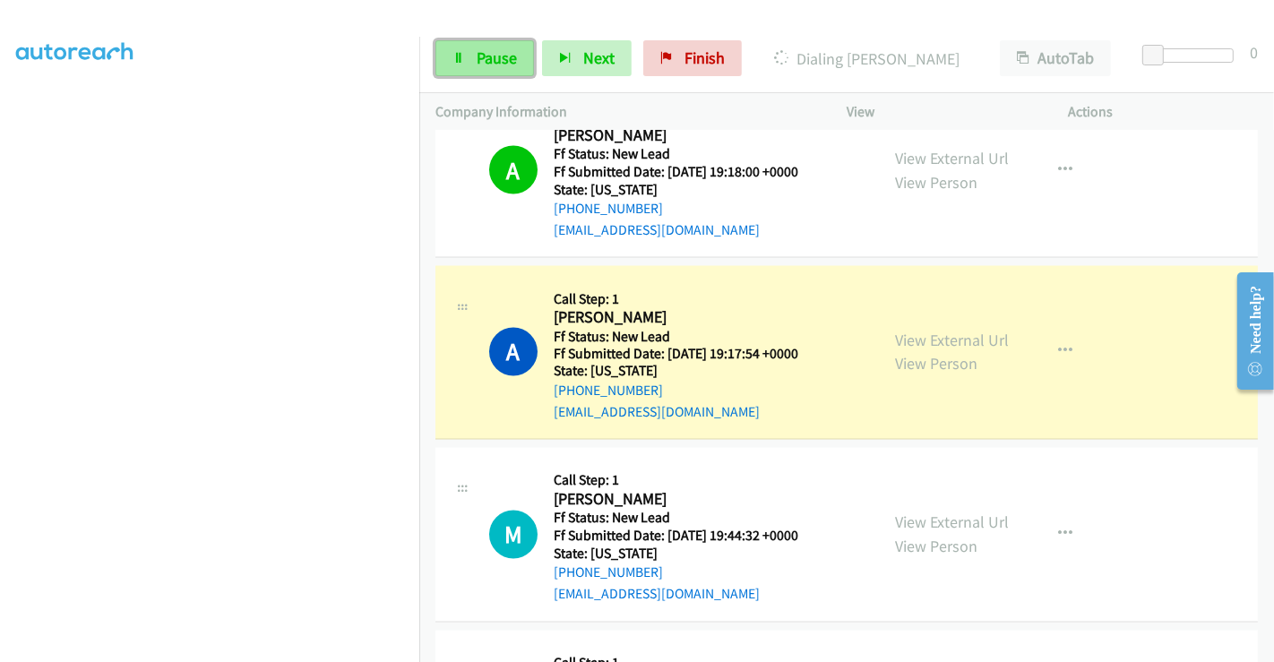
click at [490, 56] on span "Pause" at bounding box center [497, 57] width 40 height 21
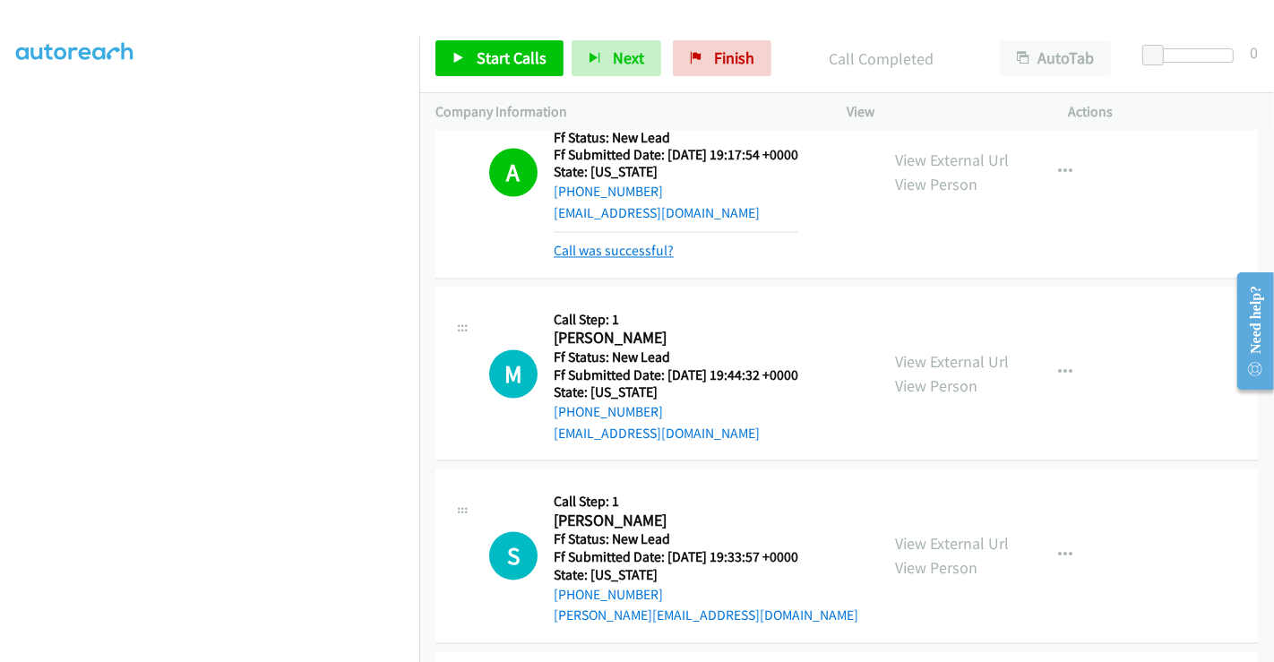
click at [645, 246] on link "Call was successful?" at bounding box center [614, 251] width 120 height 17
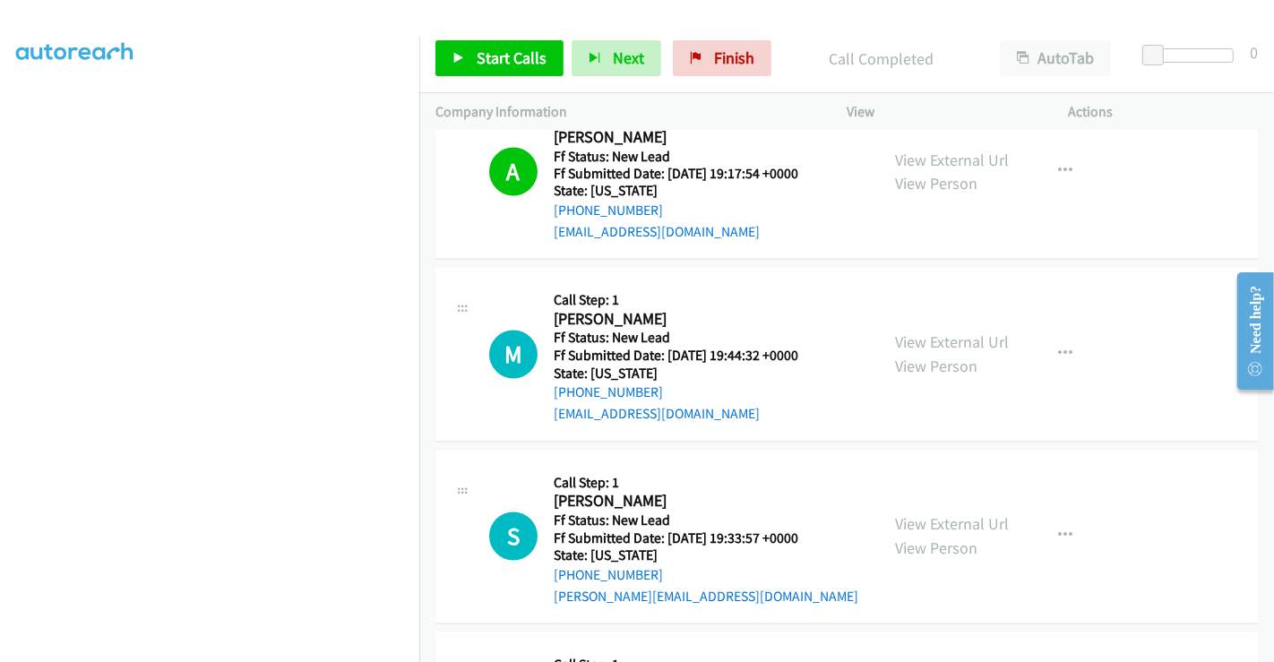
scroll to position [3022, 0]
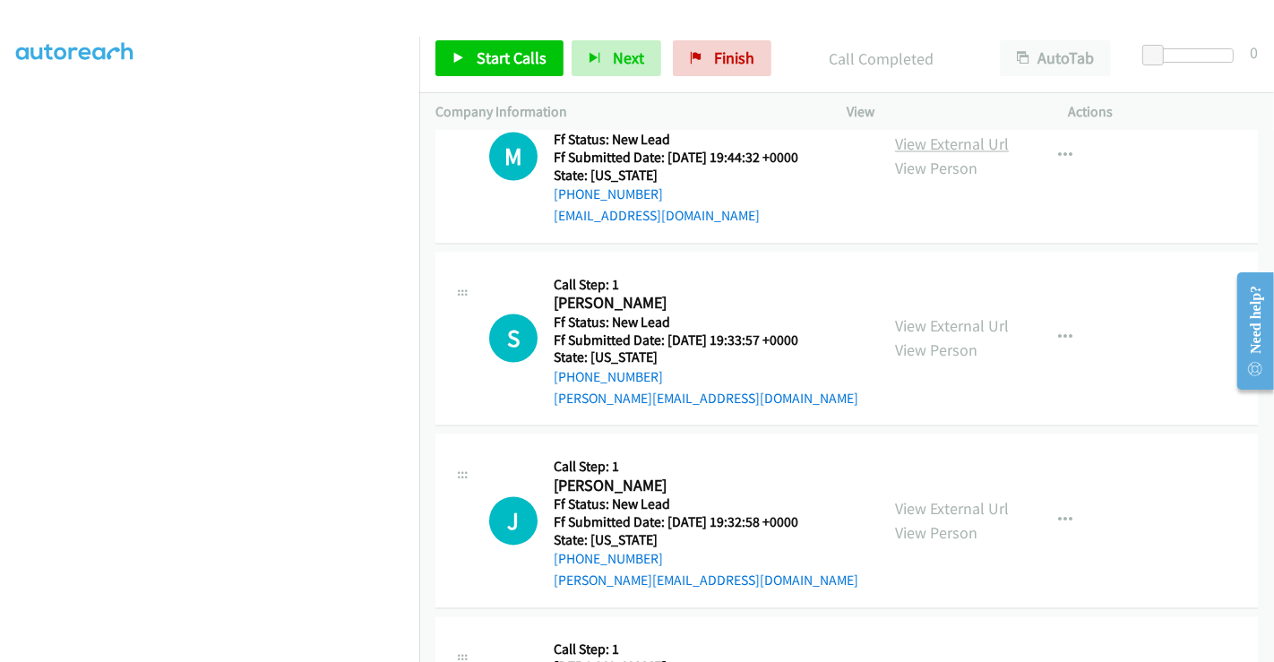
click at [954, 139] on link "View External Url" at bounding box center [952, 144] width 114 height 21
click at [935, 315] on link "View External Url" at bounding box center [952, 325] width 114 height 21
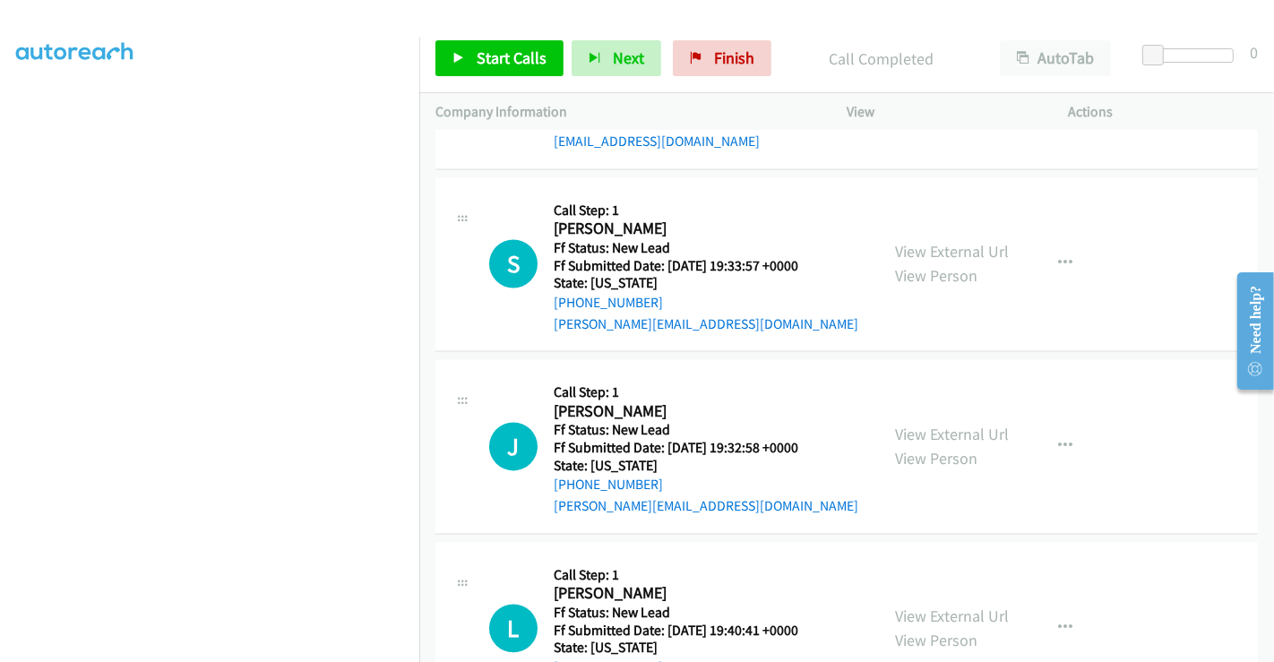
scroll to position [3172, 0]
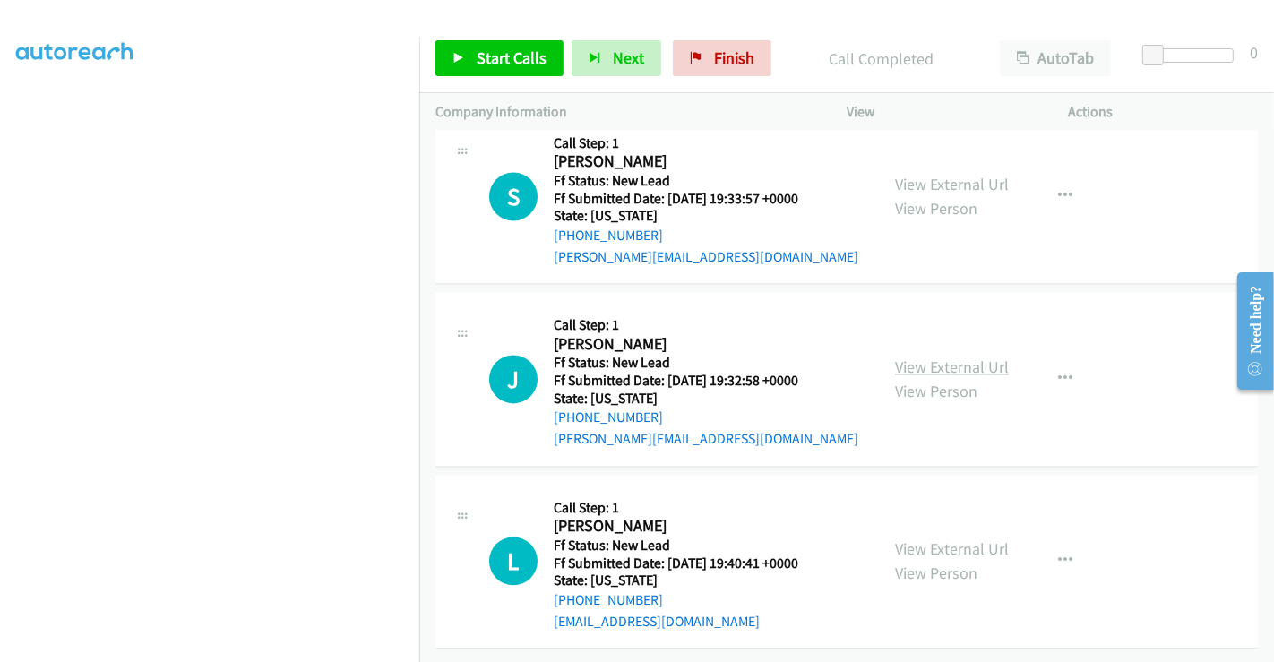
click at [934, 357] on link "View External Url" at bounding box center [952, 367] width 114 height 21
click at [936, 539] on link "View External Url" at bounding box center [952, 549] width 114 height 21
click at [509, 49] on span "Start Calls" at bounding box center [512, 57] width 70 height 21
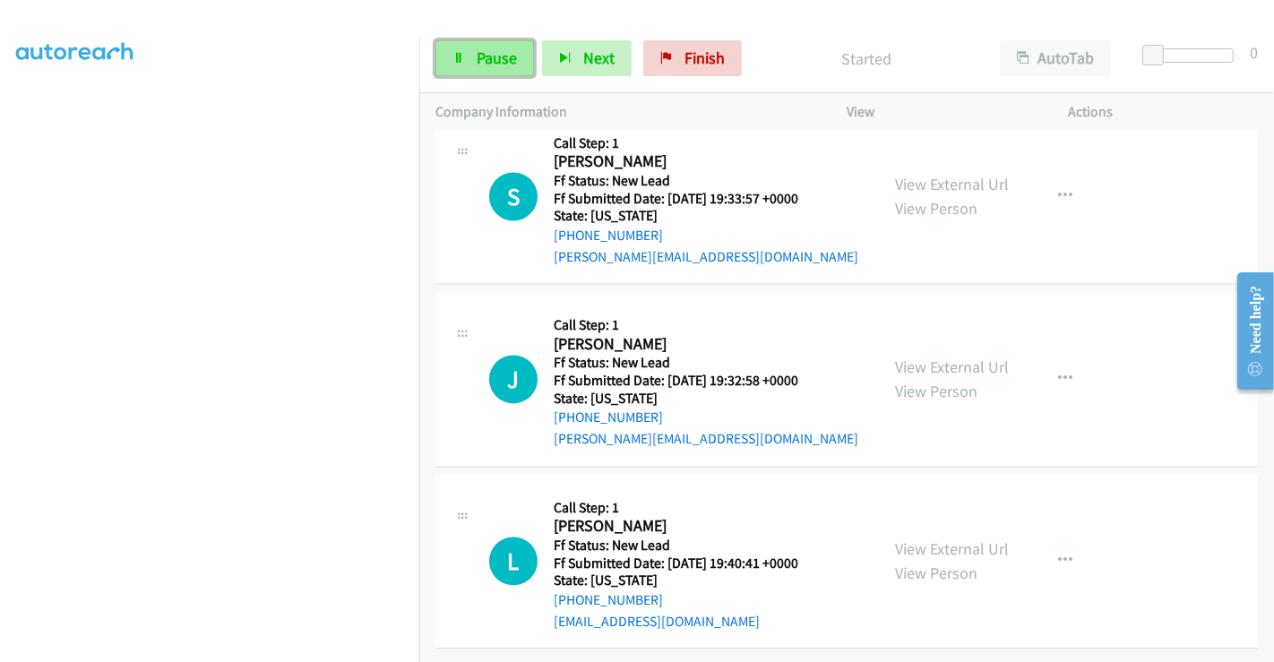
click at [500, 57] on span "Pause" at bounding box center [497, 57] width 40 height 21
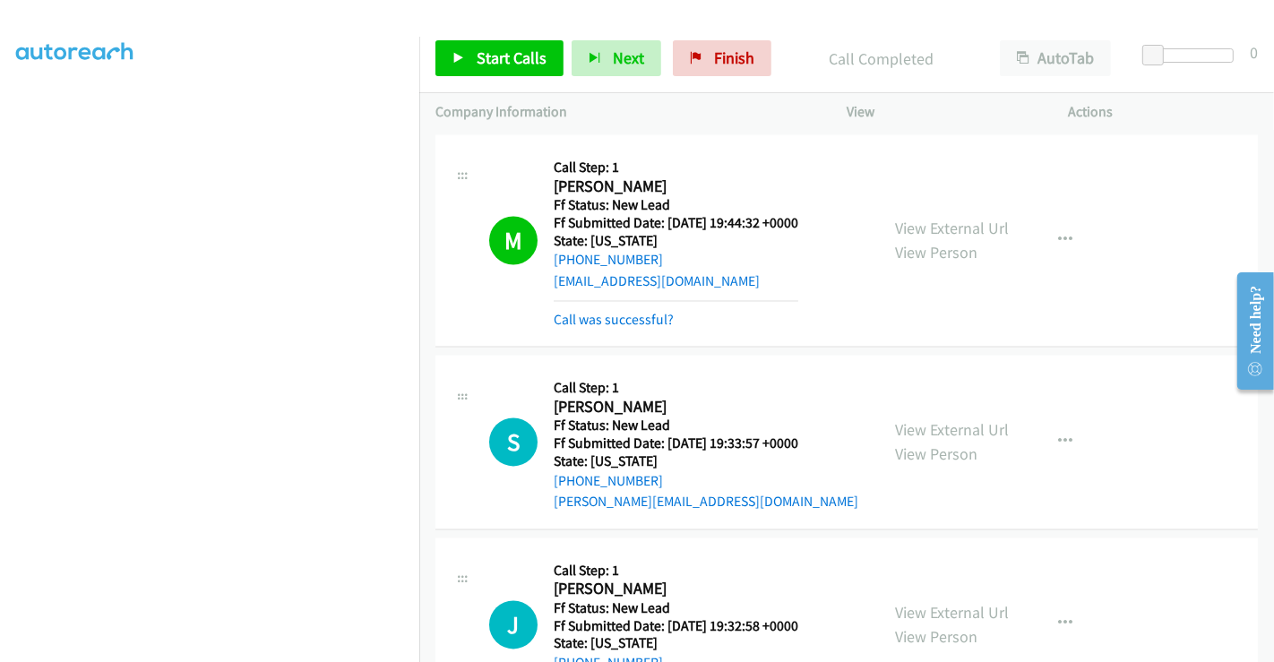
scroll to position [2972, 0]
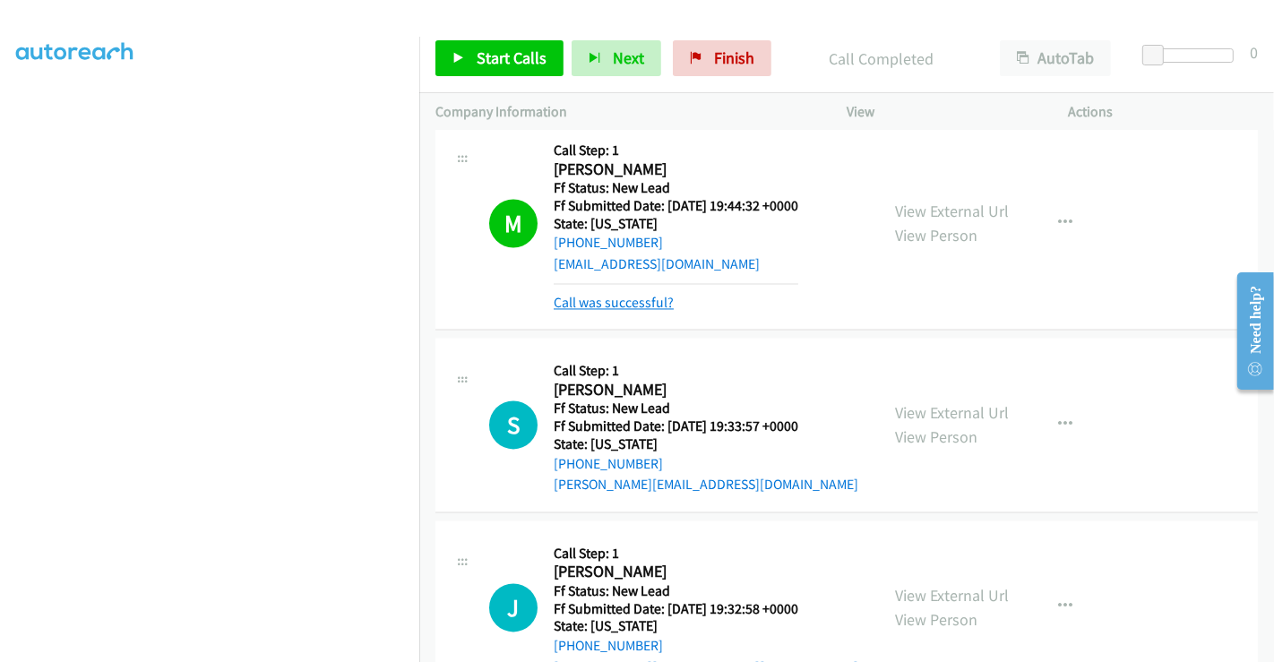
click at [625, 296] on link "Call was successful?" at bounding box center [614, 303] width 120 height 17
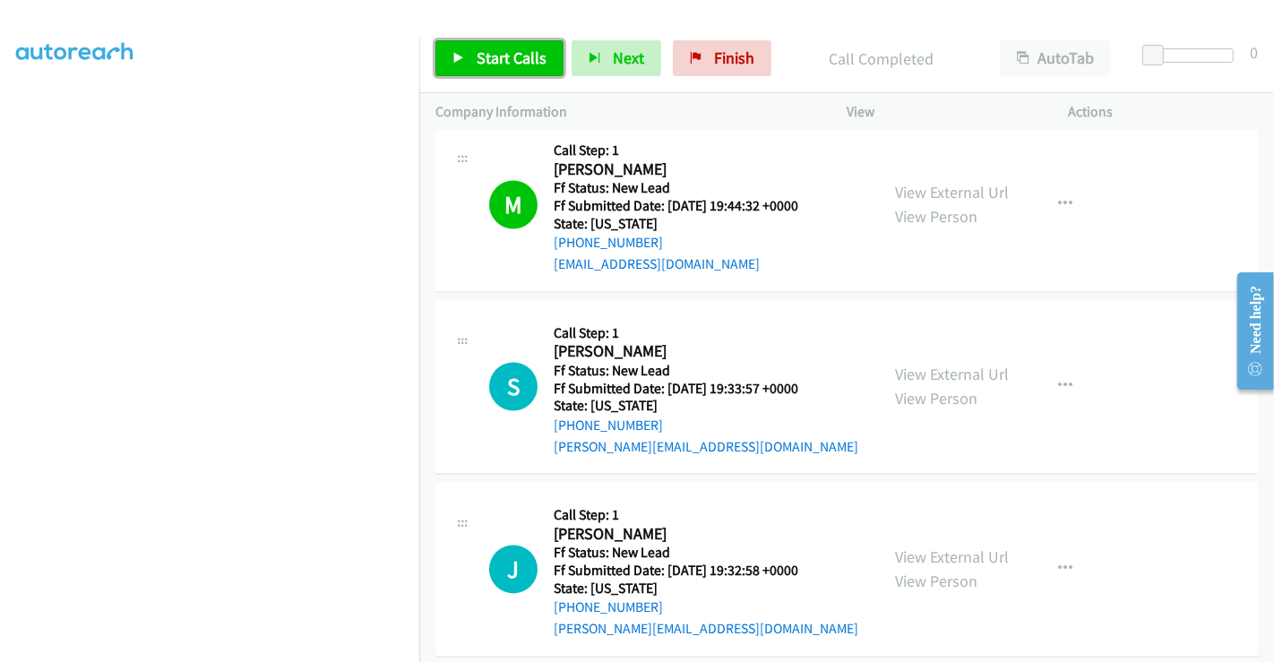
click at [494, 47] on link "Start Calls" at bounding box center [500, 58] width 128 height 36
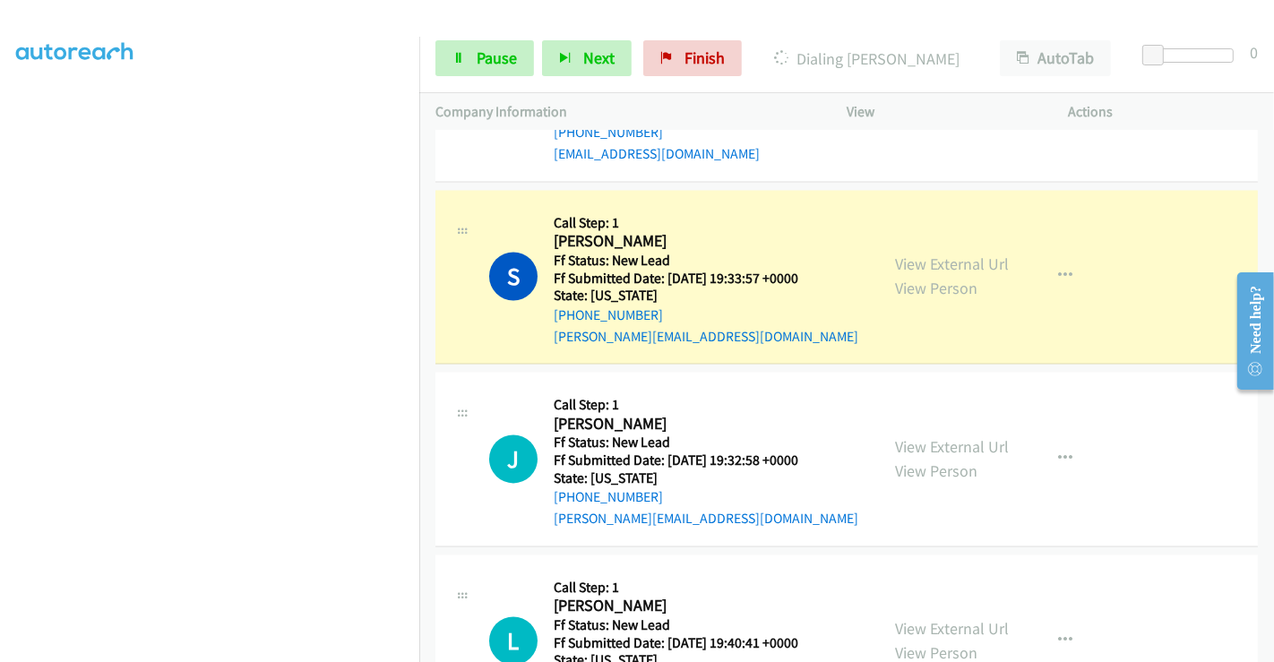
scroll to position [3172, 0]
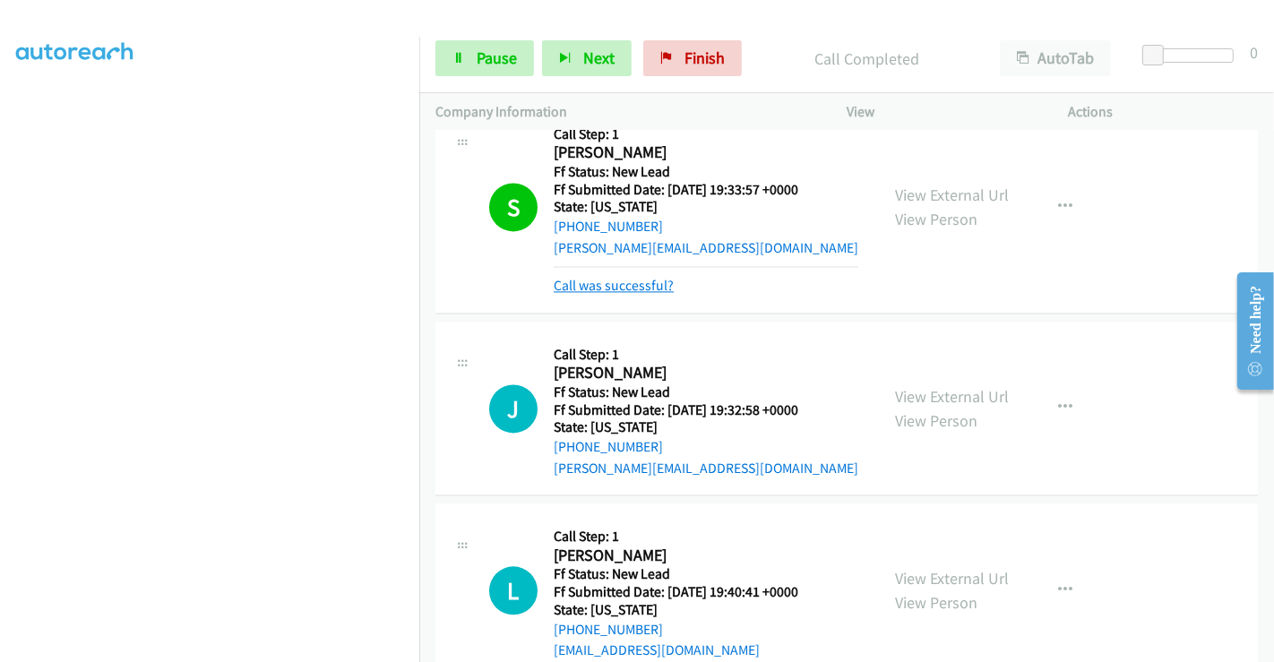
click at [623, 279] on link "Call was successful?" at bounding box center [614, 285] width 120 height 17
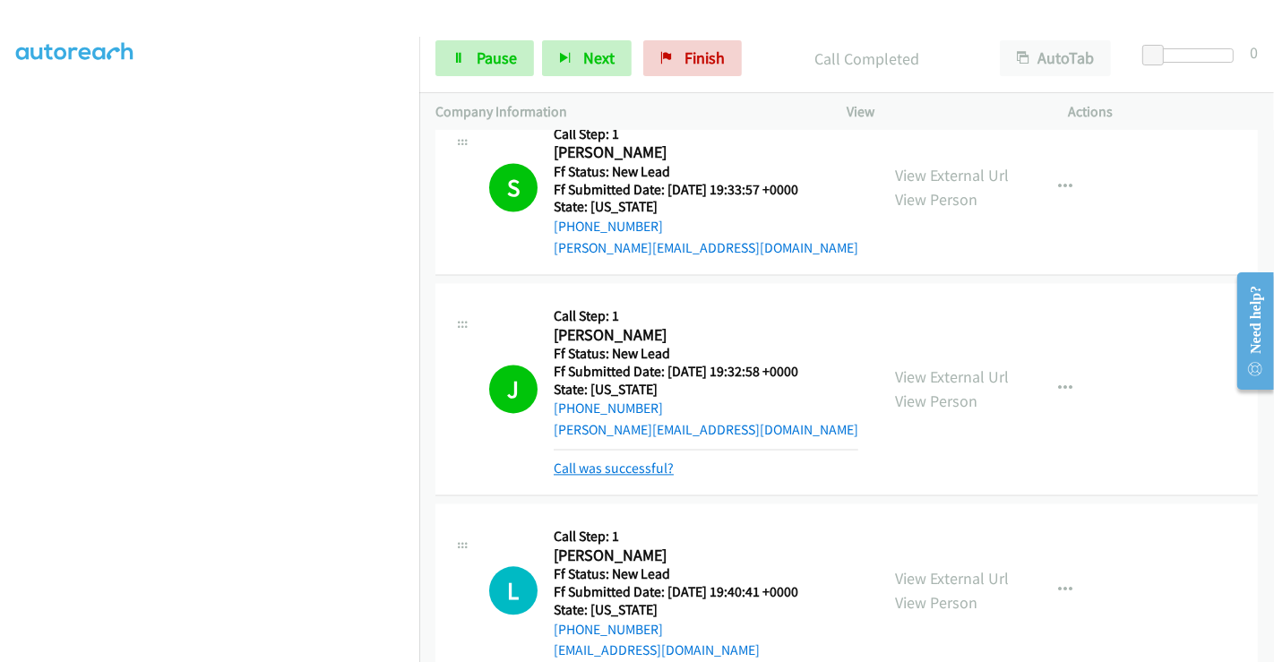
click at [635, 463] on link "Call was successful?" at bounding box center [614, 468] width 120 height 17
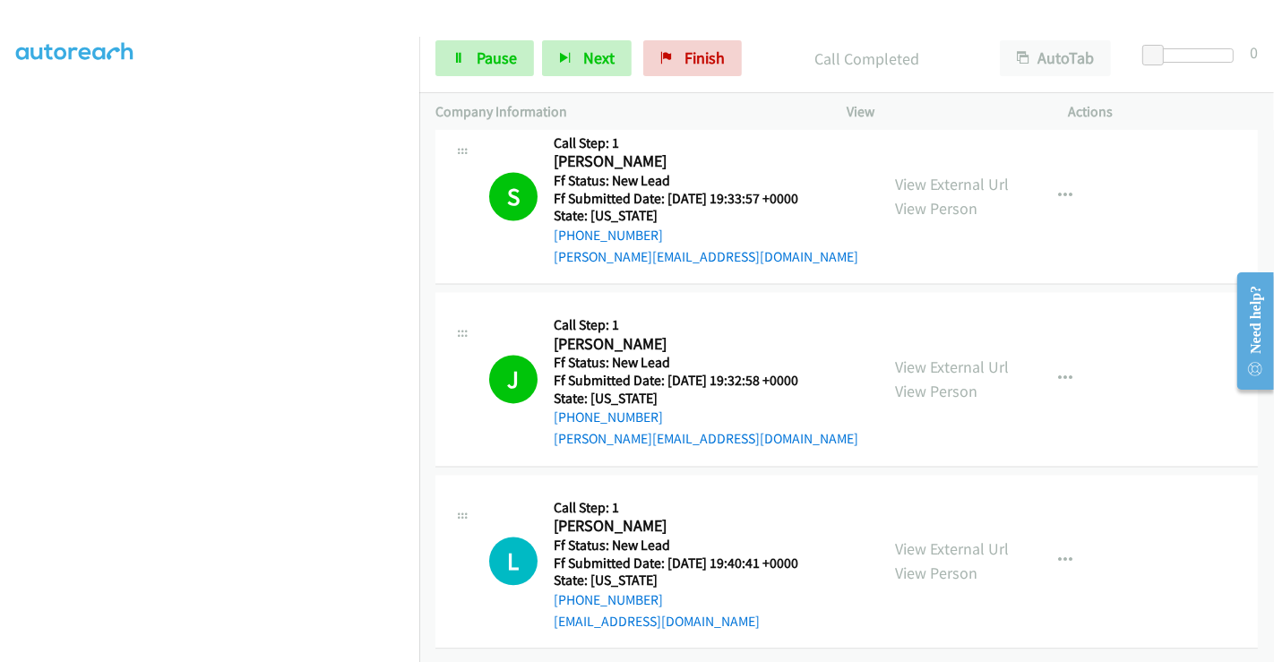
click at [590, 336] on h2 "Jolene Stark" at bounding box center [706, 344] width 305 height 21
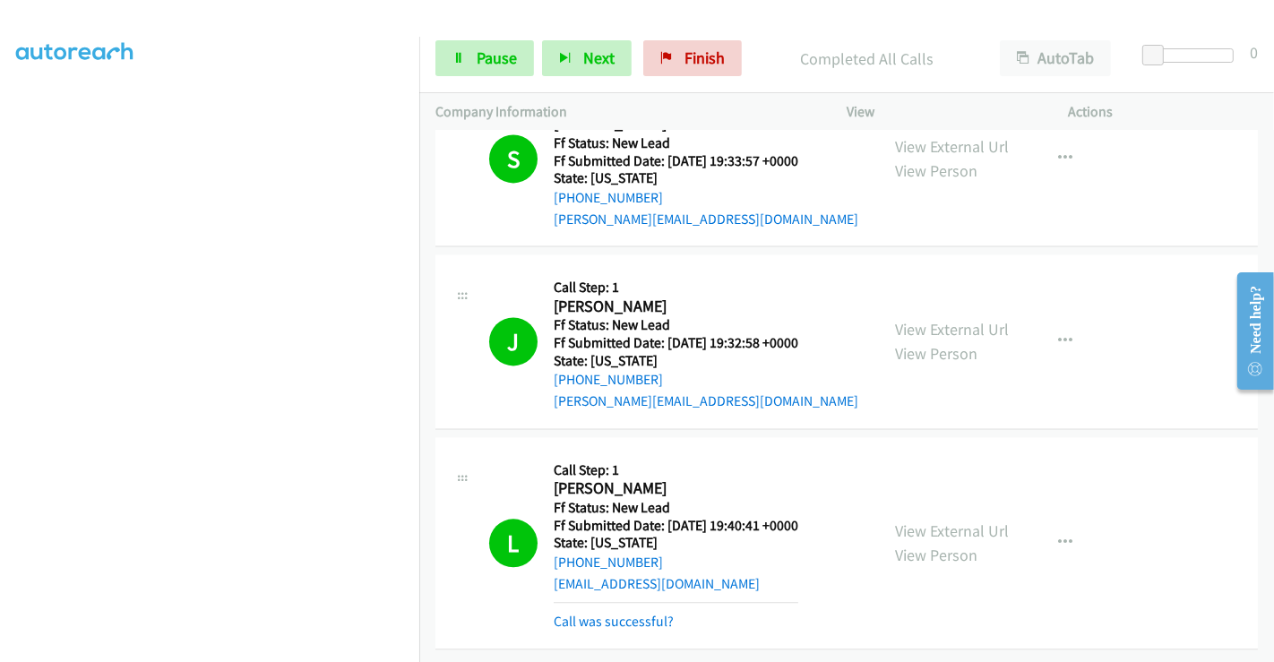
scroll to position [3292, 0]
click at [640, 613] on link "Call was successful?" at bounding box center [614, 621] width 120 height 17
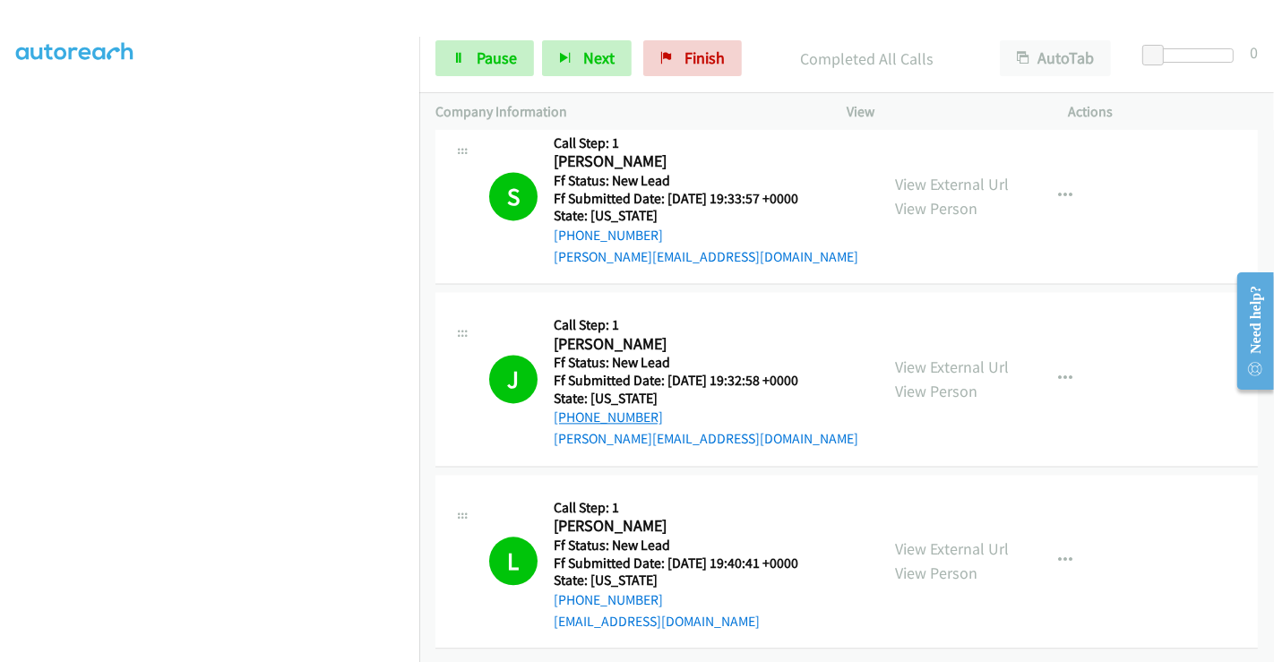
scroll to position [3253, 0]
click at [470, 58] on link "Pause" at bounding box center [485, 58] width 99 height 36
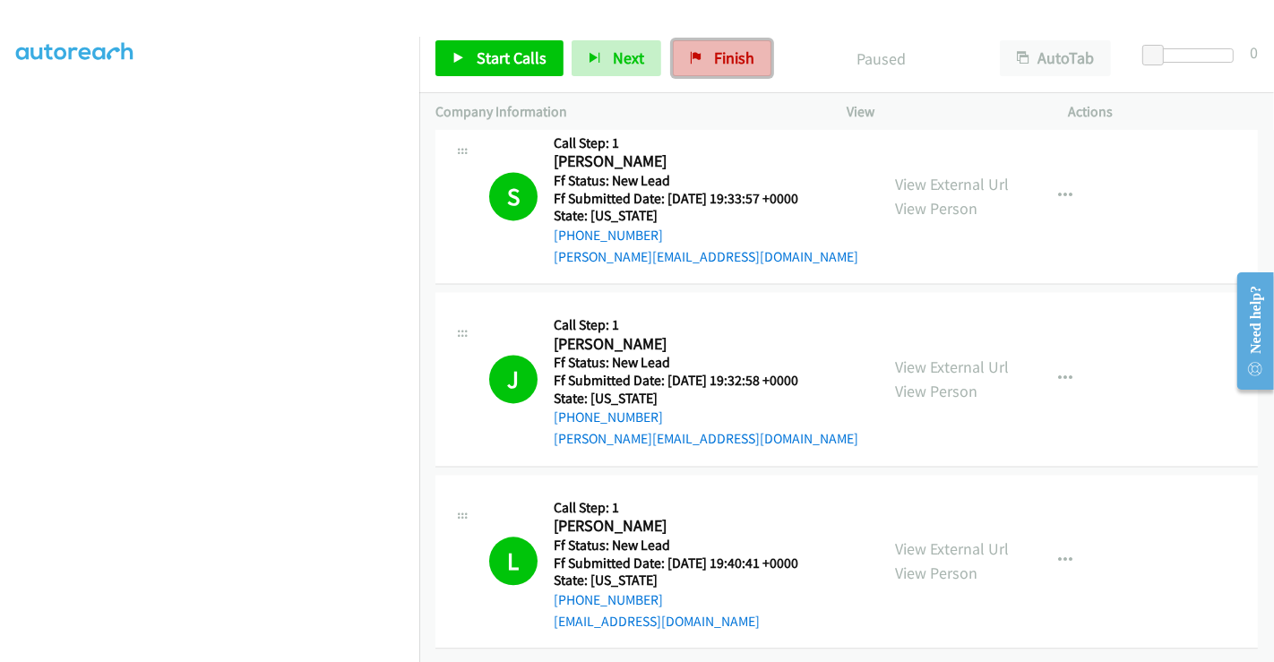
click at [722, 57] on span "Finish" at bounding box center [734, 57] width 40 height 21
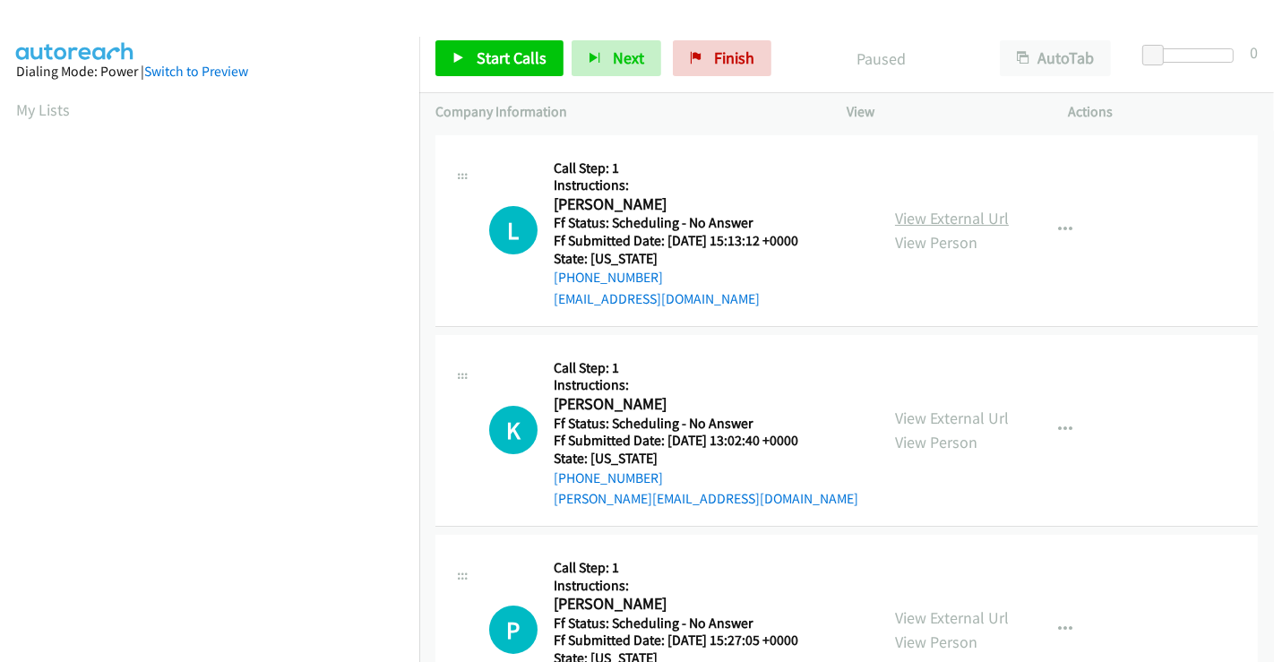
click at [952, 224] on link "View External Url" at bounding box center [952, 218] width 114 height 21
click at [962, 411] on link "View External Url" at bounding box center [952, 418] width 114 height 21
click at [954, 615] on link "View External Url" at bounding box center [952, 618] width 114 height 21
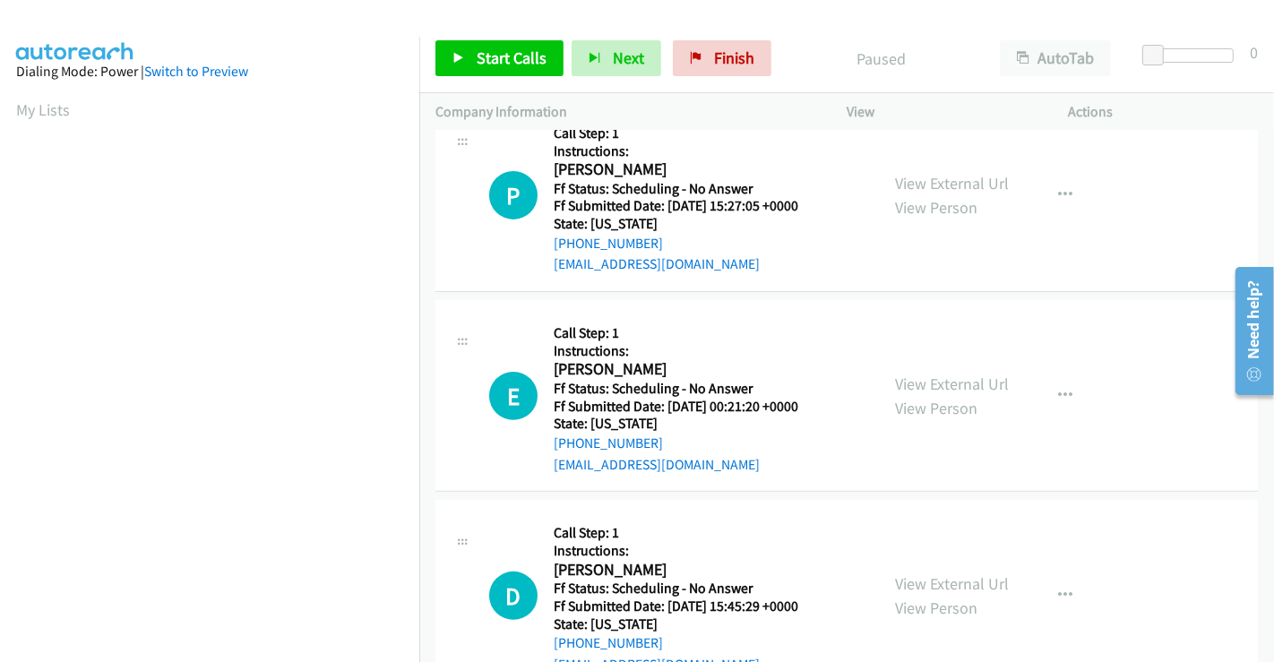
scroll to position [497, 0]
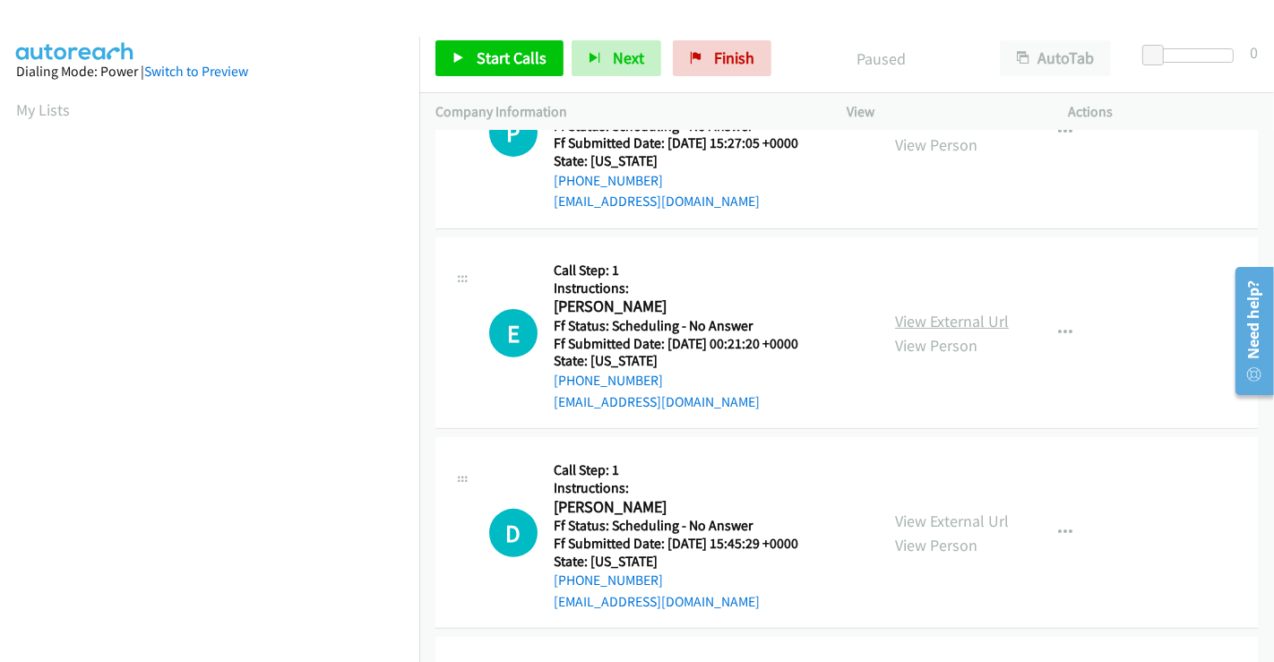
click at [949, 321] on link "View External Url" at bounding box center [952, 321] width 114 height 21
click at [948, 526] on link "View External Url" at bounding box center [952, 521] width 114 height 21
click at [520, 52] on span "Start Calls" at bounding box center [512, 57] width 70 height 21
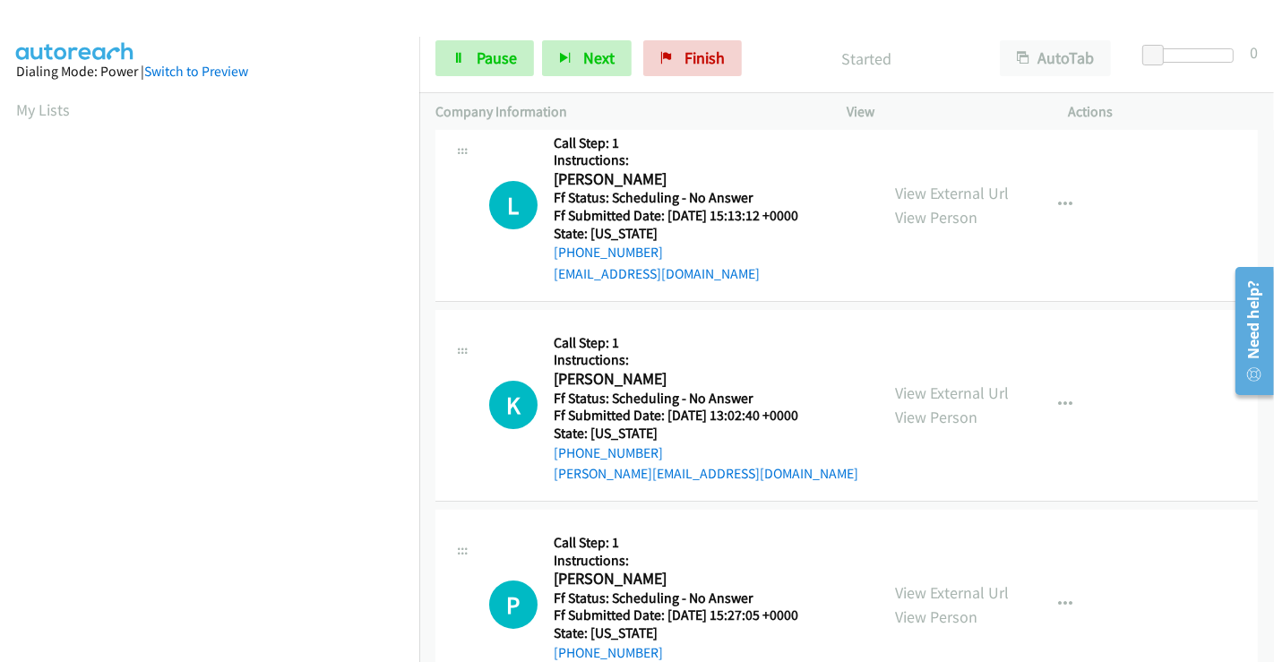
scroll to position [0, 0]
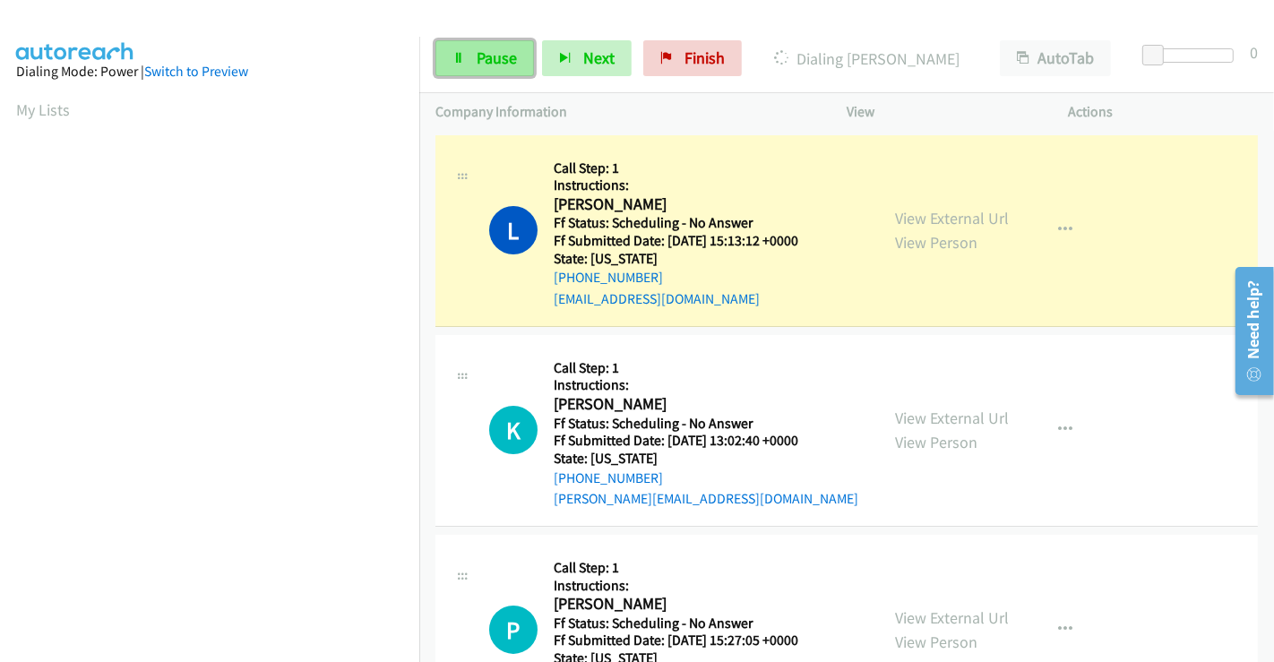
click at [481, 49] on span "Pause" at bounding box center [497, 57] width 40 height 21
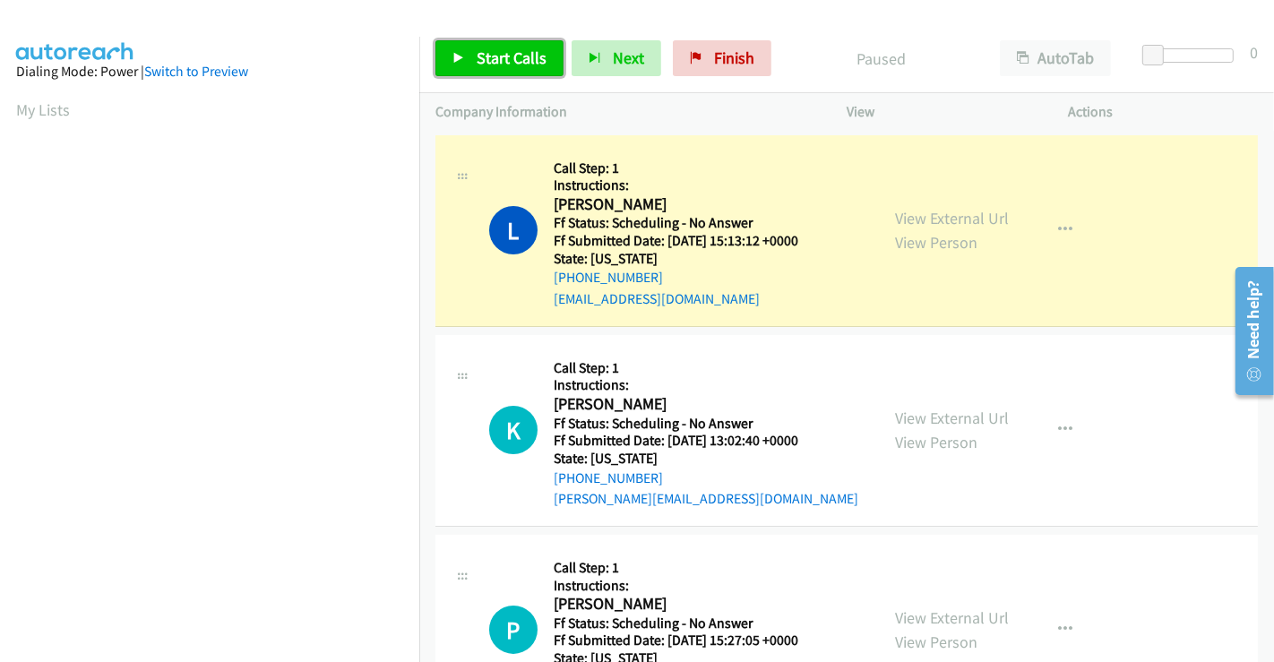
click at [491, 64] on span "Start Calls" at bounding box center [512, 57] width 70 height 21
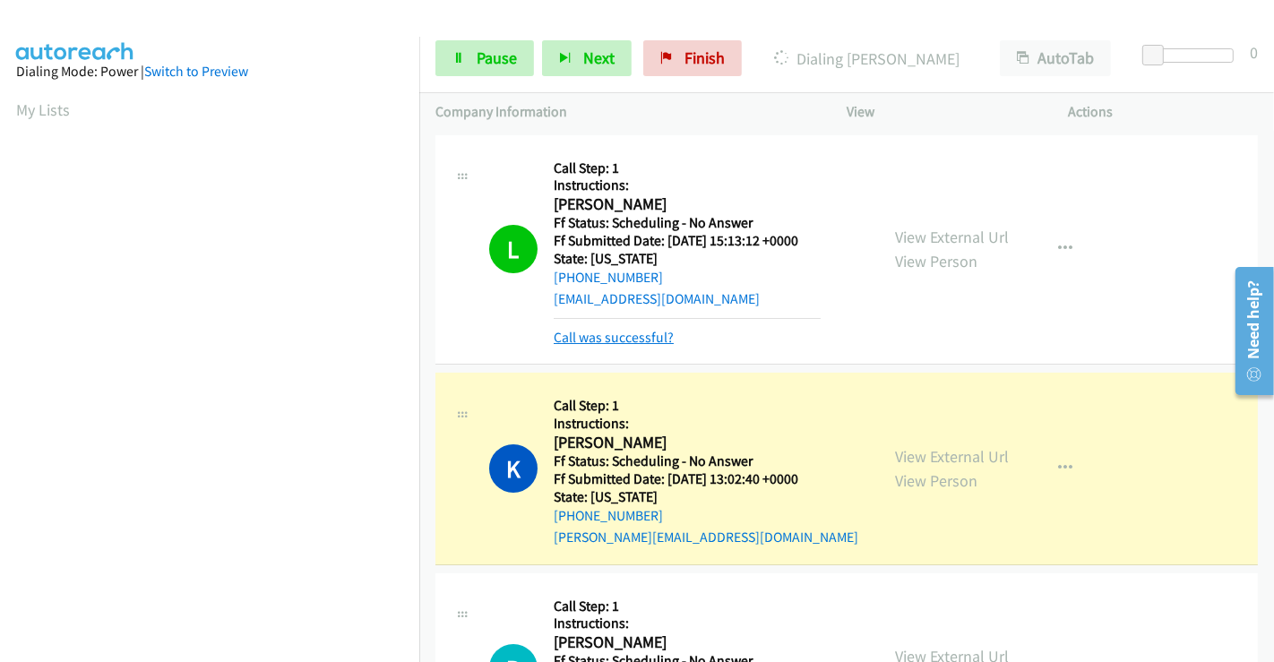
click at [624, 338] on link "Call was successful?" at bounding box center [614, 337] width 120 height 17
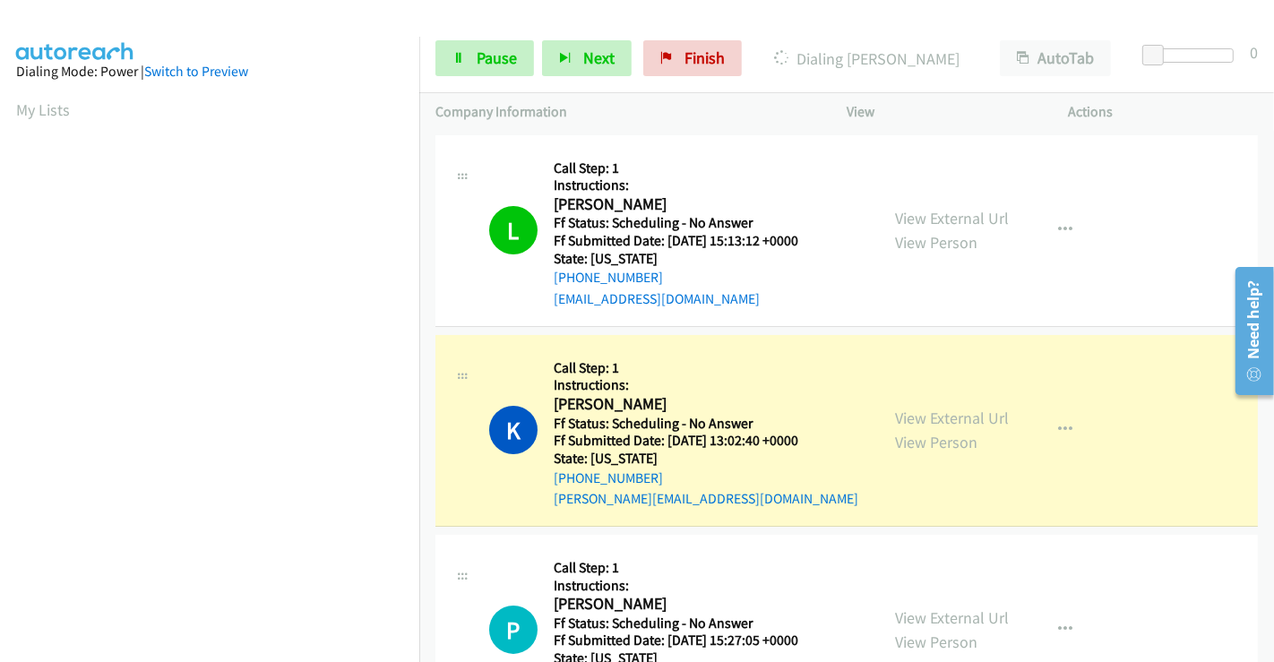
scroll to position [345, 0]
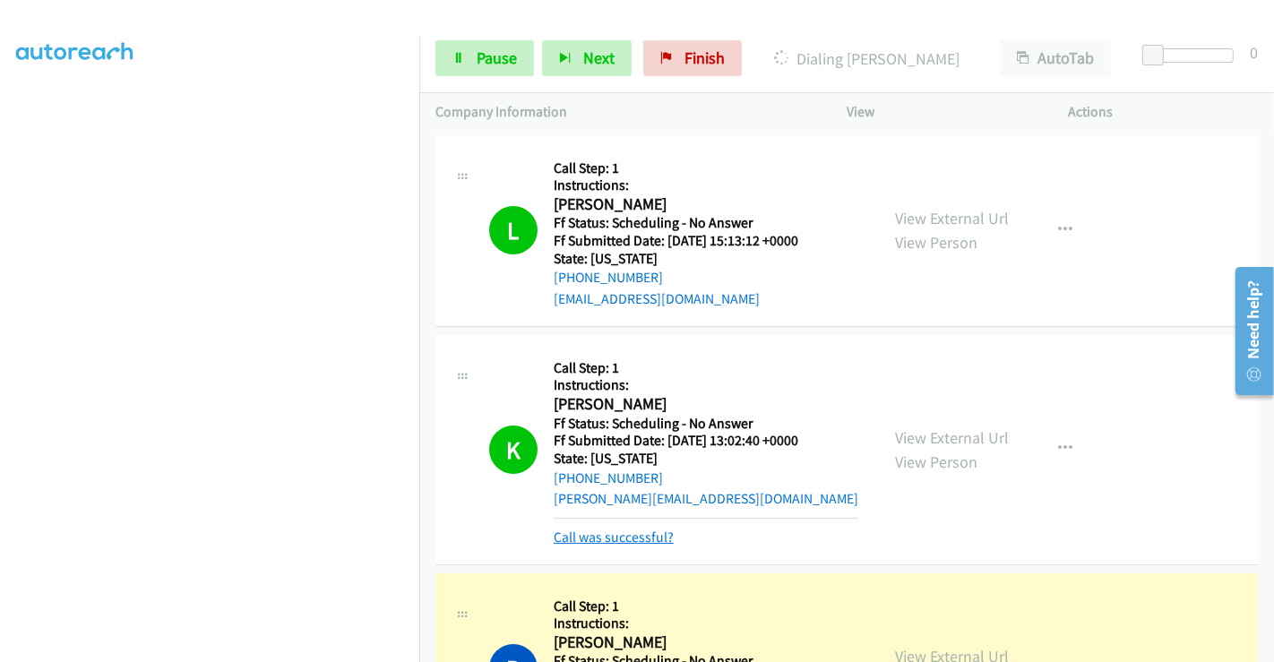
click at [609, 540] on link "Call was successful?" at bounding box center [614, 537] width 120 height 17
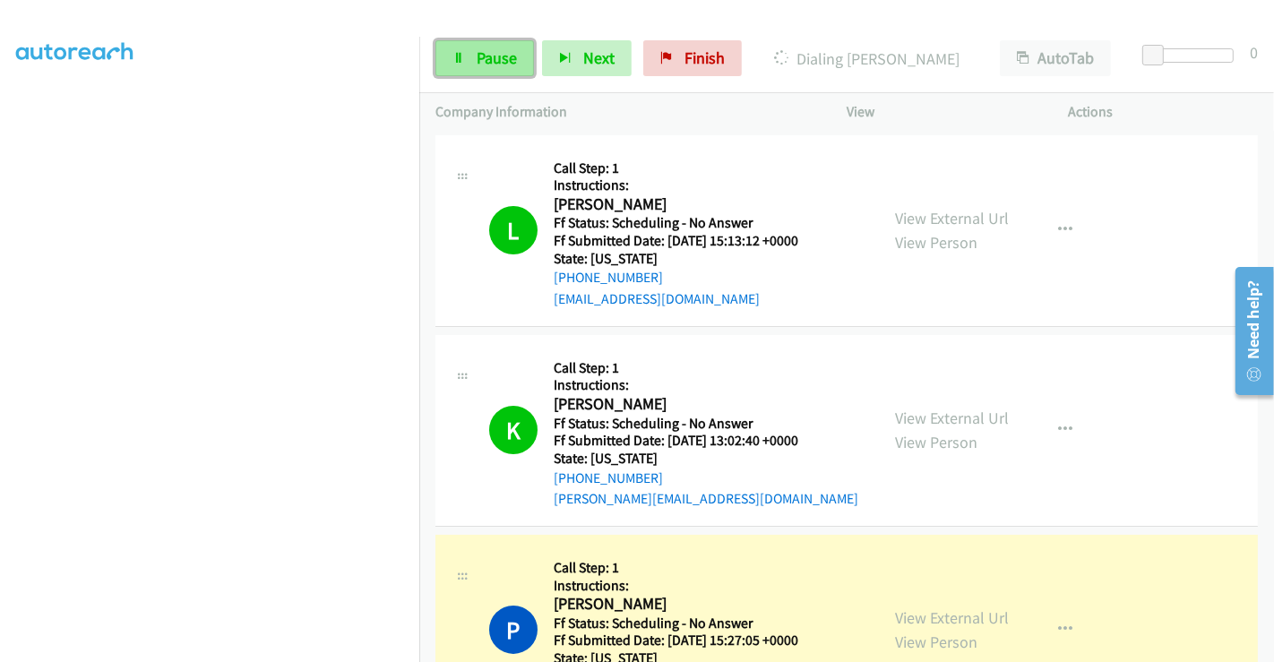
click at [479, 54] on span "Pause" at bounding box center [497, 57] width 40 height 21
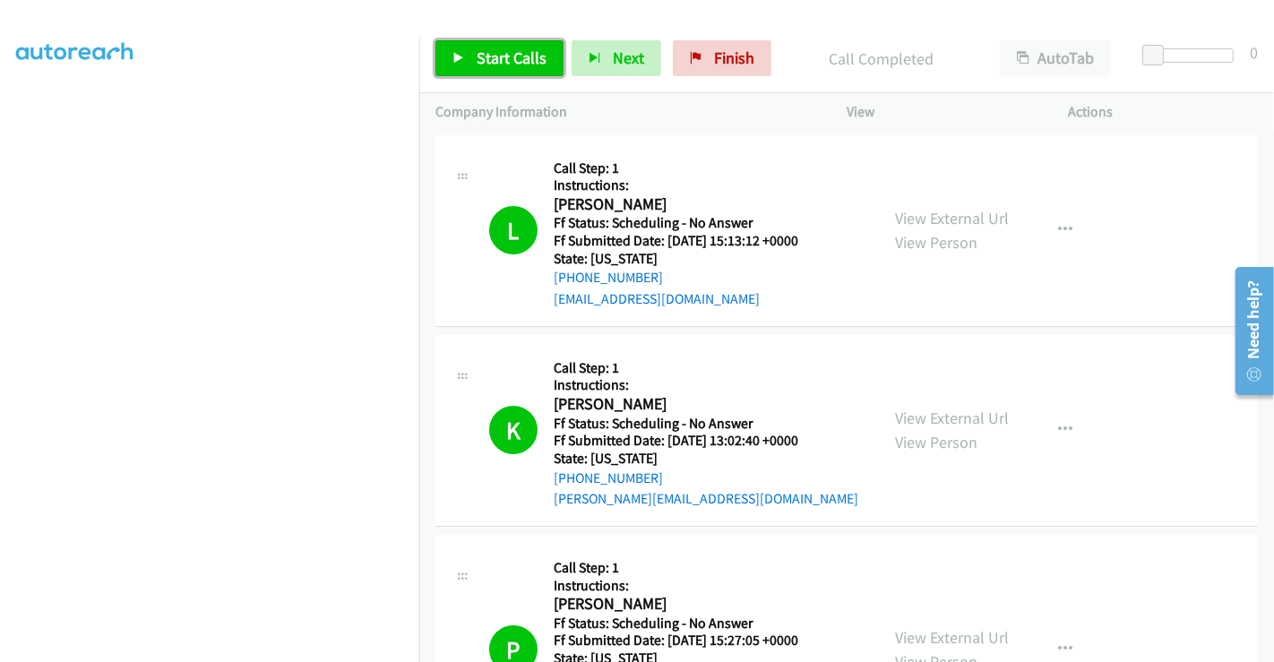
click at [506, 55] on span "Start Calls" at bounding box center [512, 57] width 70 height 21
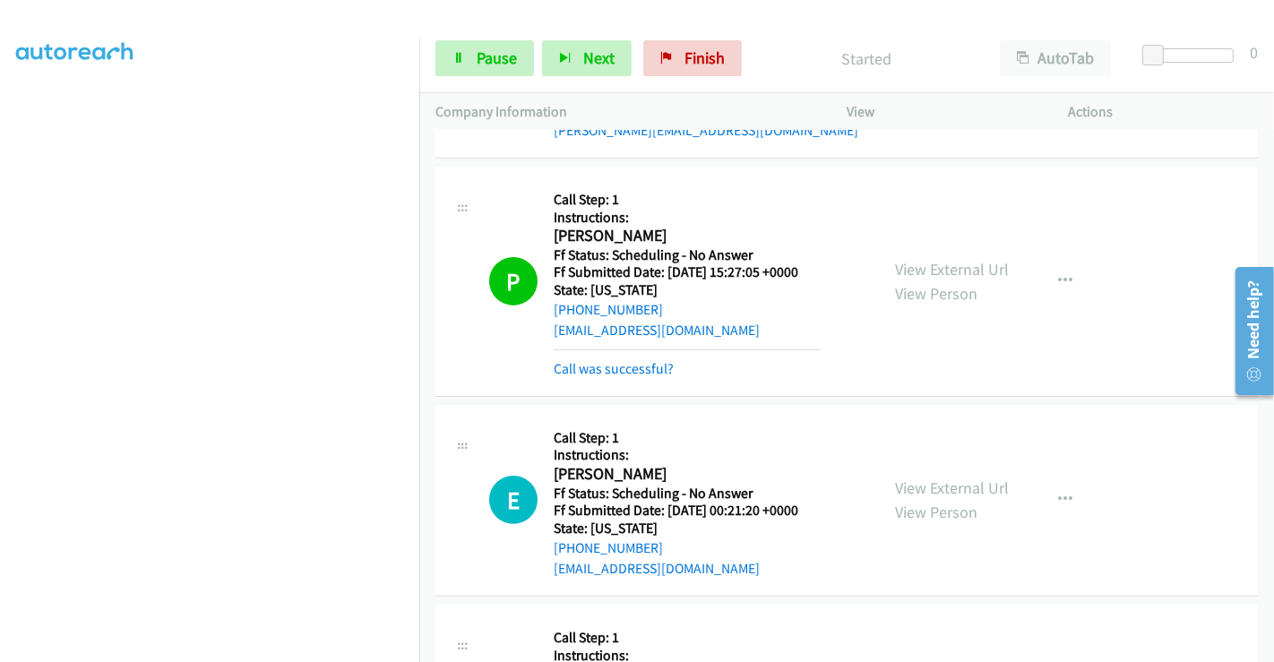
scroll to position [398, 0]
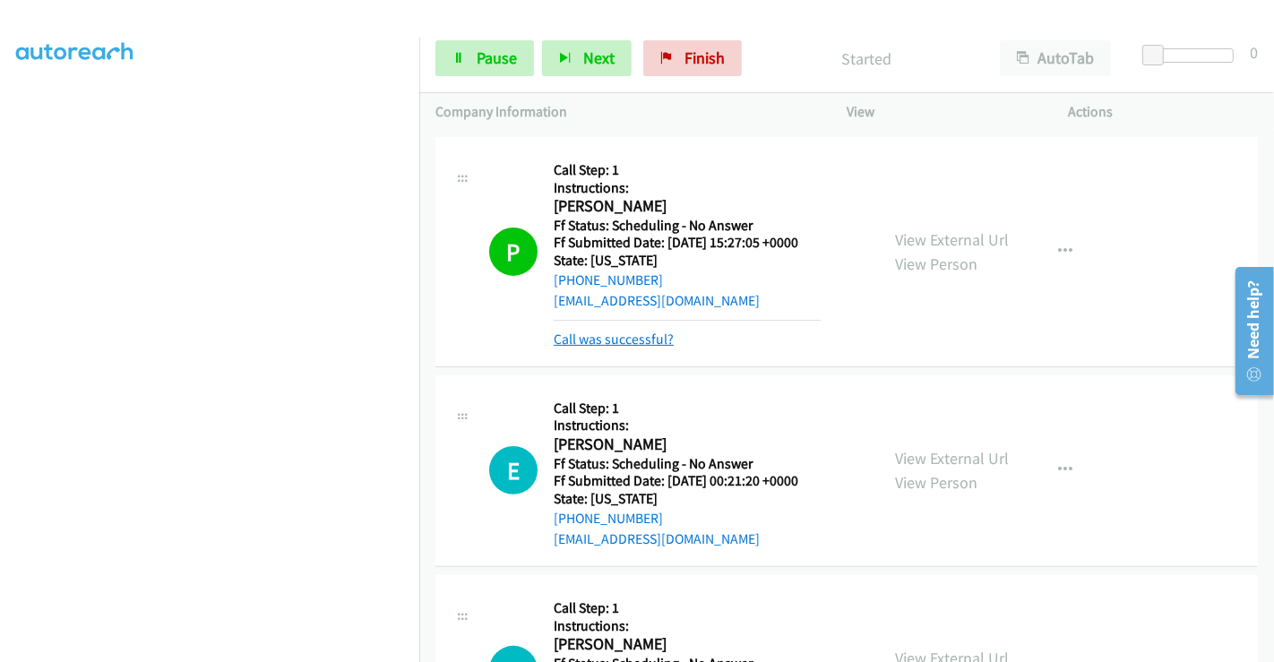
click at [618, 340] on link "Call was successful?" at bounding box center [614, 339] width 120 height 17
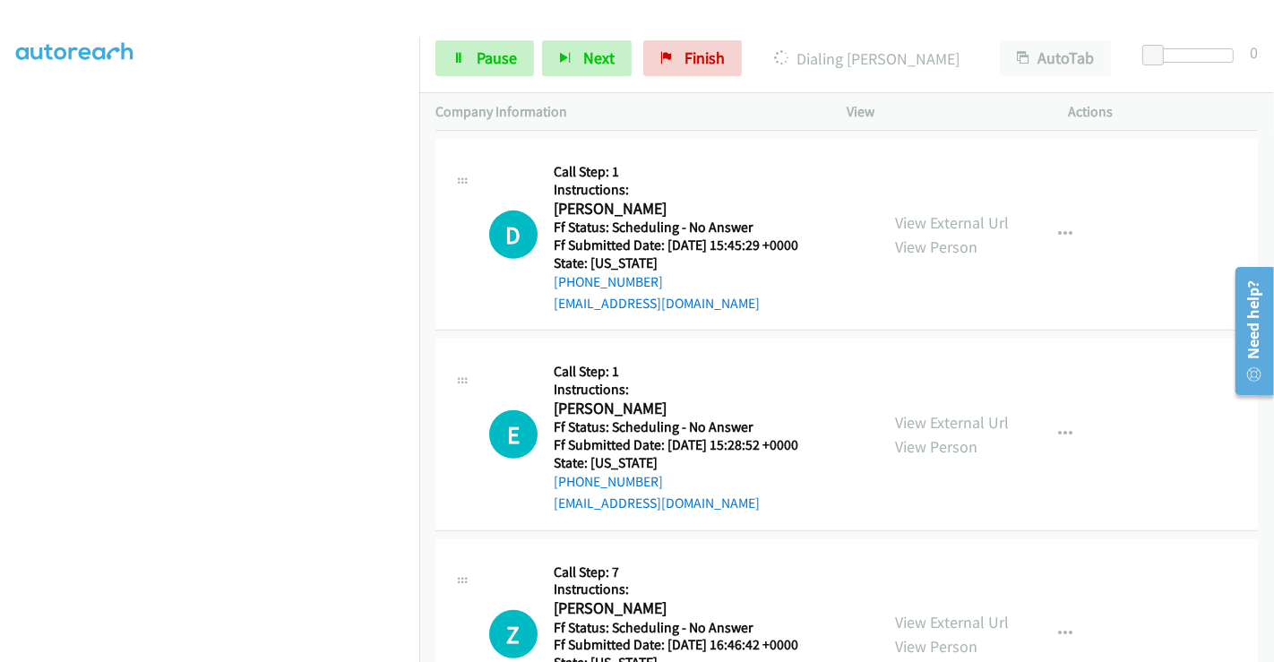
scroll to position [996, 0]
click at [910, 224] on link "View External Url" at bounding box center [952, 222] width 114 height 21
click at [945, 423] on link "View External Url" at bounding box center [952, 422] width 114 height 21
click at [944, 620] on link "View External Url" at bounding box center [952, 622] width 114 height 21
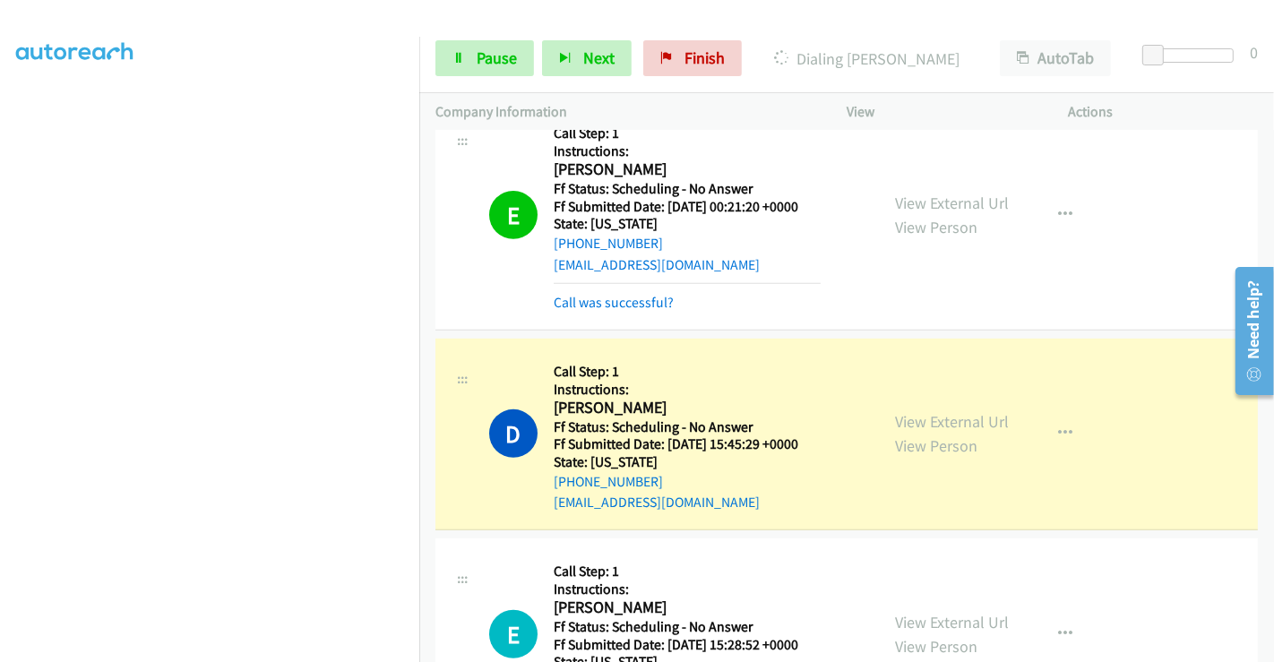
scroll to position [834, 0]
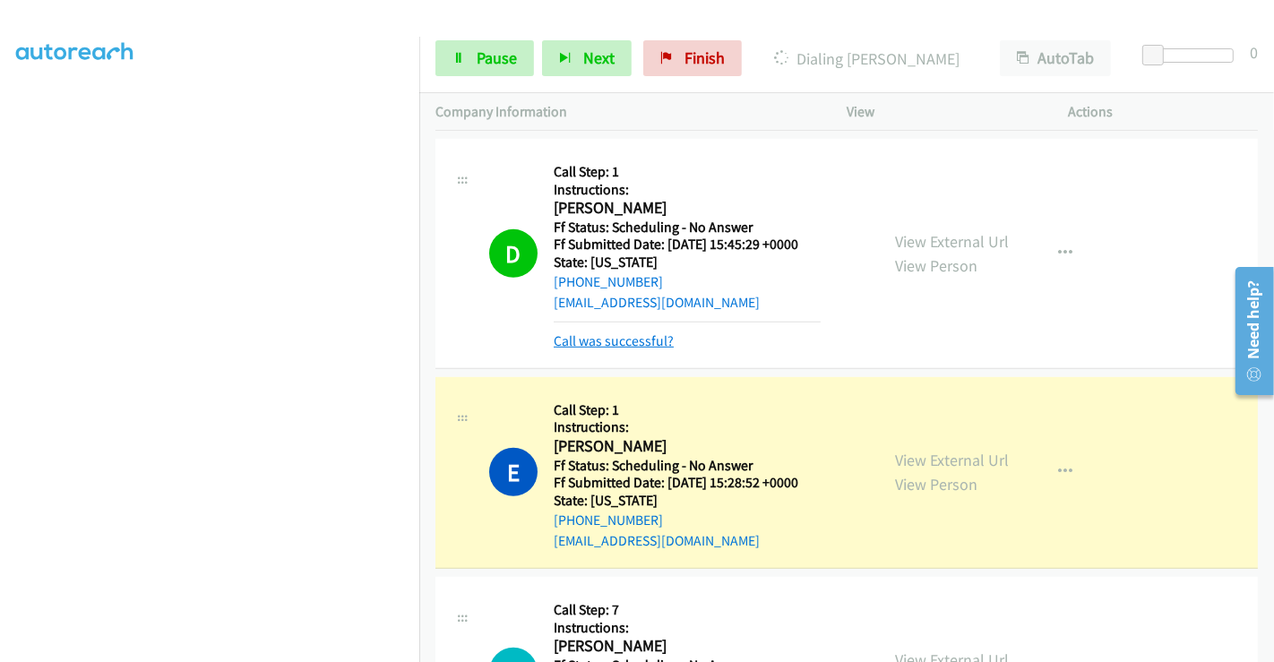
click at [643, 339] on link "Call was successful?" at bounding box center [614, 340] width 120 height 17
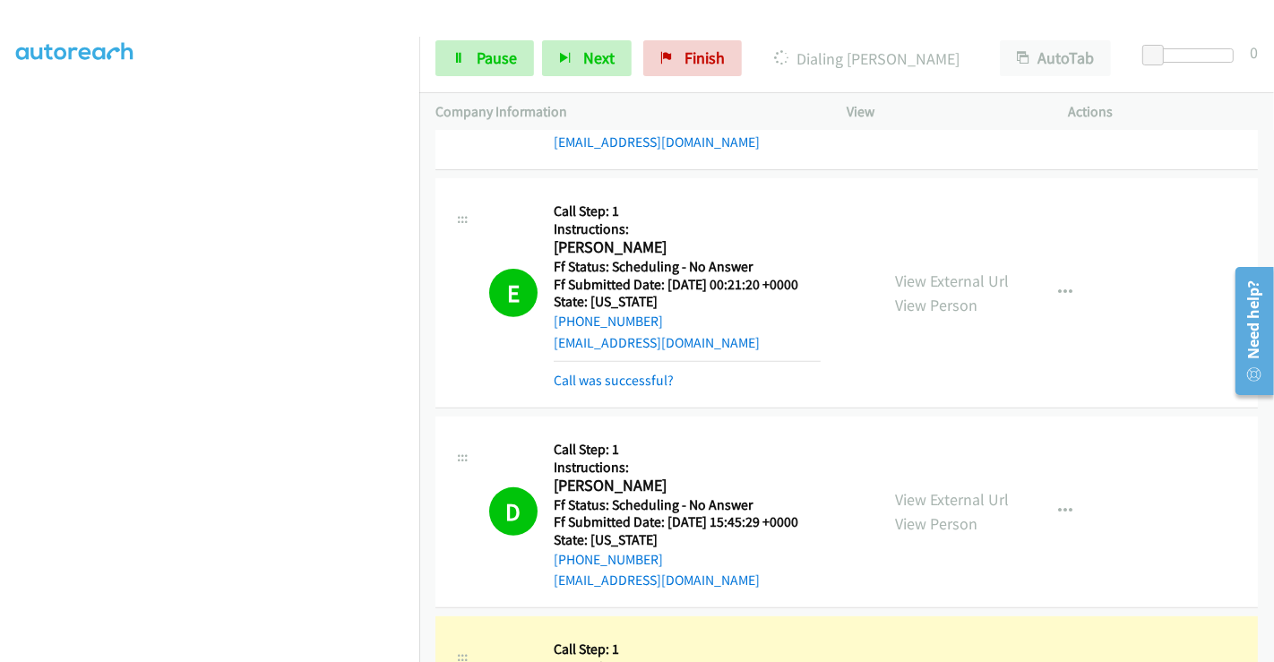
scroll to position [436, 0]
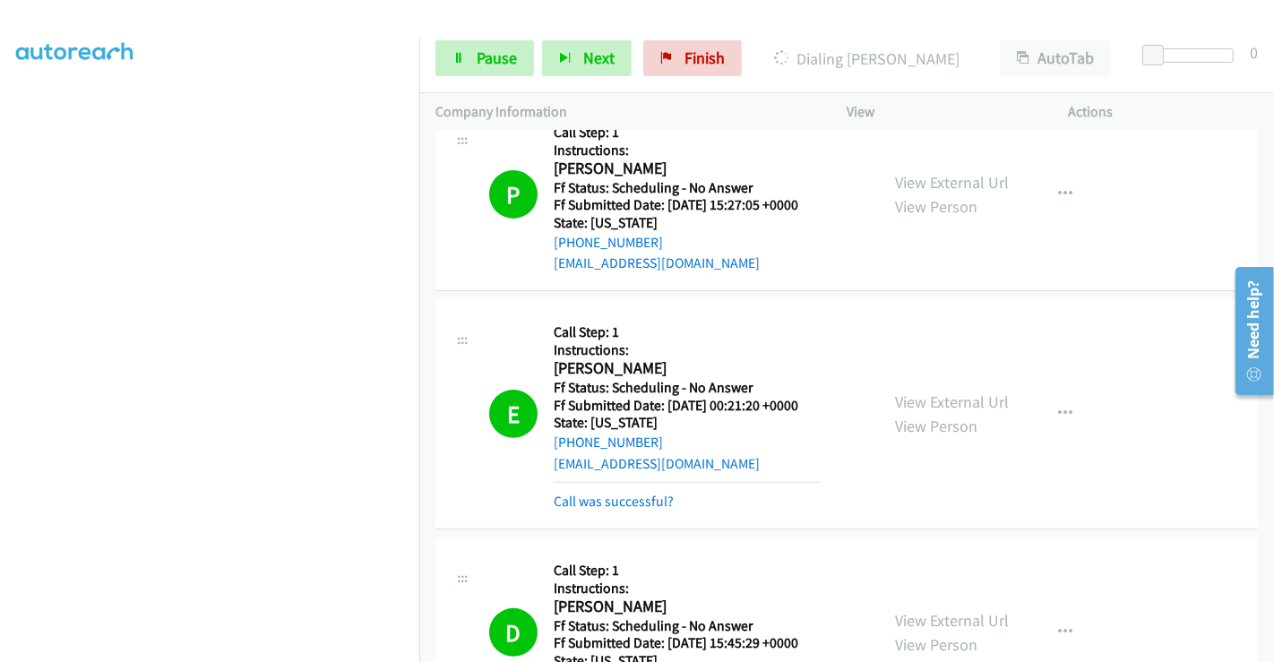
click at [628, 509] on div "Call was successful?" at bounding box center [687, 502] width 267 height 22
click at [627, 502] on link "Call was successful?" at bounding box center [614, 501] width 120 height 17
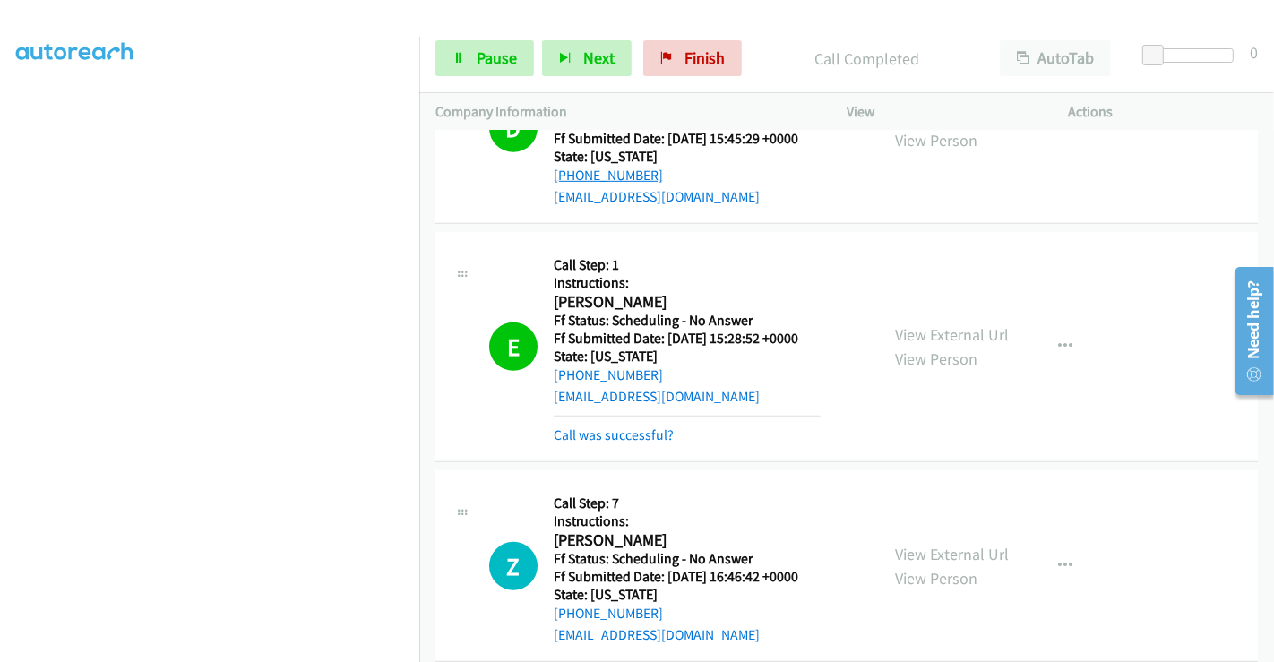
scroll to position [934, 0]
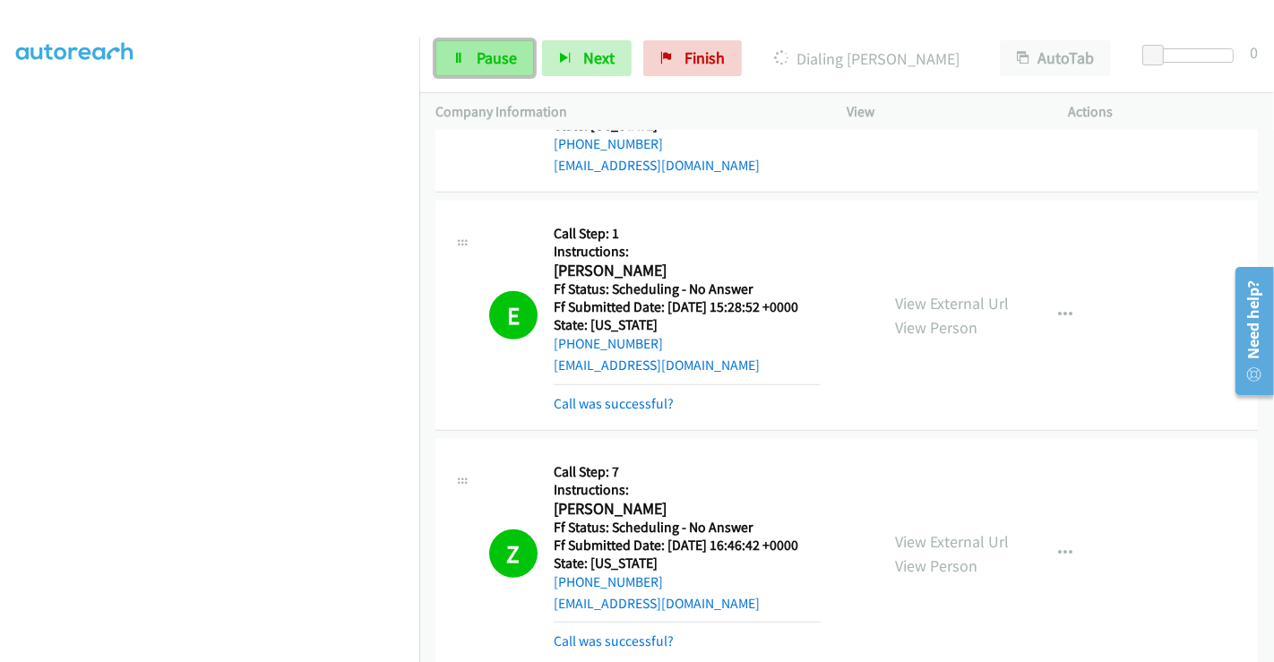
click at [496, 65] on span "Pause" at bounding box center [497, 57] width 40 height 21
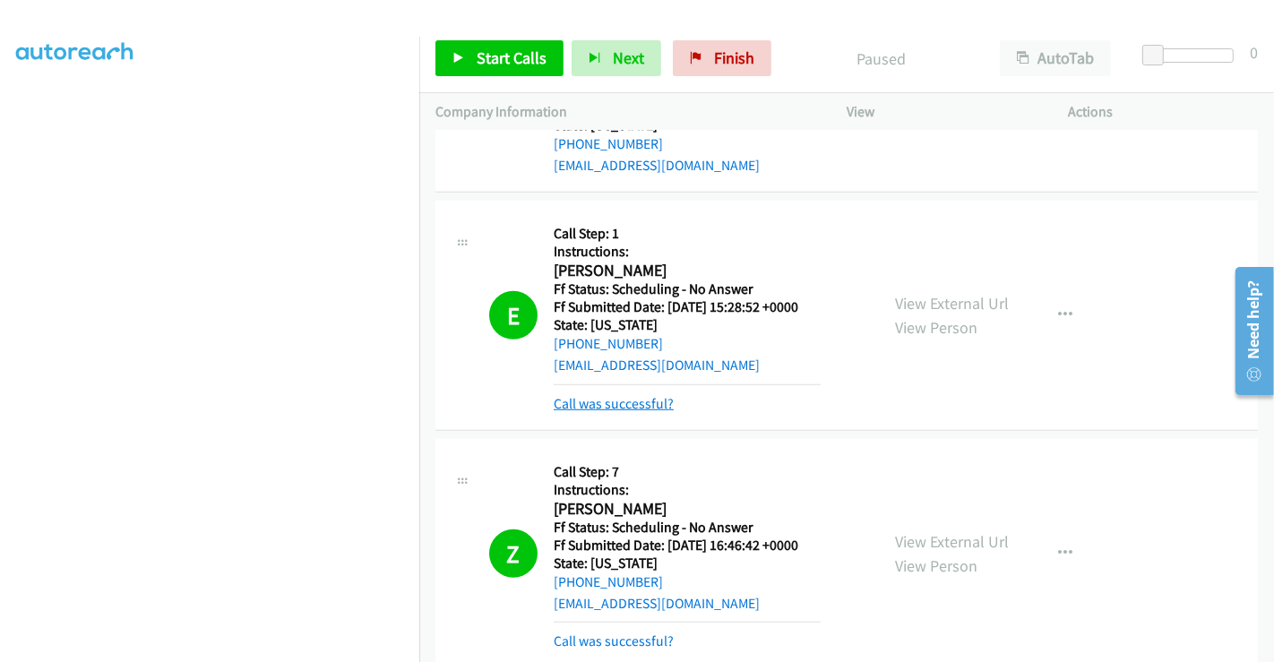
click at [634, 401] on link "Call was successful?" at bounding box center [614, 403] width 120 height 17
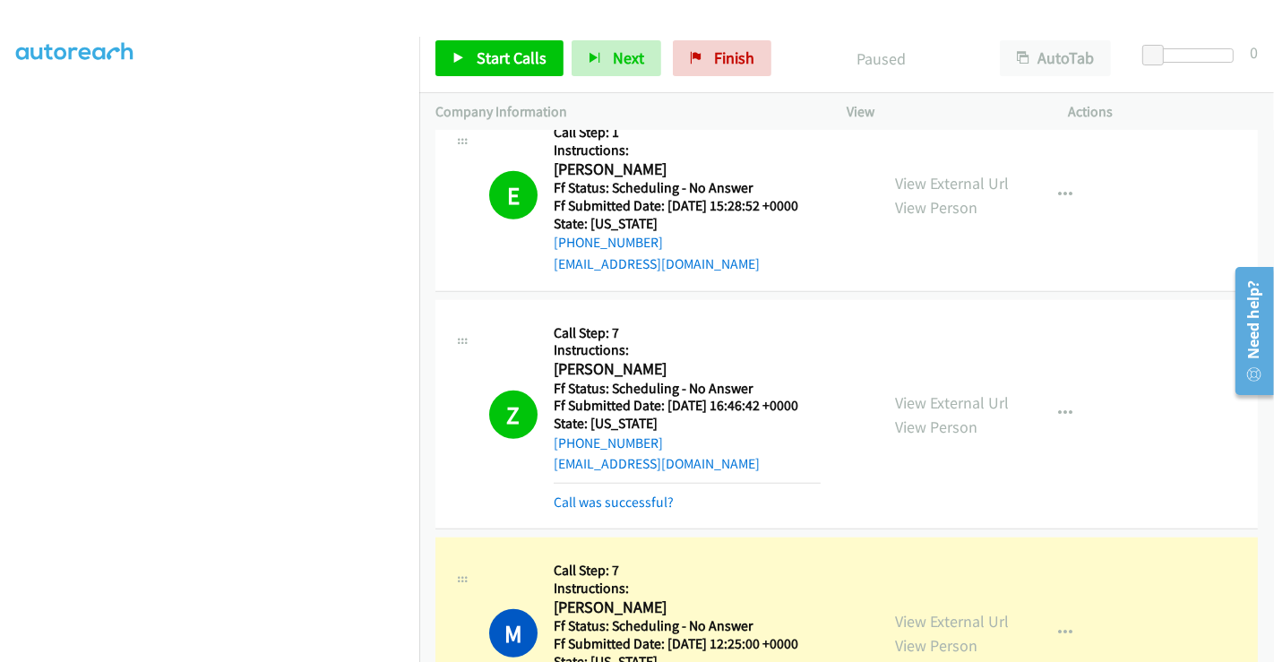
scroll to position [1133, 0]
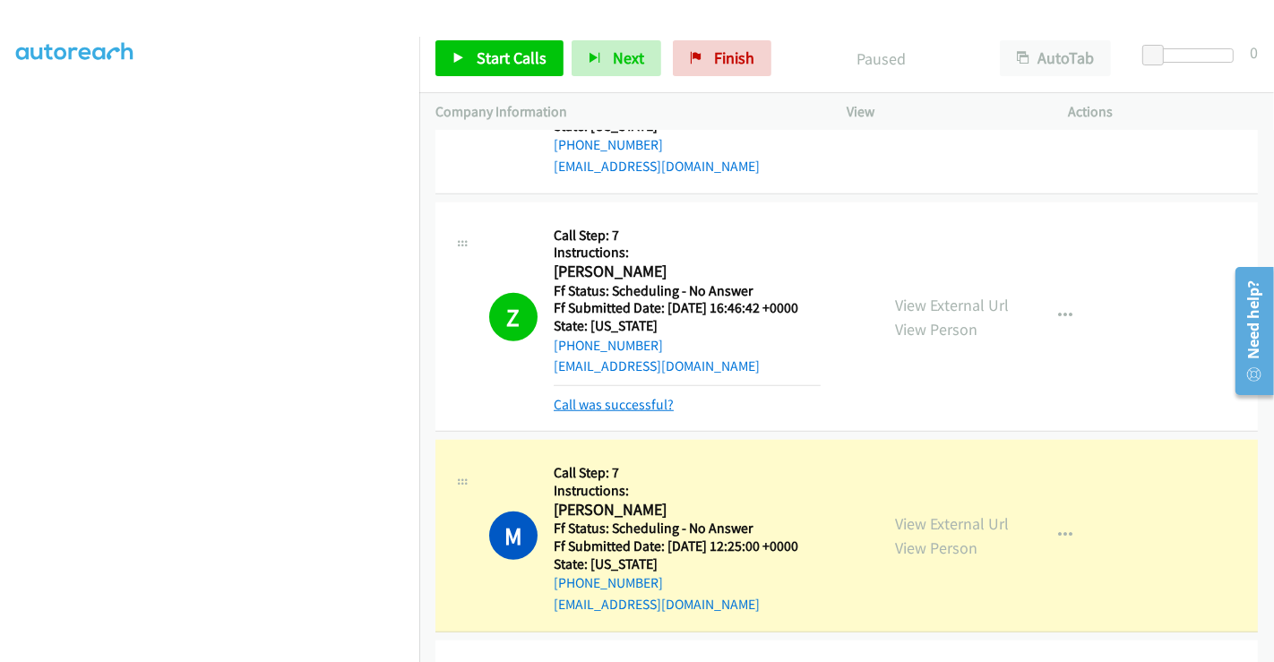
click at [632, 405] on link "Call was successful?" at bounding box center [614, 404] width 120 height 17
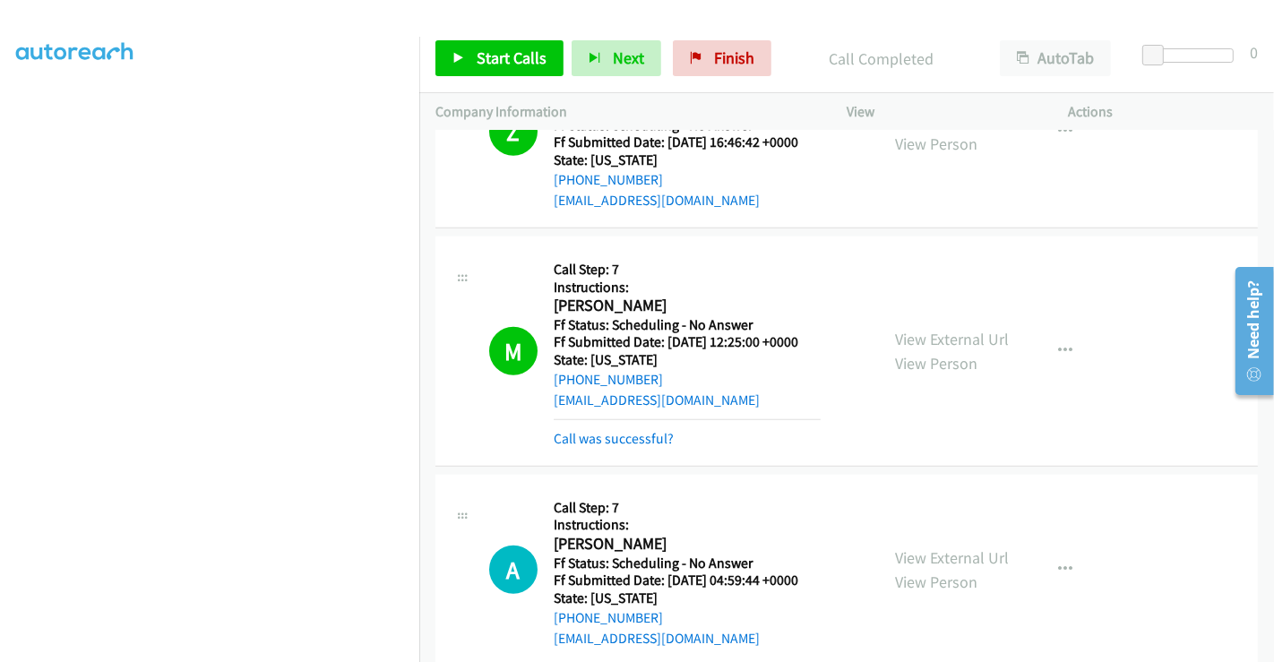
scroll to position [1431, 0]
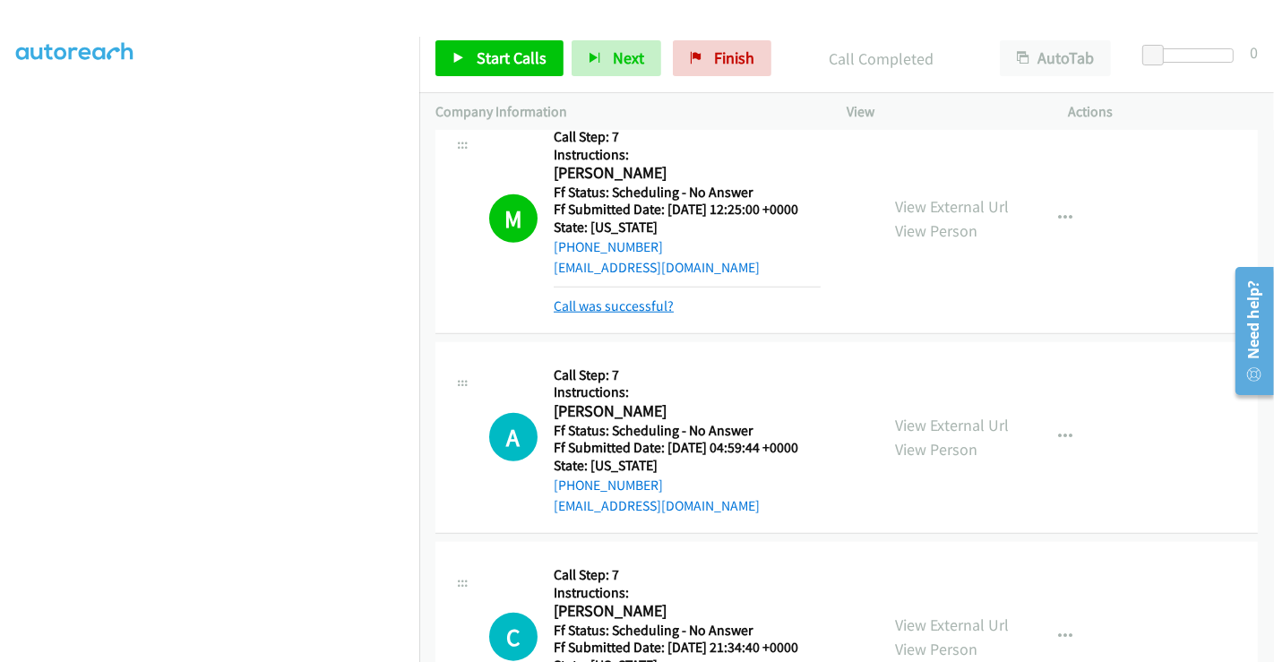
click at [607, 298] on link "Call was successful?" at bounding box center [614, 306] width 120 height 17
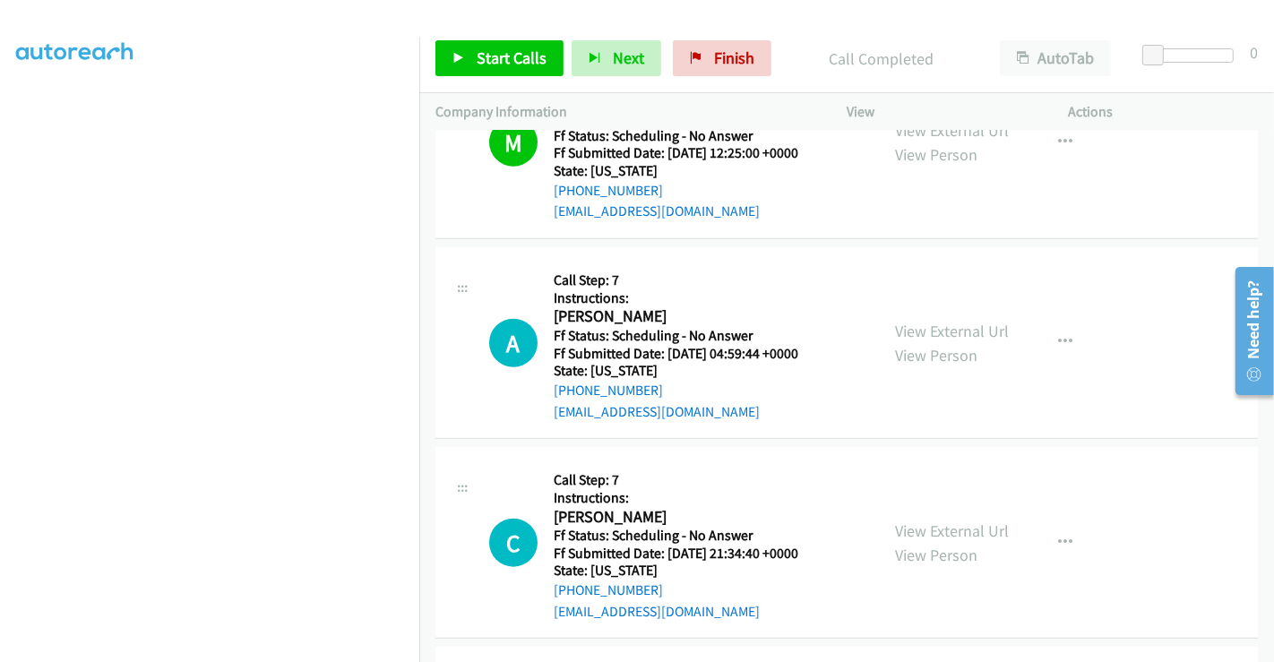
scroll to position [1531, 0]
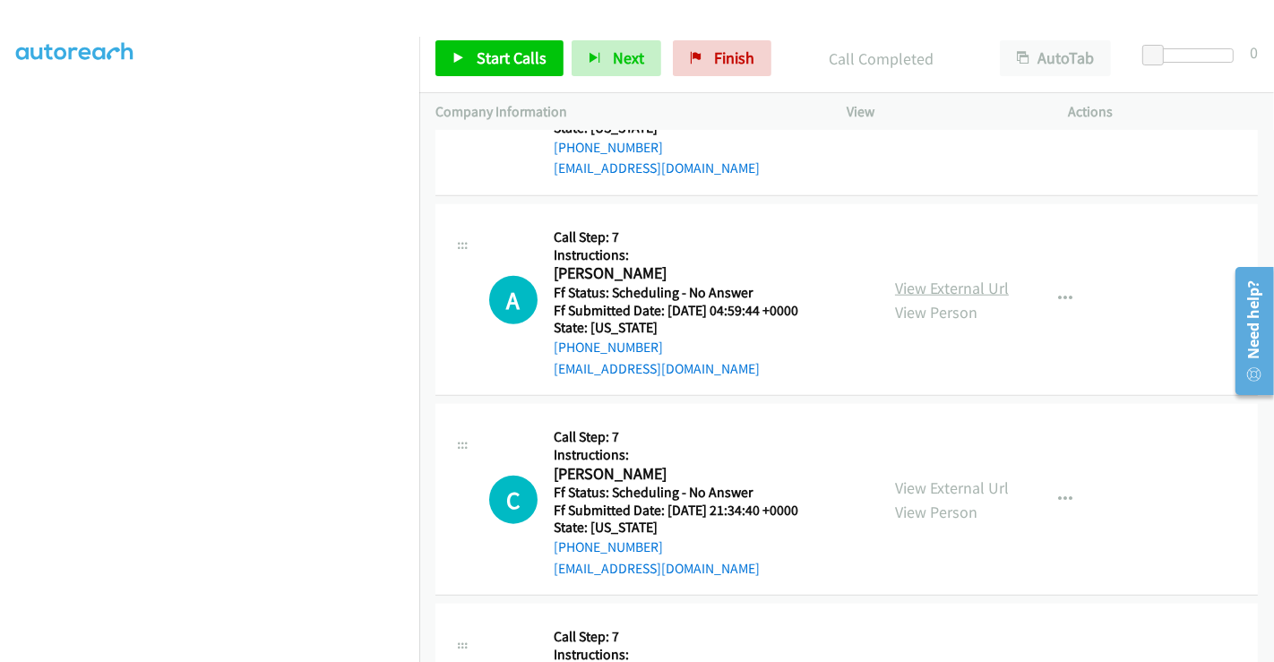
click at [945, 285] on link "View External Url" at bounding box center [952, 288] width 114 height 21
click at [953, 492] on link "View External Url" at bounding box center [952, 488] width 114 height 21
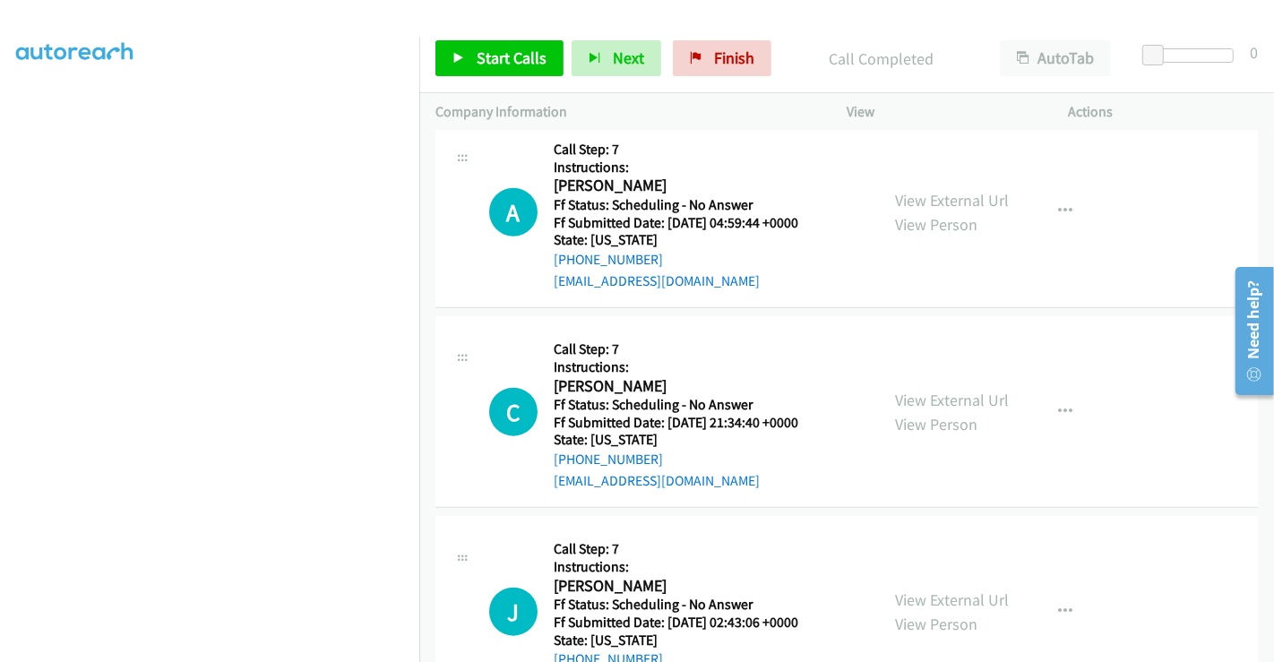
scroll to position [1830, 0]
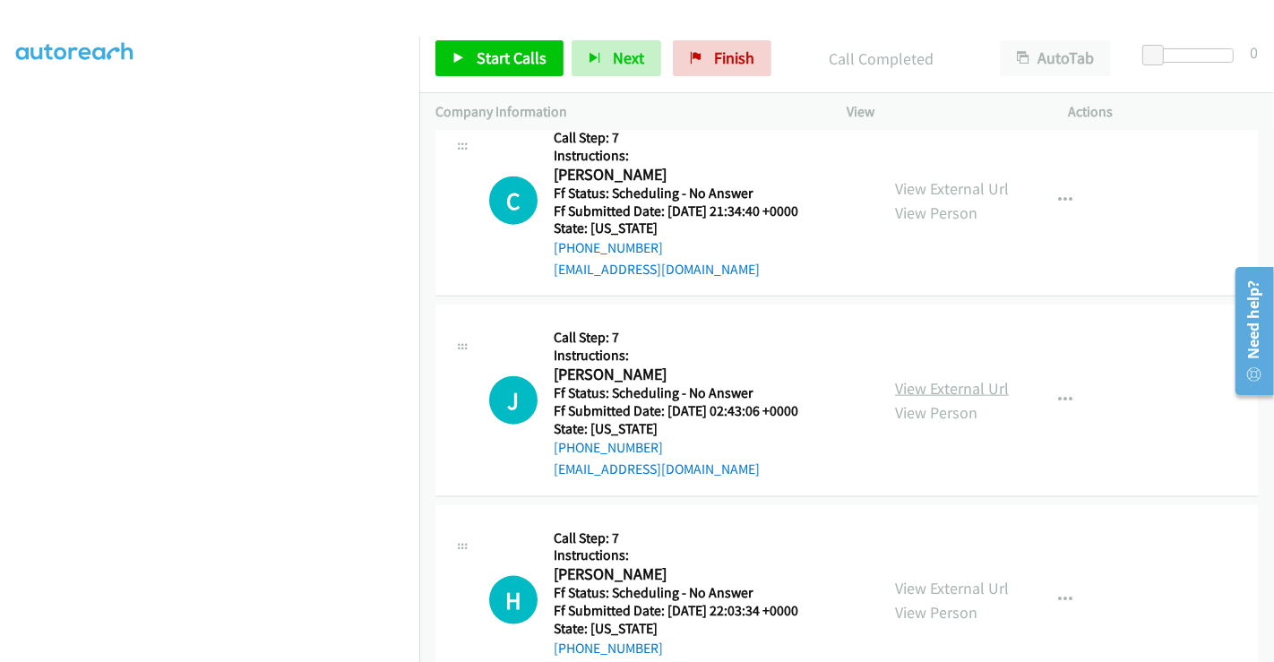
click at [944, 390] on link "View External Url" at bounding box center [952, 388] width 114 height 21
click at [940, 591] on link "View External Url" at bounding box center [952, 588] width 114 height 21
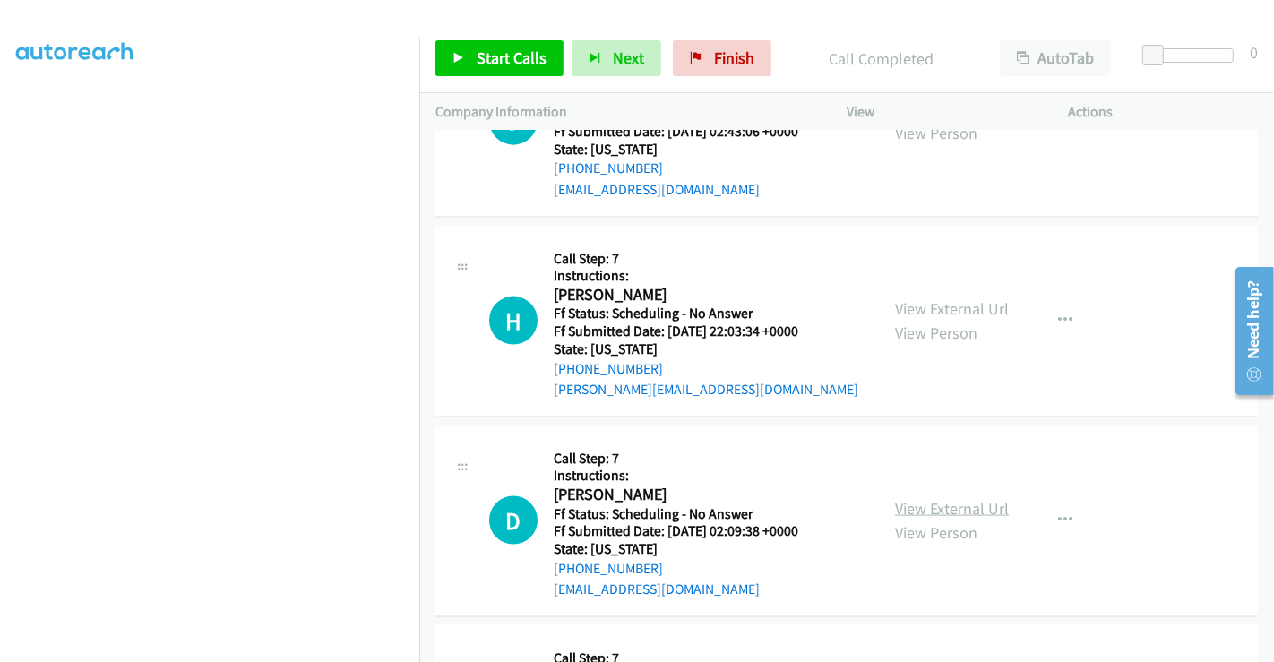
scroll to position [2128, 0]
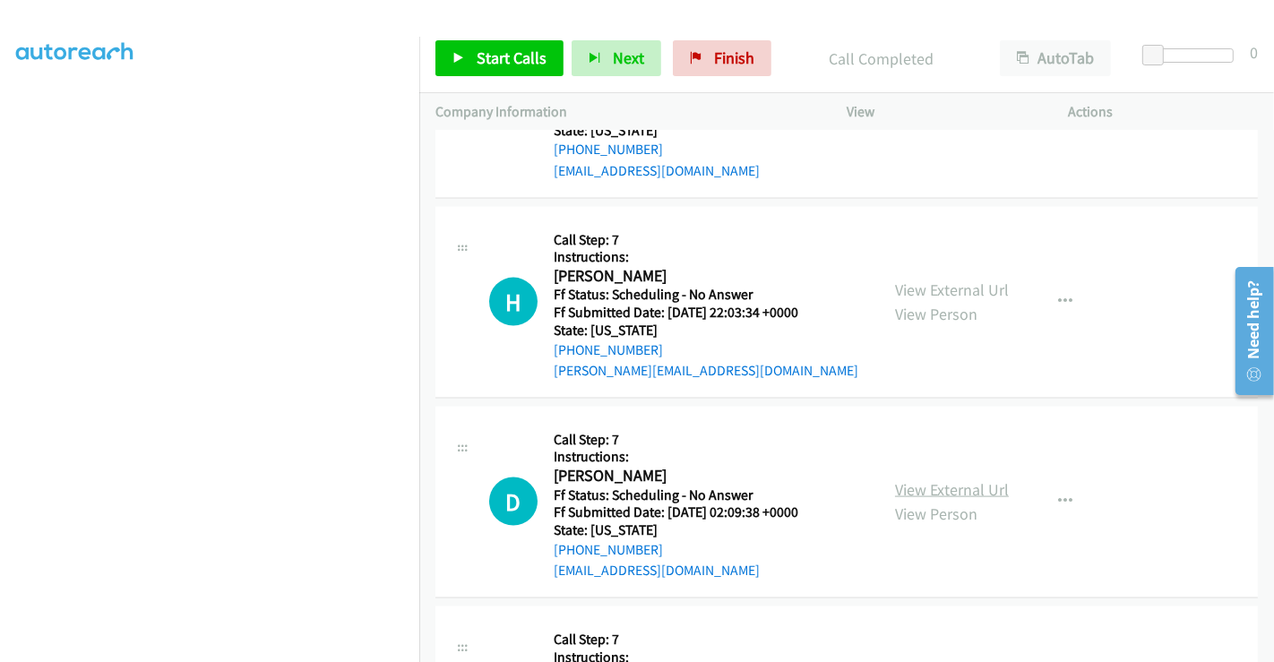
click at [936, 486] on link "View External Url" at bounding box center [952, 489] width 114 height 21
click at [523, 61] on span "Start Calls" at bounding box center [512, 57] width 70 height 21
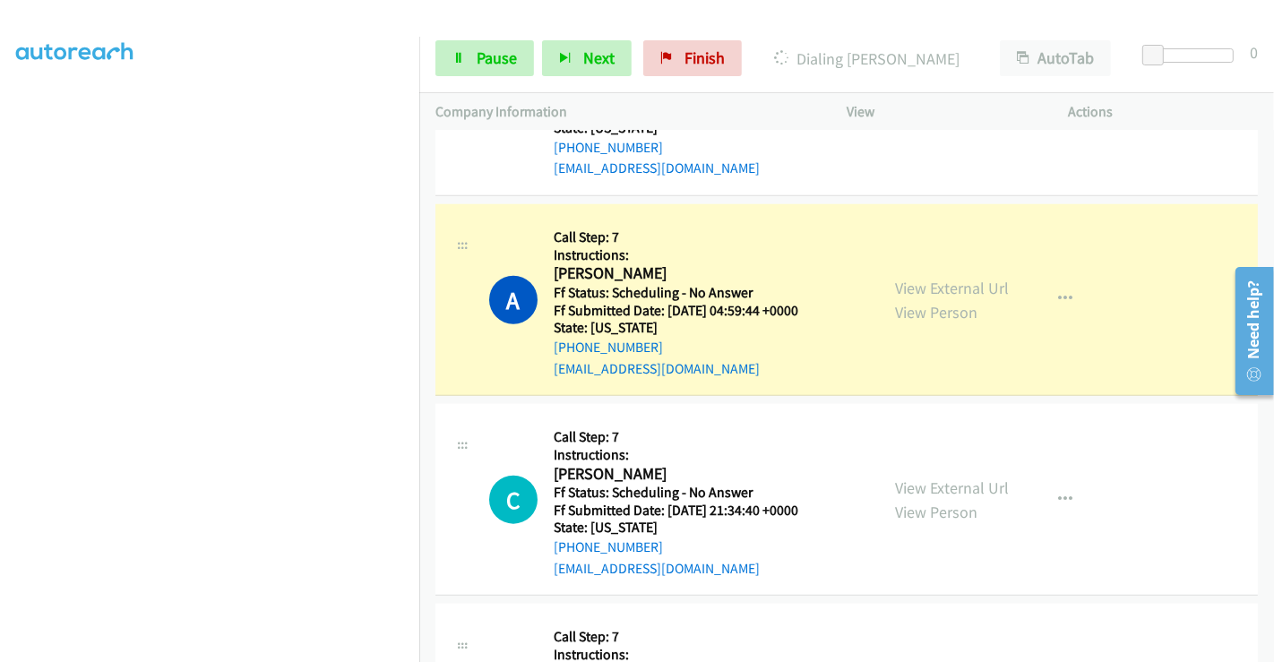
scroll to position [309, 0]
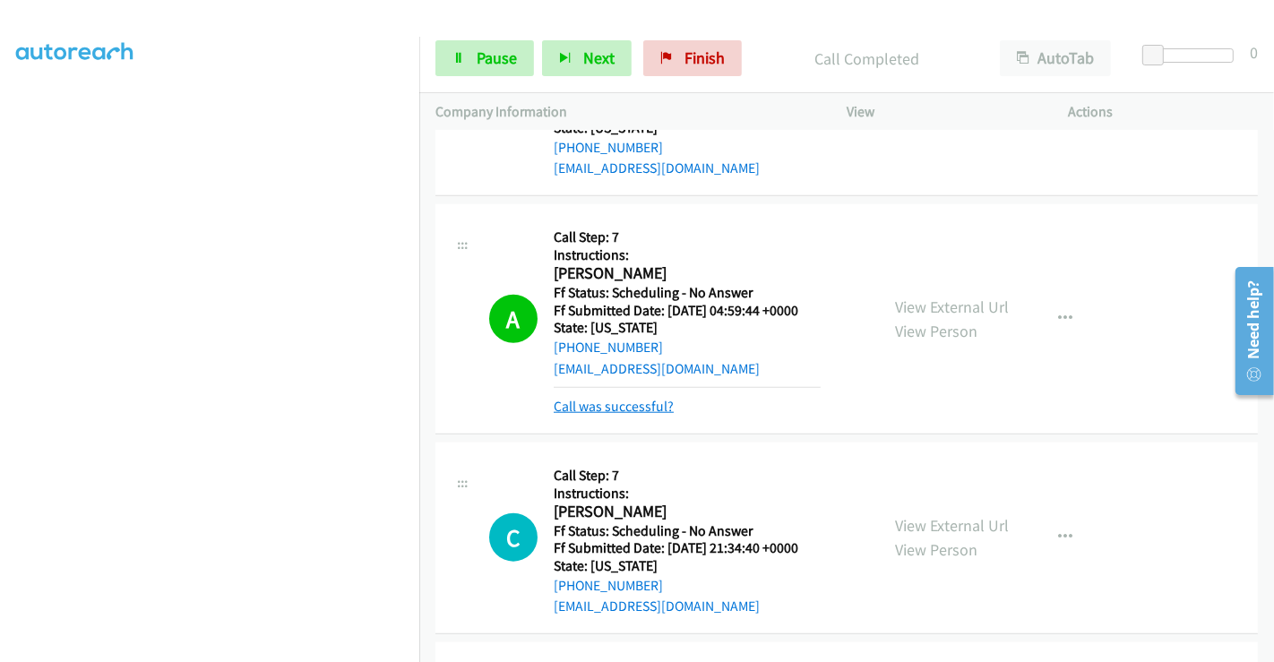
click at [599, 404] on link "Call was successful?" at bounding box center [614, 406] width 120 height 17
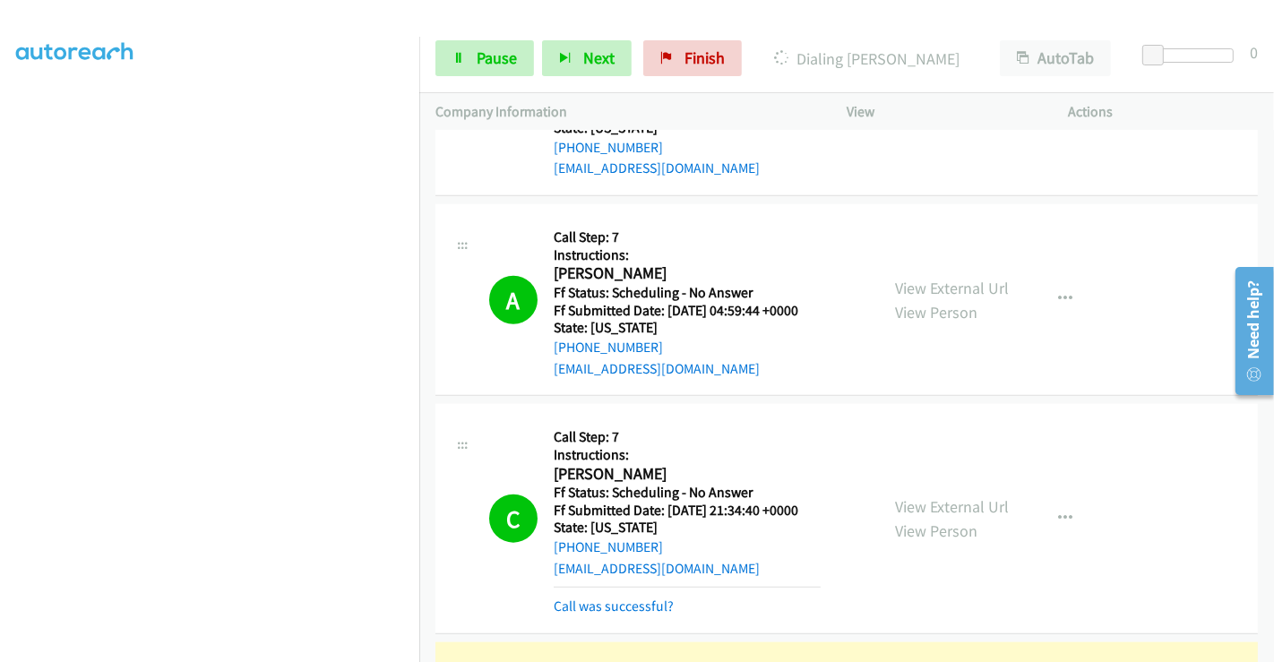
scroll to position [1730, 0]
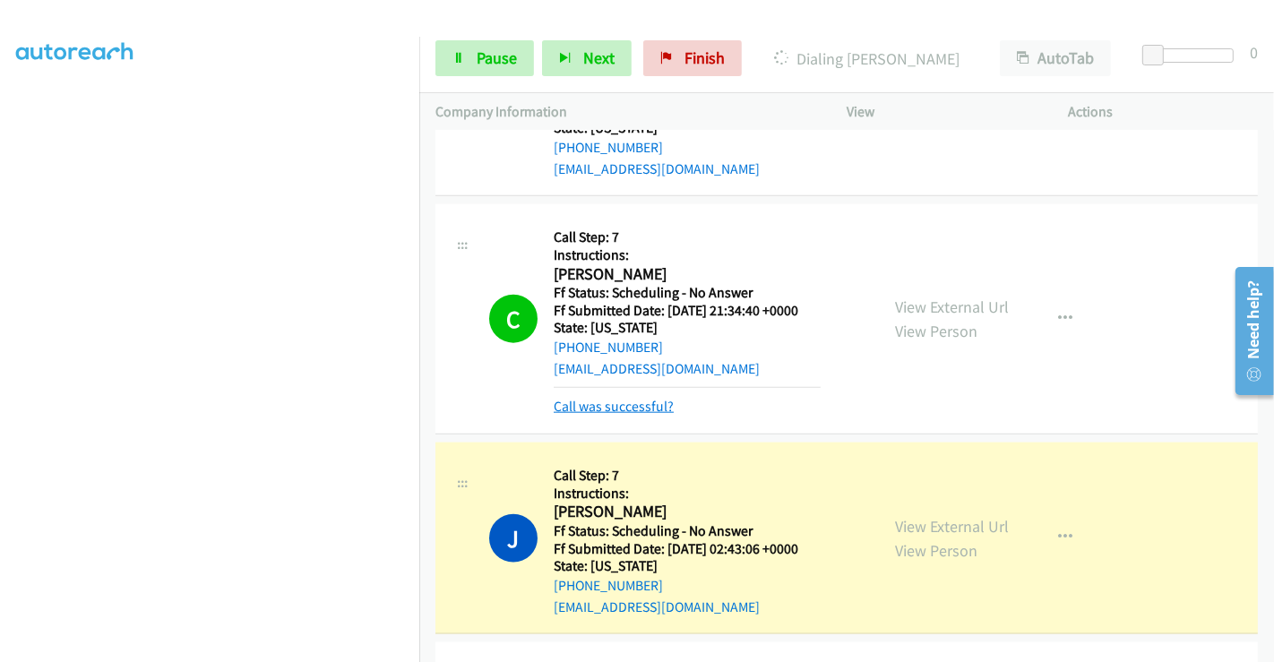
click at [616, 399] on link "Call was successful?" at bounding box center [614, 406] width 120 height 17
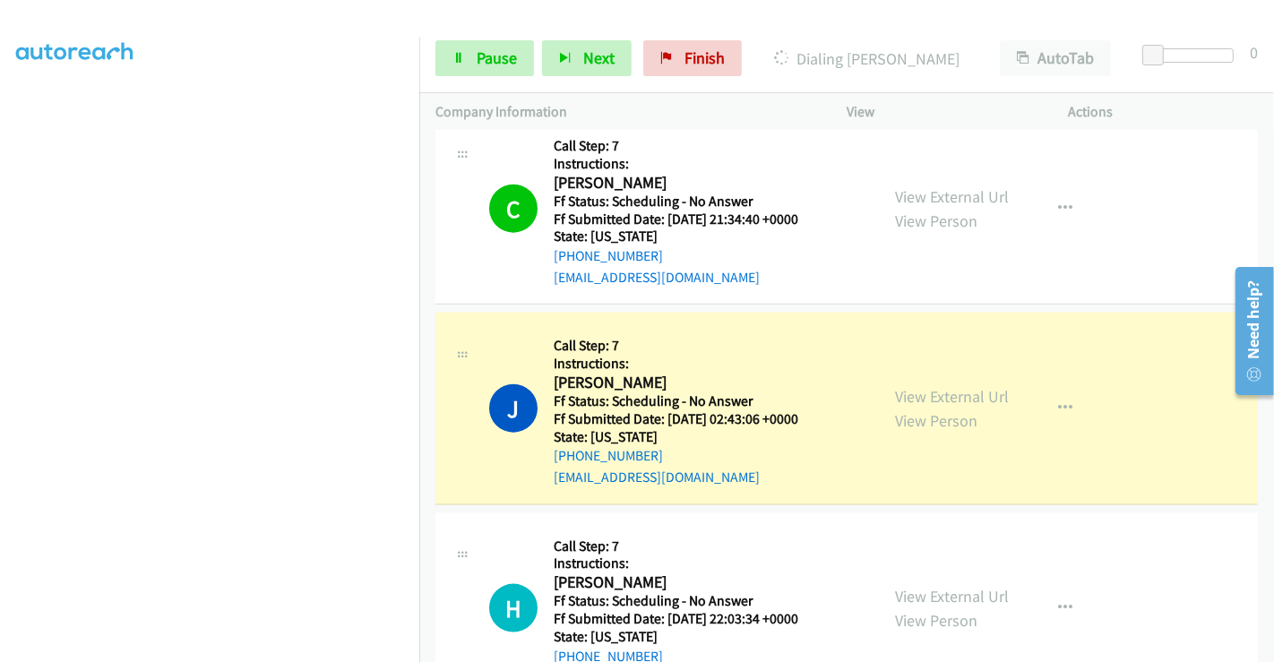
scroll to position [2029, 0]
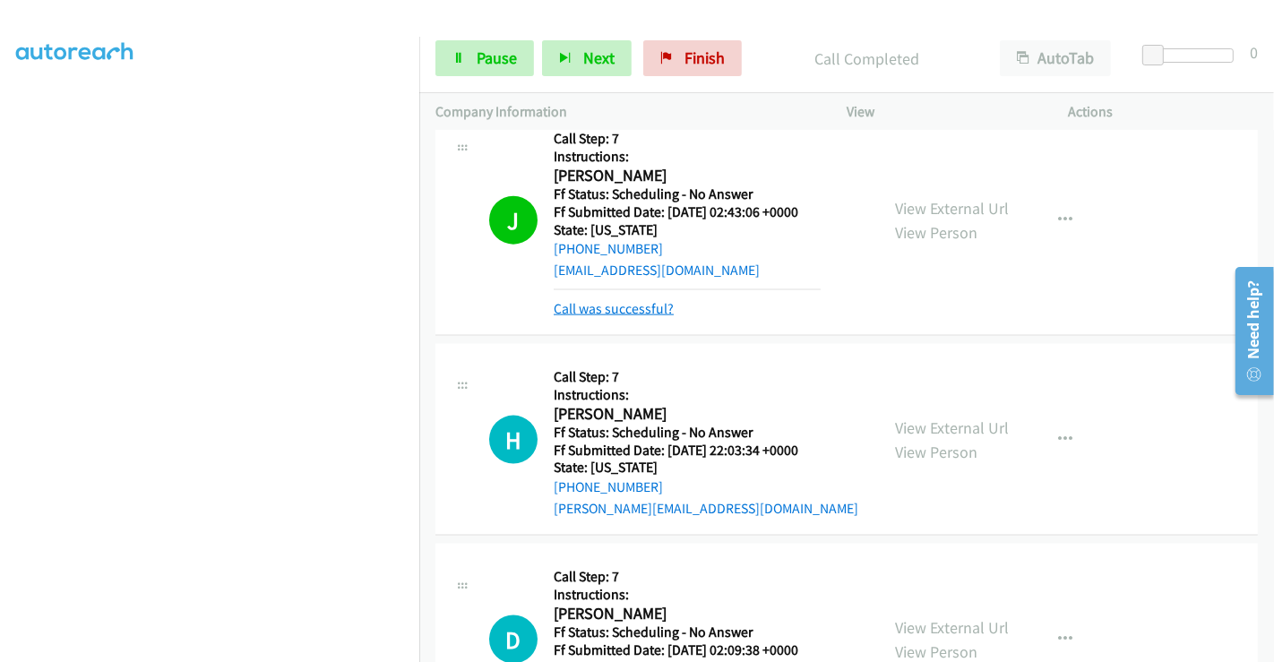
click at [605, 303] on link "Call was successful?" at bounding box center [614, 308] width 120 height 17
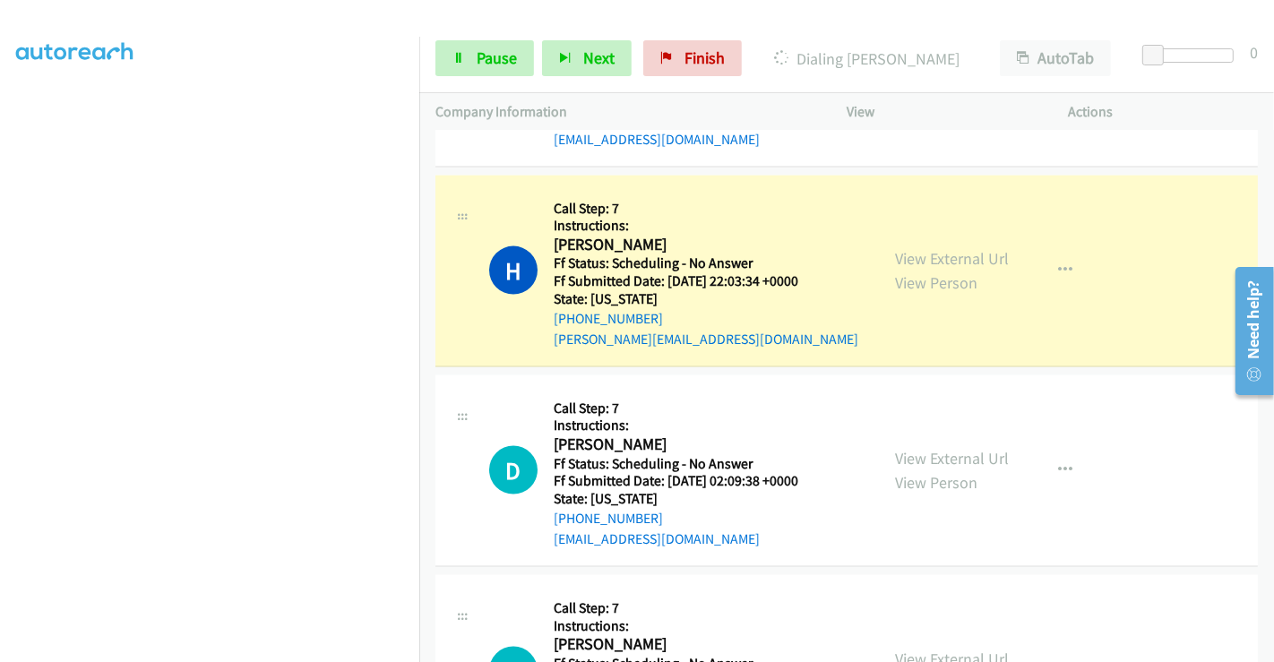
scroll to position [2128, 0]
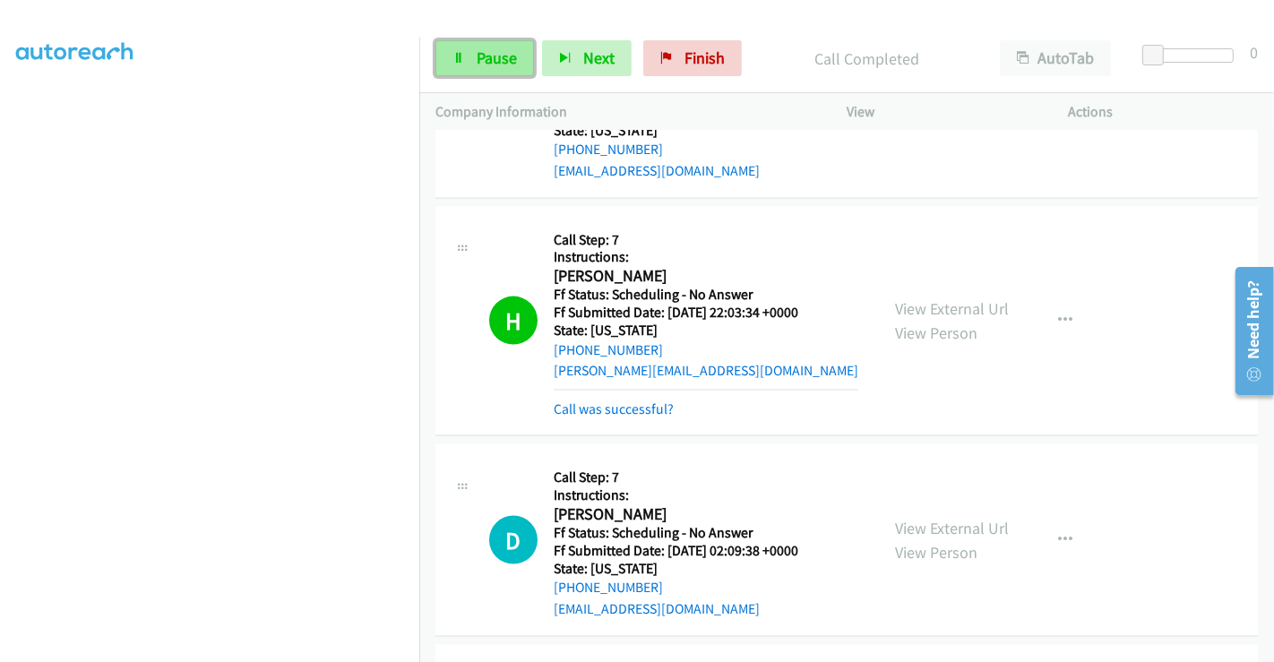
click at [478, 46] on link "Pause" at bounding box center [485, 58] width 99 height 36
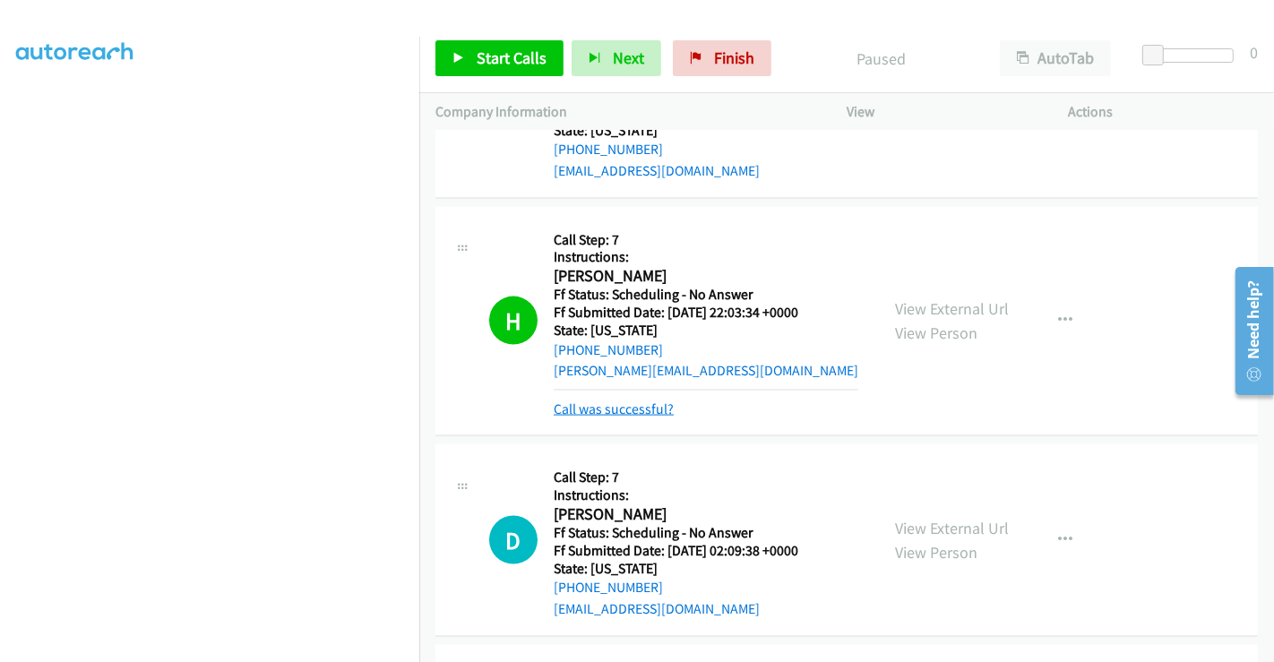
click at [609, 403] on link "Call was successful?" at bounding box center [614, 409] width 120 height 17
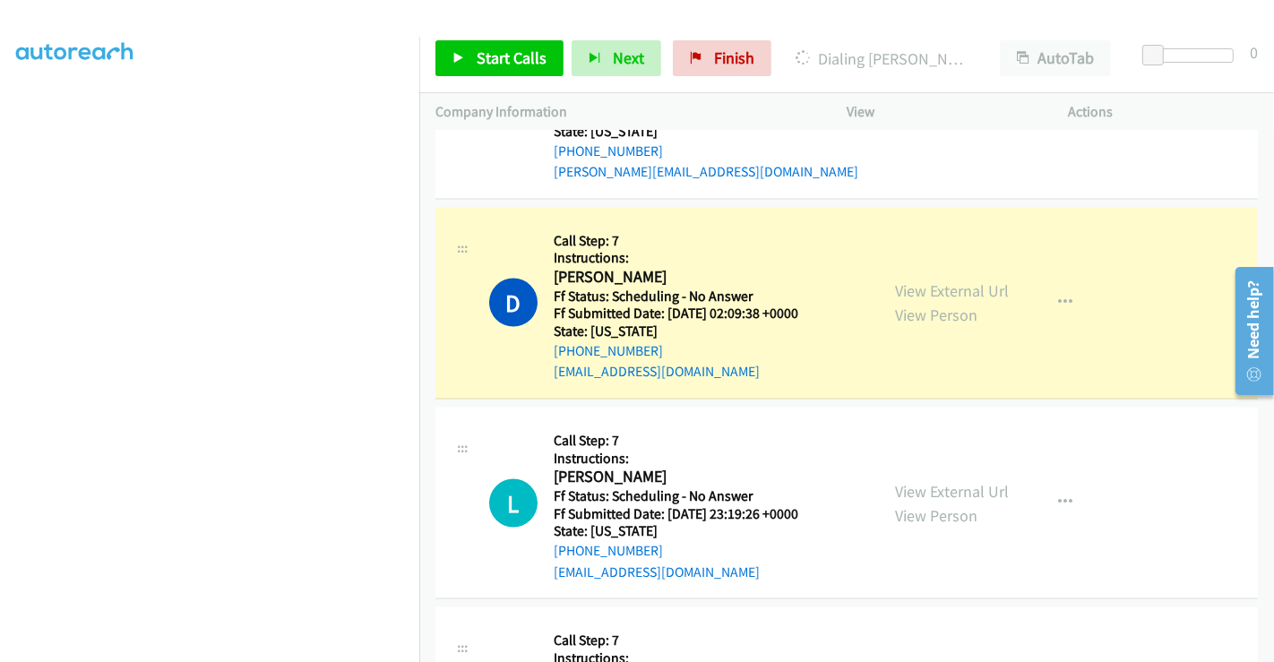
scroll to position [0, 0]
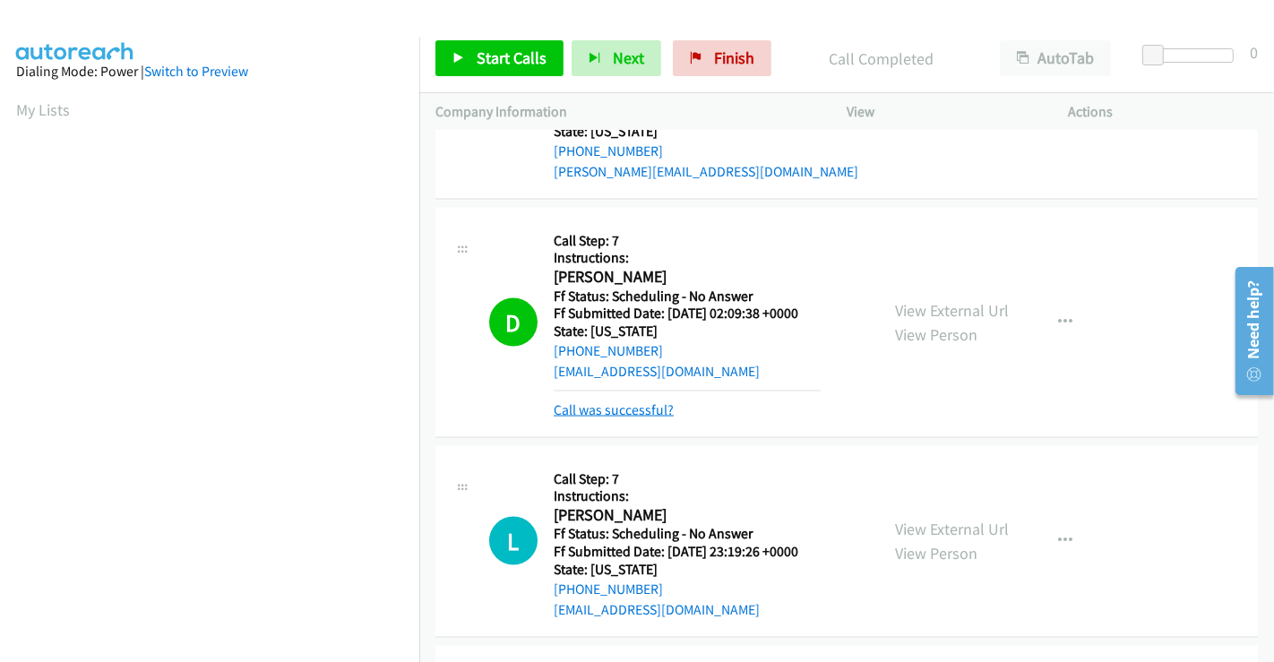
click at [632, 410] on link "Call was successful?" at bounding box center [614, 409] width 120 height 17
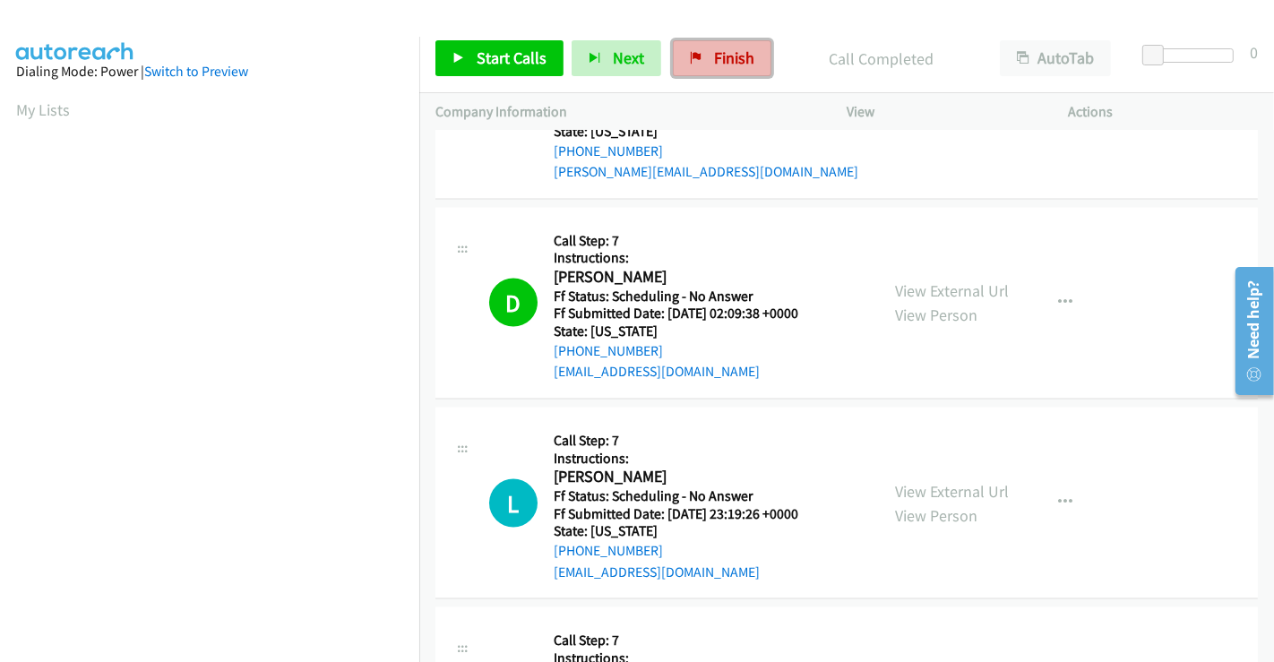
click at [712, 69] on link "Finish" at bounding box center [722, 58] width 99 height 36
click at [712, 105] on p "Company Information" at bounding box center [625, 112] width 379 height 22
